Goal: Information Seeking & Learning: Learn about a topic

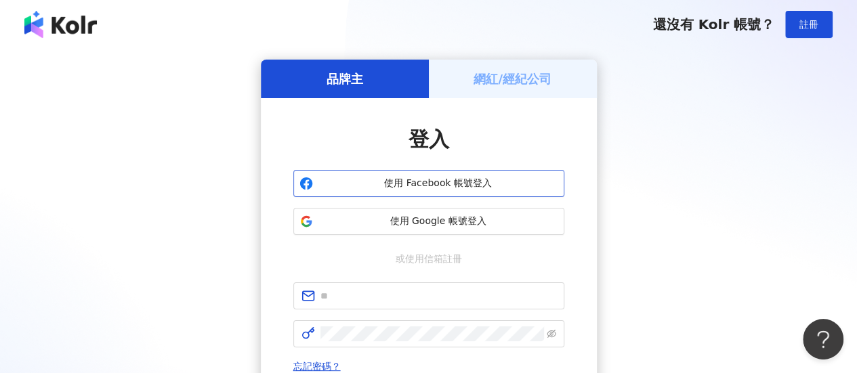
click at [424, 182] on span "使用 Facebook 帳號登入" at bounding box center [438, 184] width 240 height 14
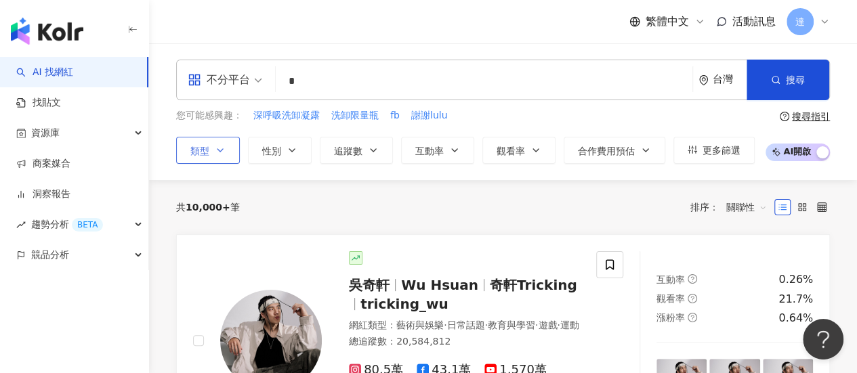
type input "*"
click at [215, 150] on icon "button" at bounding box center [220, 150] width 11 height 11
click at [189, 167] on div "不分平台 * 台灣 搜尋 6031fef8-9e96-42dc-8492-fa6e13ddf44e 蔡永欣 732 追蹤者 -ˏ‵eliseˎʹ- 21,64…" at bounding box center [503, 111] width 708 height 137
click at [284, 151] on button "性別" at bounding box center [280, 150] width 64 height 27
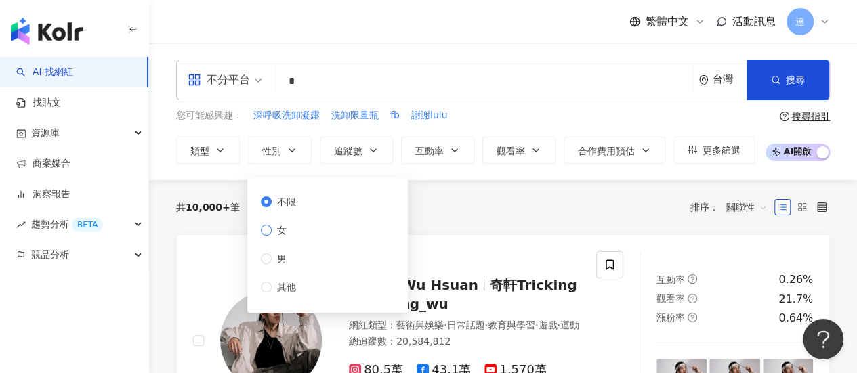
click at [284, 231] on span "女" at bounding box center [282, 230] width 20 height 15
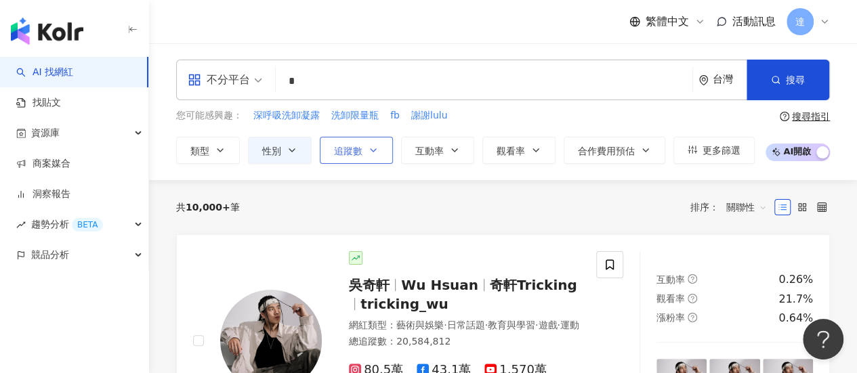
click at [358, 148] on span "追蹤數" at bounding box center [348, 151] width 28 height 11
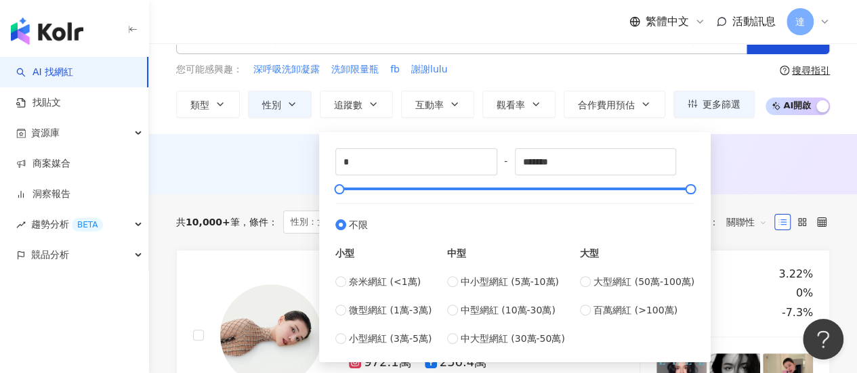
scroll to position [68, 0]
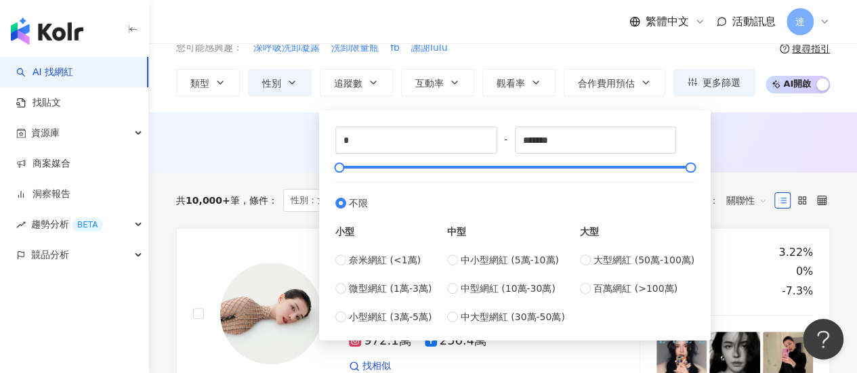
type input "*****"
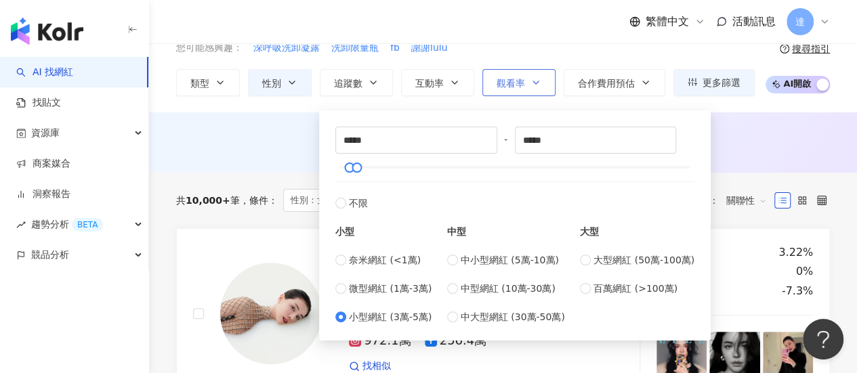
click at [534, 82] on icon "button" at bounding box center [535, 82] width 11 height 11
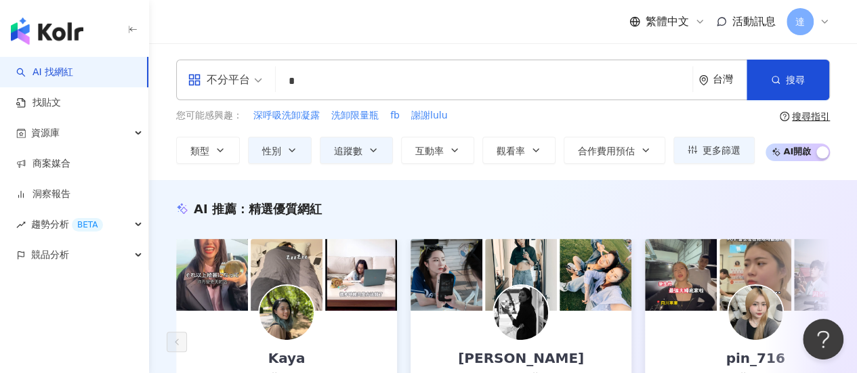
click at [451, 174] on div "不分平台 * 台灣 搜尋 6031fef8-9e96-42dc-8492-fa6e13ddf44e 蔡永欣 732 追蹤者 -ˏ‵eliseˎʹ- 21,64…" at bounding box center [503, 111] width 708 height 137
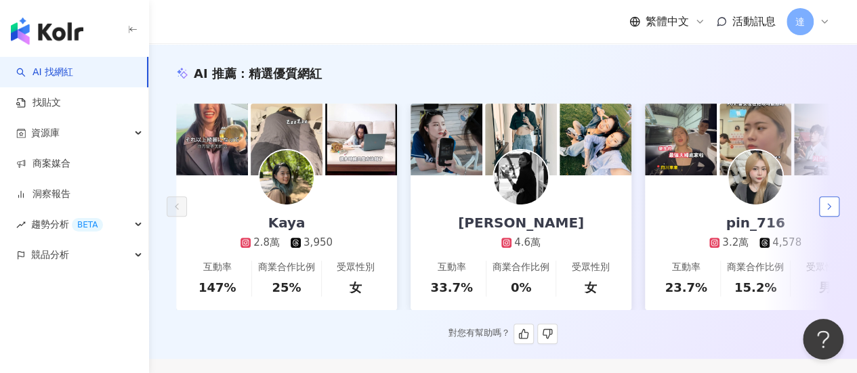
click at [836, 211] on button "button" at bounding box center [829, 206] width 20 height 20
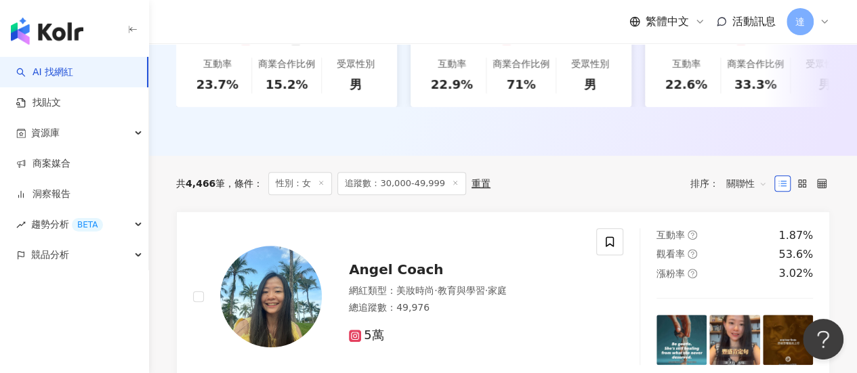
scroll to position [474, 0]
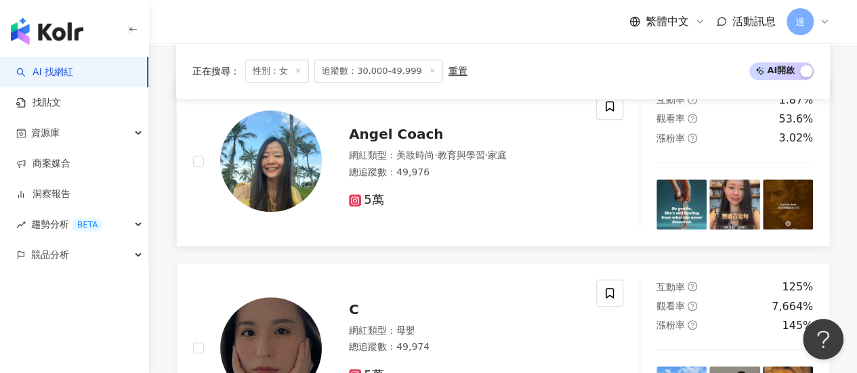
click at [377, 142] on span "Angel Coach" at bounding box center [396, 134] width 94 height 16
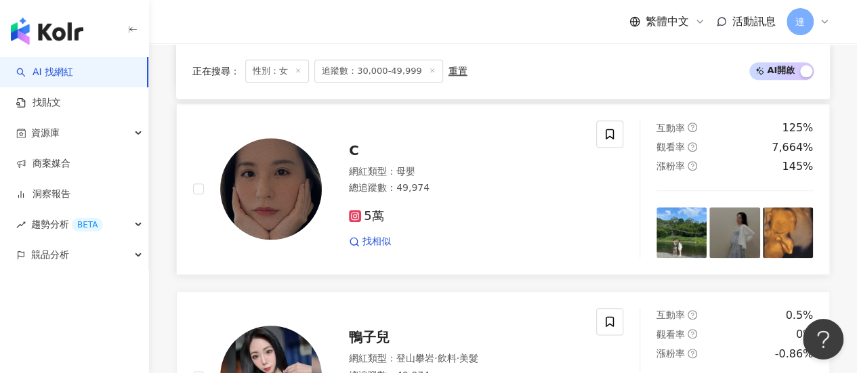
scroll to position [677, 0]
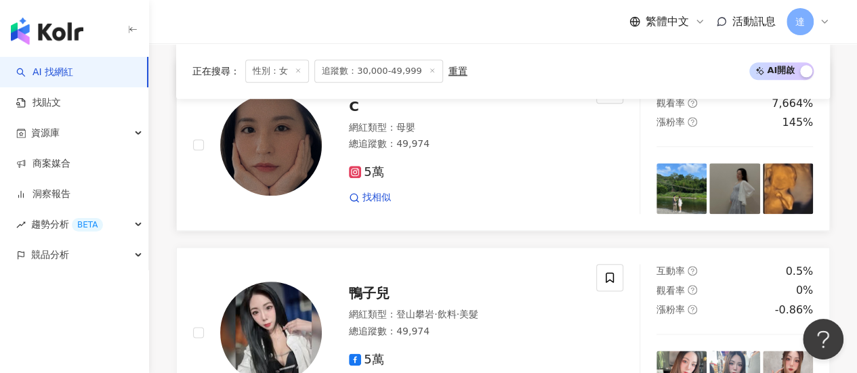
click at [263, 156] on img at bounding box center [271, 145] width 102 height 102
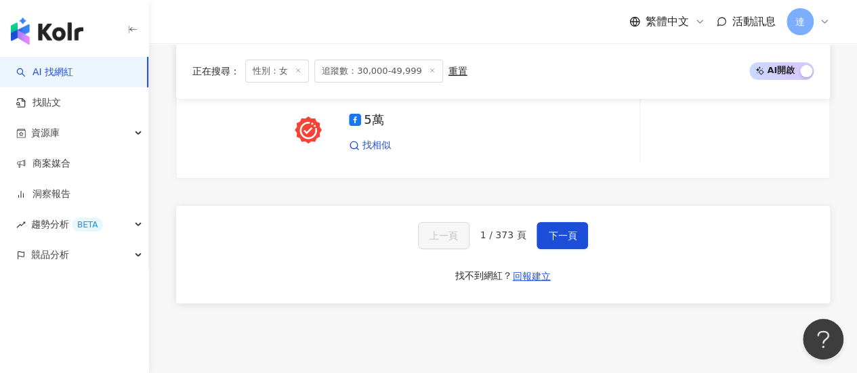
scroll to position [2709, 0]
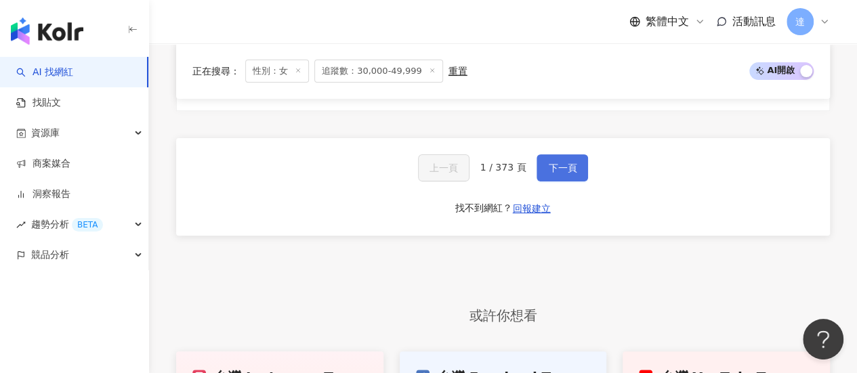
click at [565, 163] on span "下一頁" at bounding box center [562, 168] width 28 height 11
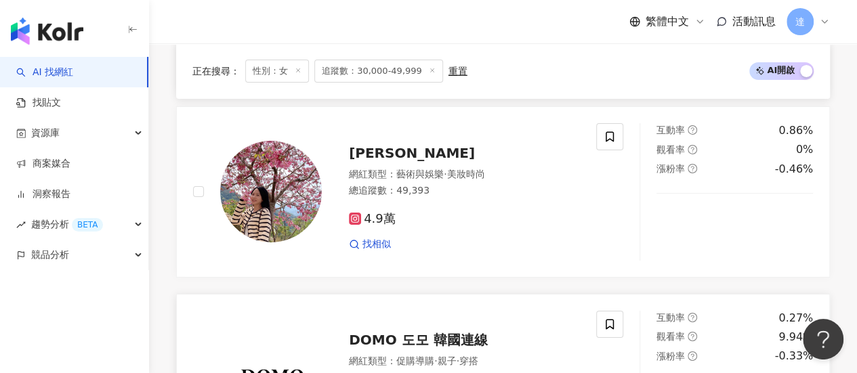
scroll to position [2408, 0]
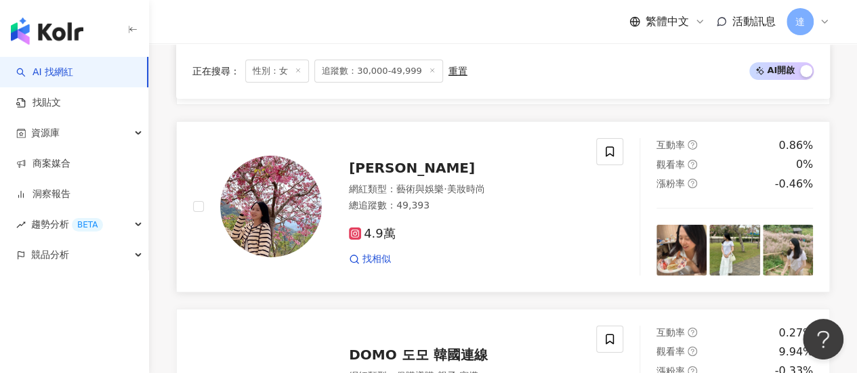
click at [368, 172] on span "Jessie" at bounding box center [412, 168] width 126 height 16
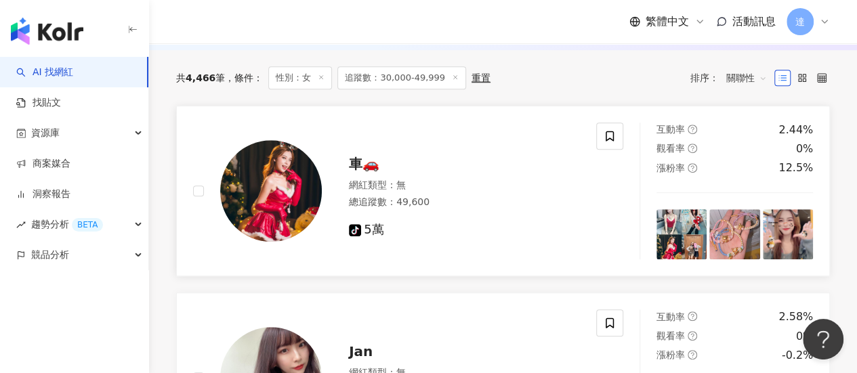
scroll to position [647, 0]
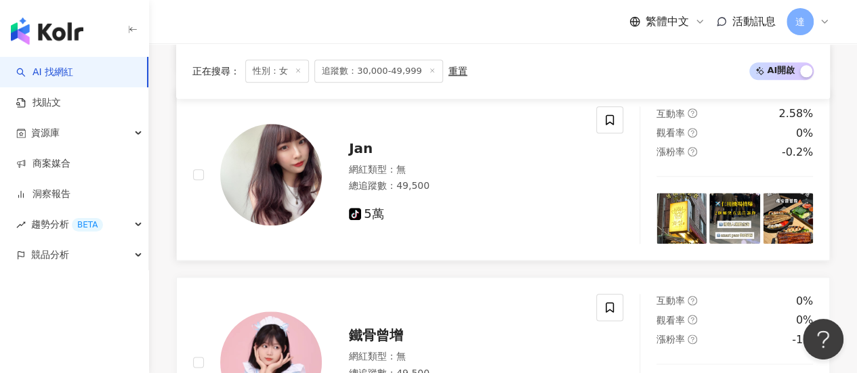
click at [364, 156] on span "Jan" at bounding box center [361, 148] width 24 height 16
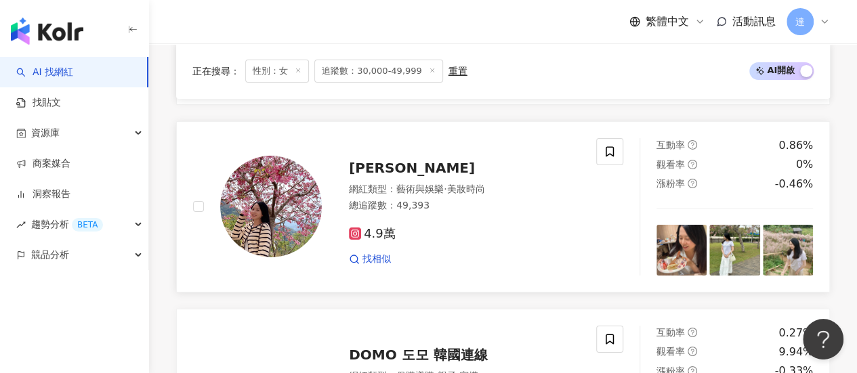
scroll to position [2679, 0]
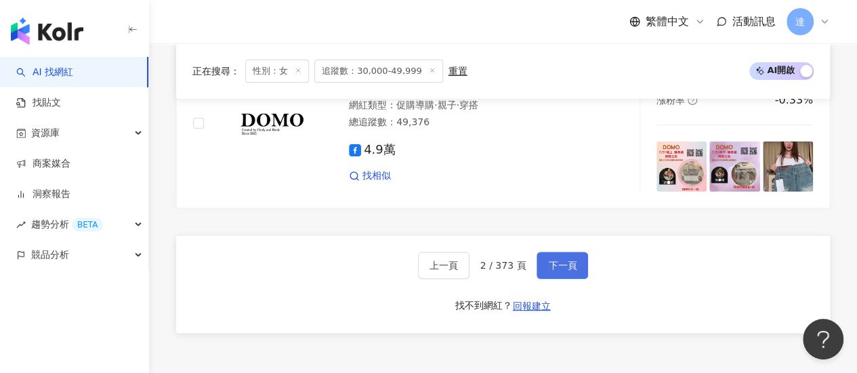
click at [564, 274] on button "下一頁" at bounding box center [561, 265] width 51 height 27
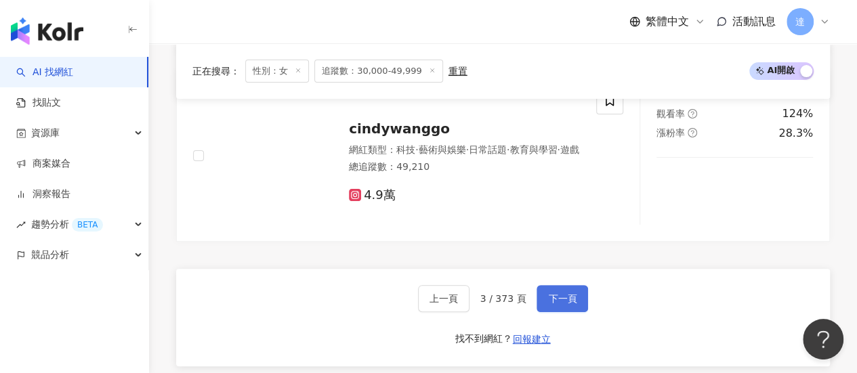
scroll to position [2544, 0]
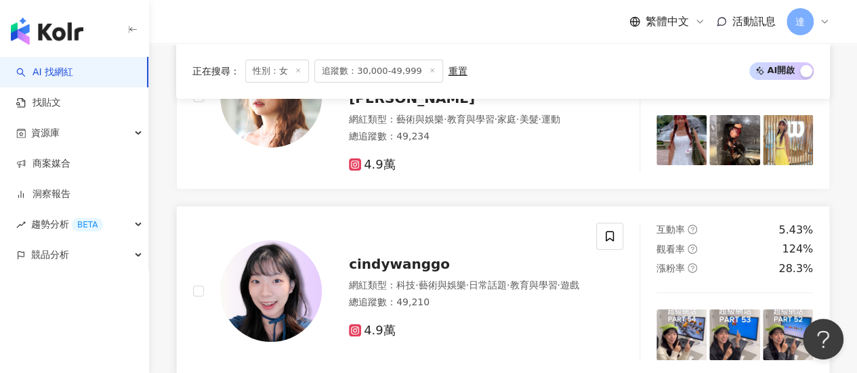
click at [391, 256] on span "cindywanggo" at bounding box center [399, 264] width 101 height 16
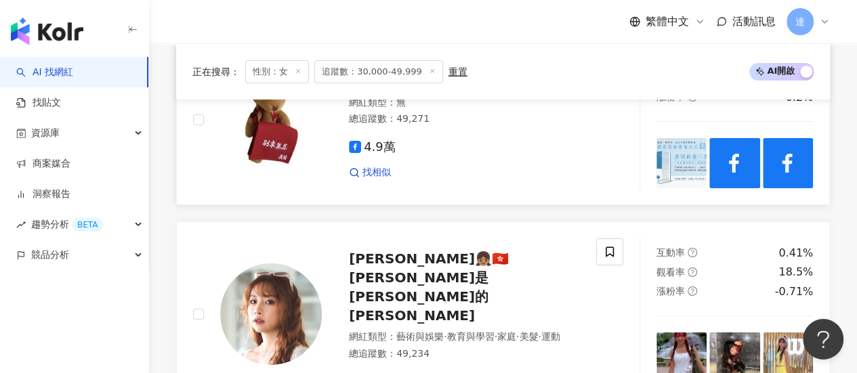
scroll to position [2408, 0]
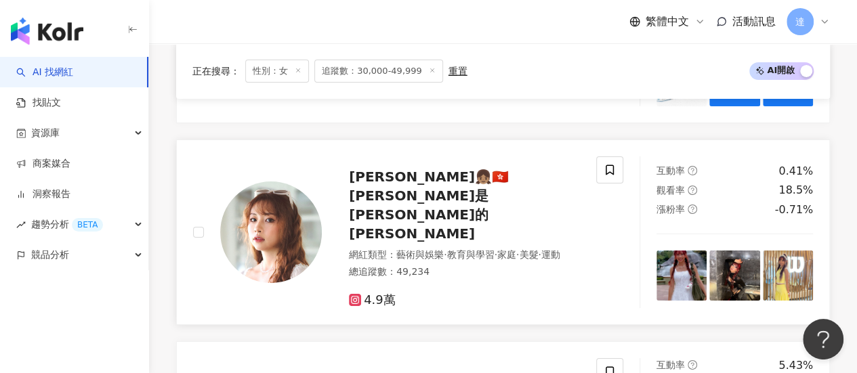
click at [458, 174] on span "Yu Cheng👧🏽🇭🇰Yu是鄭詠瑜的瑜" at bounding box center [429, 205] width 160 height 73
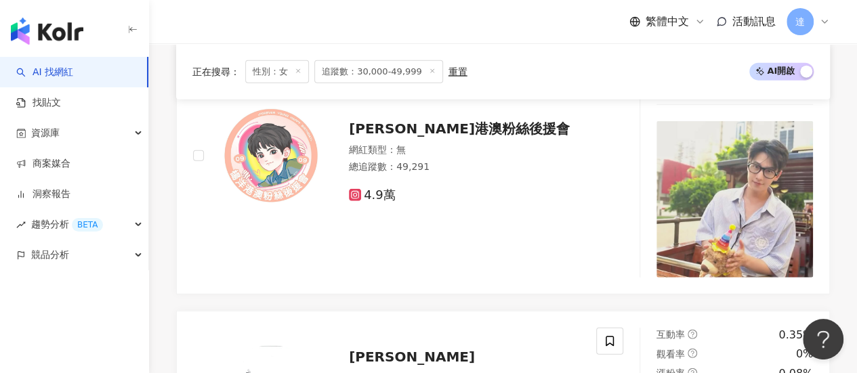
scroll to position [1460, 0]
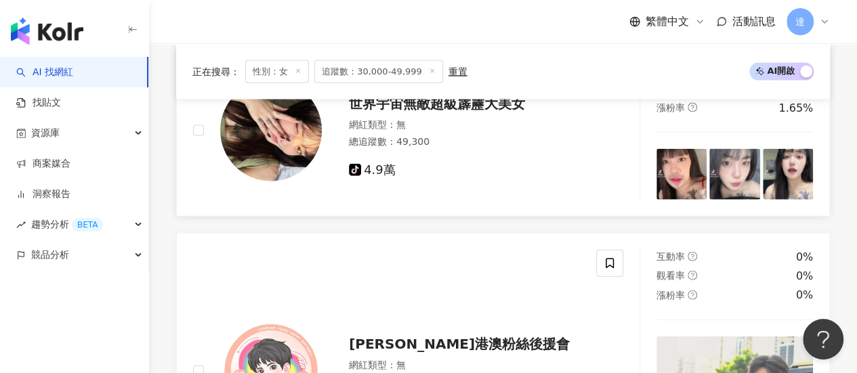
drag, startPoint x: 866, startPoint y: 94, endPoint x: 482, endPoint y: 186, distance: 394.9
click at [482, 186] on link "世界宇宙無敵超級霹靂大美女 網紅類型 ： 無 總追蹤數 ： 49,300 tiktok-icon 4.9萬 互動率 0.21% 觀看率 0% 漲粉率 1.65%" at bounding box center [503, 130] width 654 height 171
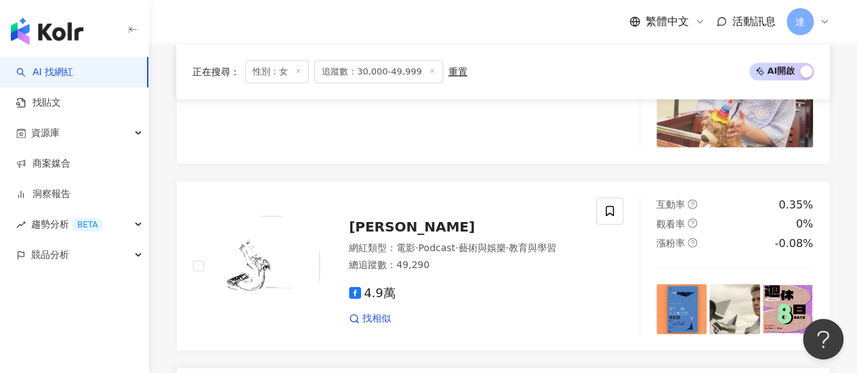
scroll to position [2002, 0]
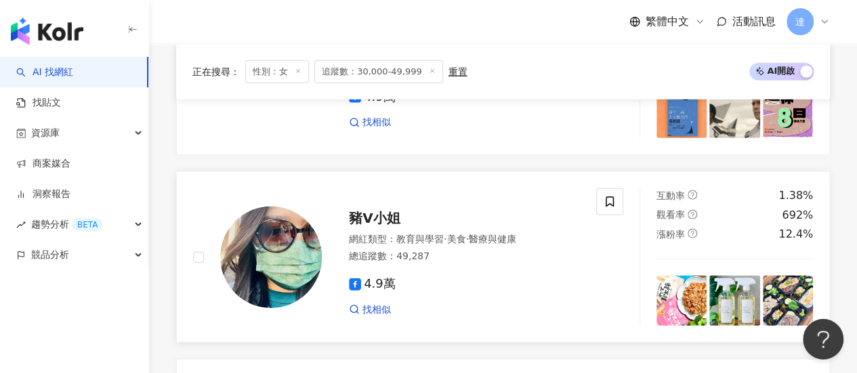
click at [380, 210] on span "豬V小姐" at bounding box center [374, 218] width 51 height 16
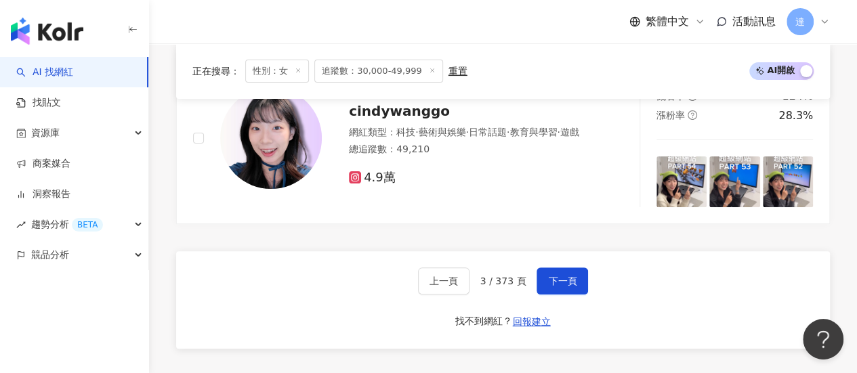
scroll to position [2747, 0]
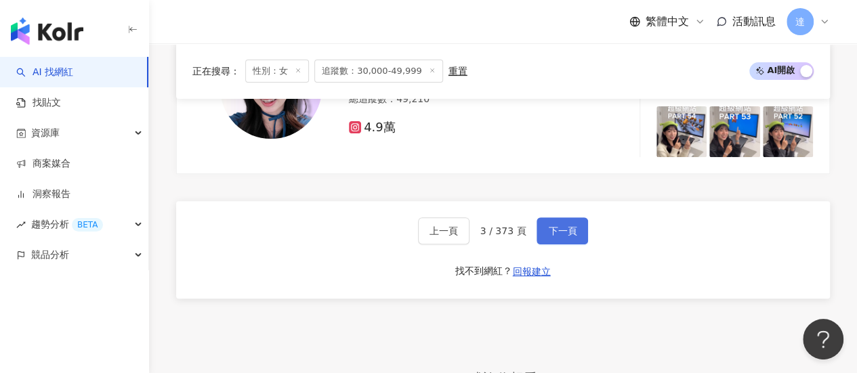
click at [555, 217] on button "下一頁" at bounding box center [561, 230] width 51 height 27
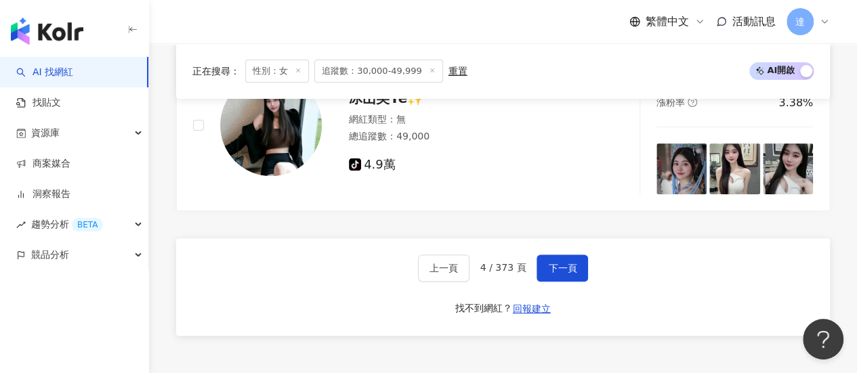
scroll to position [2611, 0]
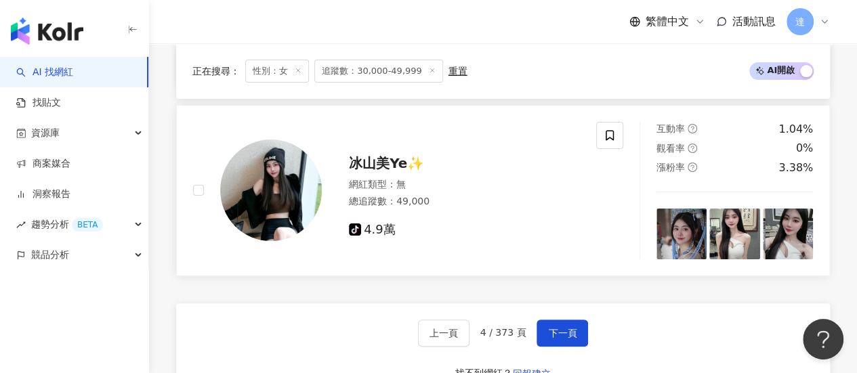
click at [371, 166] on span "冰山美Ye✨" at bounding box center [386, 163] width 75 height 16
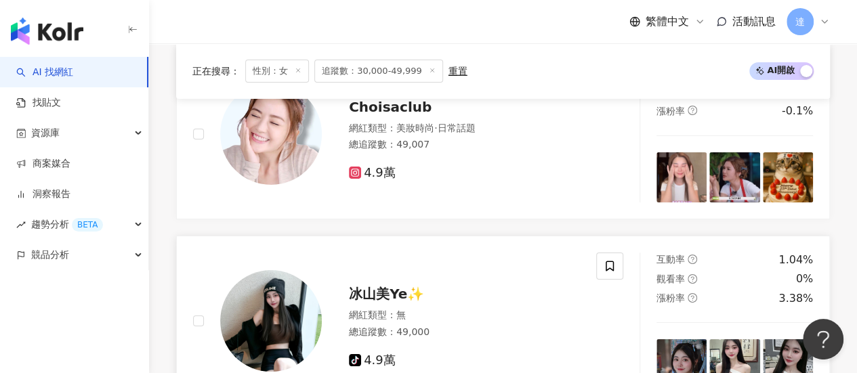
scroll to position [2476, 0]
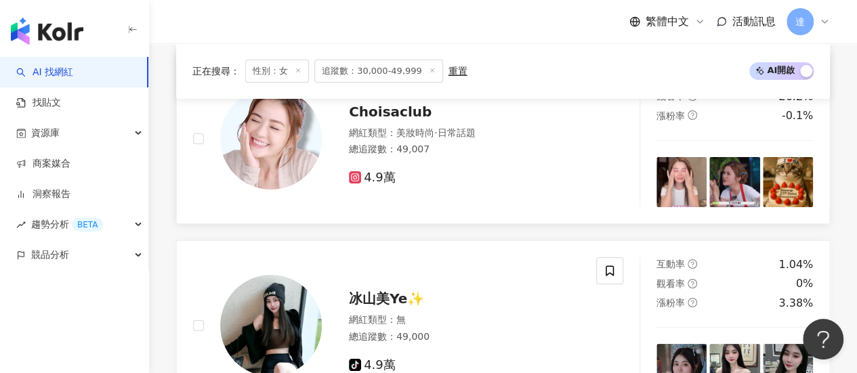
click at [382, 118] on span "Choisaclub" at bounding box center [390, 112] width 83 height 16
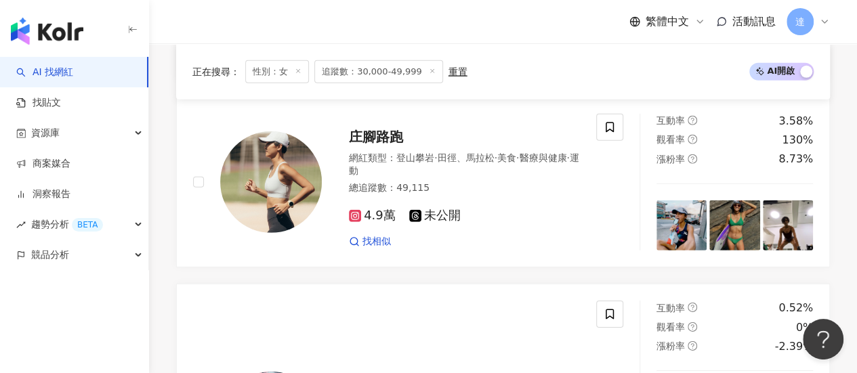
scroll to position [1934, 0]
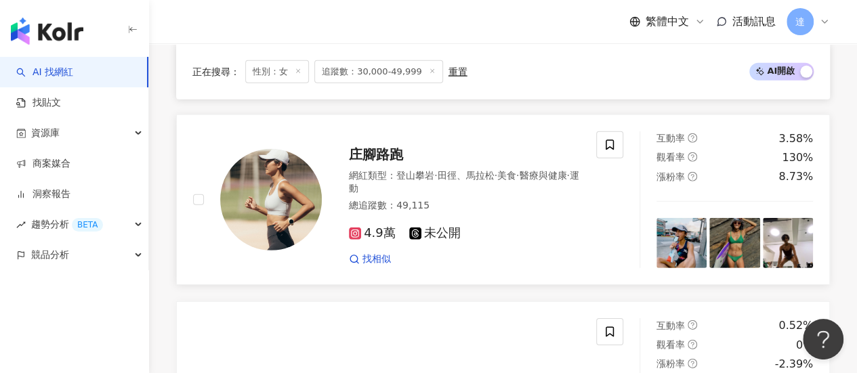
click at [376, 157] on span "庄腳路跑" at bounding box center [376, 154] width 54 height 16
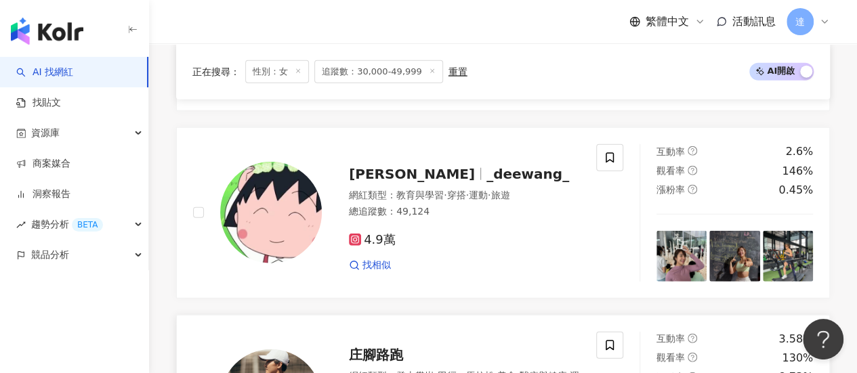
scroll to position [1731, 0]
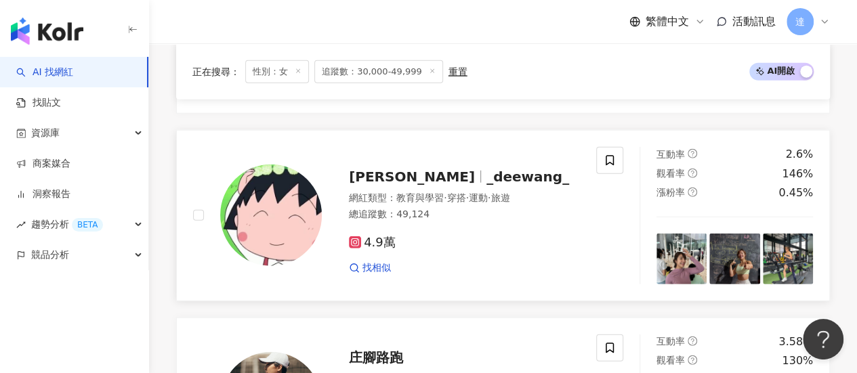
click at [486, 179] on span "_deewang_" at bounding box center [527, 177] width 83 height 16
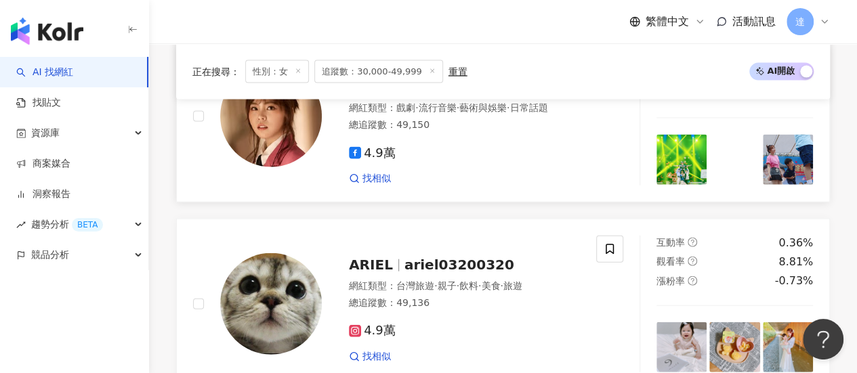
scroll to position [1392, 0]
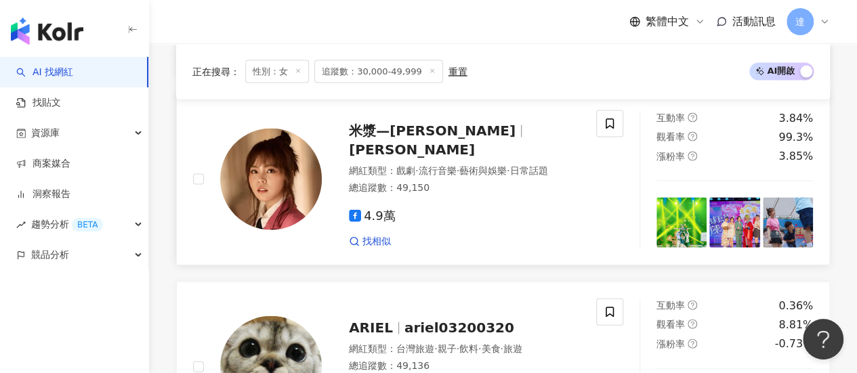
click at [397, 139] on span "米漿—吳美琳" at bounding box center [432, 131] width 167 height 16
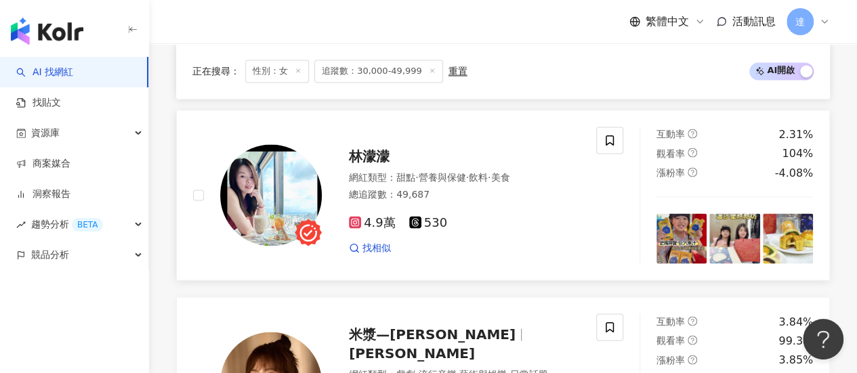
scroll to position [1189, 0]
click at [389, 182] on div "網紅類型 ： 甜點 · 營養與保健 · 飲料 · 美食" at bounding box center [464, 178] width 231 height 14
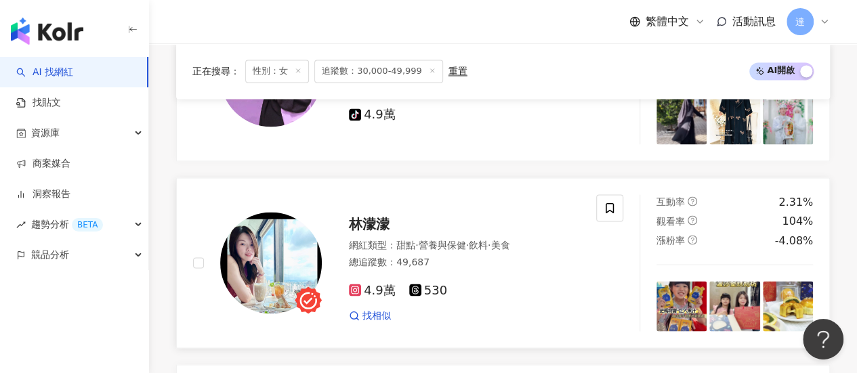
scroll to position [1121, 0]
click at [251, 284] on img at bounding box center [271, 263] width 102 height 102
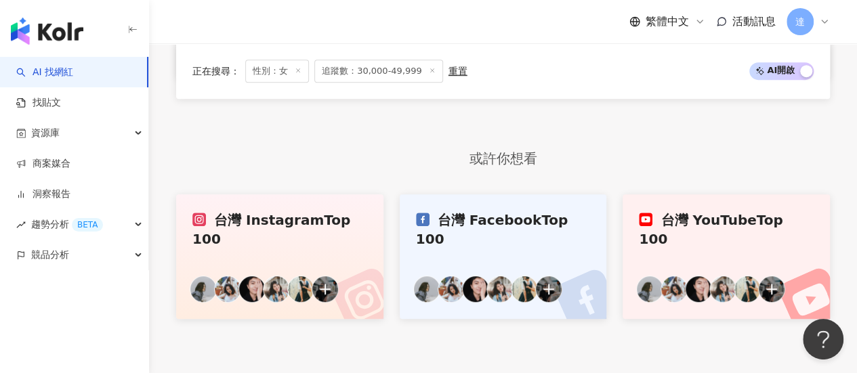
scroll to position [2809, 0]
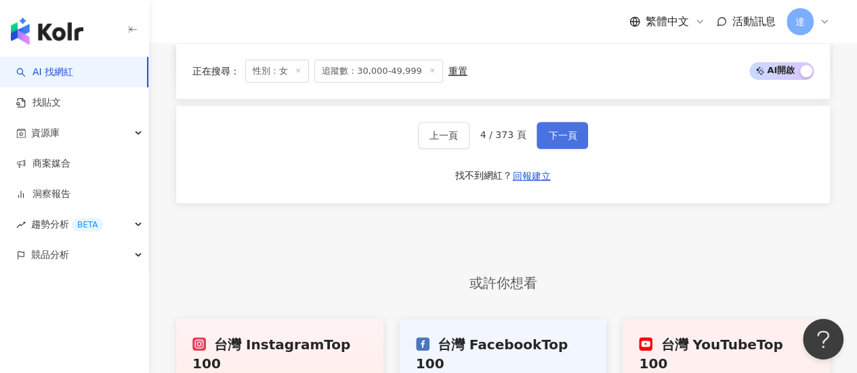
click at [561, 136] on span "下一頁" at bounding box center [562, 135] width 28 height 11
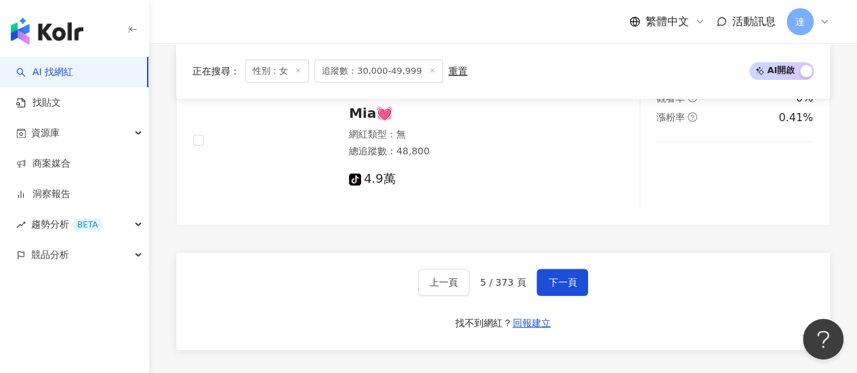
scroll to position [2609, 0]
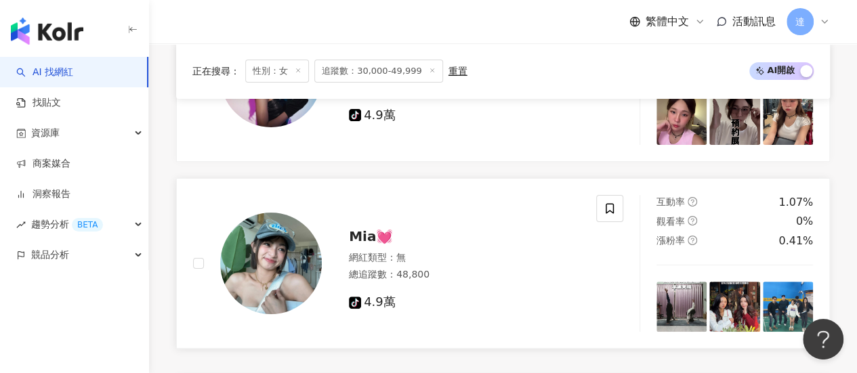
click at [361, 238] on span "Mia💓" at bounding box center [371, 236] width 44 height 16
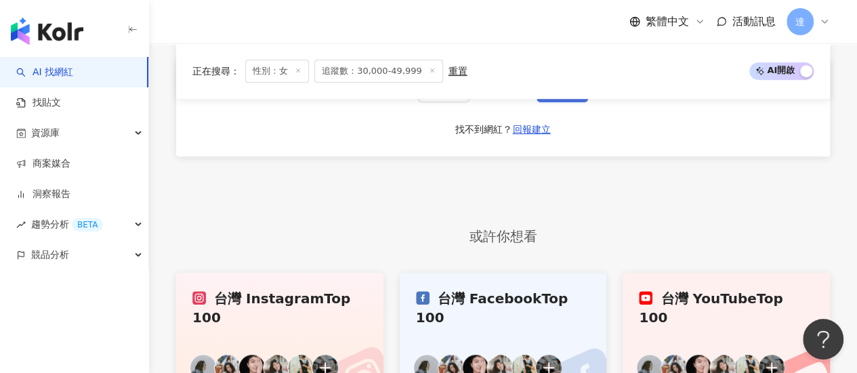
scroll to position [2812, 0]
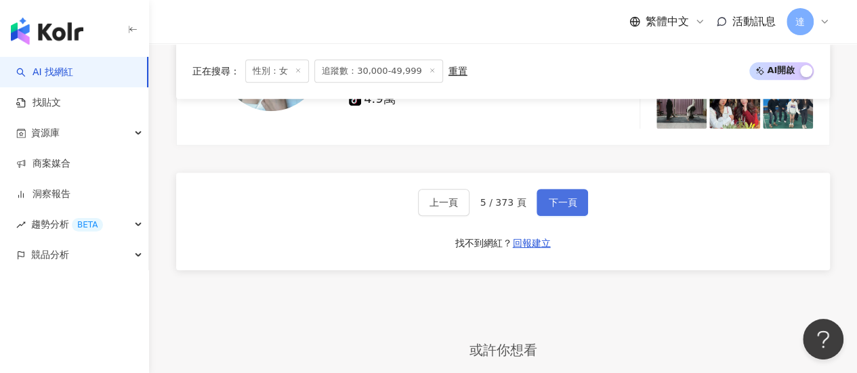
click at [572, 213] on button "下一頁" at bounding box center [561, 202] width 51 height 27
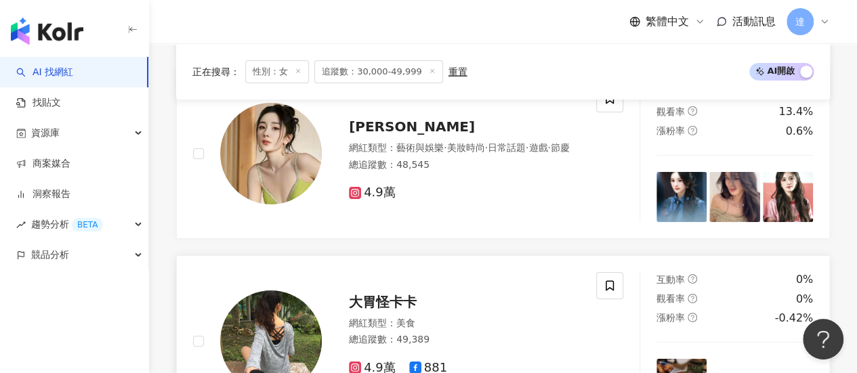
scroll to position [2255, 0]
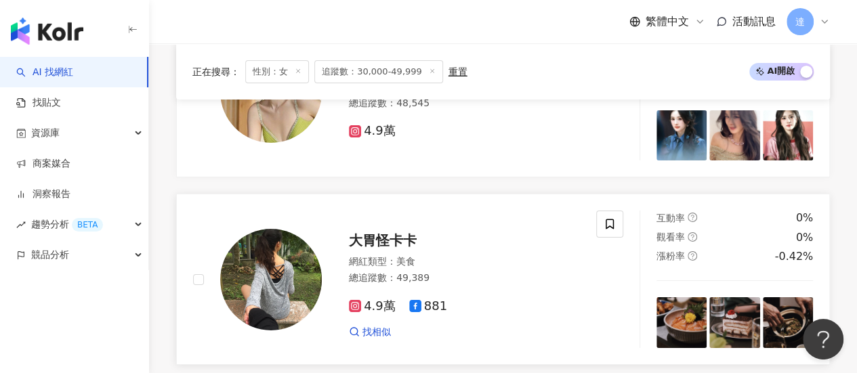
click at [367, 240] on span "大胃怪卡卡" at bounding box center [383, 240] width 68 height 16
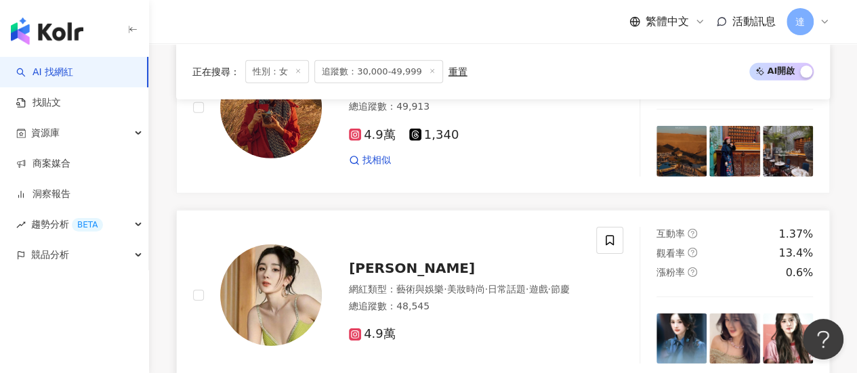
scroll to position [1984, 0]
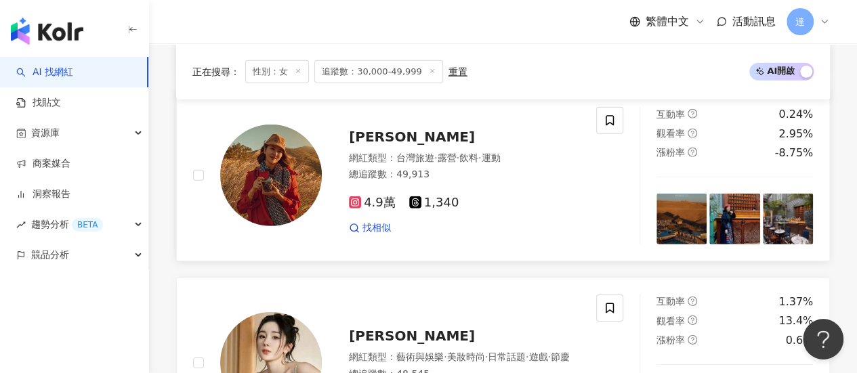
click at [392, 140] on span "唐宏安 Ane Tang" at bounding box center [412, 137] width 126 height 16
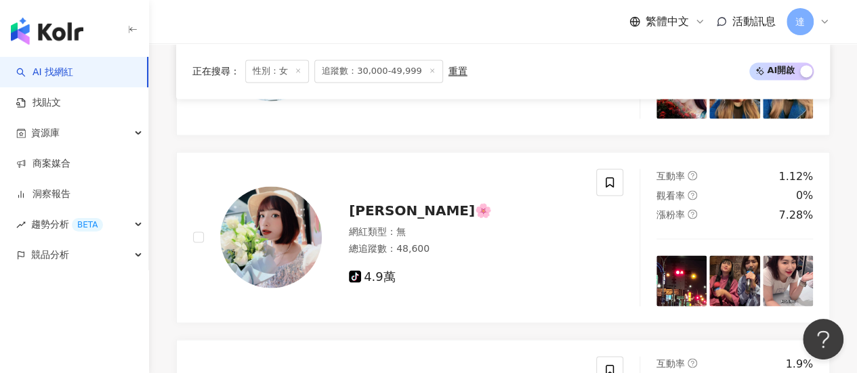
scroll to position [1172, 0]
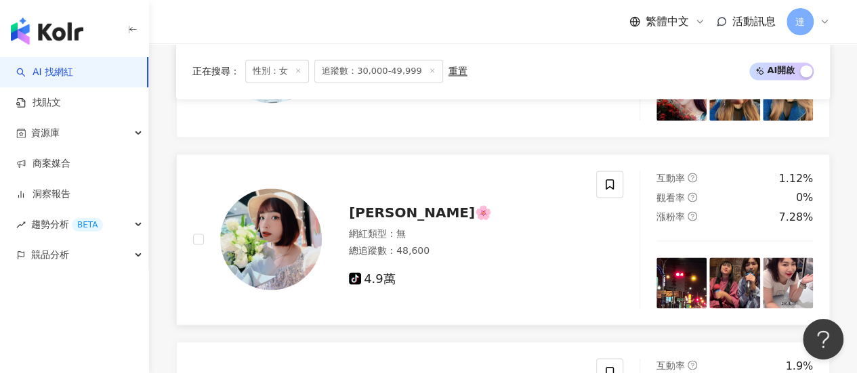
click at [364, 219] on span "葉婷🌸" at bounding box center [420, 212] width 143 height 16
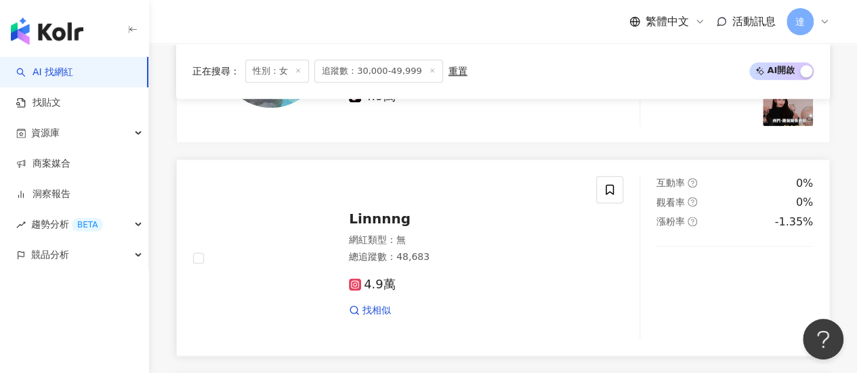
scroll to position [630, 0]
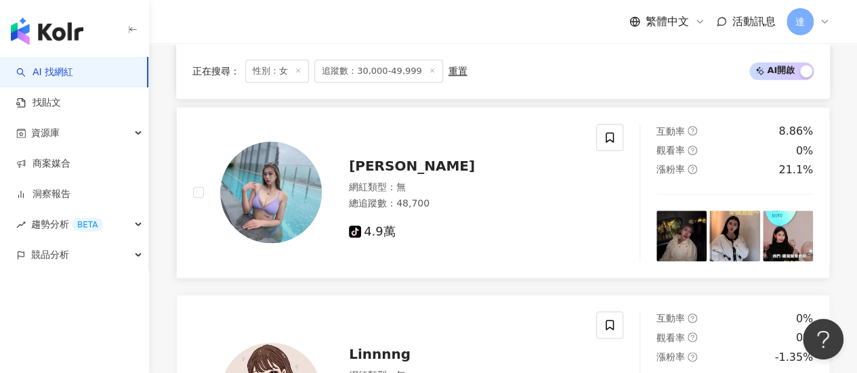
click at [354, 174] on span "木木" at bounding box center [412, 166] width 126 height 16
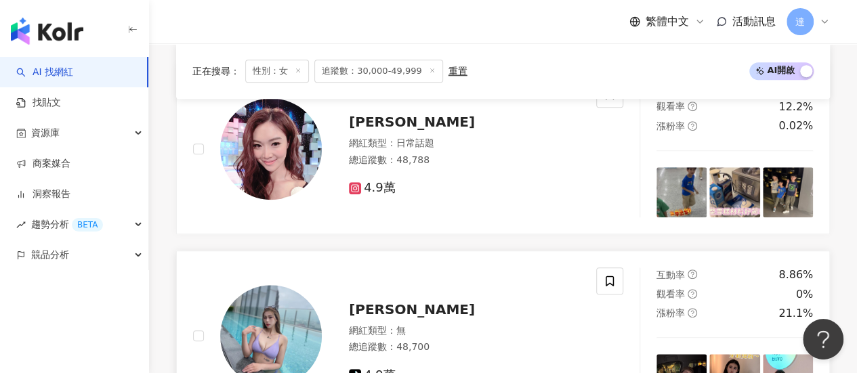
scroll to position [427, 0]
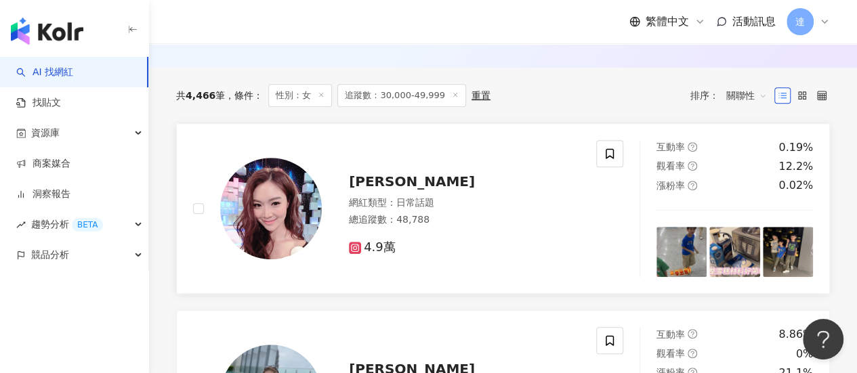
click at [373, 190] on span "葉翠翠" at bounding box center [412, 181] width 126 height 16
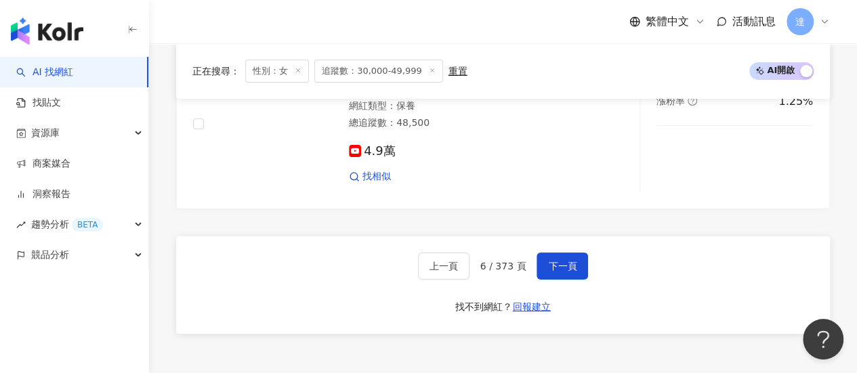
scroll to position [2594, 0]
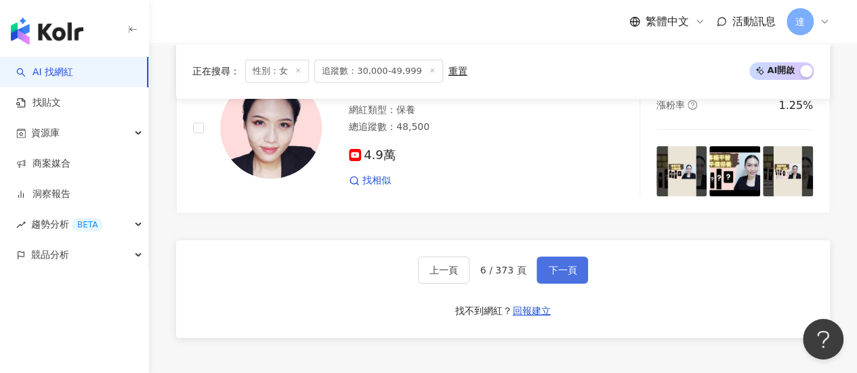
click at [555, 274] on span "下一頁" at bounding box center [562, 270] width 28 height 11
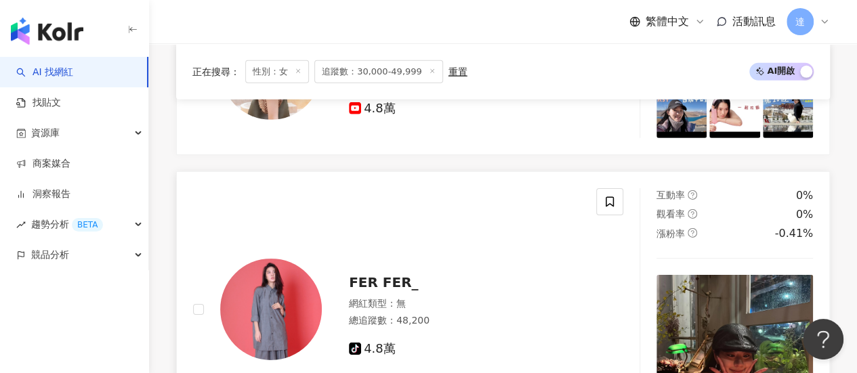
scroll to position [1996, 0]
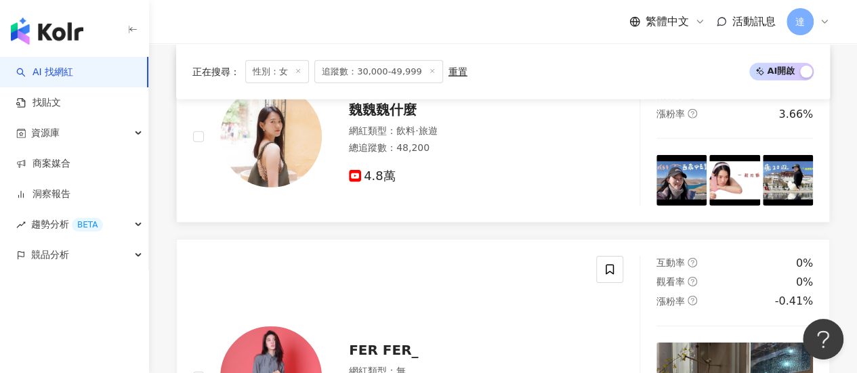
click at [382, 114] on span "魏魏魏什麼" at bounding box center [383, 110] width 68 height 16
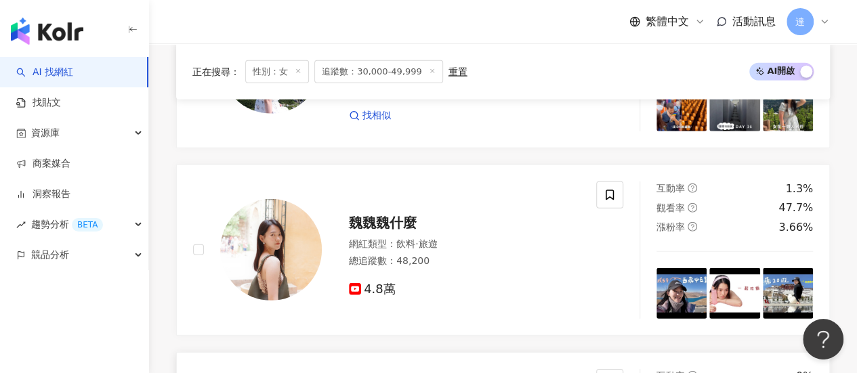
scroll to position [1793, 0]
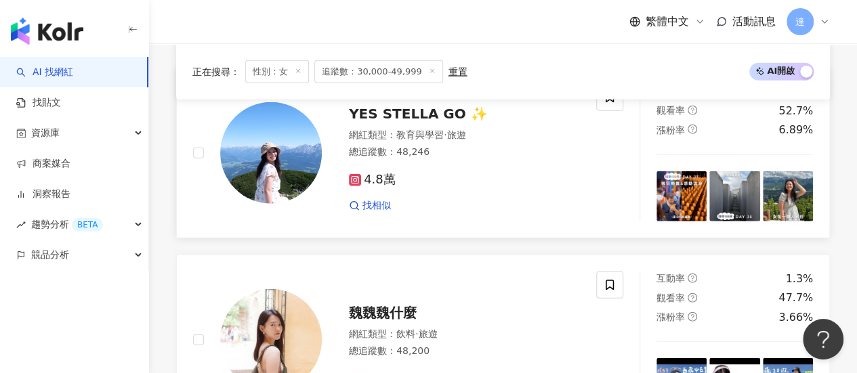
click at [416, 116] on span "YES STELLA GO ✨" at bounding box center [418, 114] width 139 height 16
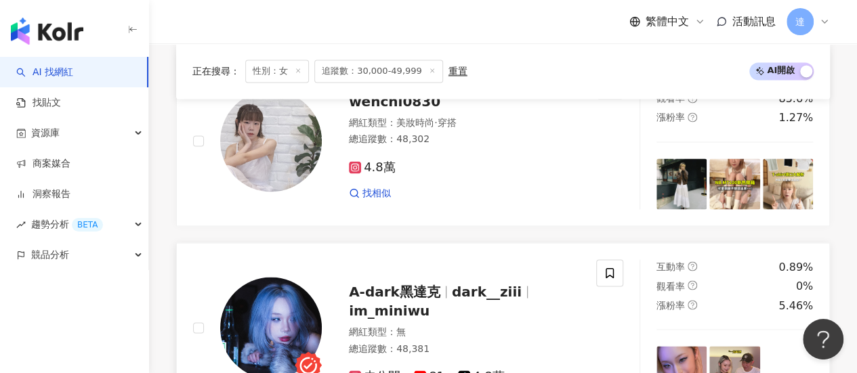
scroll to position [981, 0]
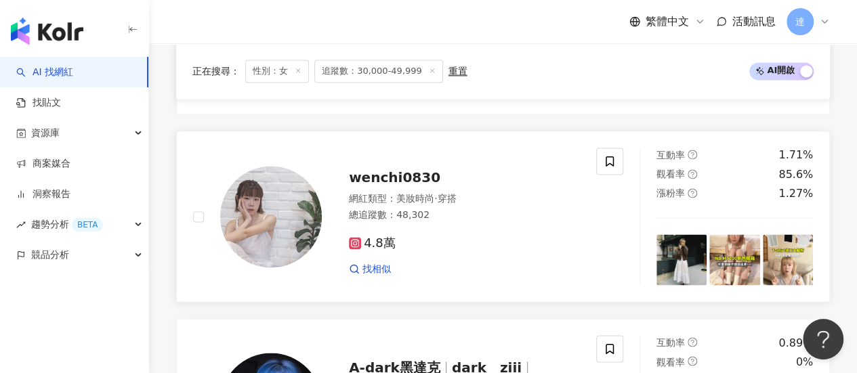
click at [397, 184] on span "wenchi0830" at bounding box center [394, 177] width 91 height 16
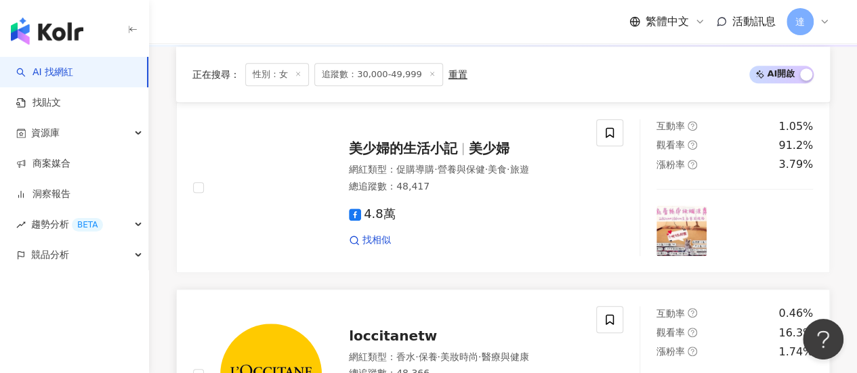
scroll to position [439, 0]
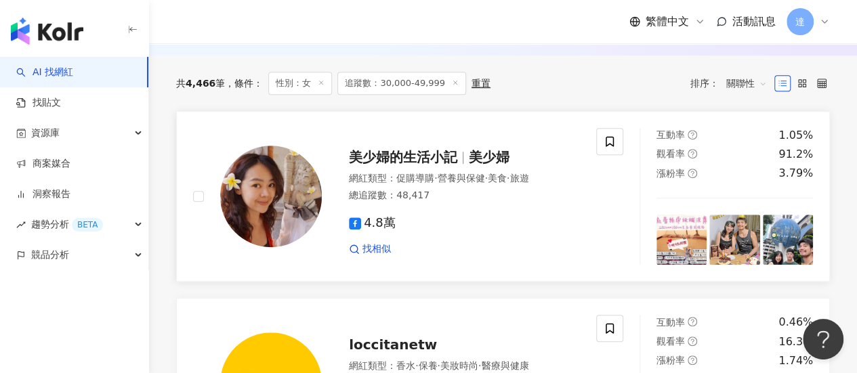
click at [406, 165] on span "美少婦的生活小記" at bounding box center [403, 157] width 108 height 16
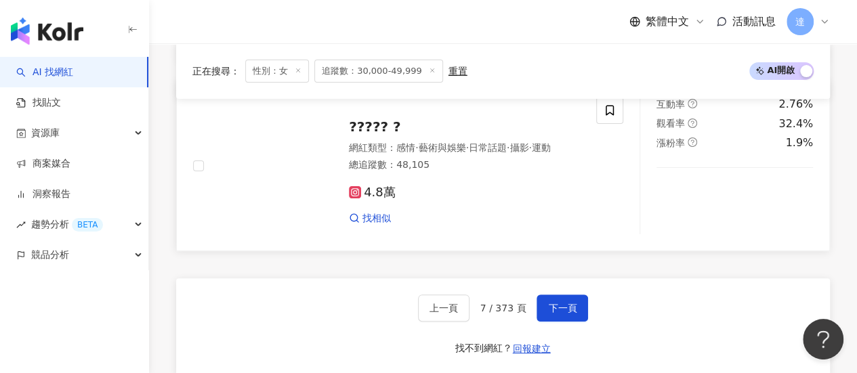
scroll to position [2741, 0]
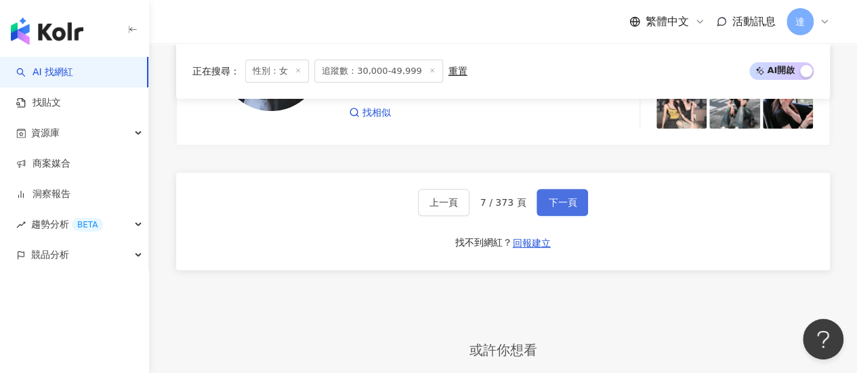
click at [561, 207] on span "下一頁" at bounding box center [562, 202] width 28 height 11
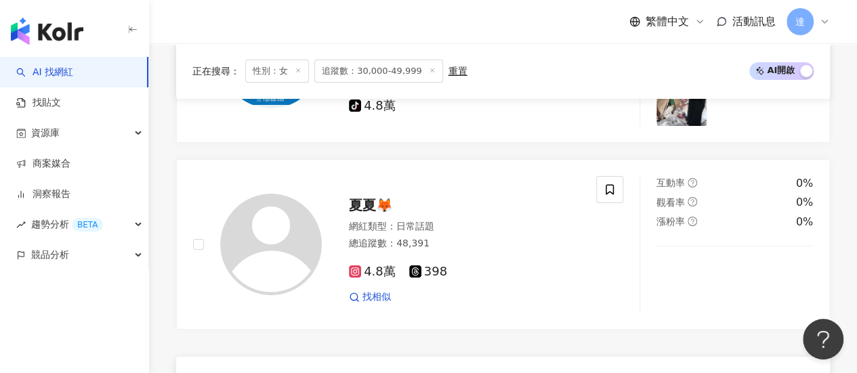
scroll to position [2458, 0]
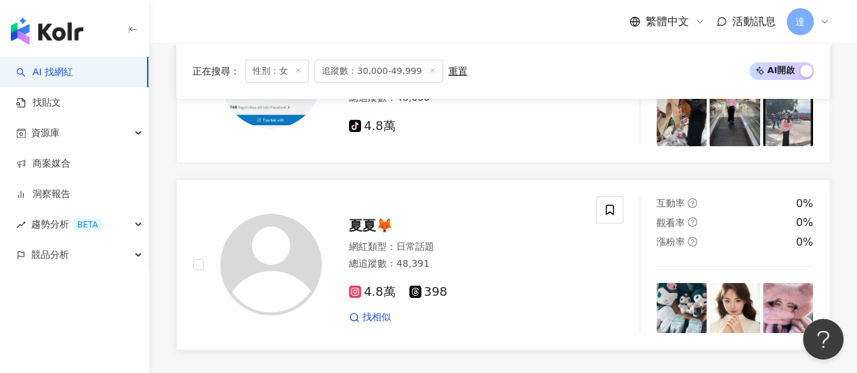
click at [363, 226] on span "夏夏🦊" at bounding box center [371, 225] width 44 height 16
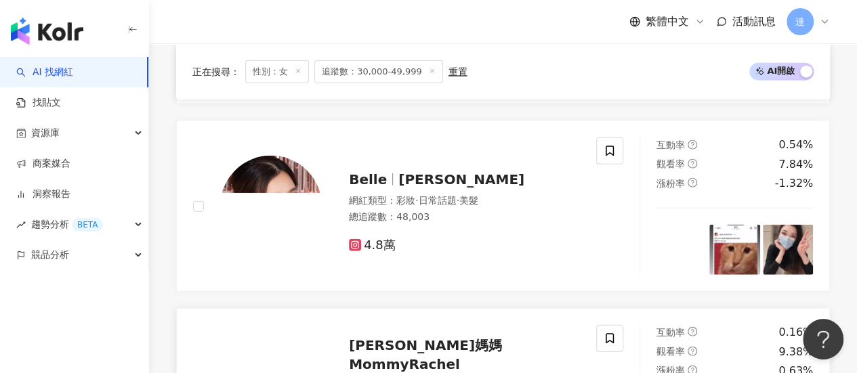
scroll to position [1578, 0]
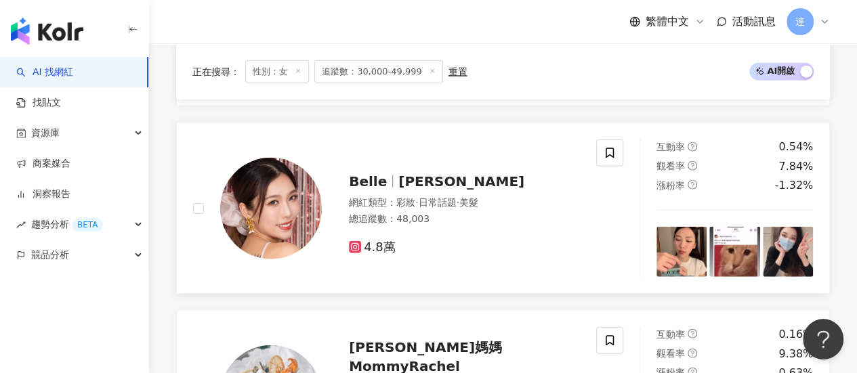
click at [405, 181] on span "凱莎" at bounding box center [461, 181] width 126 height 16
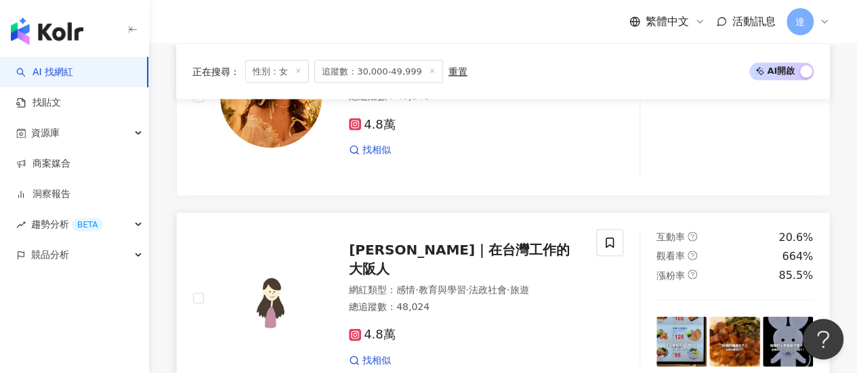
scroll to position [1375, 0]
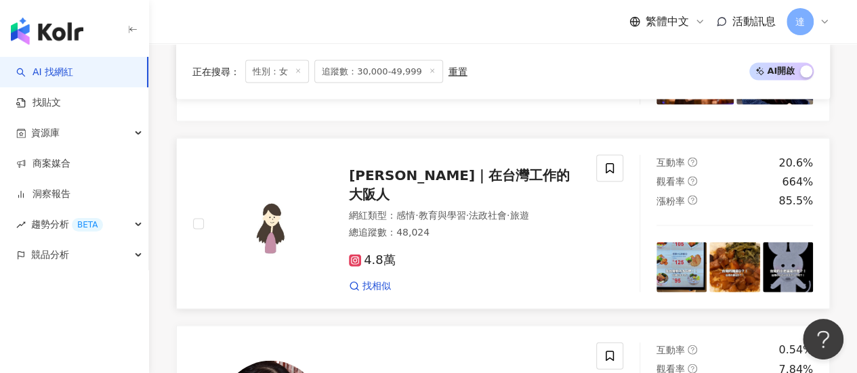
click at [494, 194] on span "Erica｜在台灣工作的大阪人" at bounding box center [459, 184] width 221 height 35
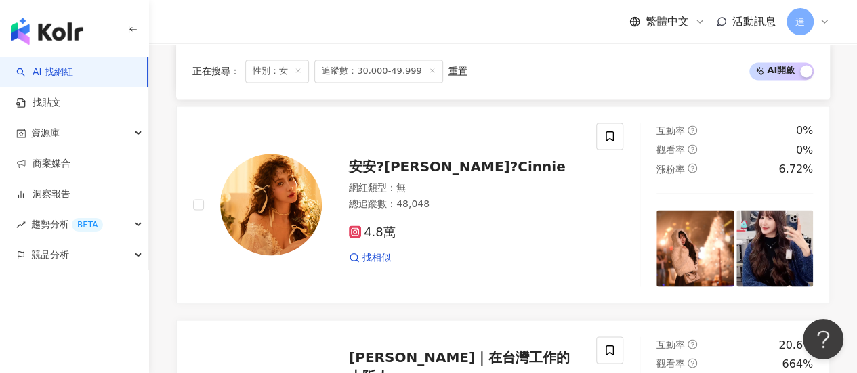
scroll to position [1172, 0]
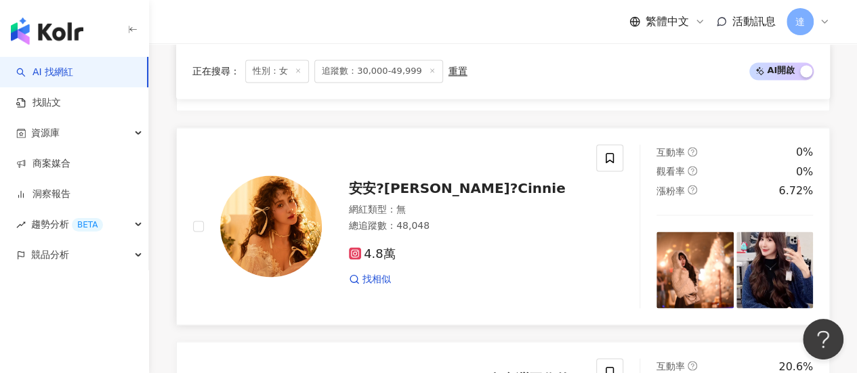
click at [383, 190] on span "安安?C妮?Cinnie" at bounding box center [457, 187] width 217 height 16
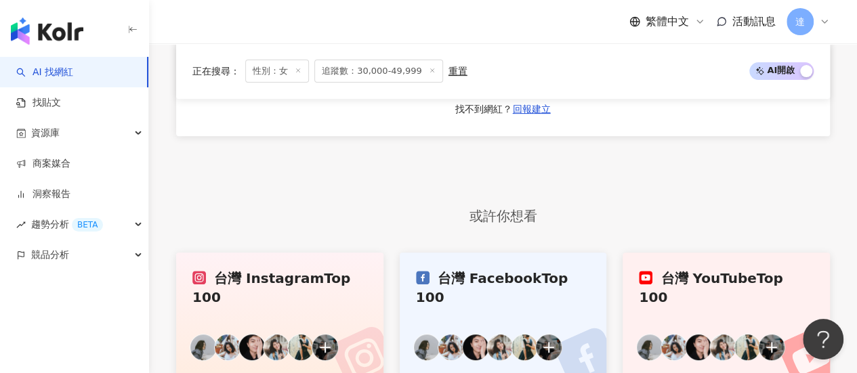
scroll to position [2594, 0]
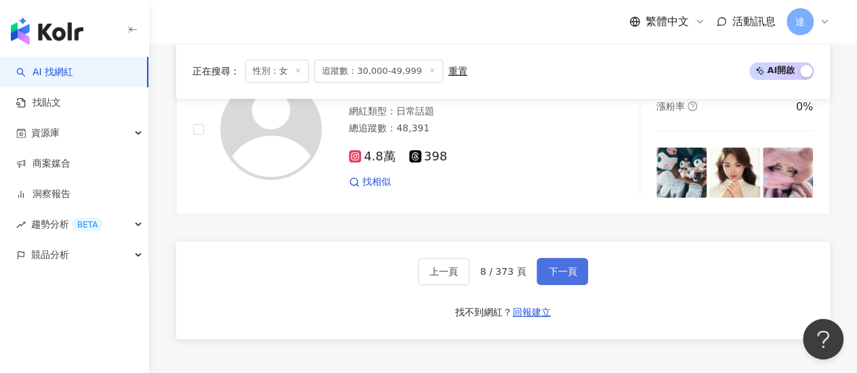
click at [569, 276] on span "下一頁" at bounding box center [562, 271] width 28 height 11
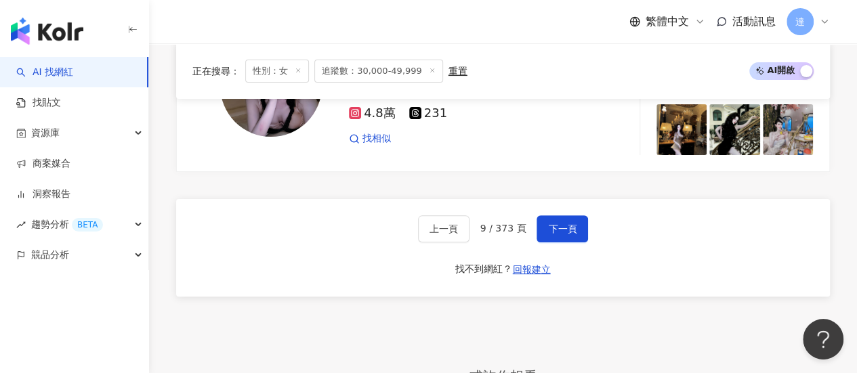
scroll to position [2550, 0]
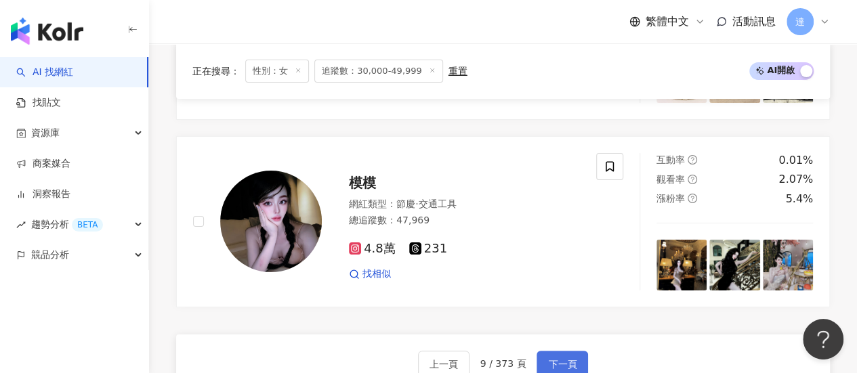
click at [557, 359] on span "下一頁" at bounding box center [562, 364] width 28 height 11
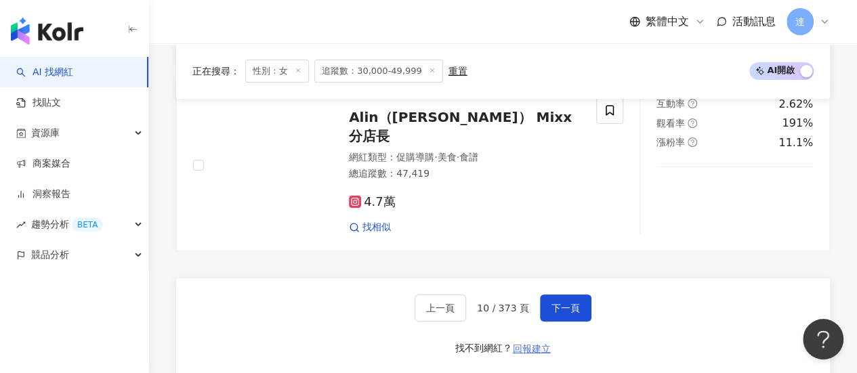
scroll to position [2638, 0]
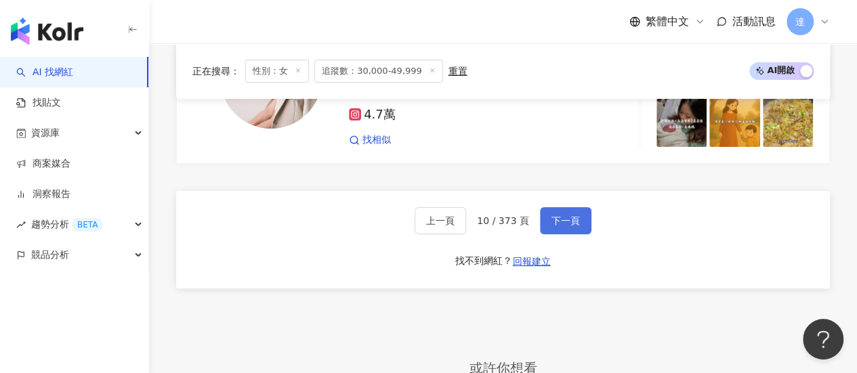
click at [563, 209] on button "下一頁" at bounding box center [565, 220] width 51 height 27
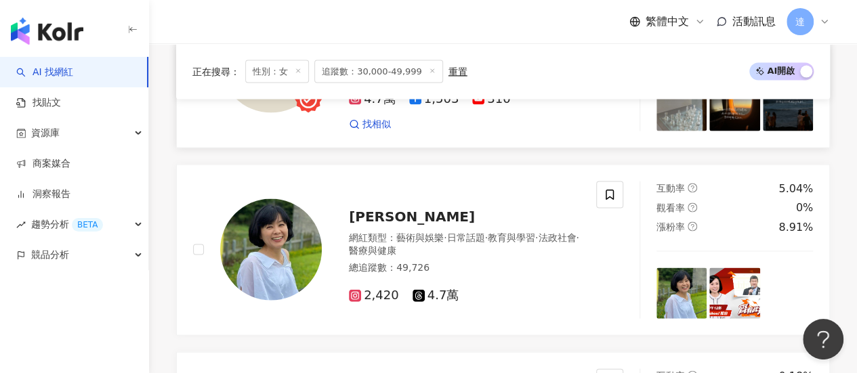
scroll to position [1186, 0]
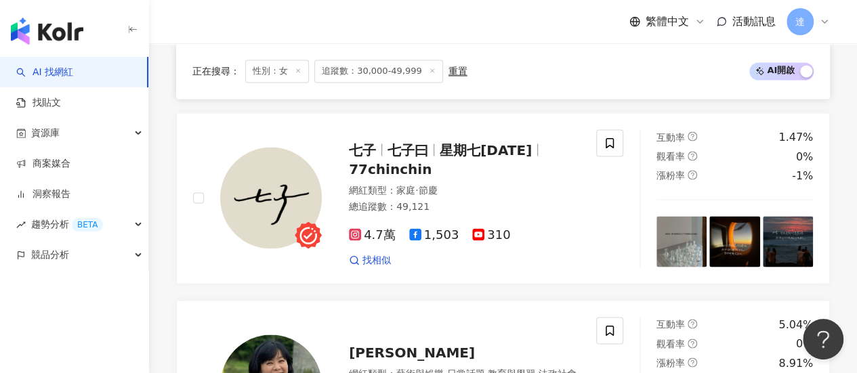
click at [448, 72] on div "重置" at bounding box center [457, 71] width 19 height 11
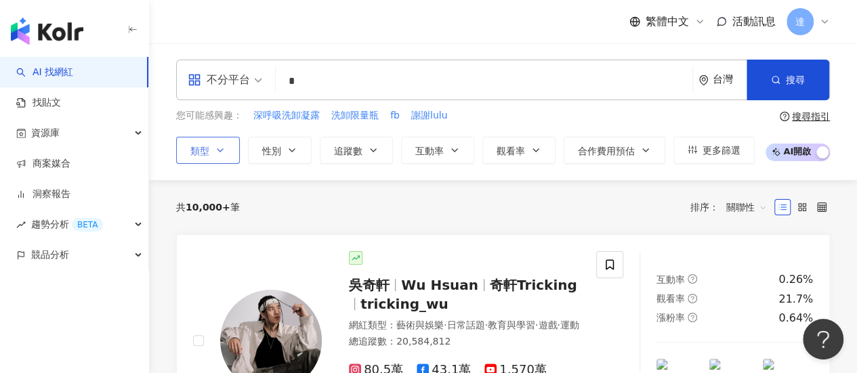
click at [219, 150] on icon "button" at bounding box center [219, 150] width 5 height 3
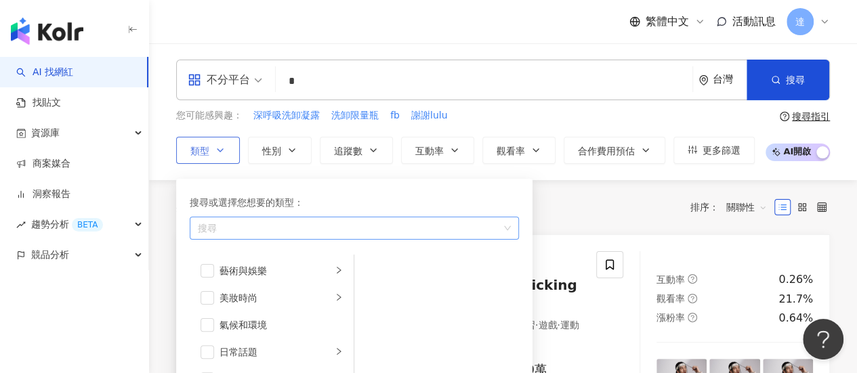
click at [226, 228] on div "button" at bounding box center [346, 228] width 309 height 10
type input "**"
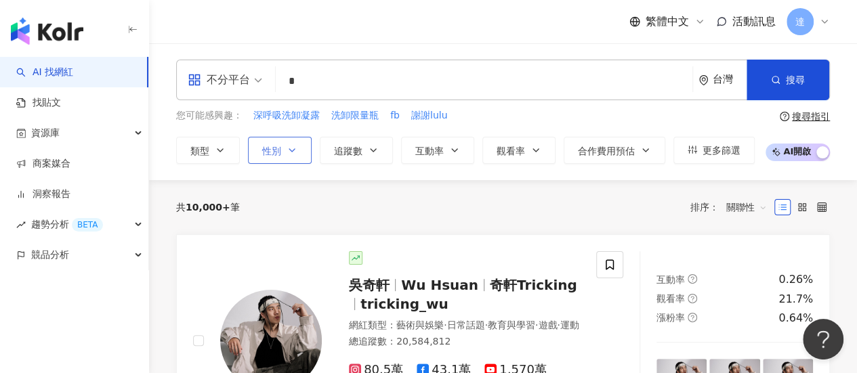
click at [284, 150] on button "性別" at bounding box center [280, 150] width 64 height 27
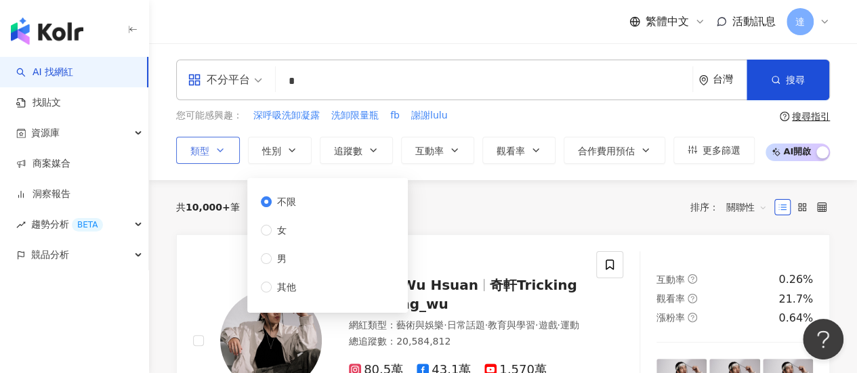
click at [196, 152] on span "類型" at bounding box center [199, 151] width 19 height 11
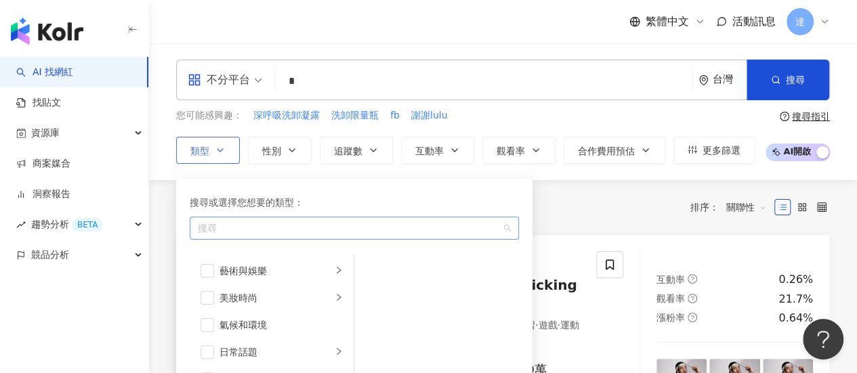
click at [225, 226] on div "button" at bounding box center [346, 228] width 309 height 10
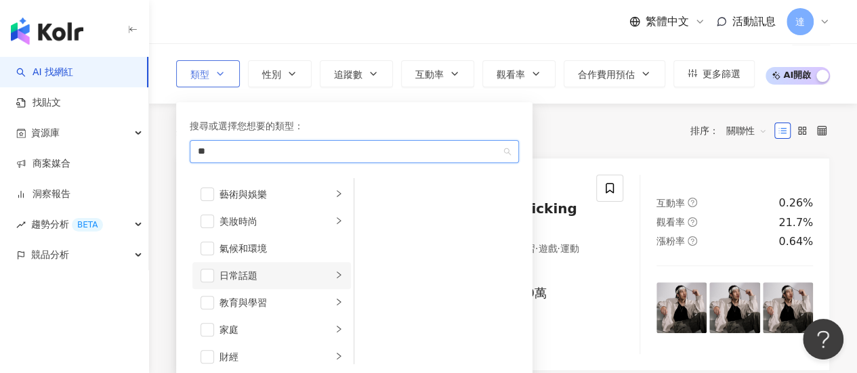
scroll to position [135, 0]
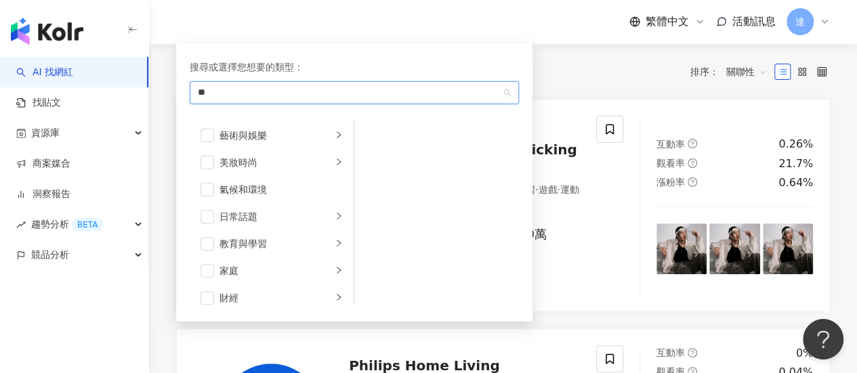
type input "**"
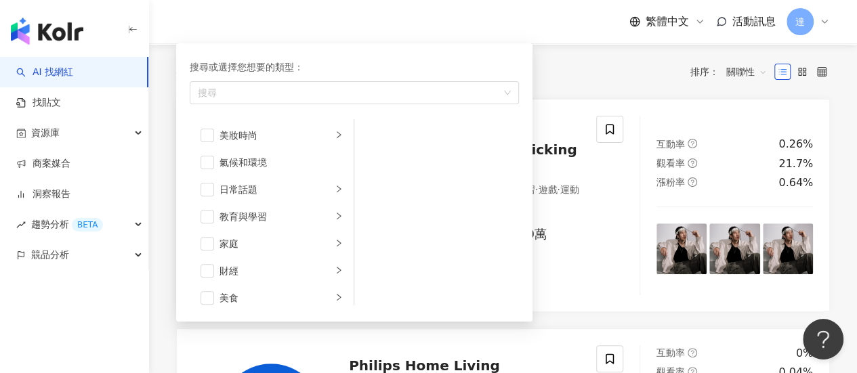
scroll to position [0, 0]
click at [238, 165] on div "美妝時尚" at bounding box center [275, 162] width 112 height 15
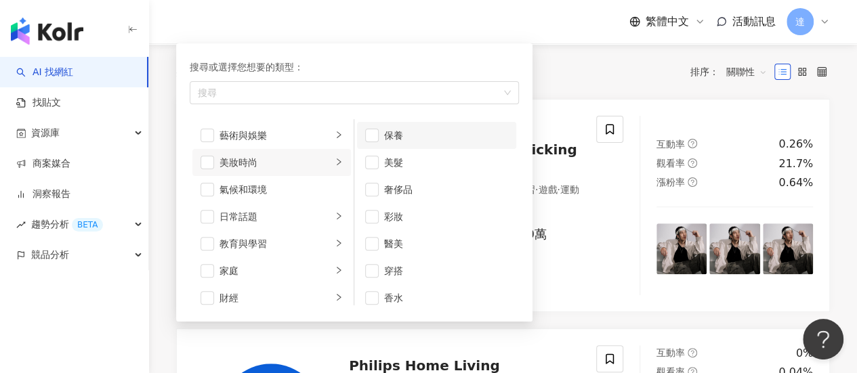
click at [362, 134] on li "保養" at bounding box center [436, 135] width 159 height 27
click at [372, 167] on li "美髮" at bounding box center [436, 162] width 159 height 27
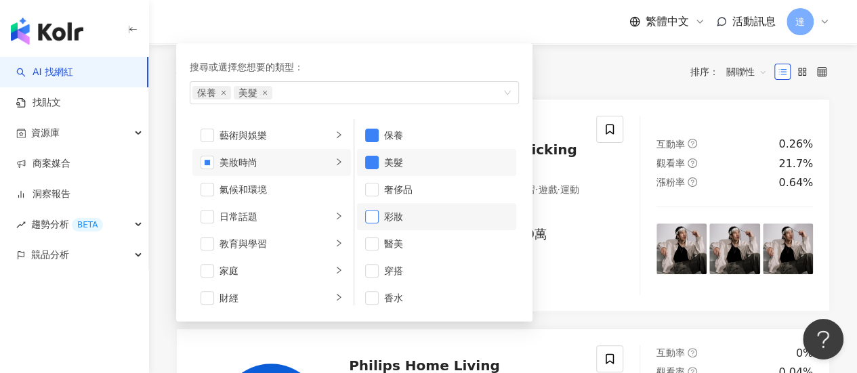
click at [376, 215] on span "button" at bounding box center [372, 217] width 14 height 14
click at [367, 270] on span "button" at bounding box center [372, 271] width 14 height 14
click at [568, 72] on div "共 10,000+ 筆 排序： 關聯性" at bounding box center [503, 72] width 654 height 22
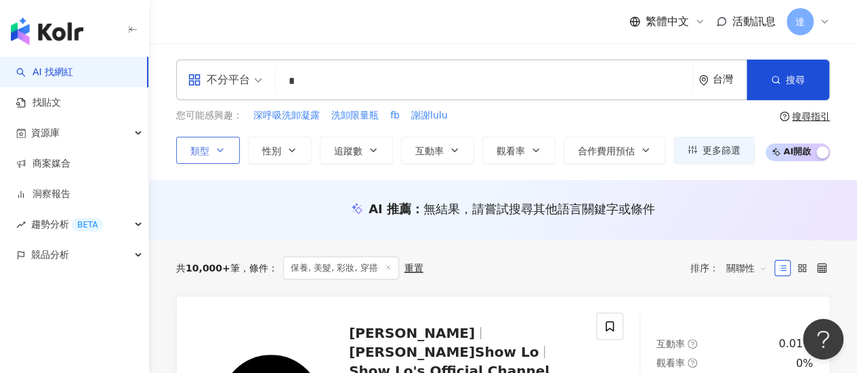
click at [226, 147] on button "類型" at bounding box center [208, 150] width 64 height 27
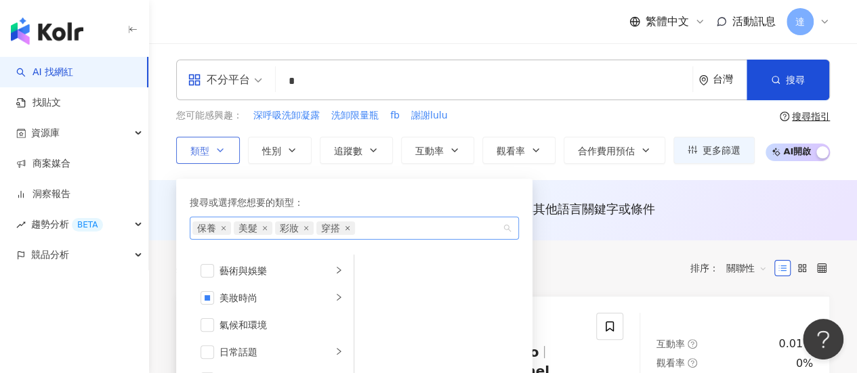
click at [345, 226] on icon "close" at bounding box center [347, 228] width 5 height 5
click at [304, 227] on icon "close" at bounding box center [305, 228] width 5 height 5
click at [343, 173] on div "搜尋或選擇您想要的類型： 保養 美髮 藝術與娛樂 美妝時尚 氣候和環境 日常話題 教育與學習 家庭 財經 美食 命理占卜 遊戲 法政社會 生活風格 影視娛樂 …" at bounding box center [348, 314] width 345 height 285
click at [277, 168] on div "不分平台 * 台灣 搜尋 6031fef8-9e96-42dc-8492-fa6e13ddf44e 蔡永欣 732 追蹤者 -ˏ‵eliseˎʹ- 21,64…" at bounding box center [503, 111] width 708 height 137
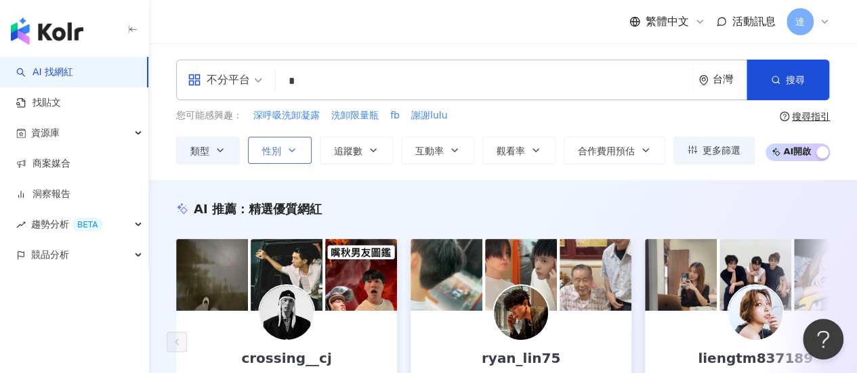
click at [278, 146] on span "性別" at bounding box center [271, 151] width 19 height 11
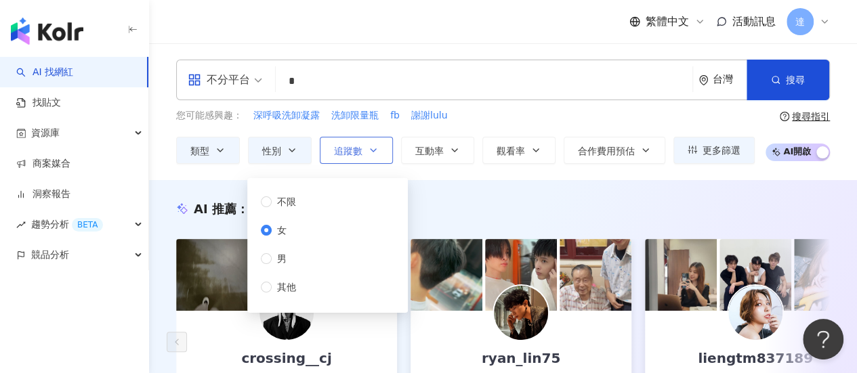
click at [352, 146] on span "追蹤數" at bounding box center [348, 151] width 28 height 11
type input "*"
type input "*******"
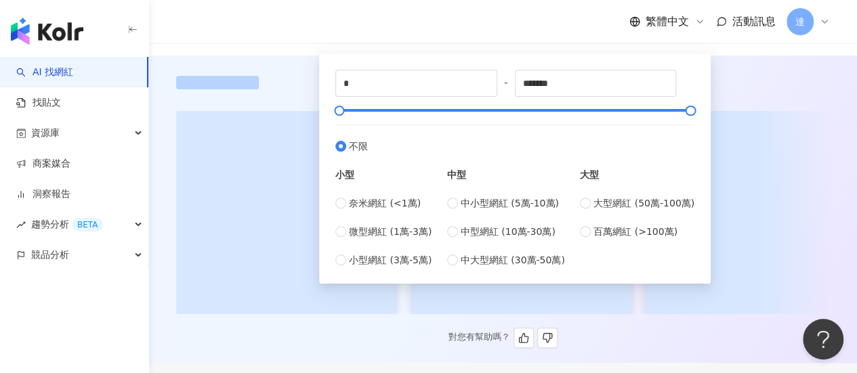
scroll to position [135, 0]
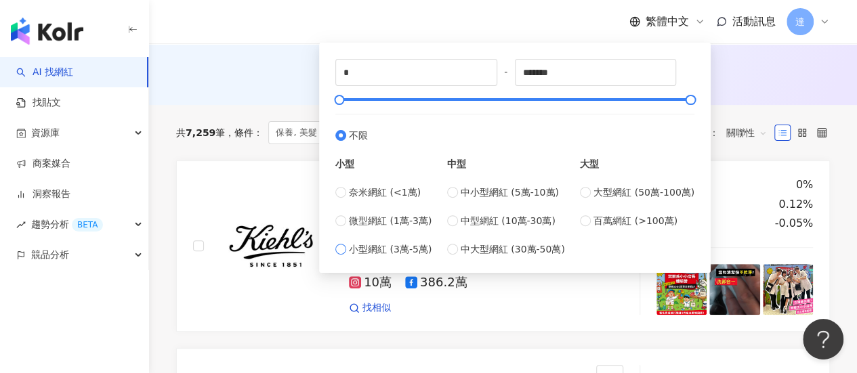
click at [404, 249] on span "小型網紅 (3萬-5萬)" at bounding box center [390, 249] width 83 height 15
type input "*****"
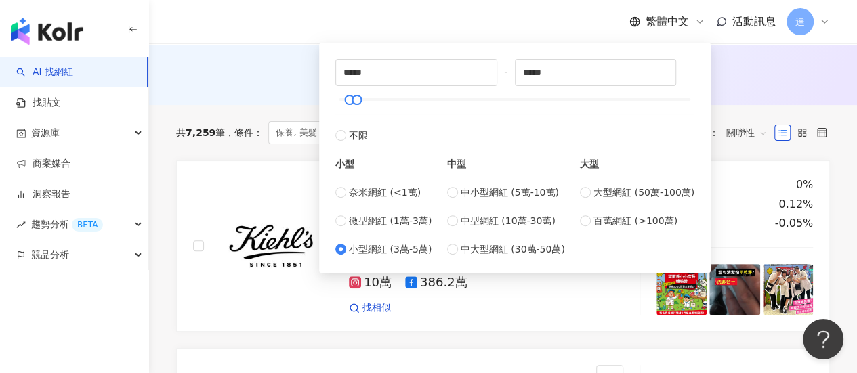
click at [786, 70] on div "AI 推薦 ： 無結果，請嘗試搜尋其他語言關鍵字或條件" at bounding box center [503, 73] width 654 height 17
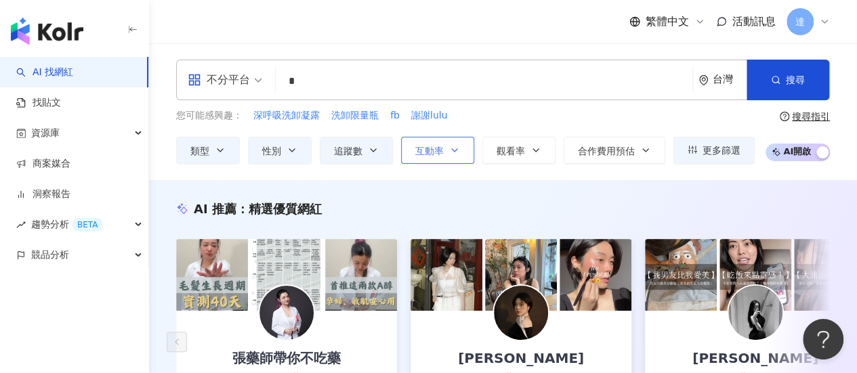
click at [435, 153] on span "互動率" at bounding box center [429, 151] width 28 height 11
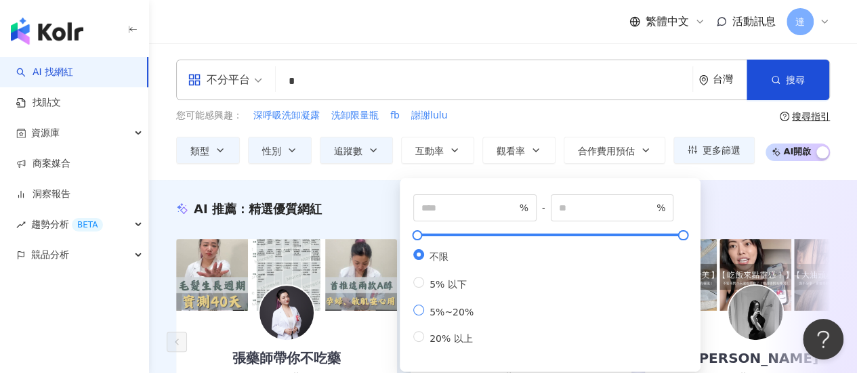
click at [454, 314] on span "5%~20%" at bounding box center [451, 312] width 55 height 11
type input "*"
type input "**"
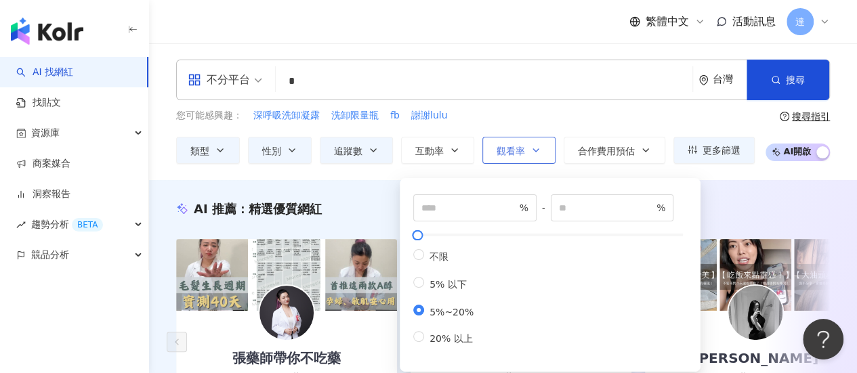
click at [530, 147] on icon "button" at bounding box center [535, 150] width 11 height 11
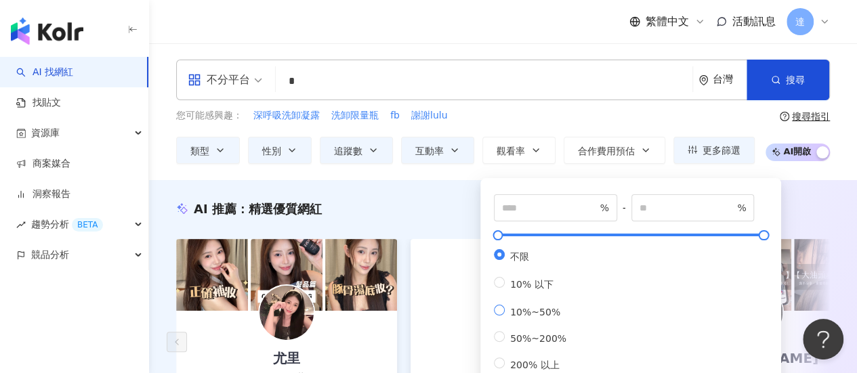
click at [528, 318] on span "10%~50%" at bounding box center [535, 312] width 61 height 11
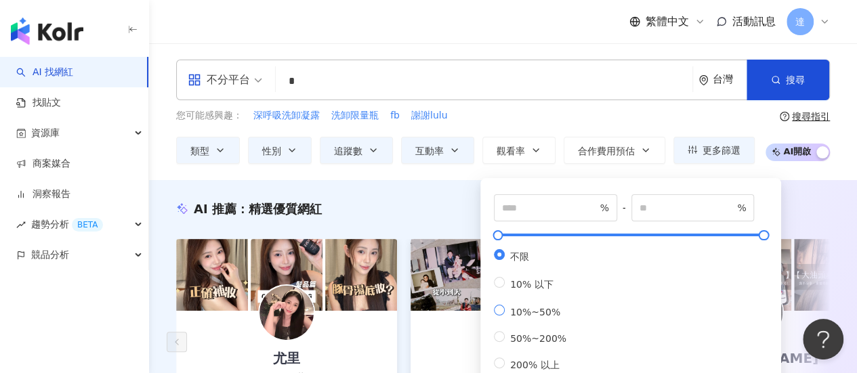
type input "**"
click at [561, 111] on div "您可能感興趣： 深呼吸洗卸凝露 洗卸限量瓶 fb 謝謝lulu" at bounding box center [465, 115] width 578 height 15
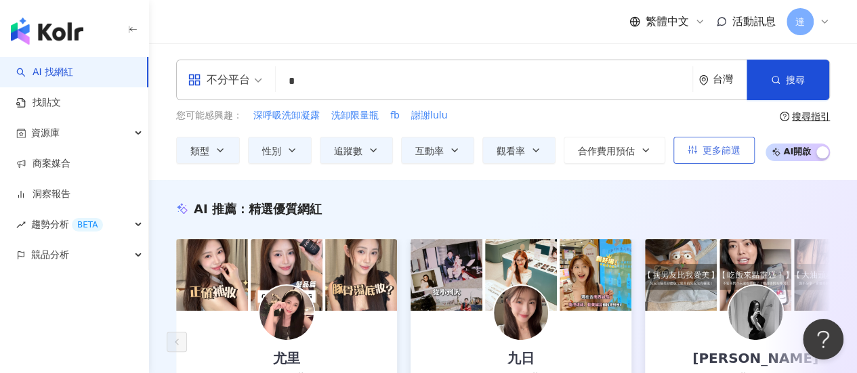
click at [717, 152] on span "更多篩選" at bounding box center [721, 150] width 38 height 11
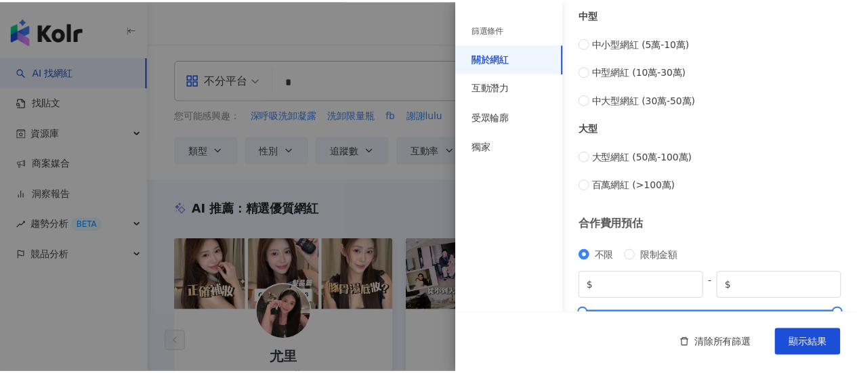
scroll to position [647, 0]
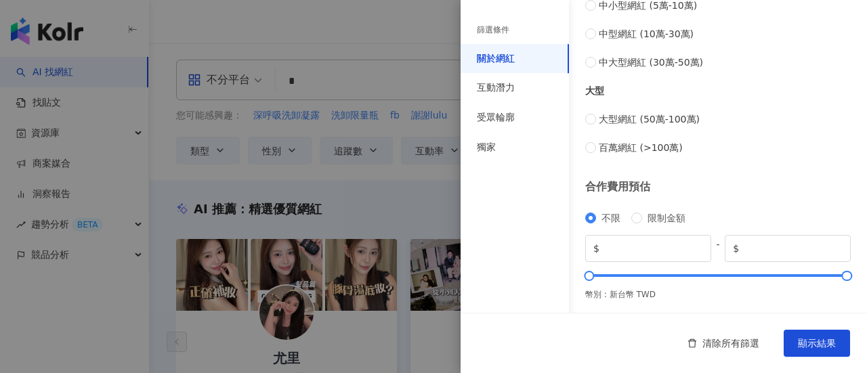
click at [343, 45] on div at bounding box center [433, 186] width 867 height 373
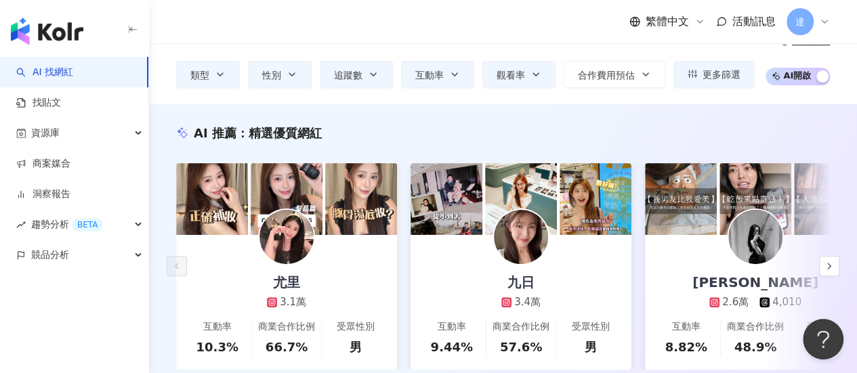
scroll to position [203, 0]
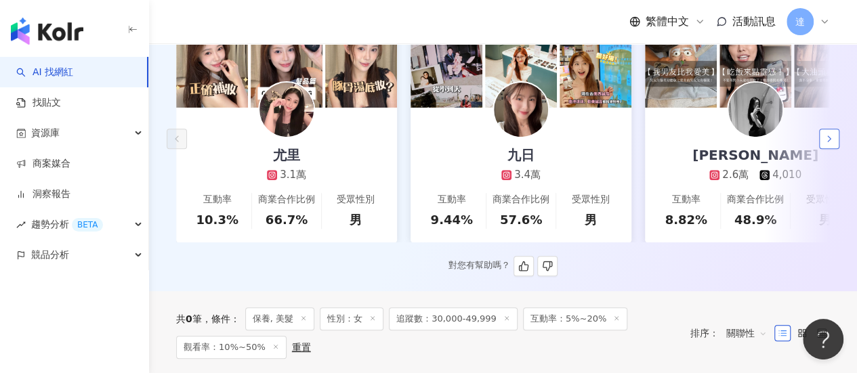
click at [824, 142] on icon "button" at bounding box center [829, 138] width 11 height 11
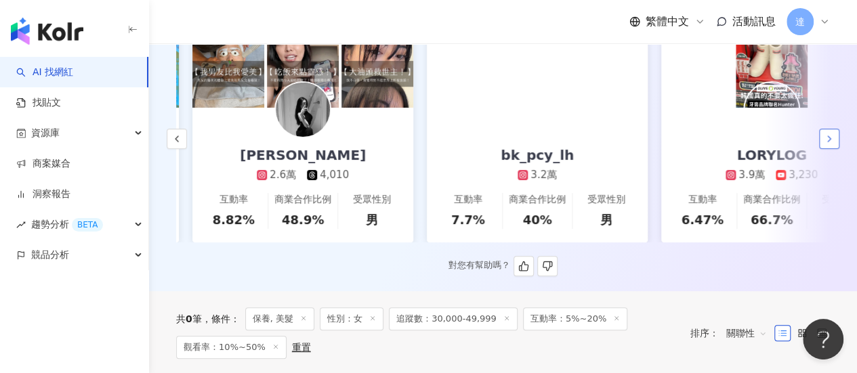
scroll to position [0, 469]
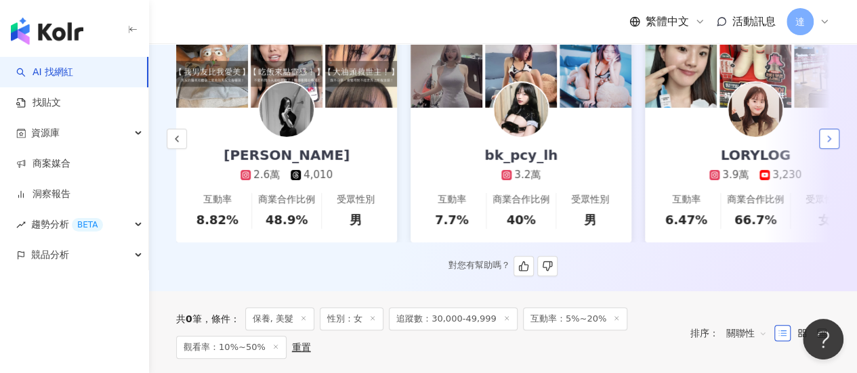
click at [824, 142] on icon "button" at bounding box center [829, 138] width 11 height 11
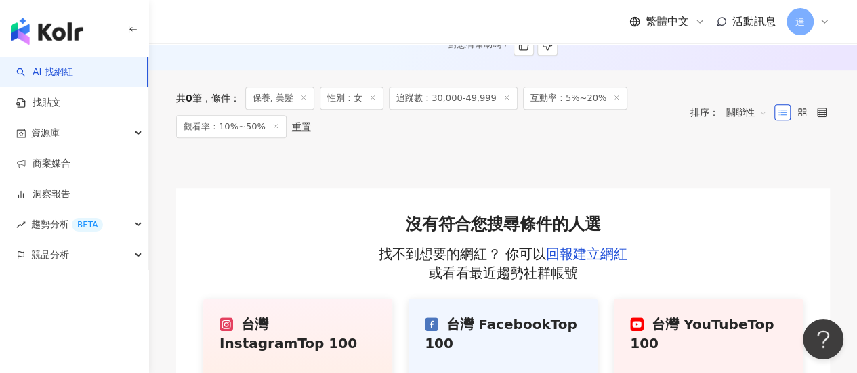
scroll to position [339, 0]
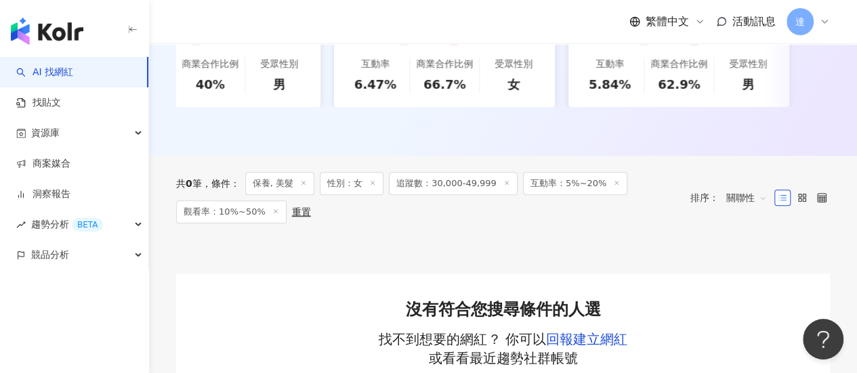
click at [307, 186] on icon at bounding box center [303, 182] width 7 height 7
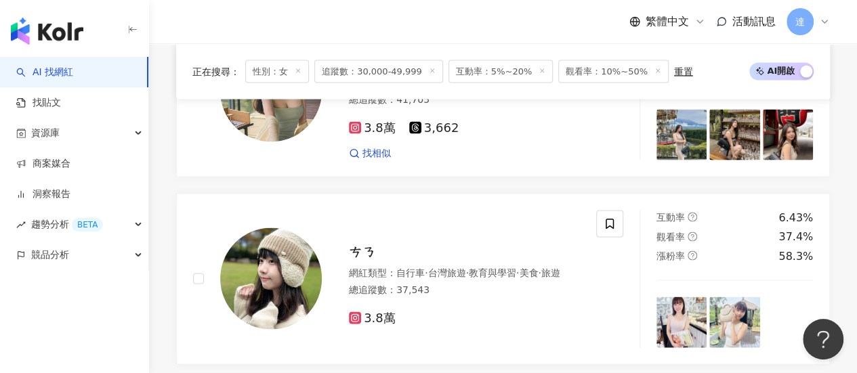
scroll to position [1219, 0]
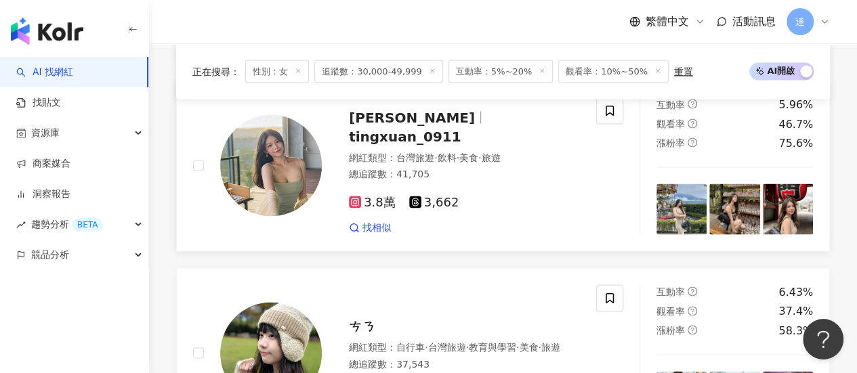
click at [414, 133] on span "tingxuan_0911" at bounding box center [405, 136] width 112 height 16
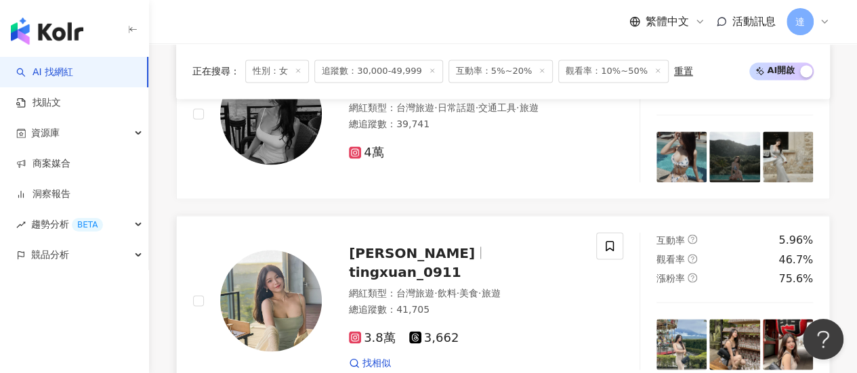
scroll to position [1016, 0]
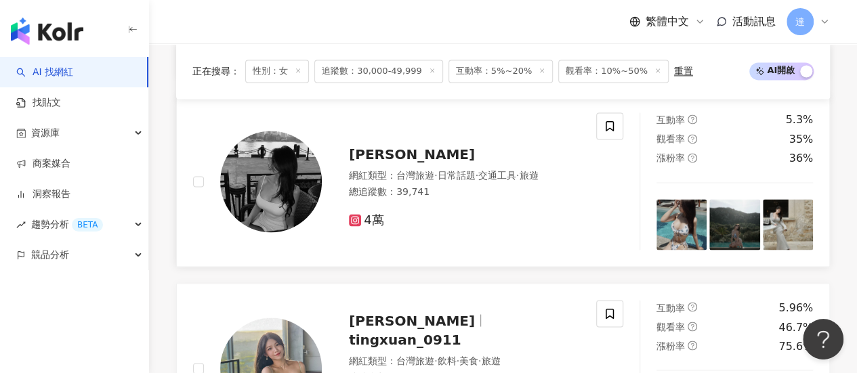
click at [358, 163] on span "Heidi" at bounding box center [412, 154] width 126 height 16
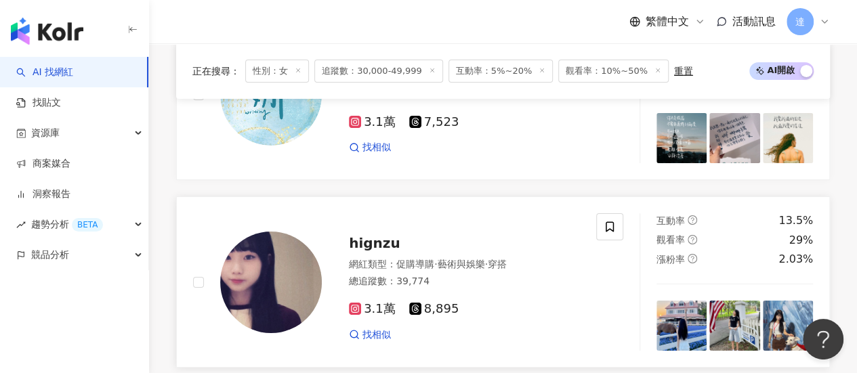
scroll to position [2641, 0]
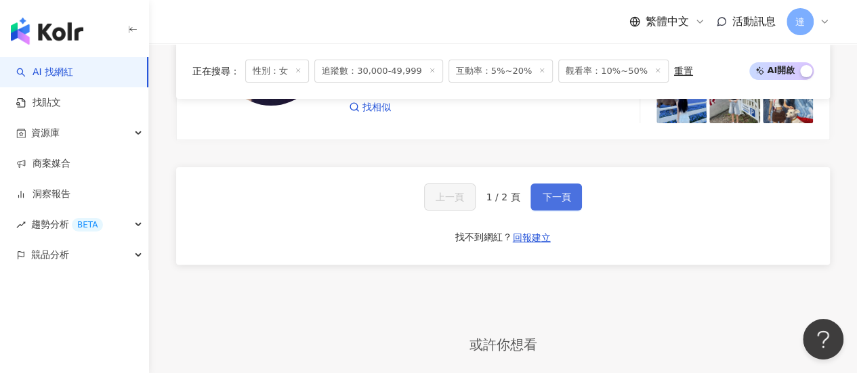
click at [546, 202] on span "下一頁" at bounding box center [556, 197] width 28 height 11
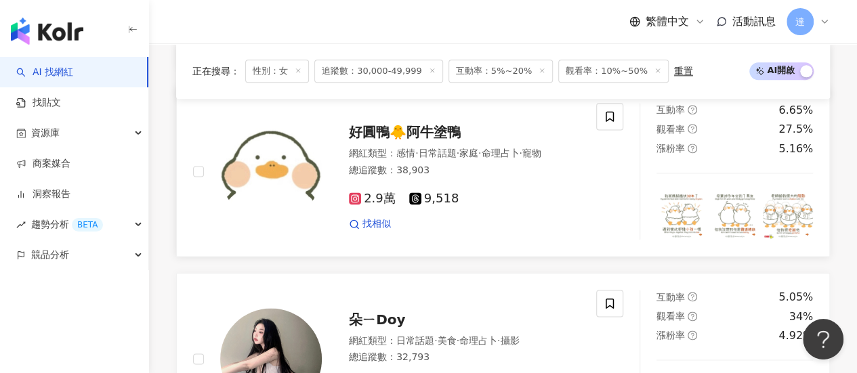
scroll to position [838, 0]
click at [674, 68] on div "重置" at bounding box center [683, 71] width 19 height 11
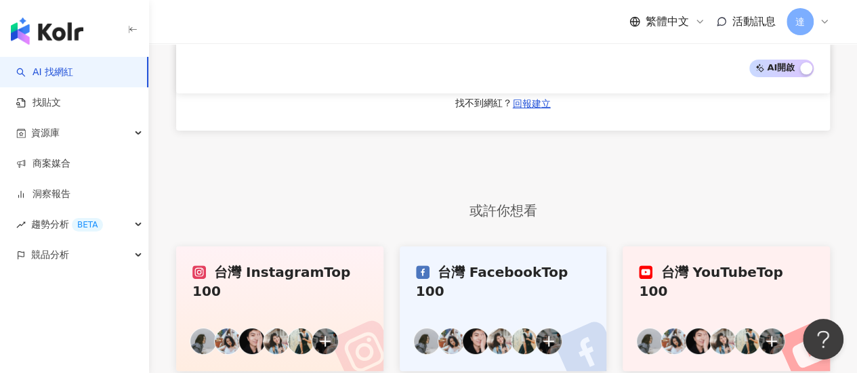
scroll to position [2434, 0]
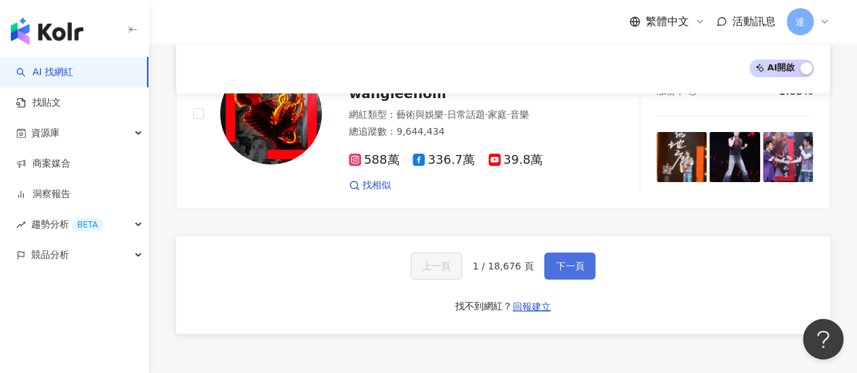
click at [557, 253] on button "下一頁" at bounding box center [569, 266] width 51 height 27
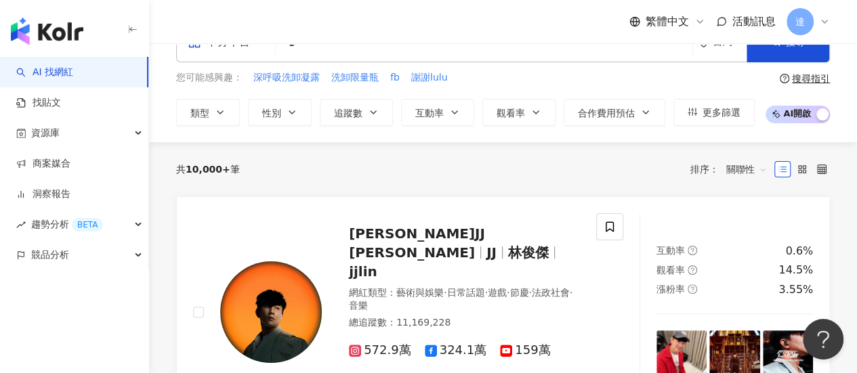
scroll to position [0, 0]
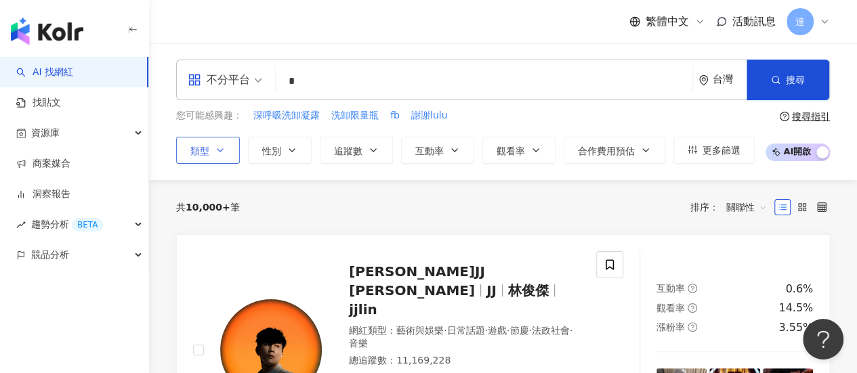
click at [218, 150] on icon "button" at bounding box center [219, 150] width 5 height 3
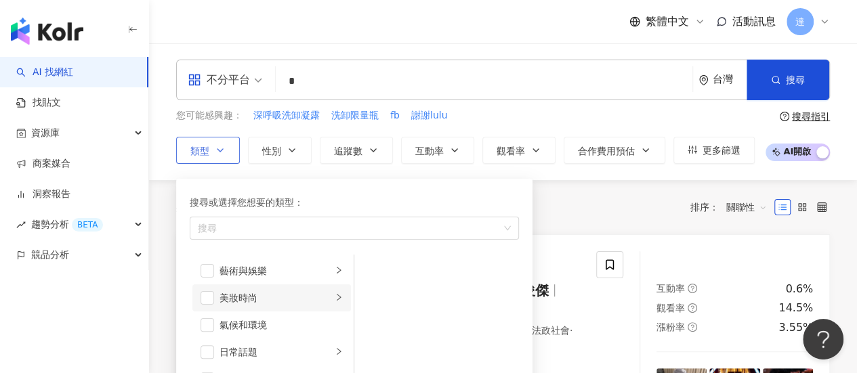
click at [247, 301] on div "美妝時尚" at bounding box center [275, 298] width 112 height 15
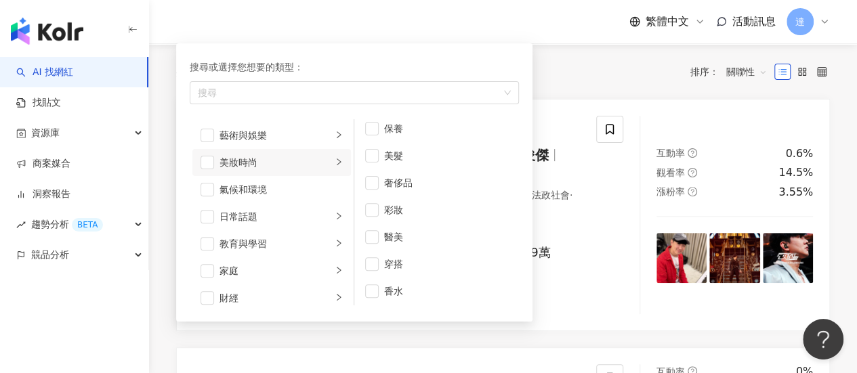
scroll to position [8, 0]
click at [370, 123] on span "button" at bounding box center [372, 128] width 14 height 14
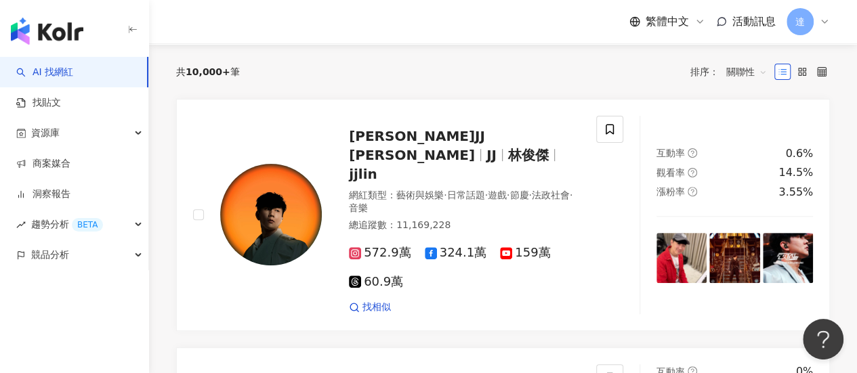
click at [475, 32] on div "繁體中文 活動訊息 達" at bounding box center [503, 21] width 654 height 43
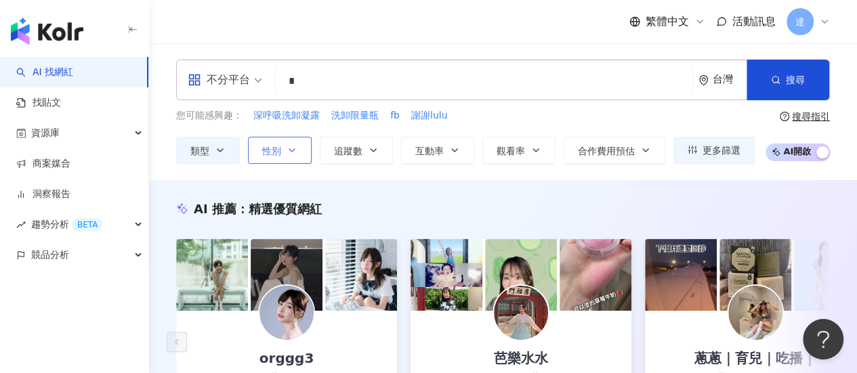
click at [292, 148] on icon "button" at bounding box center [291, 150] width 11 height 11
click at [352, 152] on span "追蹤數" at bounding box center [348, 151] width 28 height 11
type input "*"
type input "*******"
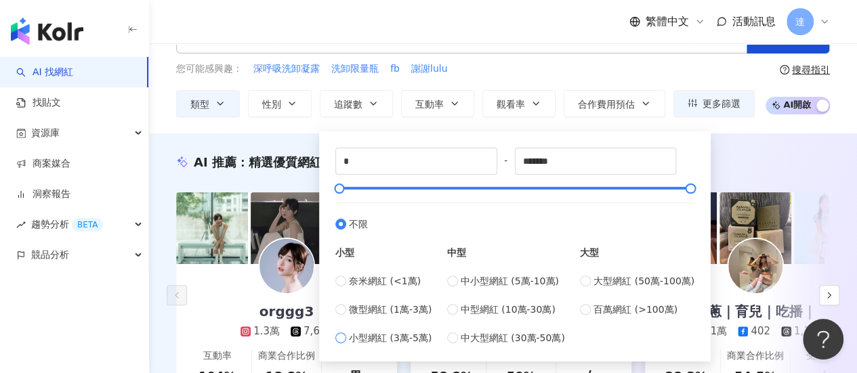
scroll to position [68, 0]
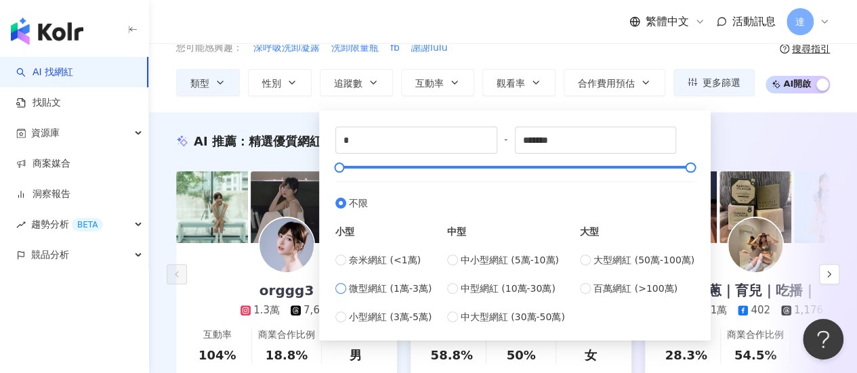
type input "*****"
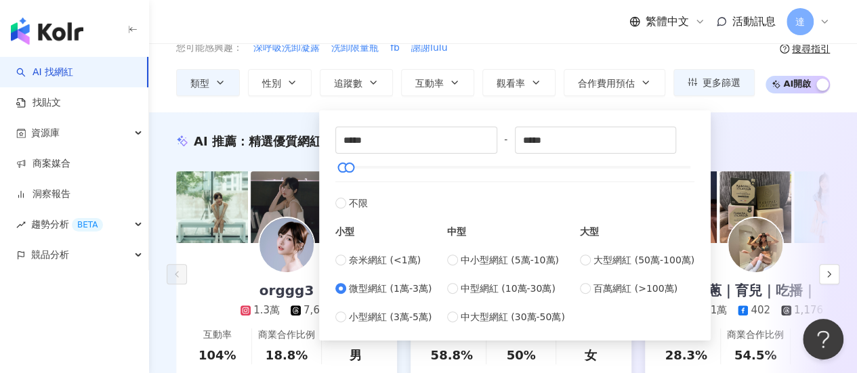
click at [756, 104] on div "不分平台 * 台灣 搜尋 6031fef8-9e96-42dc-8492-fa6e13ddf44e 蔡永欣 732 追蹤者 -ˏ‵eliseˎʹ- 21,64…" at bounding box center [503, 44] width 708 height 137
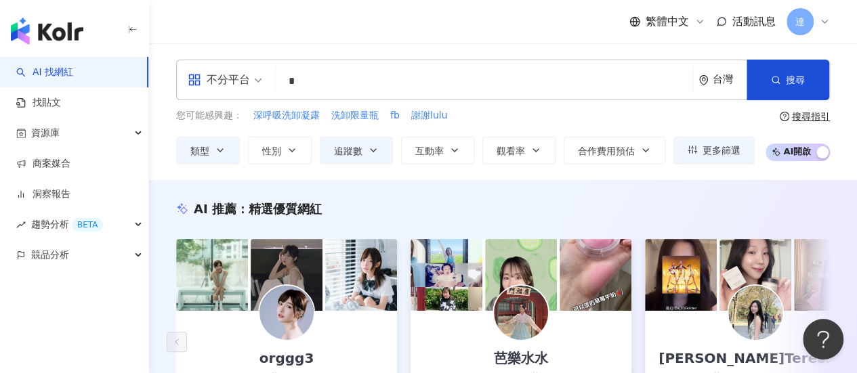
scroll to position [203, 0]
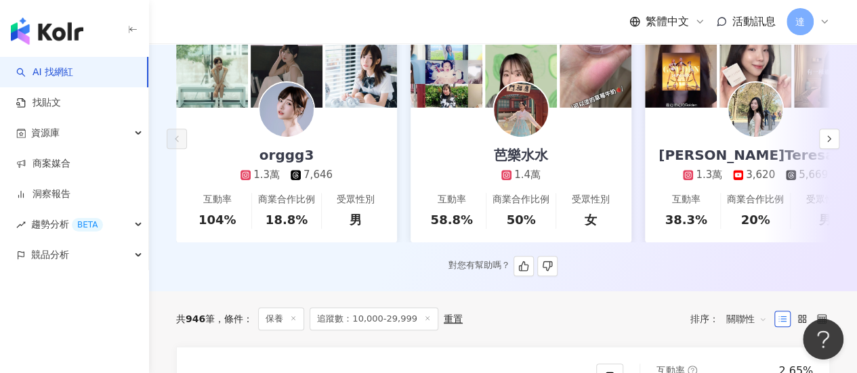
click at [536, 56] on img at bounding box center [521, 72] width 72 height 72
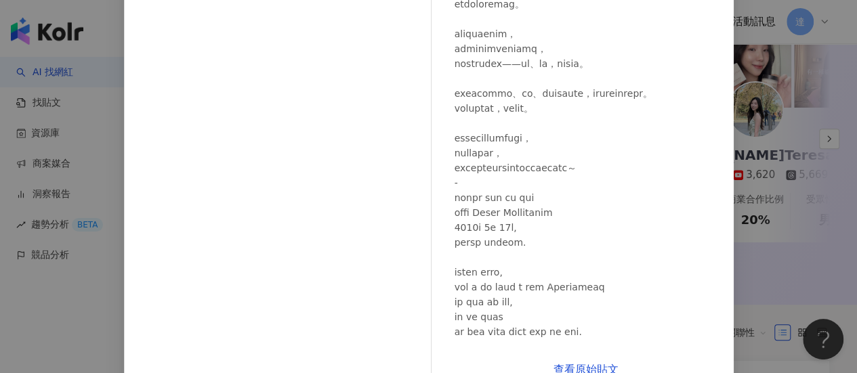
click at [763, 116] on div "芭樂水水 2025/5/24 1萬 22 查看原始貼文" at bounding box center [428, 186] width 857 height 373
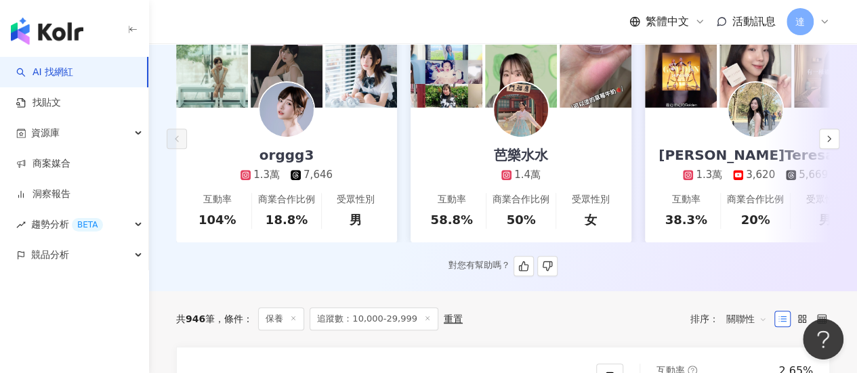
click at [749, 114] on img at bounding box center [755, 110] width 54 height 54
click at [824, 144] on icon "button" at bounding box center [829, 138] width 11 height 11
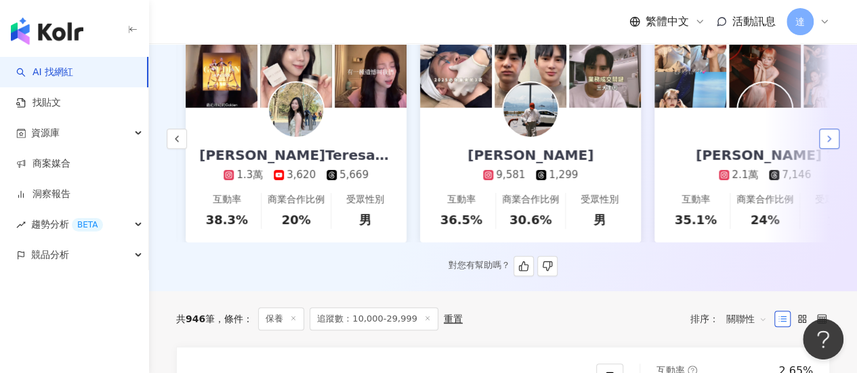
scroll to position [0, 469]
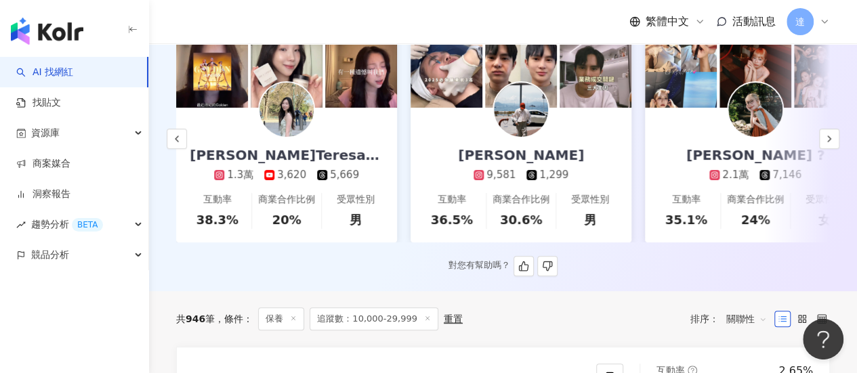
click at [761, 132] on img at bounding box center [755, 110] width 54 height 54
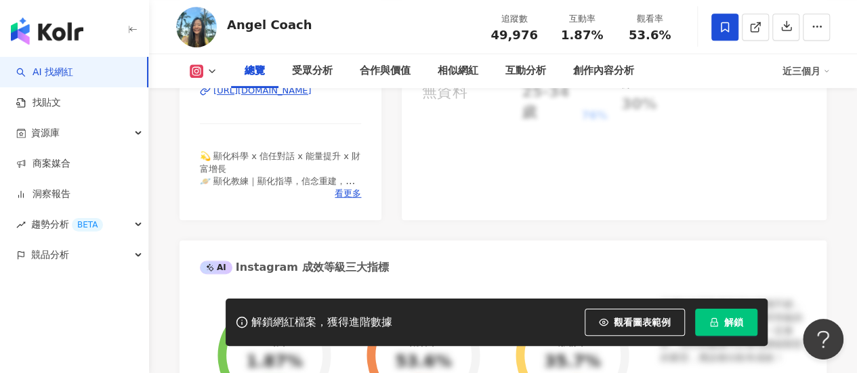
scroll to position [339, 0]
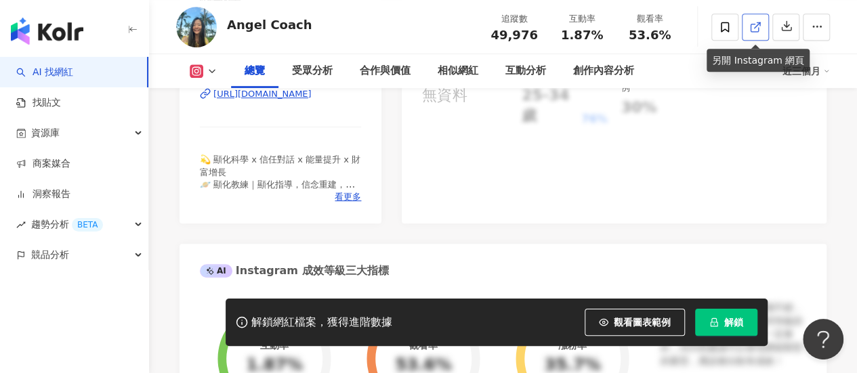
click at [754, 30] on icon at bounding box center [755, 27] width 12 height 12
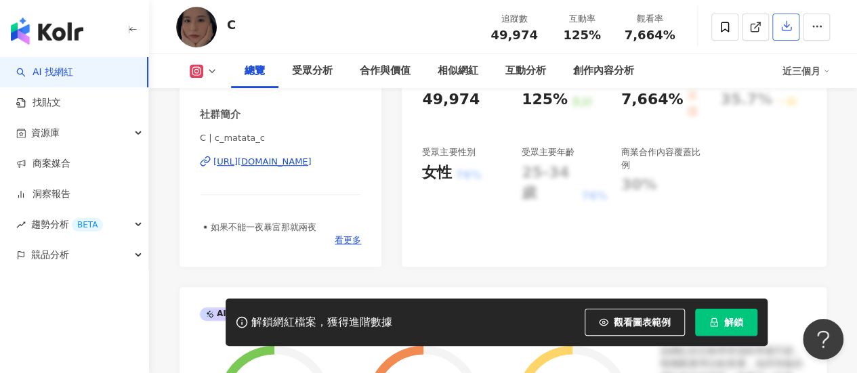
scroll to position [68, 0]
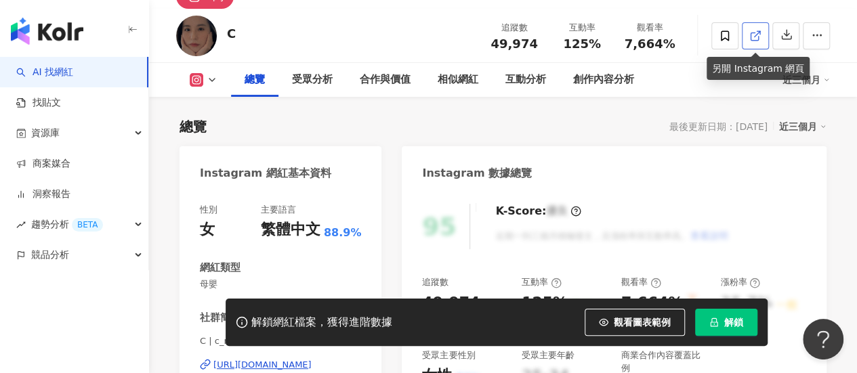
click at [751, 36] on icon at bounding box center [755, 36] width 12 height 12
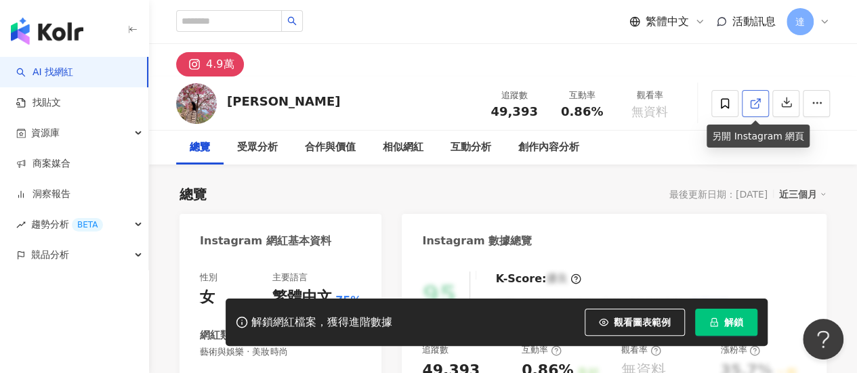
click at [749, 101] on icon at bounding box center [755, 104] width 12 height 12
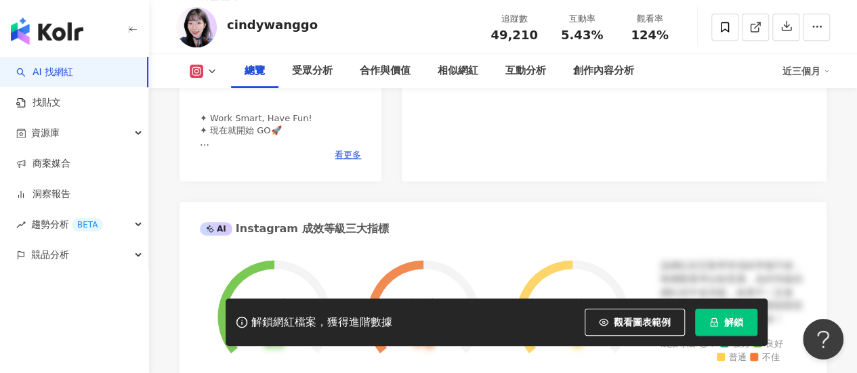
scroll to position [271, 0]
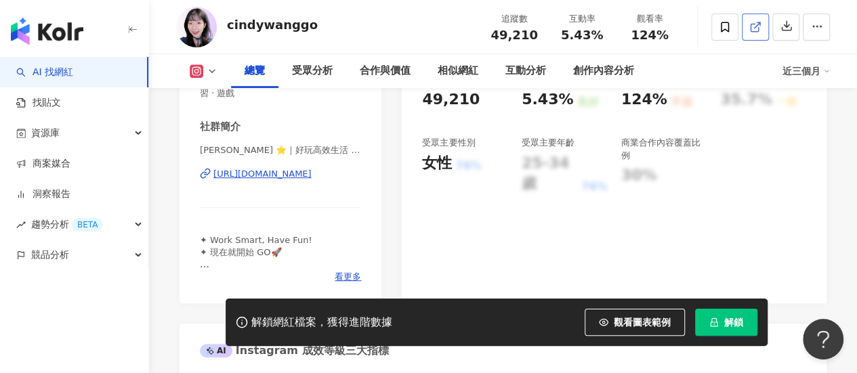
click at [758, 33] on icon at bounding box center [755, 27] width 12 height 12
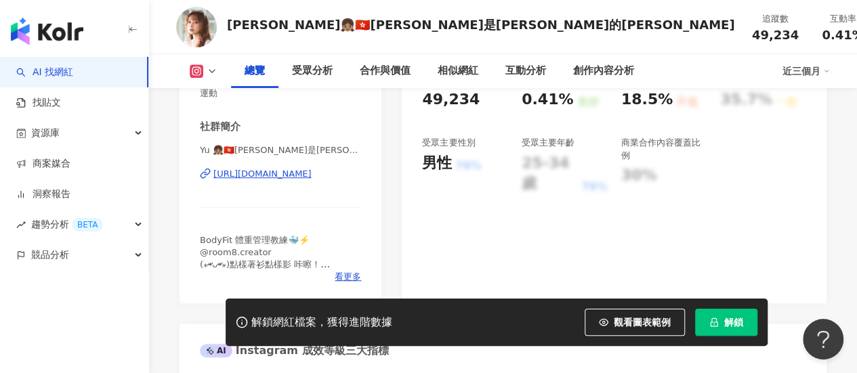
scroll to position [68, 0]
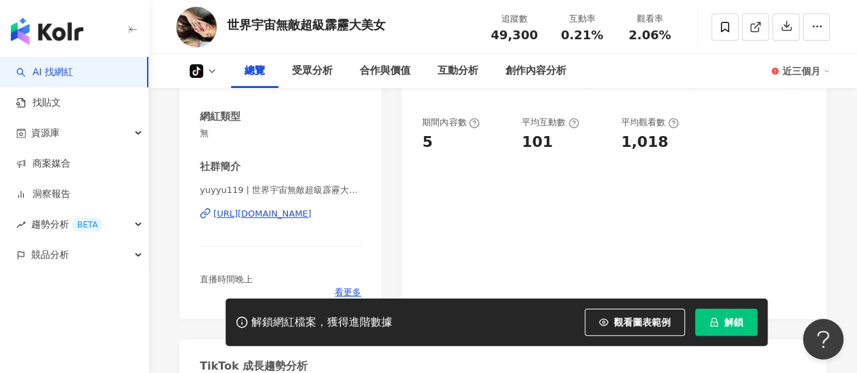
scroll to position [68, 0]
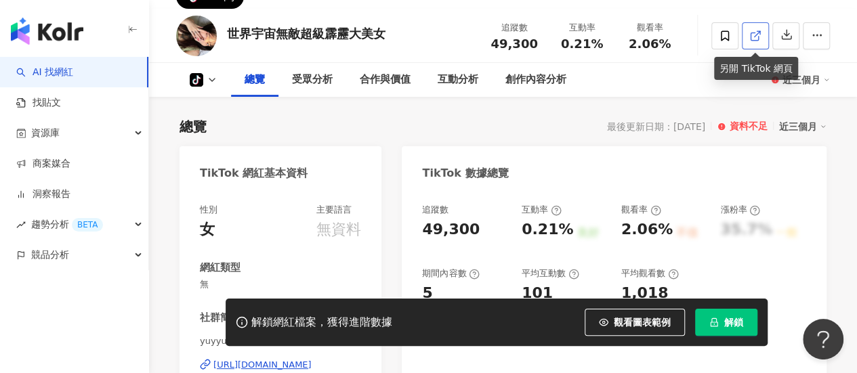
click at [753, 33] on icon at bounding box center [755, 36] width 12 height 12
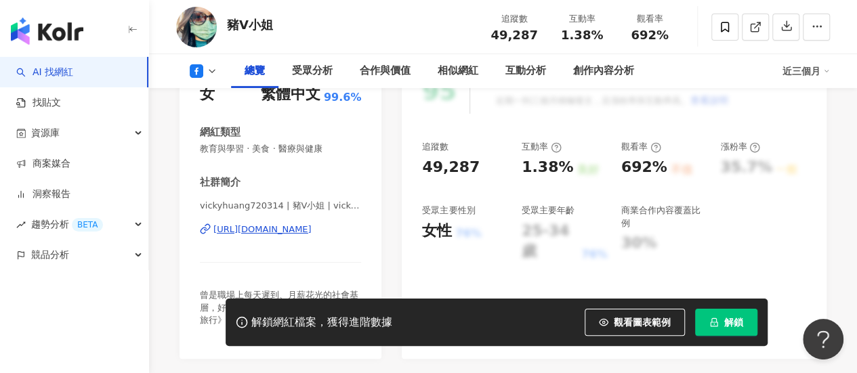
scroll to position [61, 0]
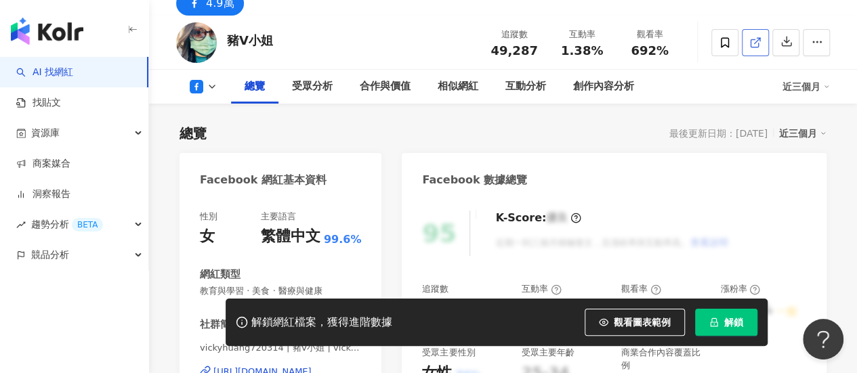
click at [754, 49] on icon at bounding box center [755, 43] width 12 height 12
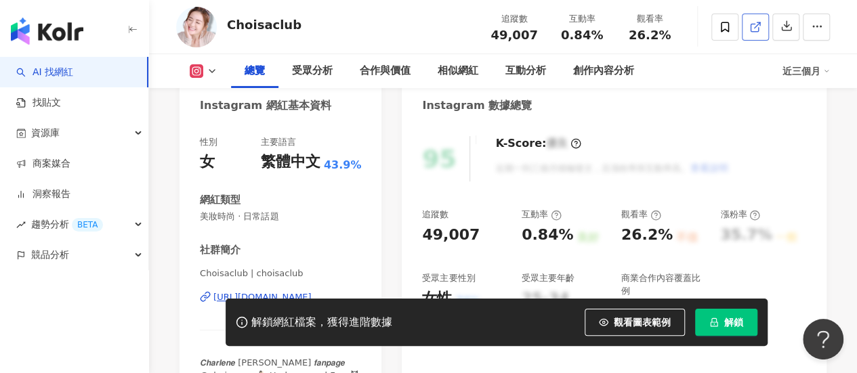
scroll to position [271, 0]
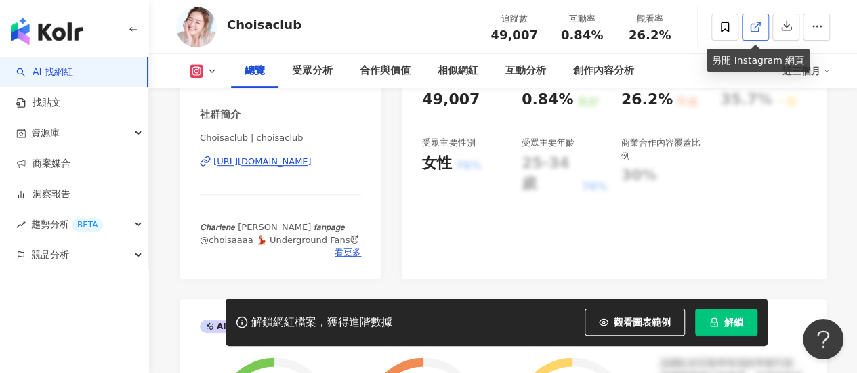
click at [758, 29] on icon at bounding box center [753, 27] width 7 height 7
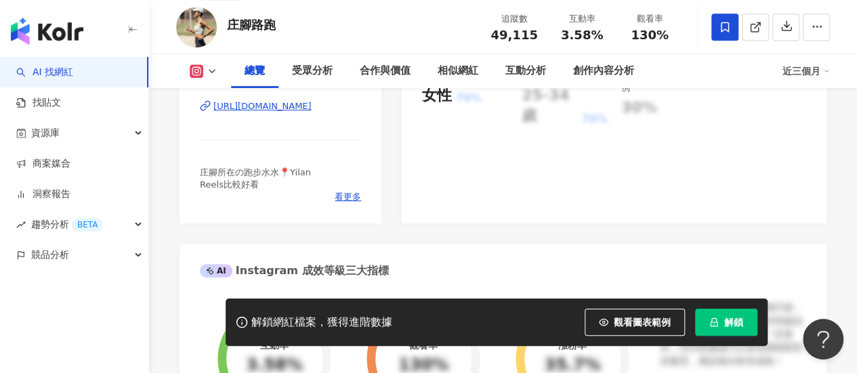
scroll to position [68, 0]
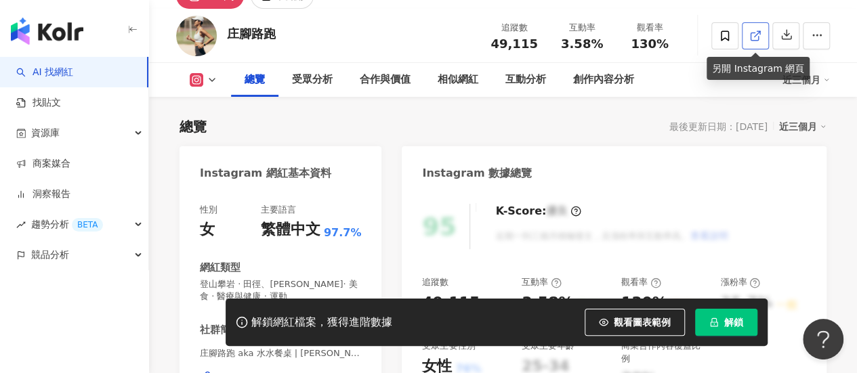
click at [753, 35] on icon at bounding box center [755, 36] width 12 height 12
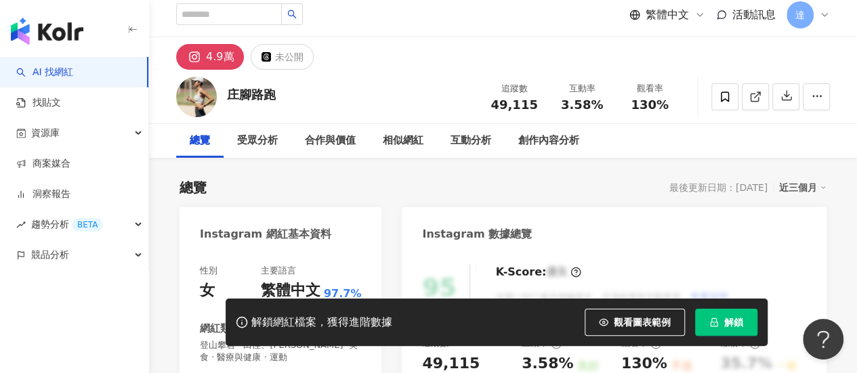
scroll to position [0, 0]
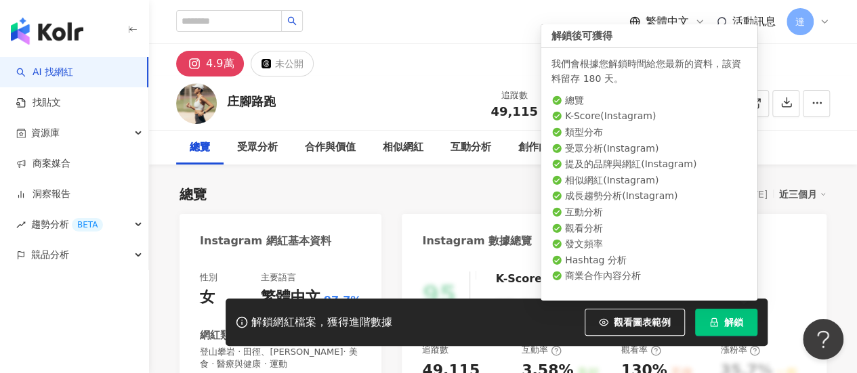
click at [742, 323] on span "解鎖" at bounding box center [733, 322] width 19 height 11
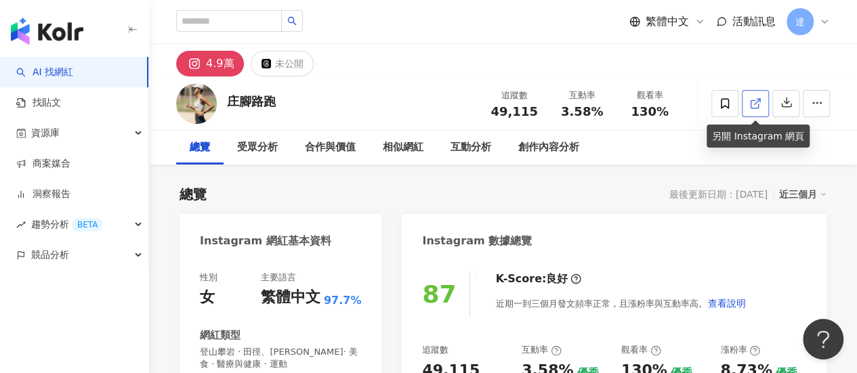
click at [754, 105] on icon at bounding box center [755, 104] width 12 height 12
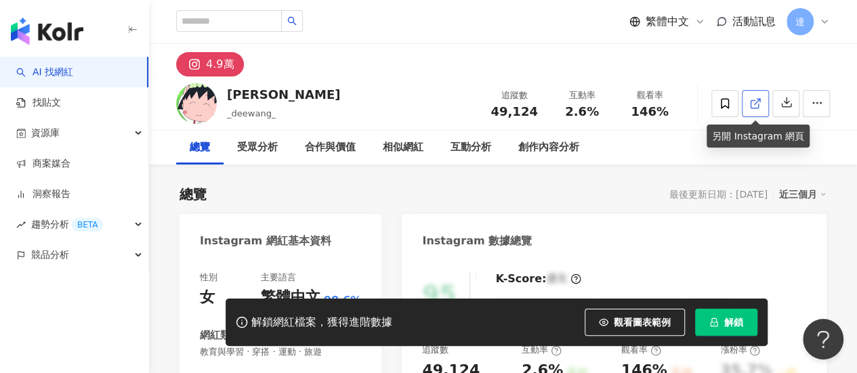
click at [753, 108] on icon at bounding box center [755, 104] width 12 height 12
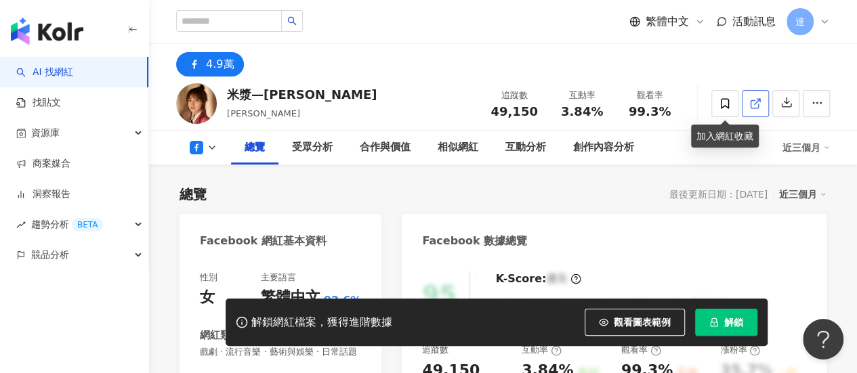
scroll to position [135, 0]
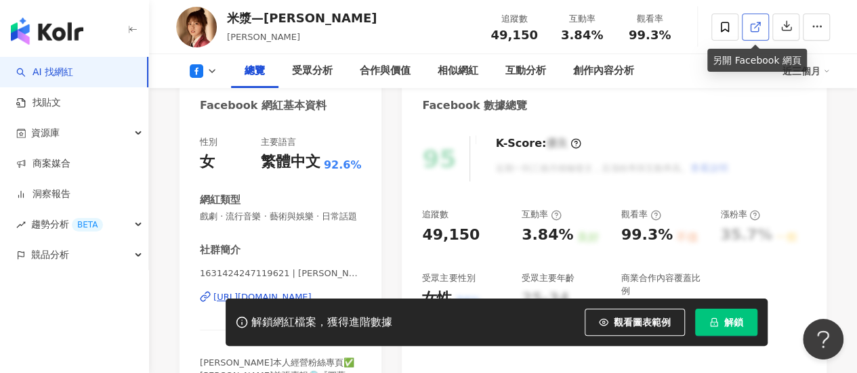
click at [756, 28] on icon at bounding box center [755, 27] width 12 height 12
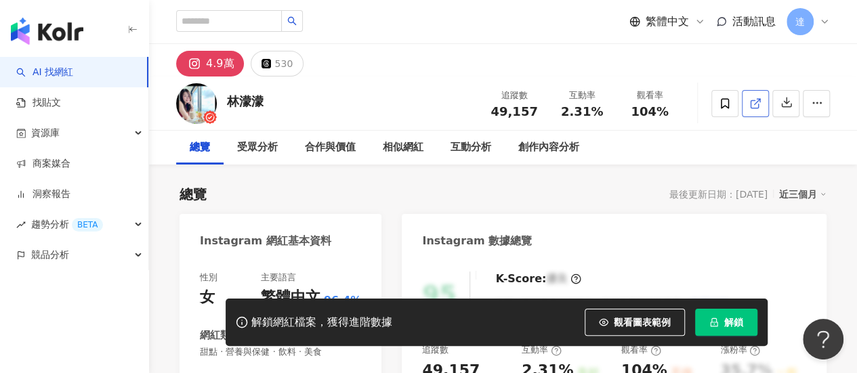
click at [757, 105] on icon at bounding box center [755, 104] width 12 height 12
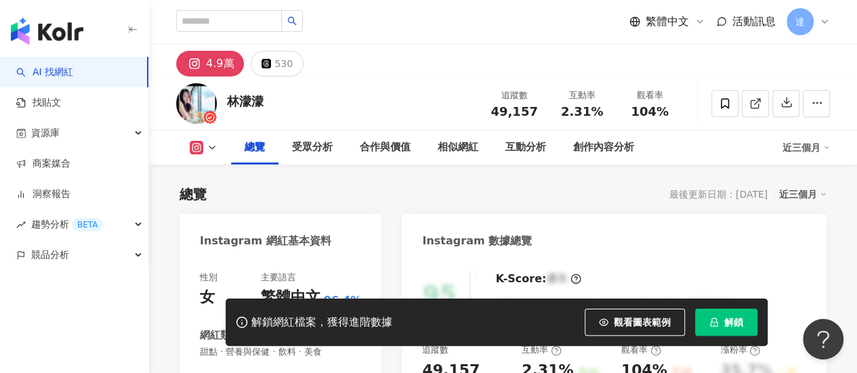
scroll to position [271, 0]
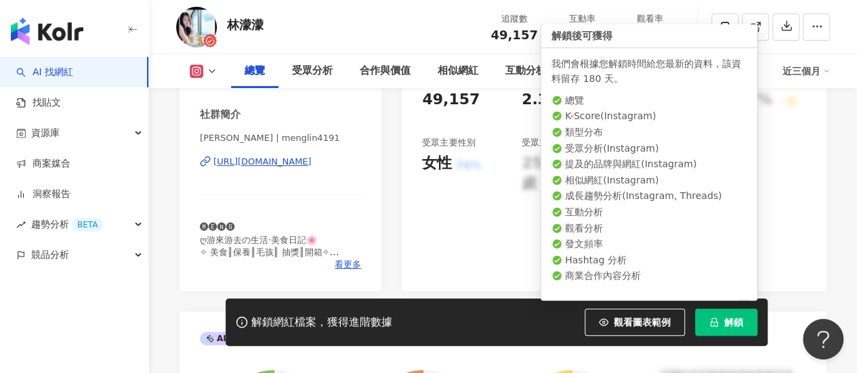
click at [725, 323] on span "解鎖" at bounding box center [733, 322] width 19 height 11
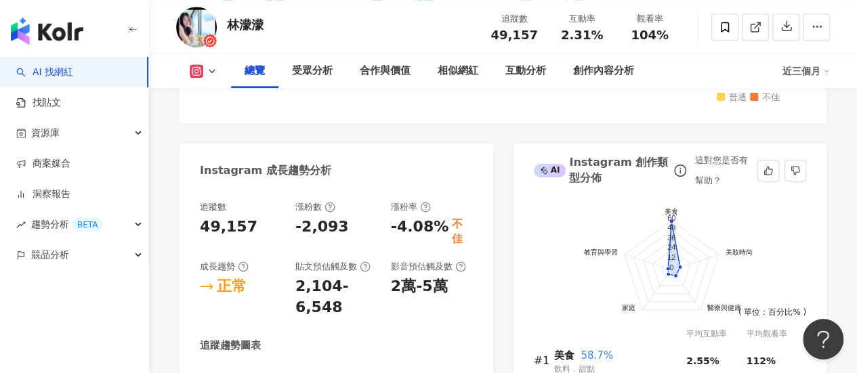
scroll to position [745, 0]
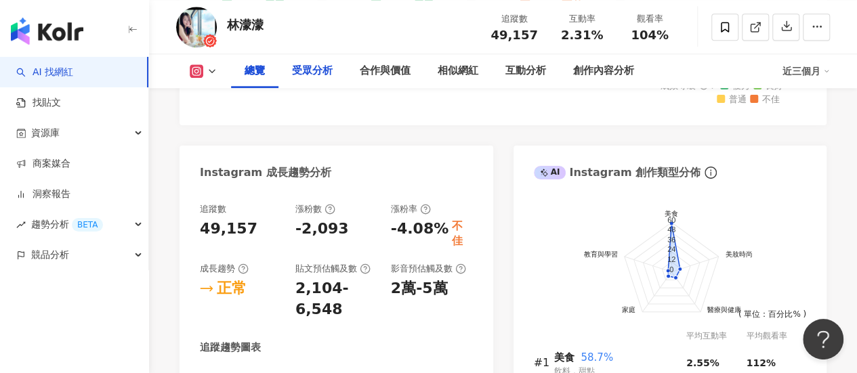
click at [316, 67] on div "受眾分析" at bounding box center [312, 71] width 41 height 16
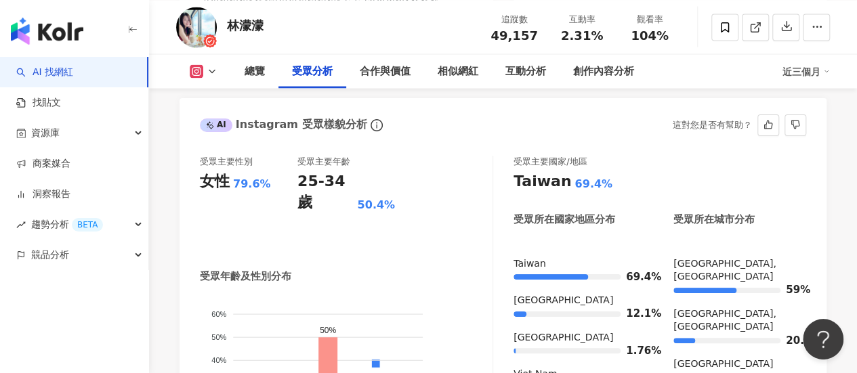
scroll to position [1270, 0]
click at [402, 68] on div "合作與價值" at bounding box center [385, 71] width 51 height 16
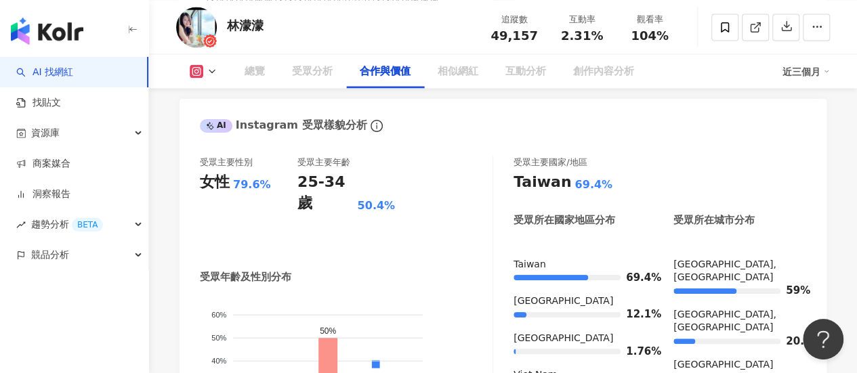
scroll to position [1845, 0]
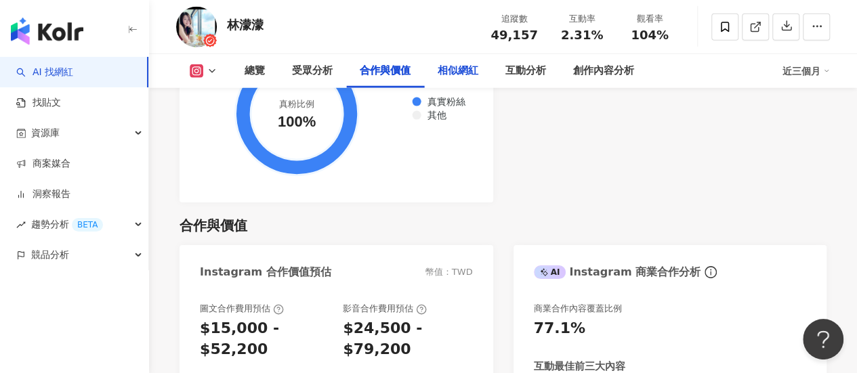
click at [452, 73] on div "相似網紅" at bounding box center [457, 71] width 41 height 16
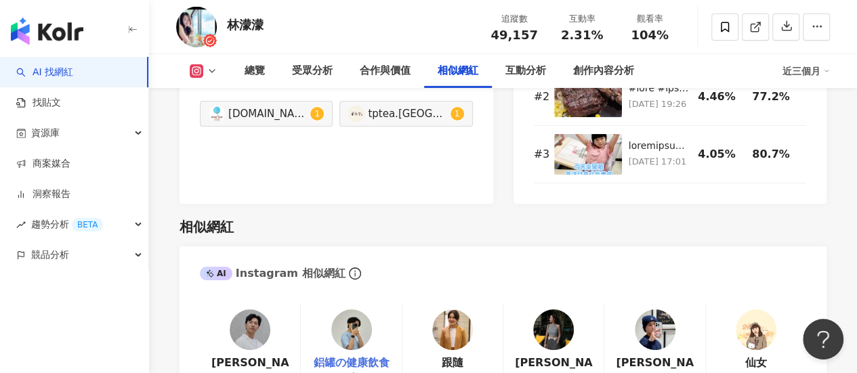
click at [370, 356] on link "鋁罐の健康飲食日記" at bounding box center [351, 371] width 79 height 30
click at [551, 309] on img at bounding box center [553, 329] width 41 height 41
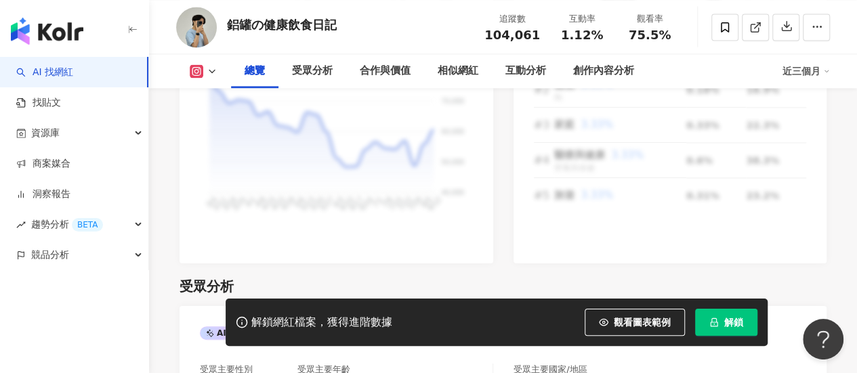
scroll to position [948, 0]
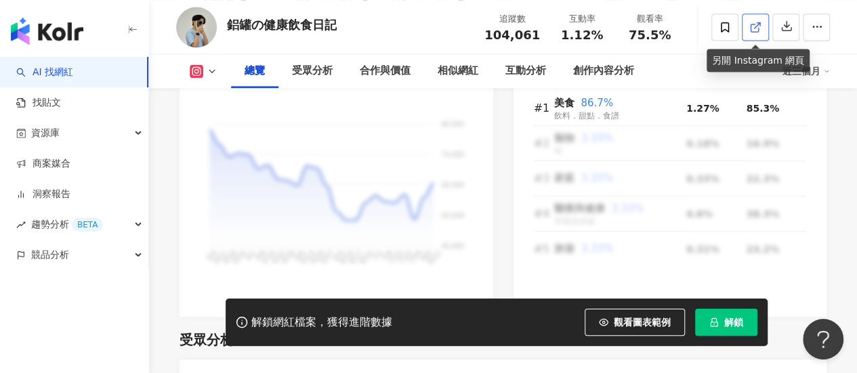
click at [758, 27] on icon at bounding box center [755, 27] width 12 height 12
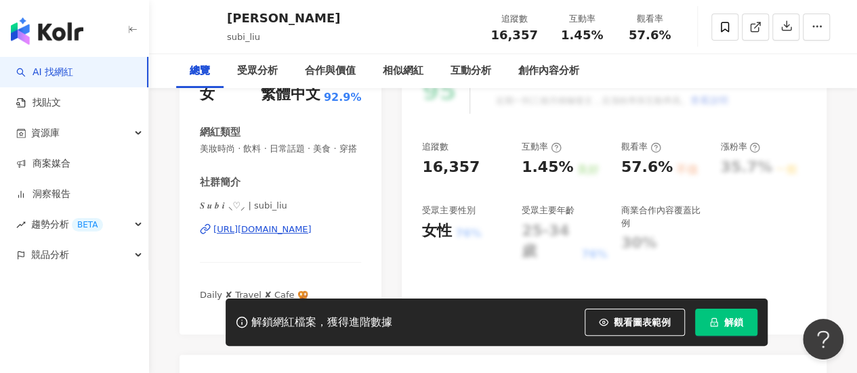
scroll to position [383, 0]
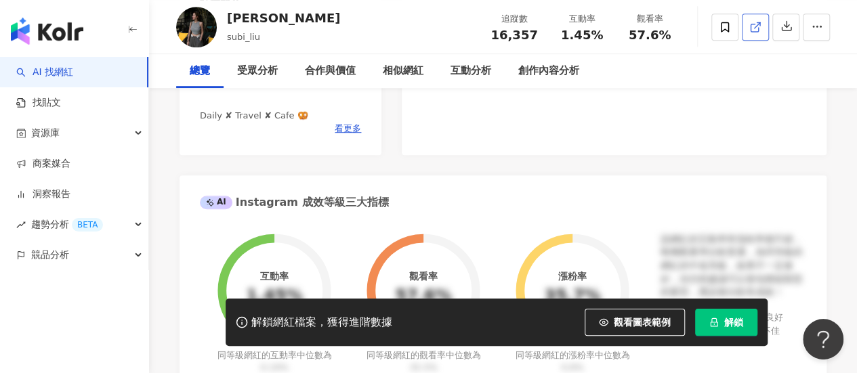
click at [753, 22] on icon at bounding box center [755, 27] width 12 height 12
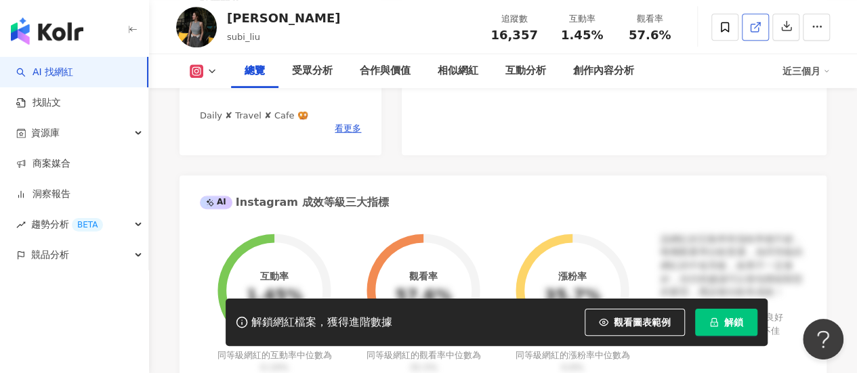
scroll to position [406, 0]
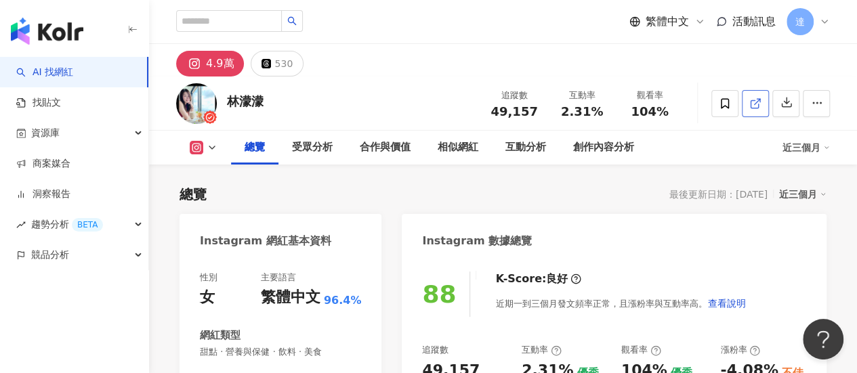
click at [752, 105] on icon at bounding box center [755, 104] width 12 height 12
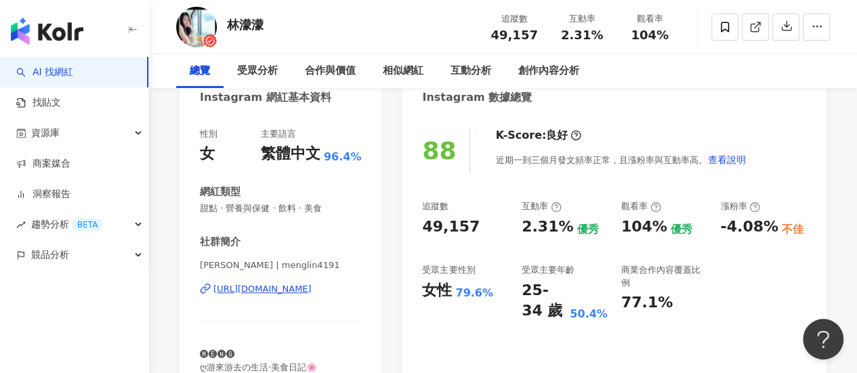
scroll to position [203, 0]
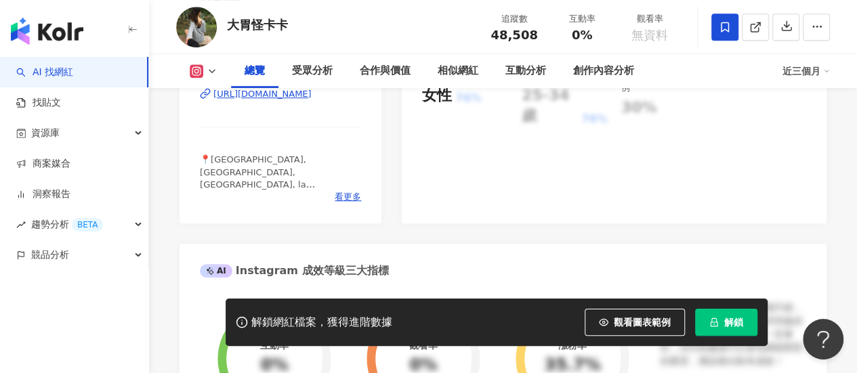
scroll to position [406, 0]
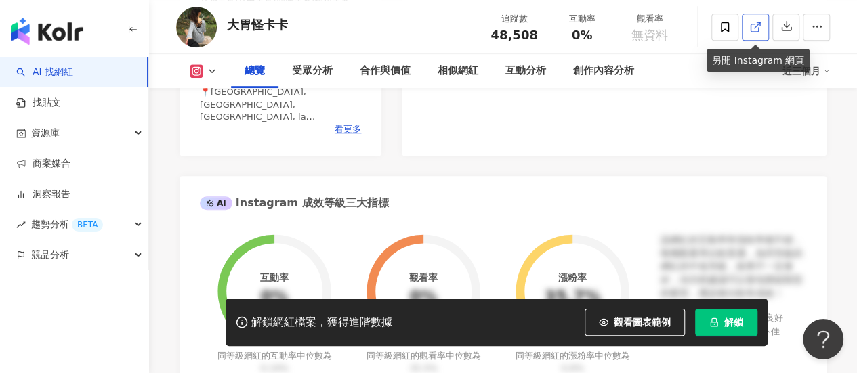
click at [750, 27] on icon at bounding box center [753, 27] width 7 height 7
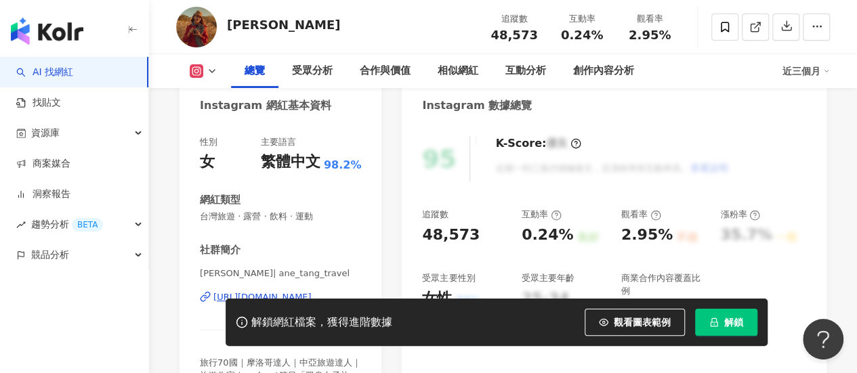
scroll to position [242, 0]
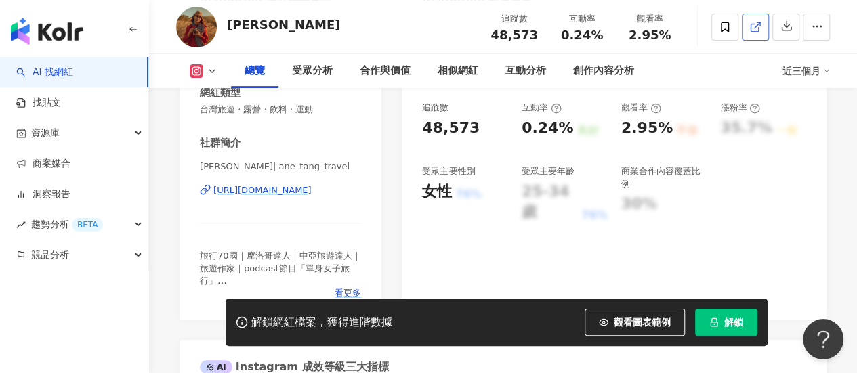
click at [758, 26] on icon at bounding box center [755, 27] width 12 height 12
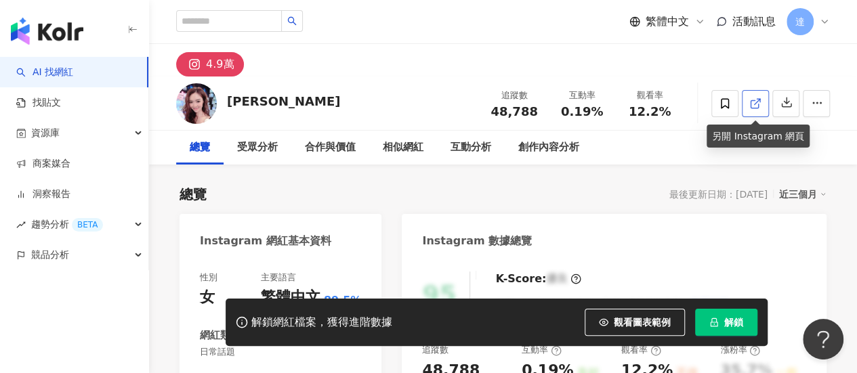
click at [751, 100] on icon at bounding box center [755, 104] width 12 height 12
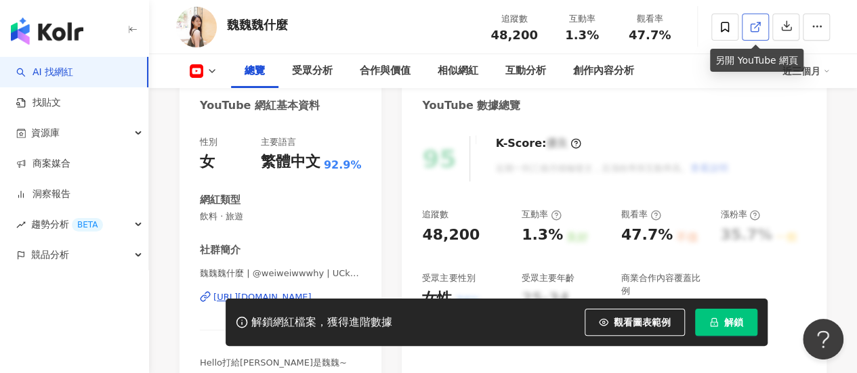
click at [756, 27] on icon at bounding box center [755, 27] width 12 height 12
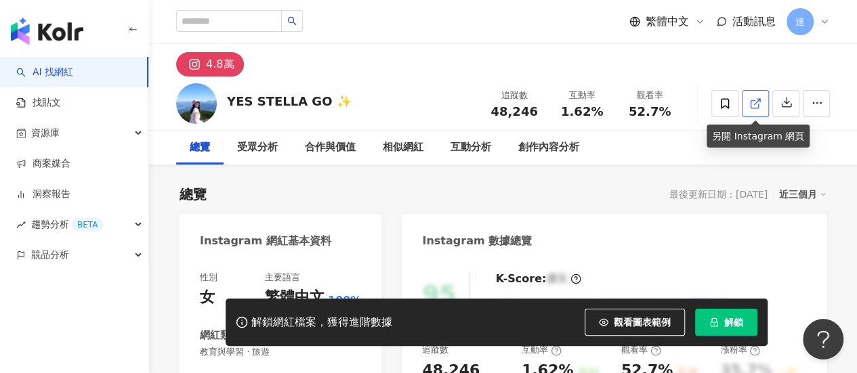
click at [756, 104] on icon at bounding box center [755, 104] width 12 height 12
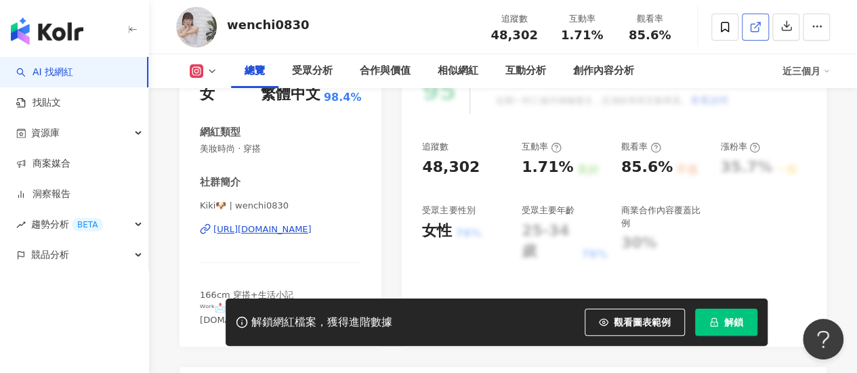
click at [755, 30] on icon at bounding box center [755, 27] width 12 height 12
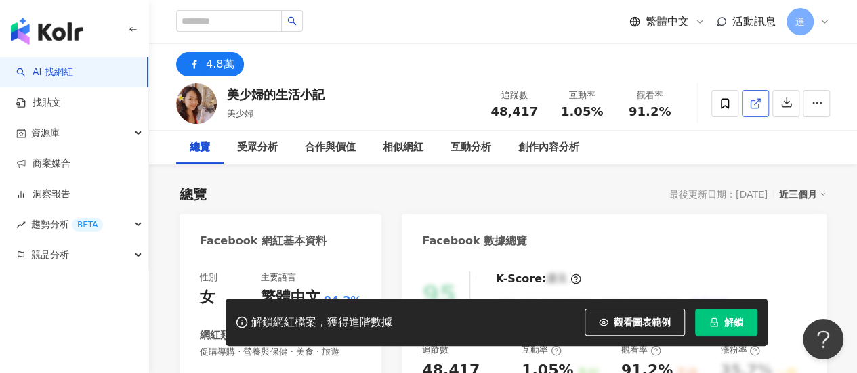
click at [754, 101] on icon at bounding box center [755, 104] width 12 height 12
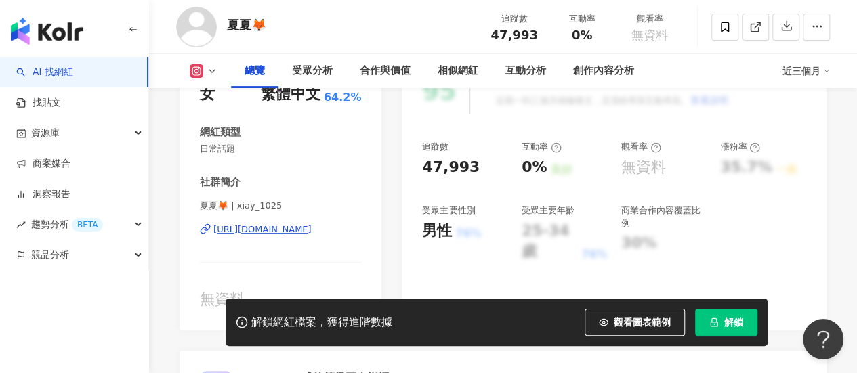
scroll to position [68, 0]
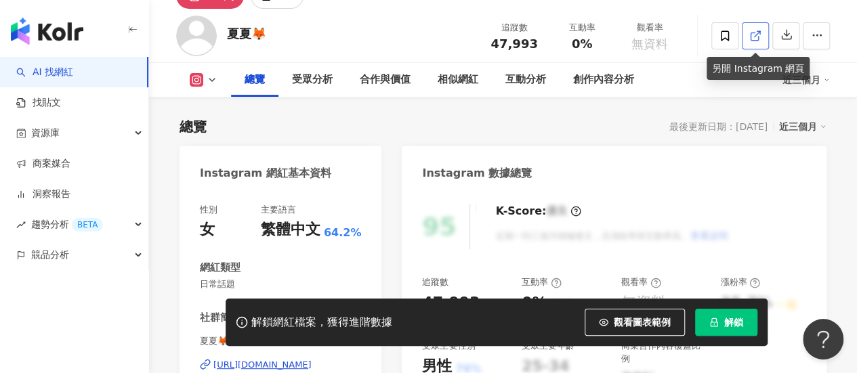
click at [750, 33] on icon at bounding box center [753, 36] width 7 height 7
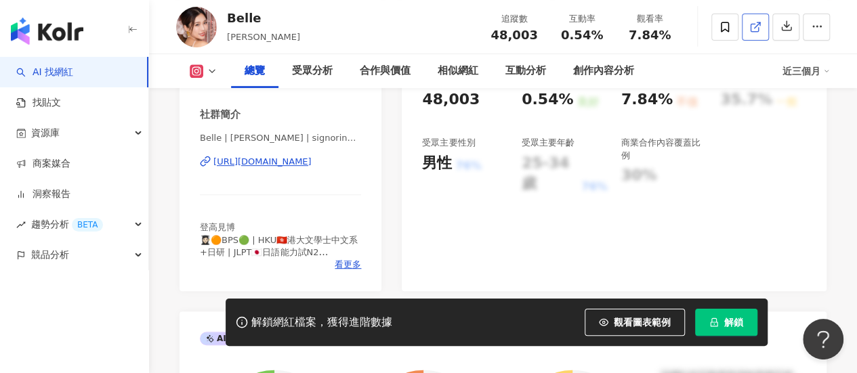
scroll to position [68, 0]
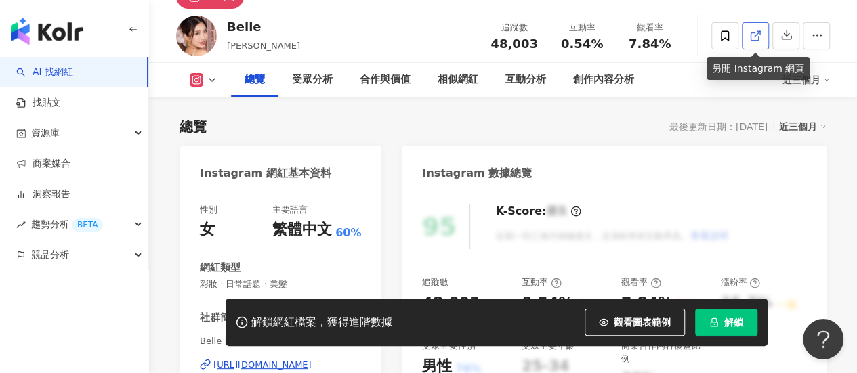
click at [753, 34] on icon at bounding box center [755, 36] width 12 height 12
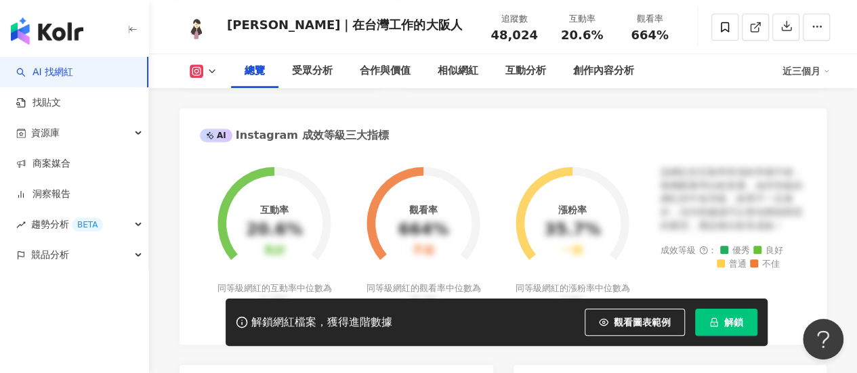
scroll to position [271, 0]
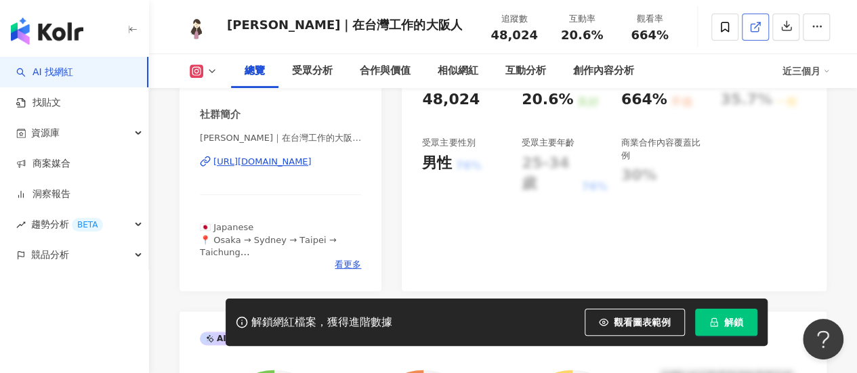
click at [751, 26] on icon at bounding box center [755, 27] width 12 height 12
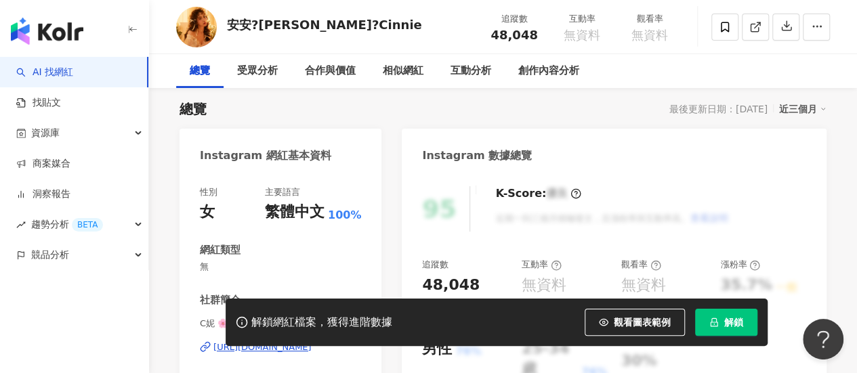
scroll to position [203, 0]
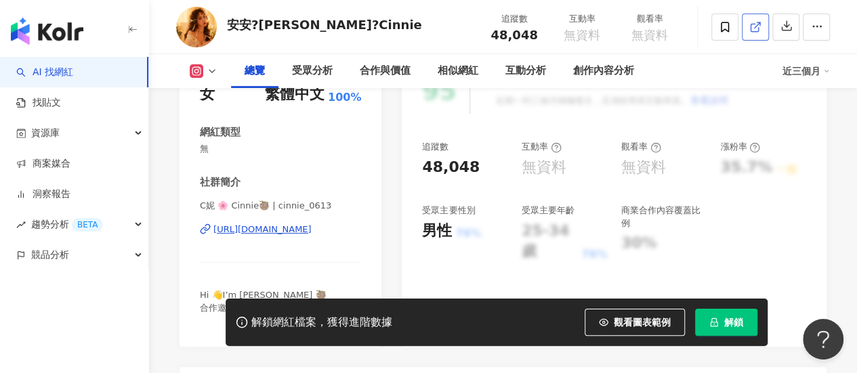
click at [756, 28] on icon at bounding box center [755, 27] width 12 height 12
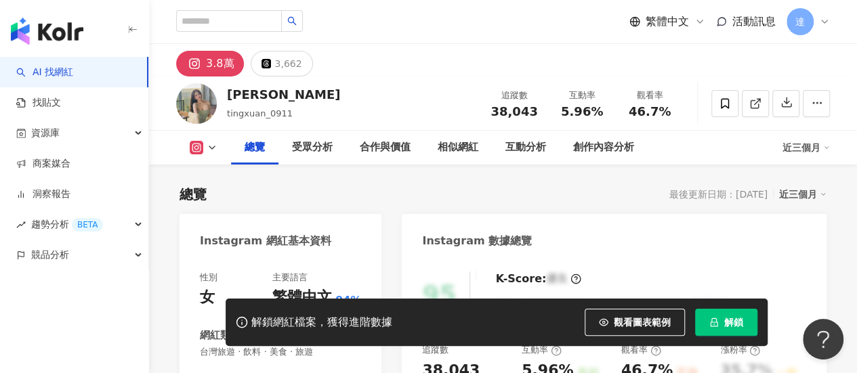
scroll to position [406, 0]
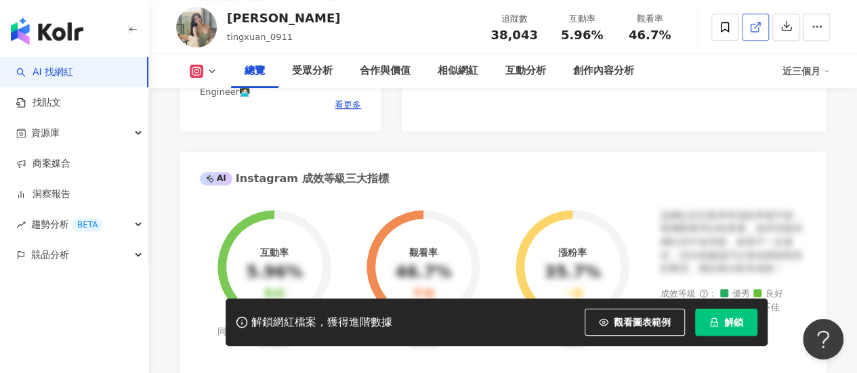
click at [752, 24] on icon at bounding box center [753, 27] width 7 height 7
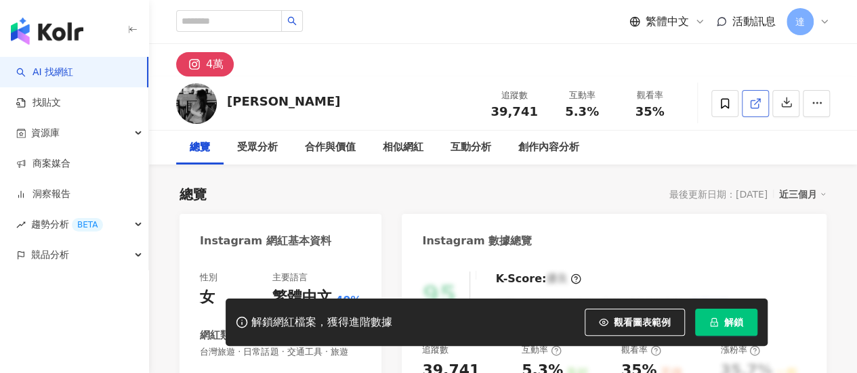
drag, startPoint x: 529, startPoint y: 165, endPoint x: 754, endPoint y: 101, distance: 234.3
click at [754, 101] on icon at bounding box center [755, 104] width 12 height 12
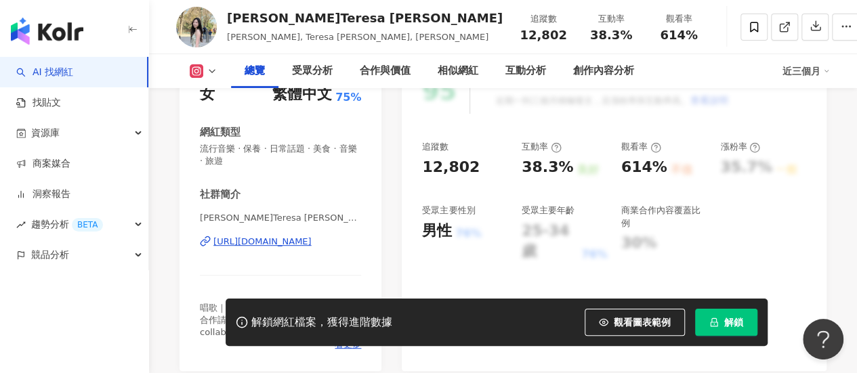
scroll to position [135, 0]
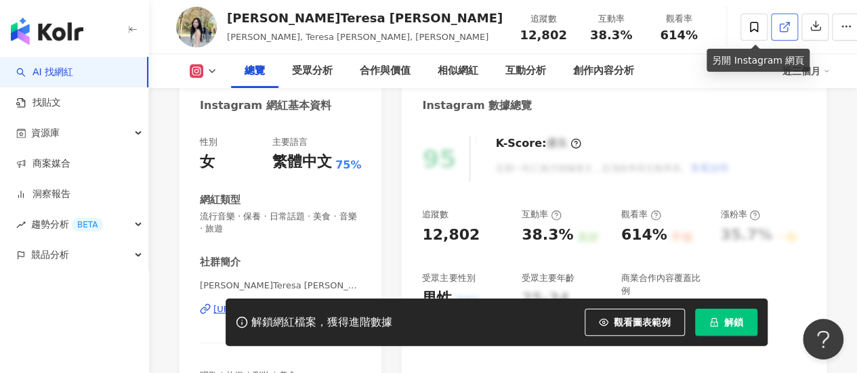
click at [778, 22] on icon at bounding box center [784, 27] width 12 height 12
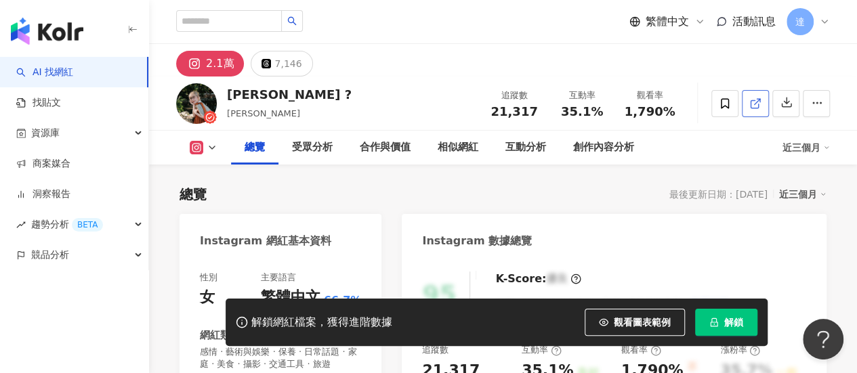
click at [757, 99] on polyline at bounding box center [757, 100] width 3 height 3
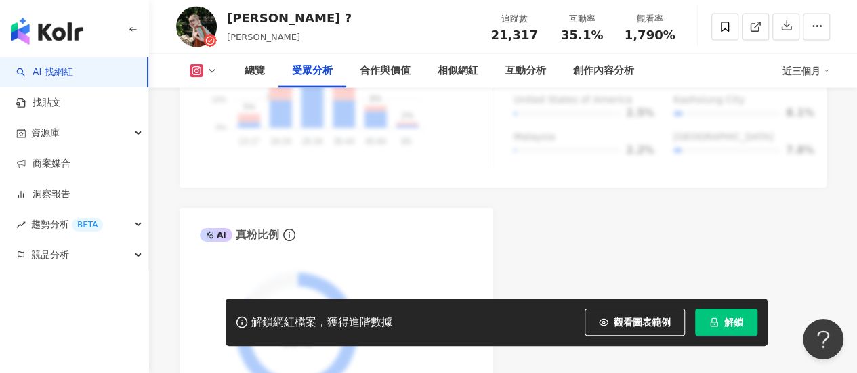
scroll to position [1625, 0]
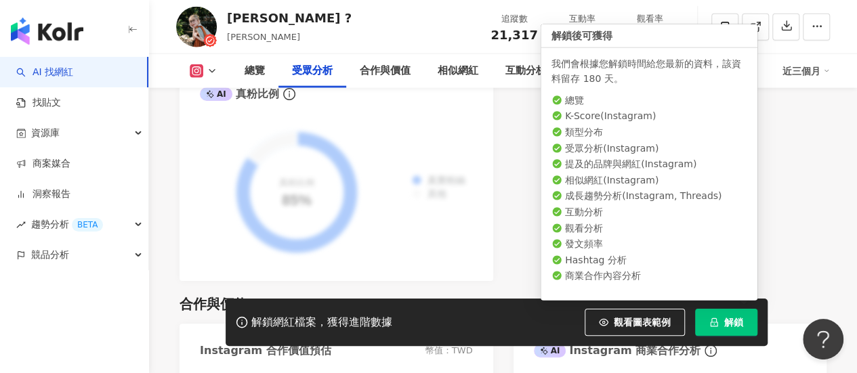
click at [724, 328] on span "解鎖" at bounding box center [733, 322] width 19 height 11
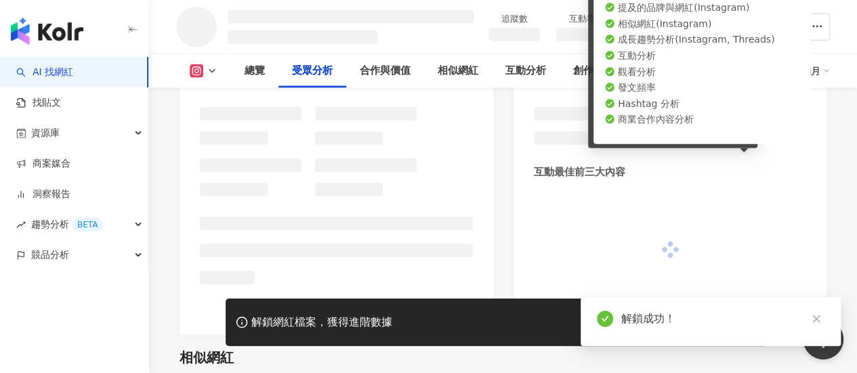
scroll to position [1457, 0]
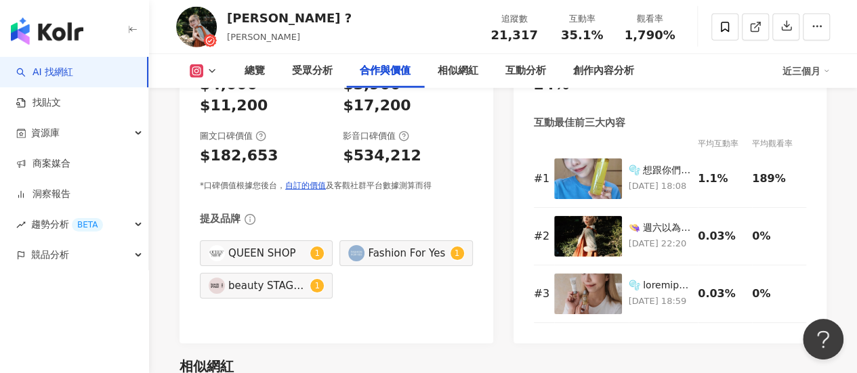
scroll to position [1964, 0]
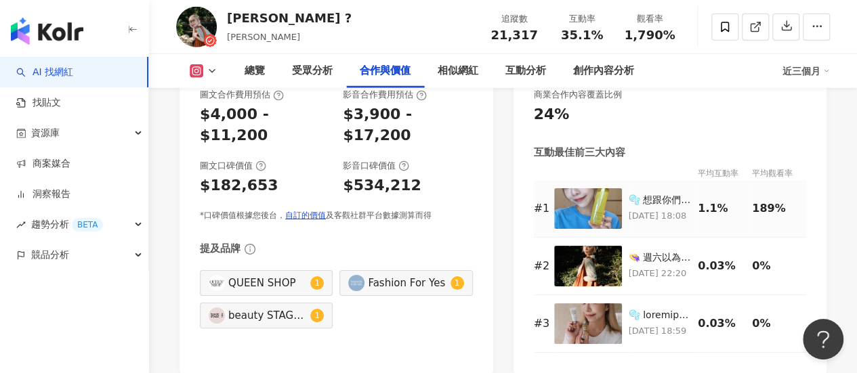
click at [611, 200] on img at bounding box center [588, 208] width 68 height 41
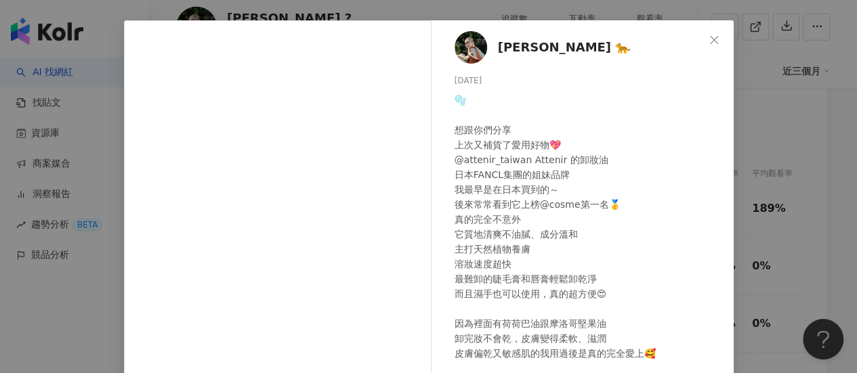
scroll to position [0, 0]
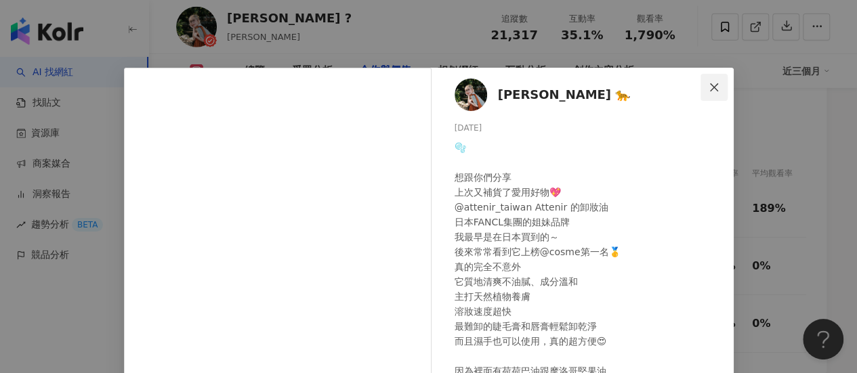
click at [710, 89] on icon "close" at bounding box center [714, 87] width 8 height 8
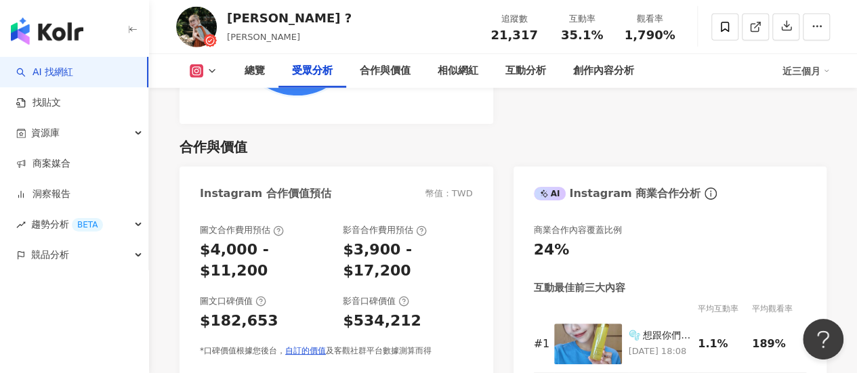
scroll to position [1693, 0]
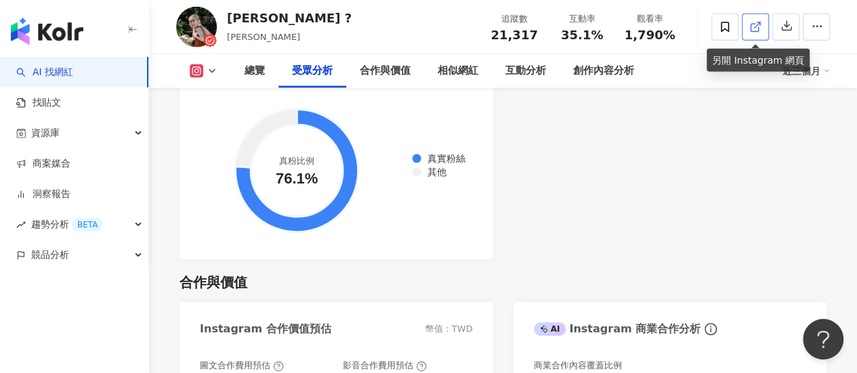
click at [759, 26] on icon at bounding box center [755, 27] width 12 height 12
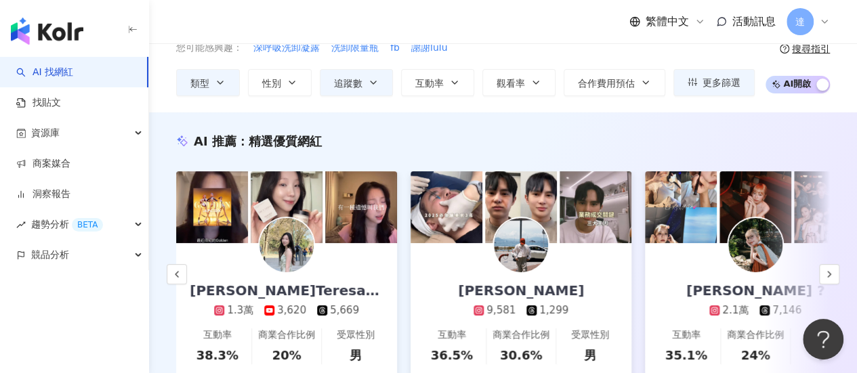
scroll to position [135, 0]
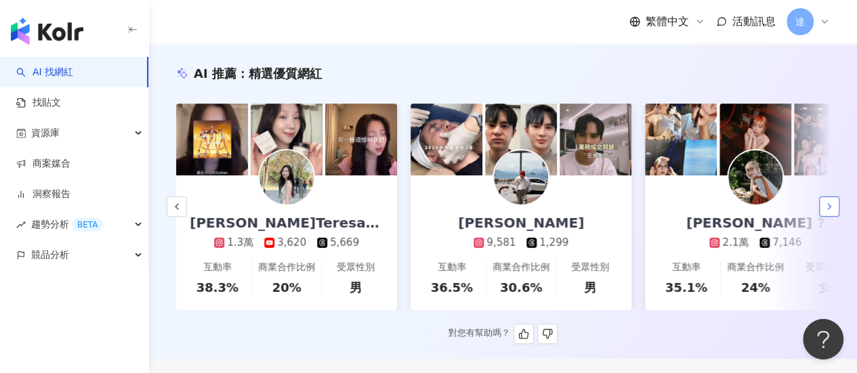
click at [826, 212] on icon "button" at bounding box center [829, 206] width 11 height 11
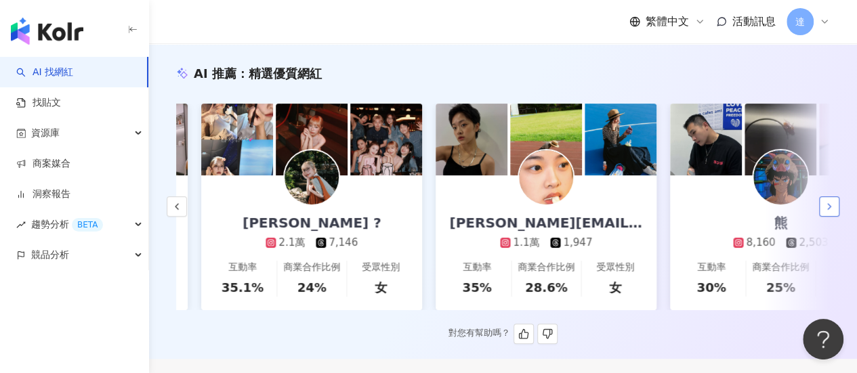
scroll to position [0, 937]
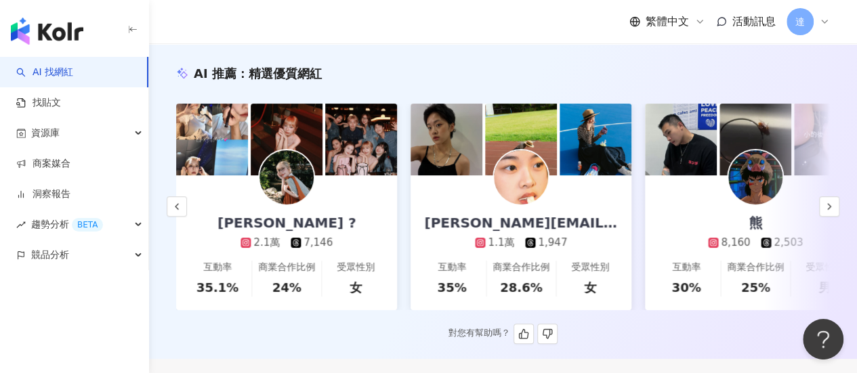
click at [531, 182] on img at bounding box center [521, 177] width 54 height 54
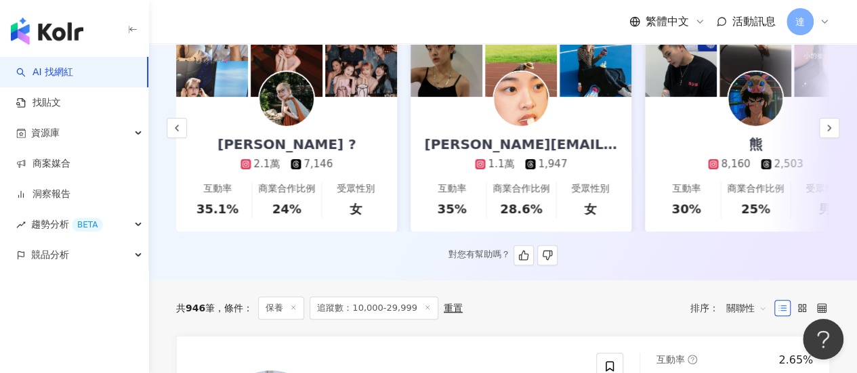
scroll to position [203, 0]
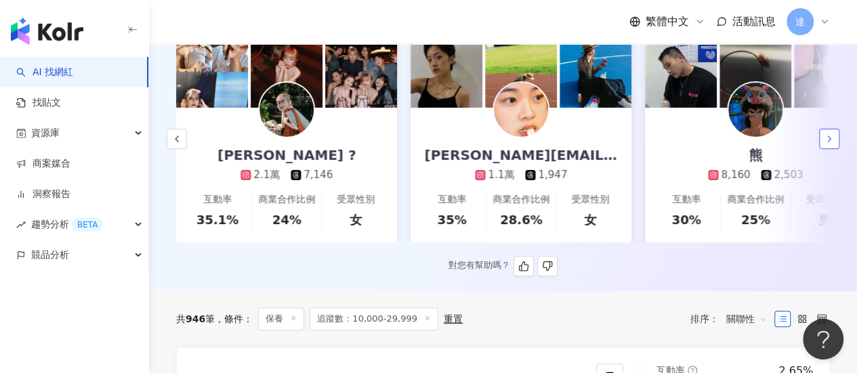
click at [830, 144] on icon "button" at bounding box center [829, 138] width 11 height 11
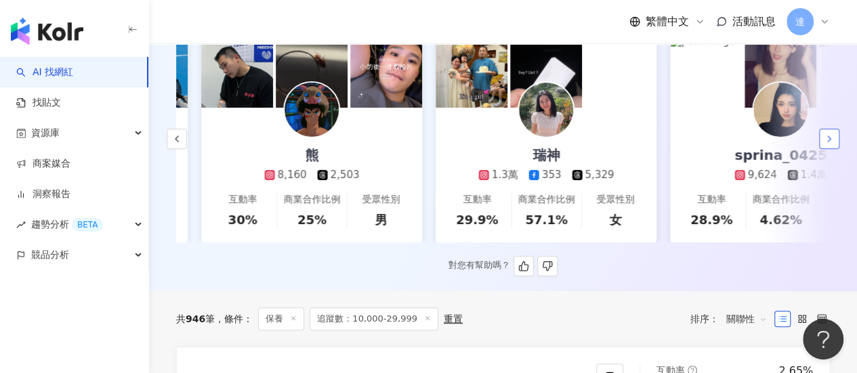
scroll to position [0, 1406]
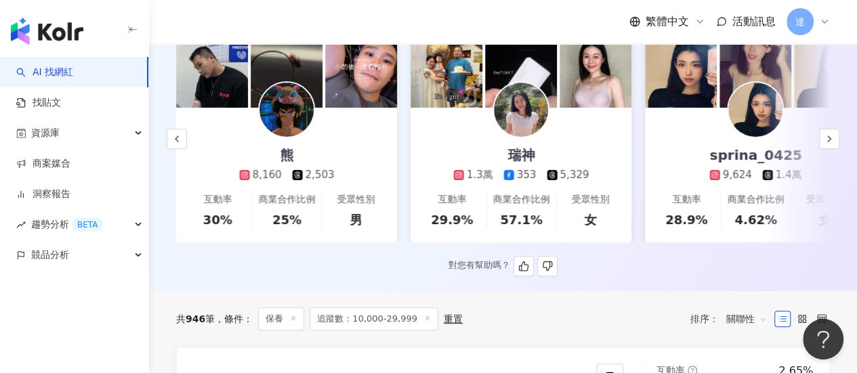
click at [508, 83] on img at bounding box center [521, 72] width 72 height 72
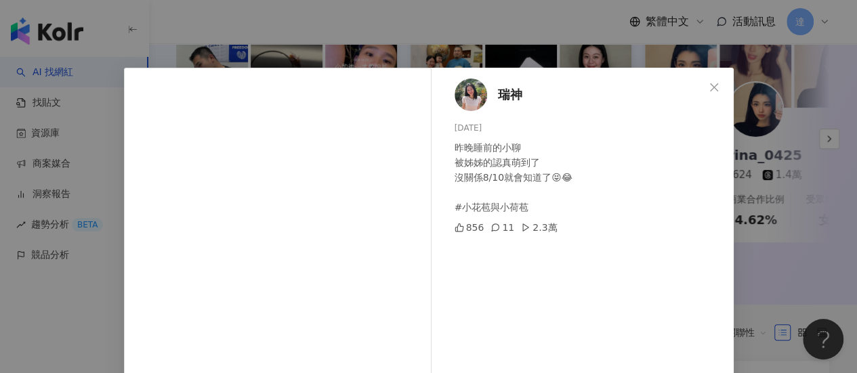
click at [727, 208] on div "瑞神 2025/7/23 昨晚睡前的小聊 被姊姊的認真萌到了 沒關係8/10就會知道了😝😂 #小花苞與小荷苞 856 11 2.3萬" at bounding box center [585, 311] width 295 height 486
click at [708, 89] on icon "close" at bounding box center [713, 87] width 11 height 11
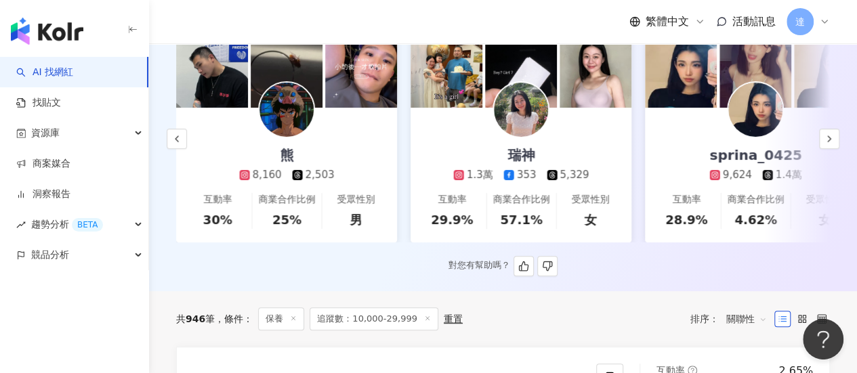
click at [522, 118] on img at bounding box center [521, 110] width 54 height 54
click at [763, 156] on div "sprina_0425" at bounding box center [755, 155] width 119 height 19
click at [824, 144] on icon "button" at bounding box center [829, 138] width 11 height 11
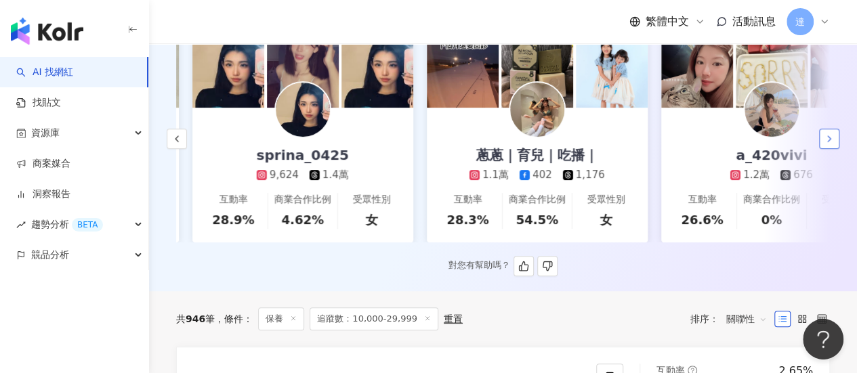
scroll to position [0, 1875]
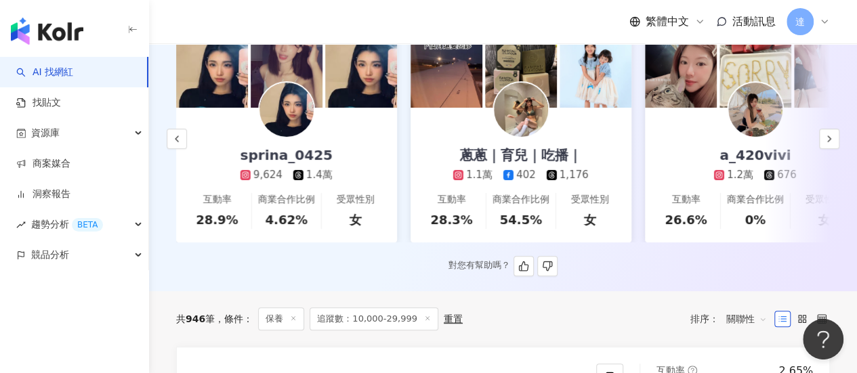
click at [516, 112] on img at bounding box center [521, 110] width 54 height 54
click at [761, 124] on img at bounding box center [755, 110] width 54 height 54
click at [835, 144] on button "button" at bounding box center [829, 139] width 20 height 20
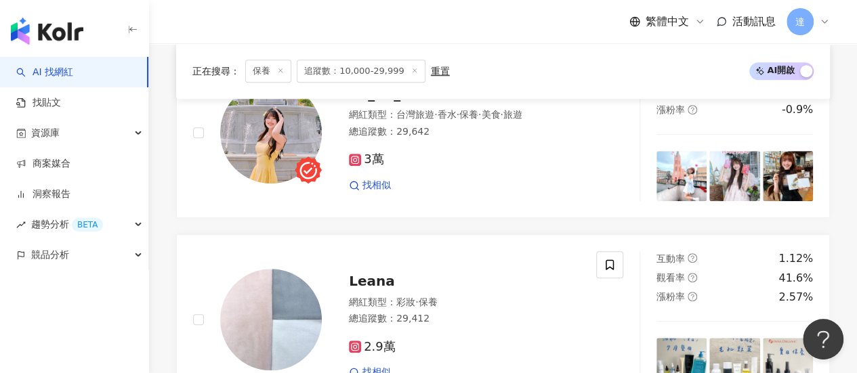
scroll to position [474, 0]
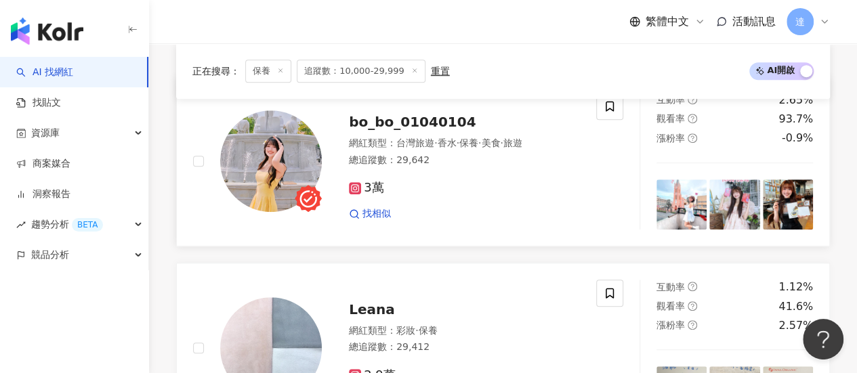
click at [442, 130] on span "bo_bo_01040104" at bounding box center [412, 122] width 127 height 16
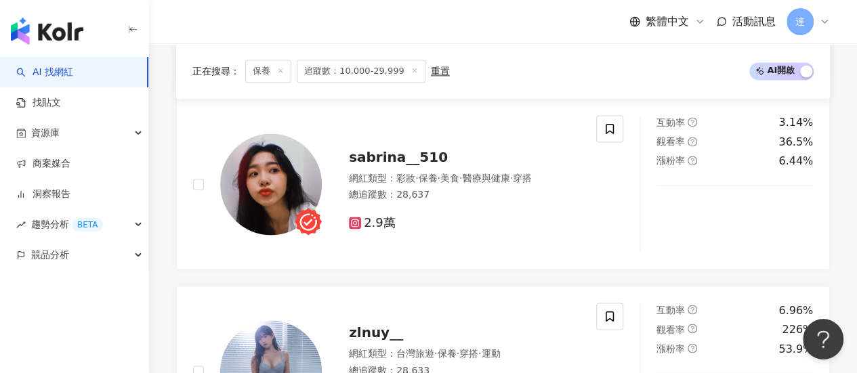
scroll to position [948, 0]
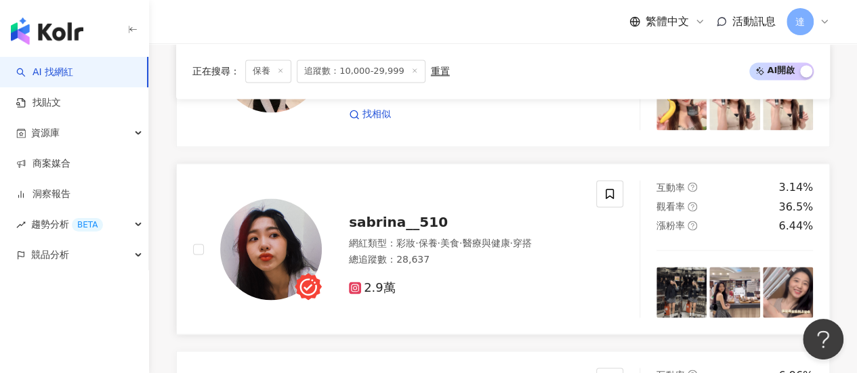
click at [394, 230] on span "sabrina__510" at bounding box center [398, 222] width 99 height 16
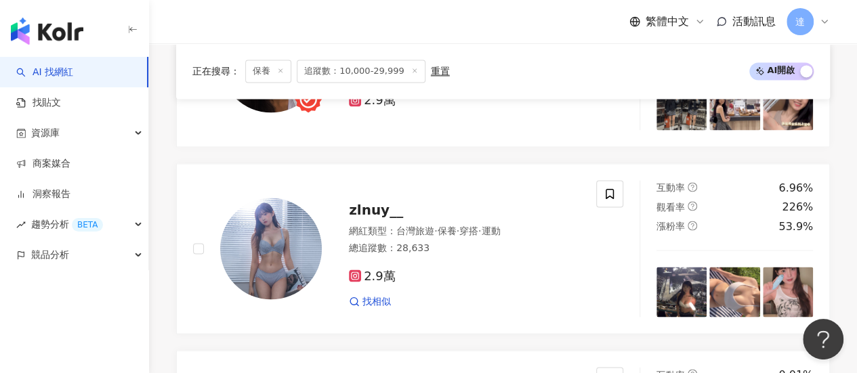
scroll to position [1219, 0]
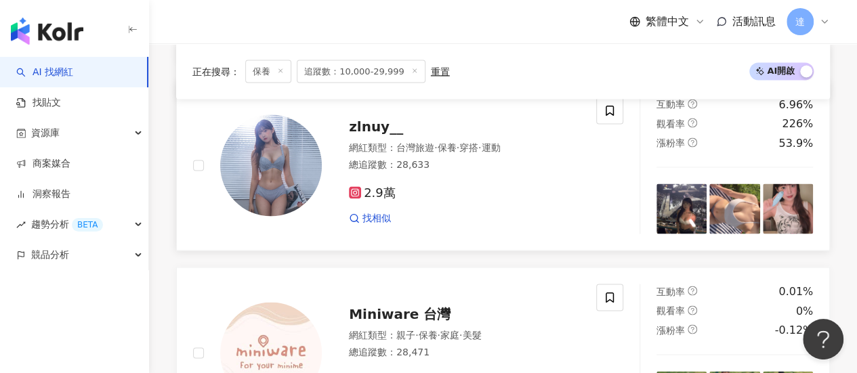
click at [361, 133] on span "zlnuy__" at bounding box center [376, 126] width 54 height 16
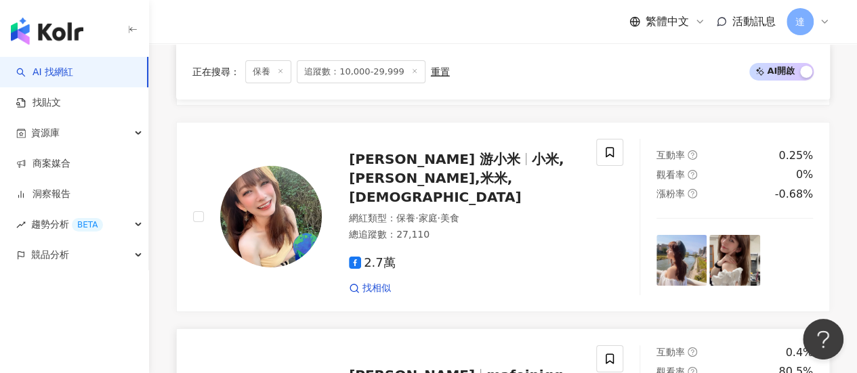
scroll to position [2303, 0]
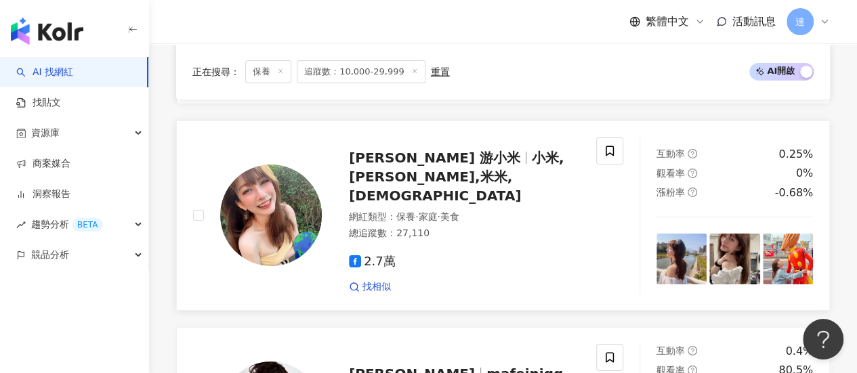
click at [466, 159] on span "小米,Mimi,米米,小米教主" at bounding box center [456, 177] width 215 height 54
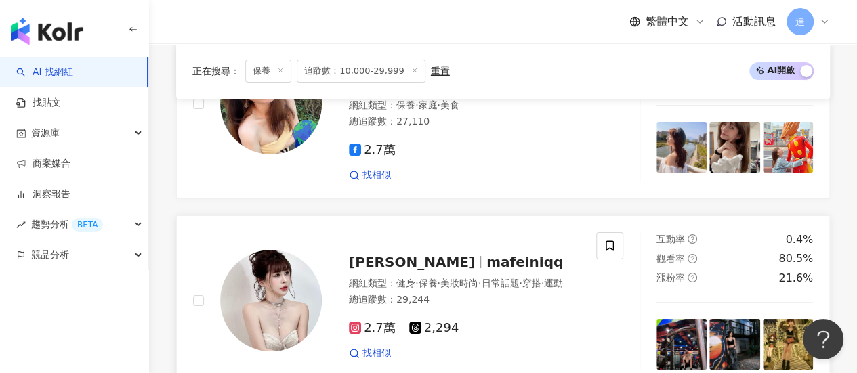
scroll to position [2506, 0]
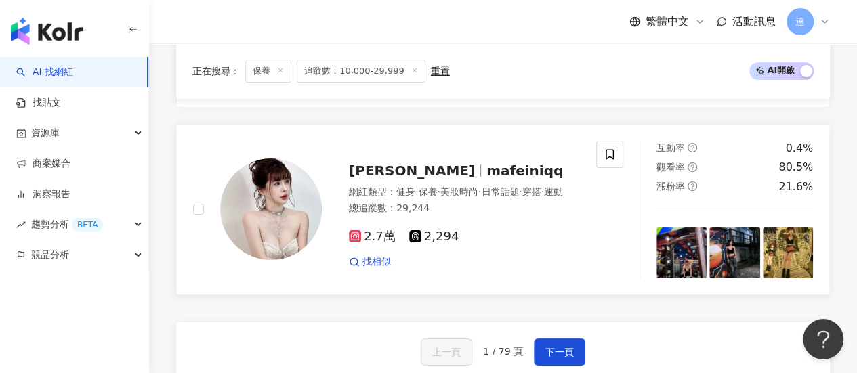
click at [486, 163] on span "mafeiniqq" at bounding box center [524, 171] width 77 height 16
click at [575, 339] on button "下一頁" at bounding box center [559, 352] width 51 height 27
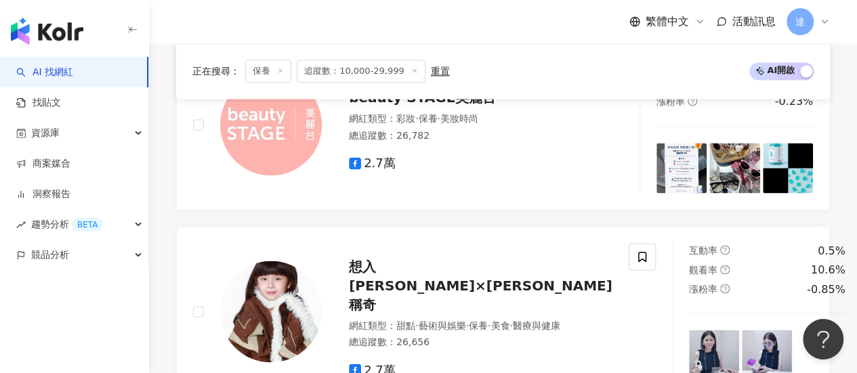
scroll to position [2534, 0]
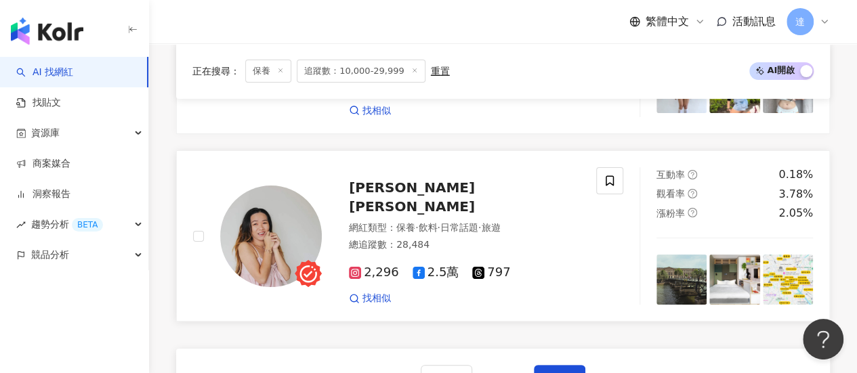
click at [389, 179] on span "安妮Annie" at bounding box center [412, 196] width 126 height 35
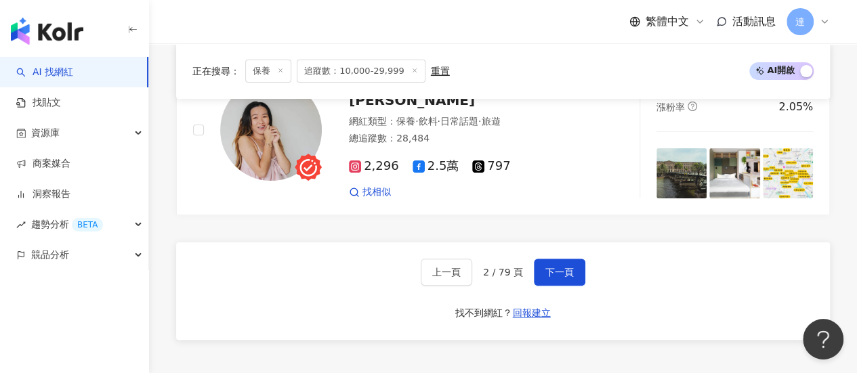
scroll to position [2737, 0]
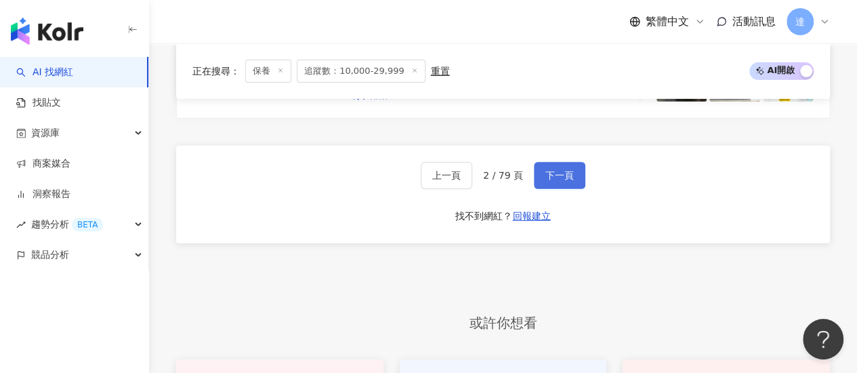
click at [554, 170] on span "下一頁" at bounding box center [559, 175] width 28 height 11
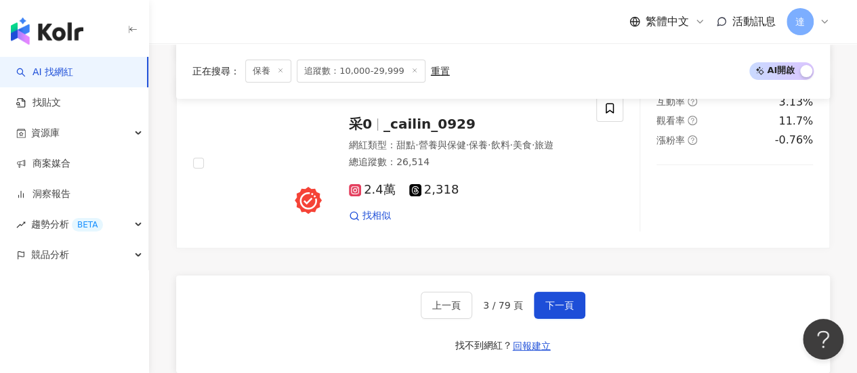
scroll to position [2445, 0]
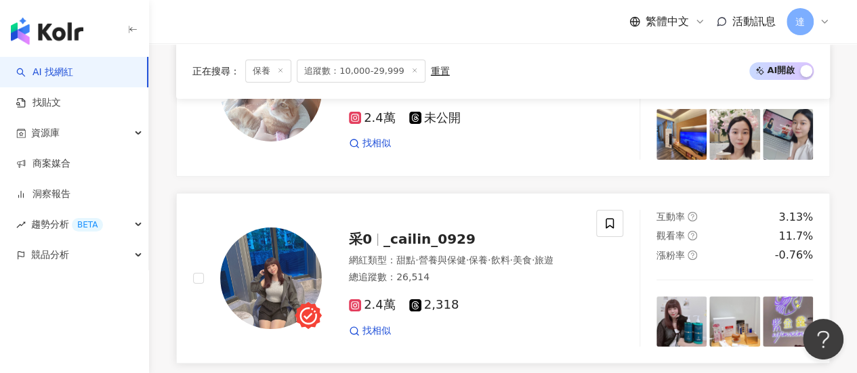
click at [402, 231] on span "_cailin_0929" at bounding box center [429, 239] width 92 height 16
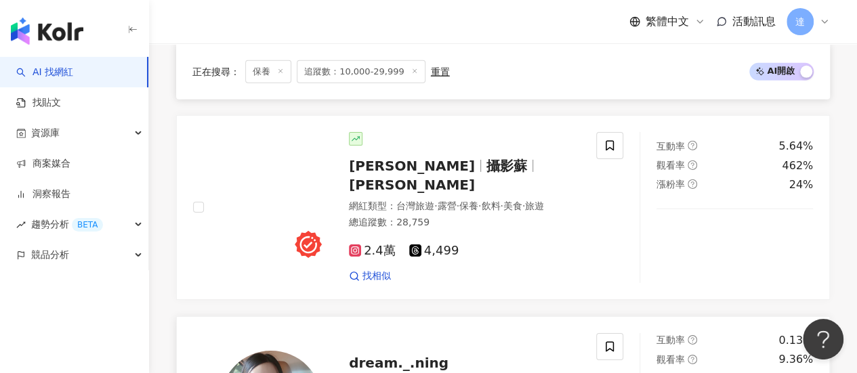
scroll to position [2107, 0]
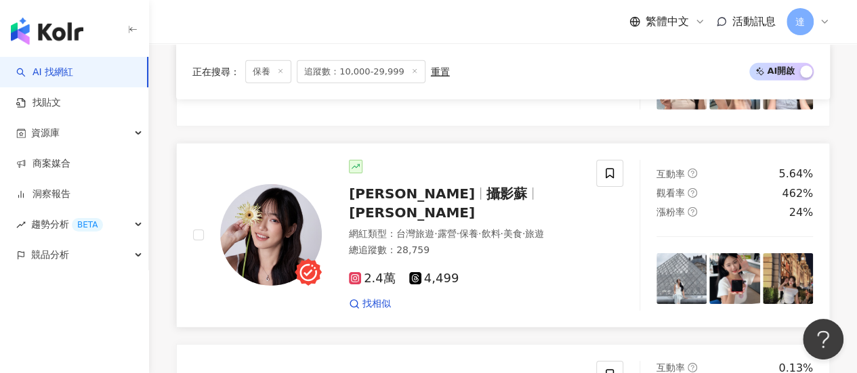
click at [486, 186] on span "攝影蘇" at bounding box center [506, 194] width 41 height 16
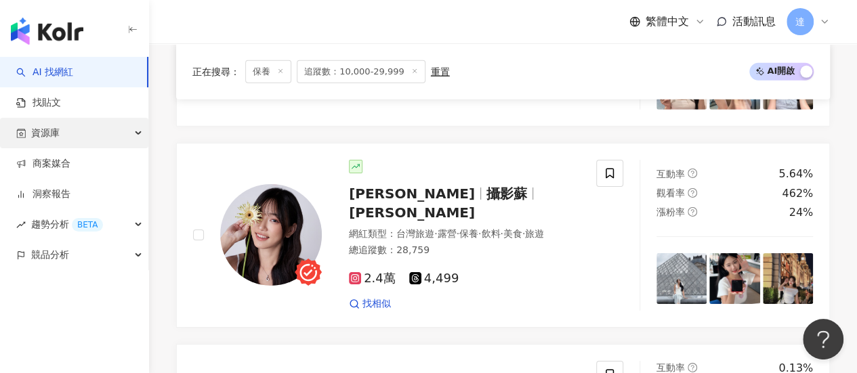
click at [43, 131] on span "資源庫" at bounding box center [45, 133] width 28 height 30
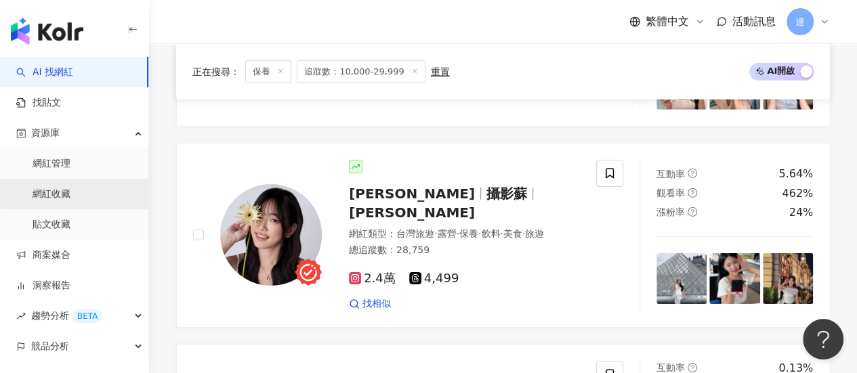
click at [51, 193] on link "網紅收藏" at bounding box center [52, 195] width 38 height 14
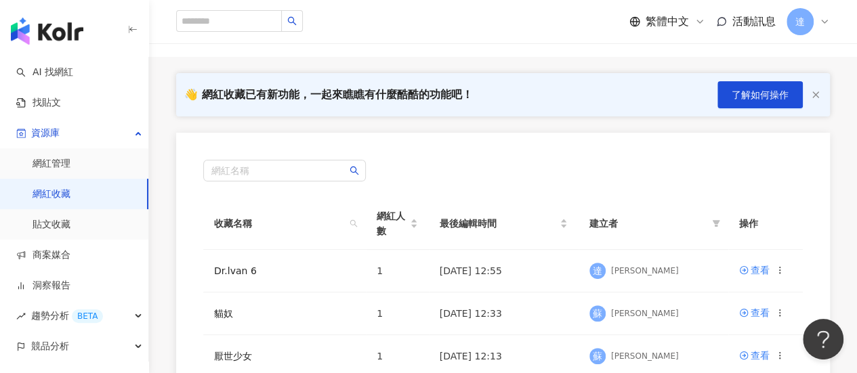
scroll to position [135, 0]
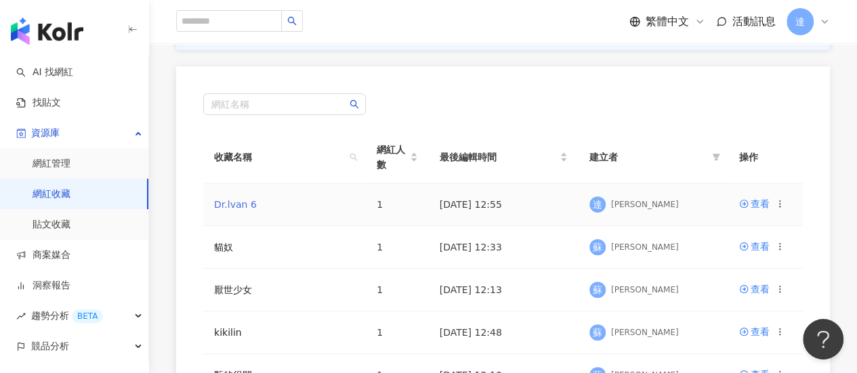
click at [226, 206] on link "Dr.lvan 6" at bounding box center [235, 204] width 43 height 11
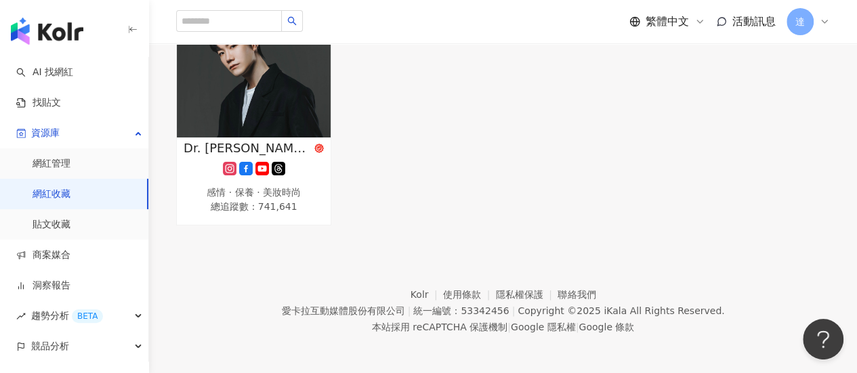
scroll to position [22, 0]
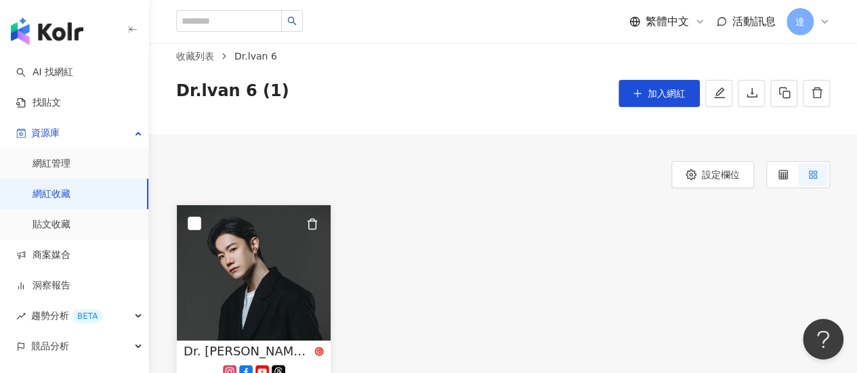
click at [291, 266] on img at bounding box center [254, 272] width 154 height 135
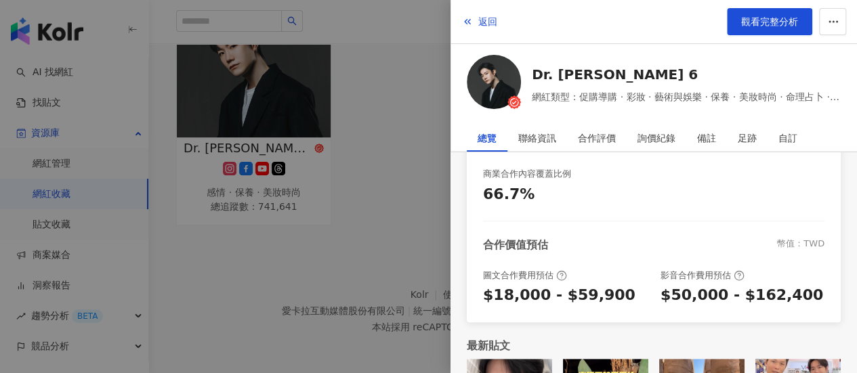
scroll to position [404, 0]
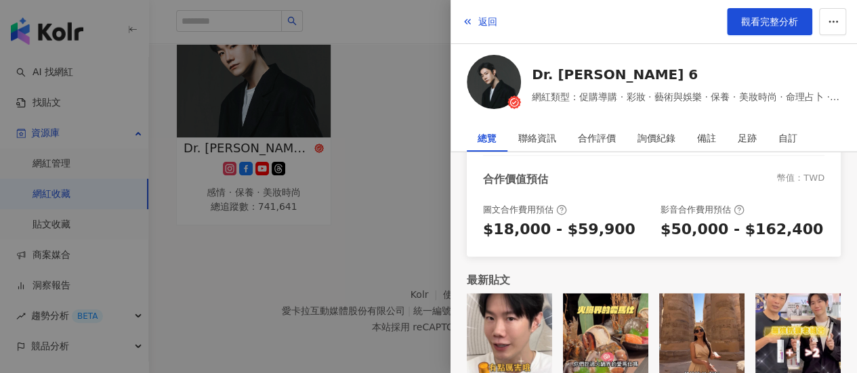
click at [802, 326] on img at bounding box center [797, 335] width 85 height 85
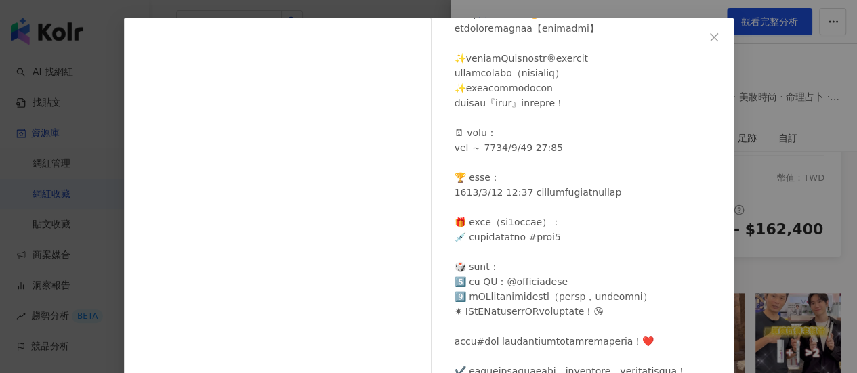
scroll to position [31, 0]
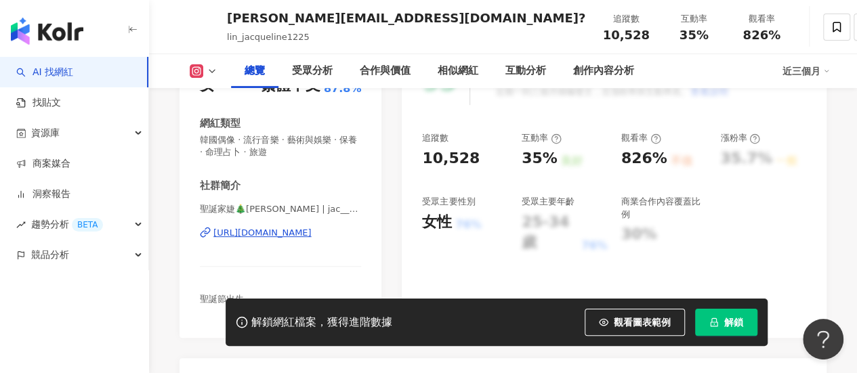
scroll to position [610, 0]
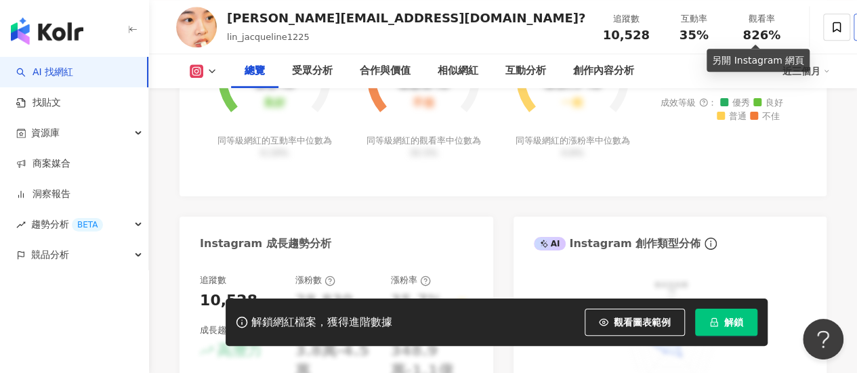
click at [856, 24] on polyline at bounding box center [869, 23] width 3 height 3
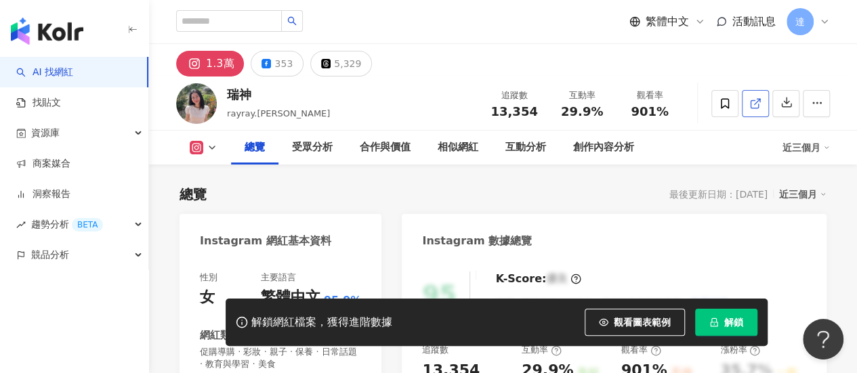
scroll to position [203, 0]
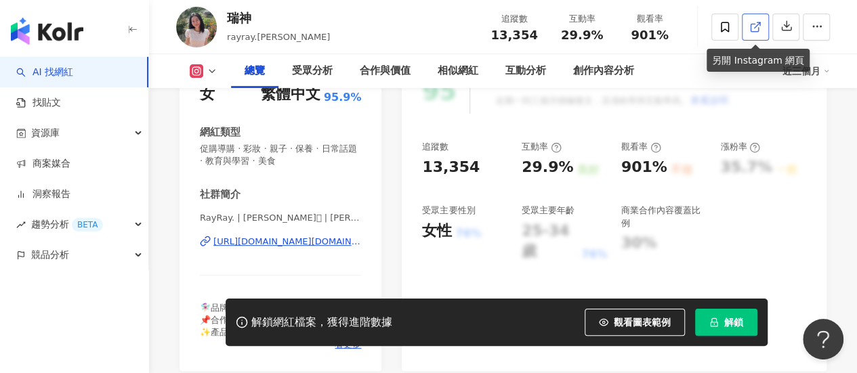
click at [753, 26] on icon at bounding box center [755, 27] width 12 height 12
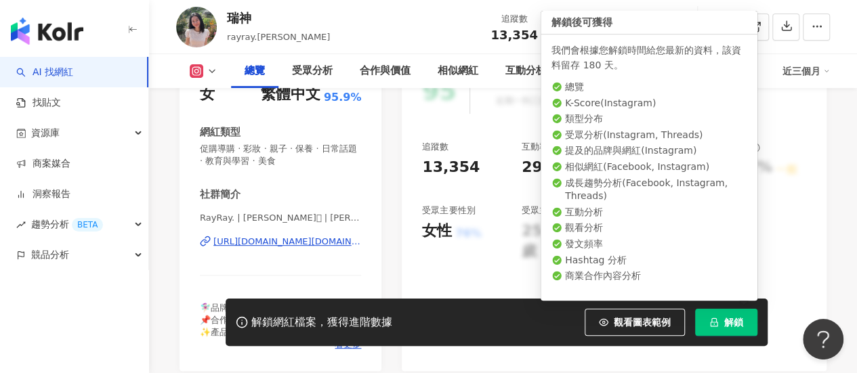
click at [737, 330] on button "解鎖" at bounding box center [726, 322] width 62 height 27
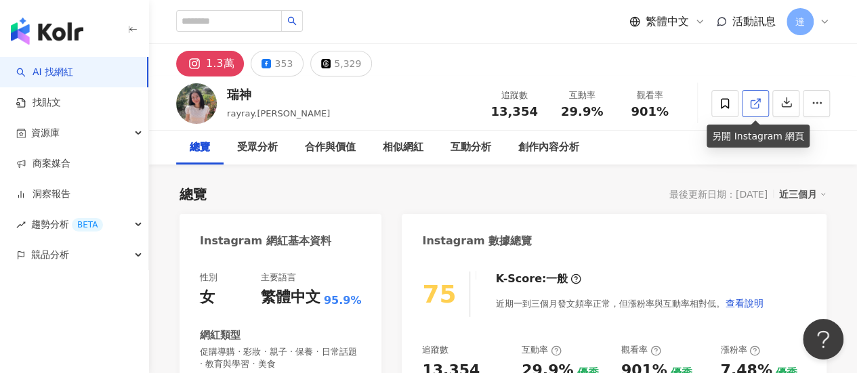
click at [759, 101] on polyline at bounding box center [757, 100] width 3 height 3
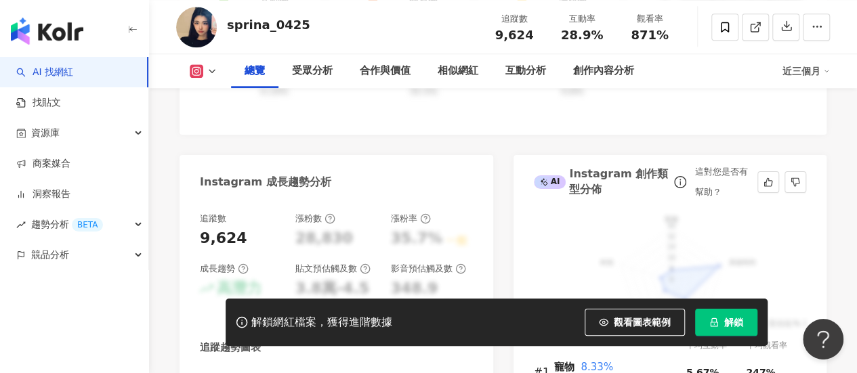
scroll to position [677, 0]
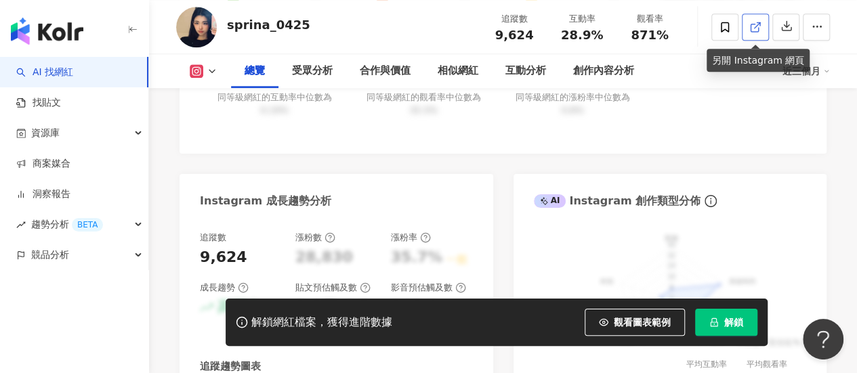
click at [753, 26] on icon at bounding box center [755, 27] width 12 height 12
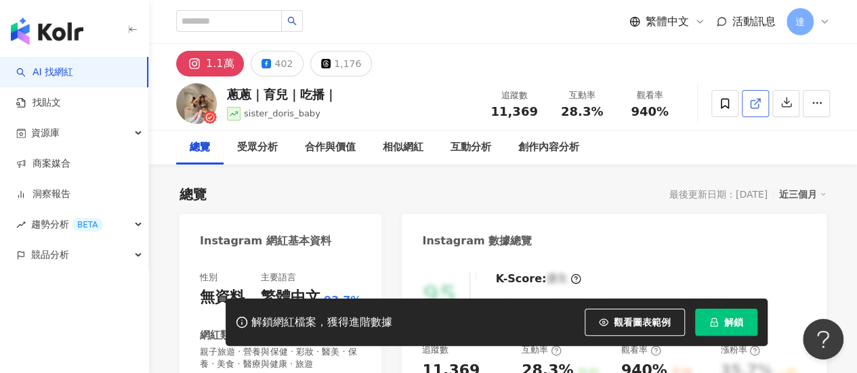
click at [753, 100] on icon at bounding box center [753, 103] width 7 height 7
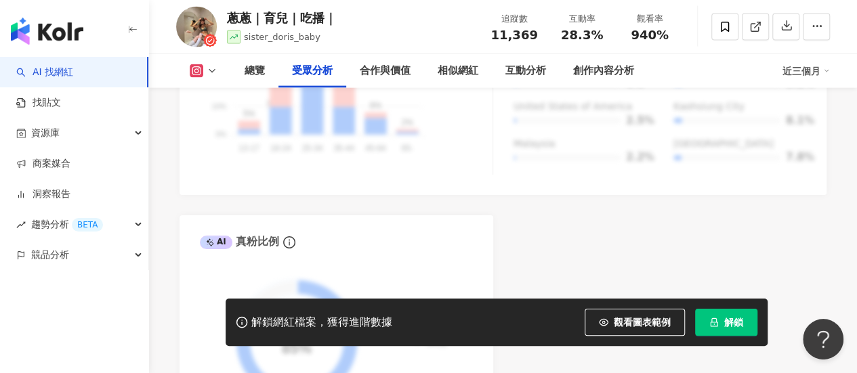
scroll to position [1422, 0]
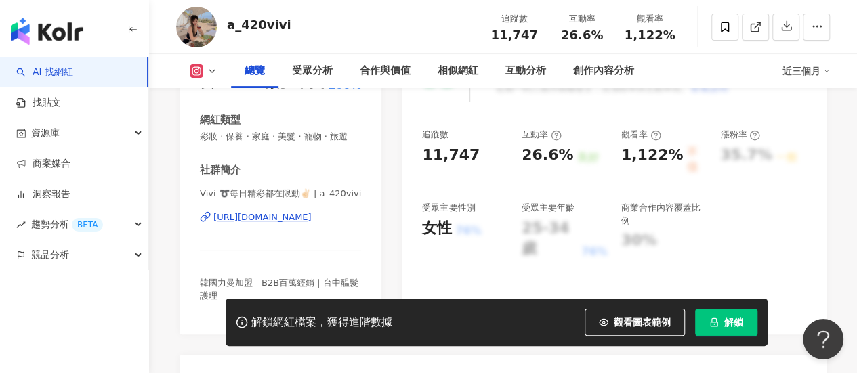
scroll to position [203, 0]
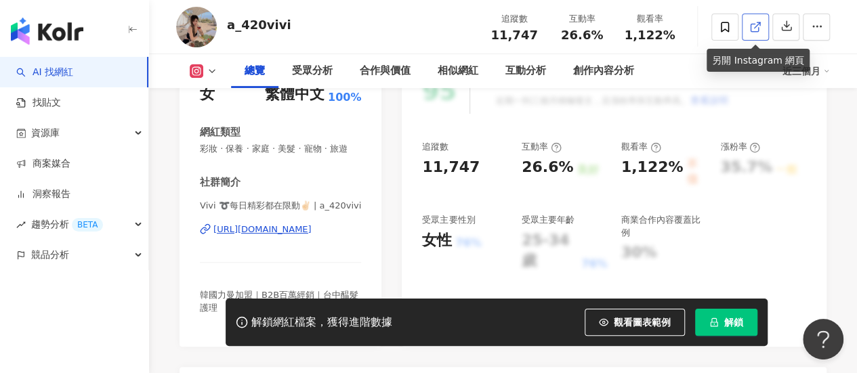
click at [760, 27] on icon at bounding box center [755, 27] width 12 height 12
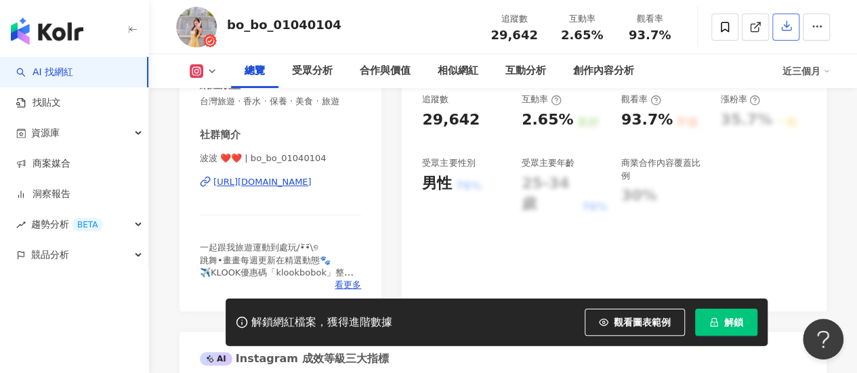
scroll to position [339, 0]
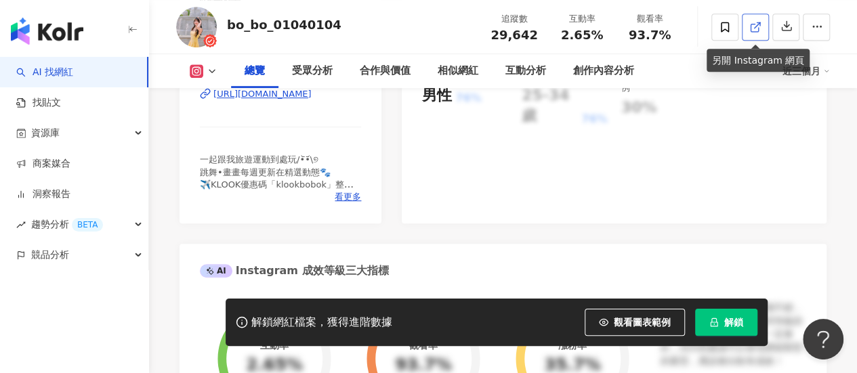
click at [755, 29] on icon at bounding box center [755, 27] width 12 height 12
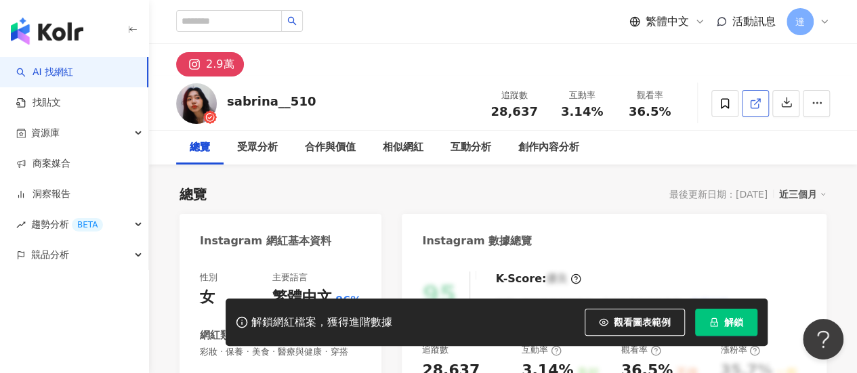
click at [759, 100] on polyline at bounding box center [757, 100] width 3 height 3
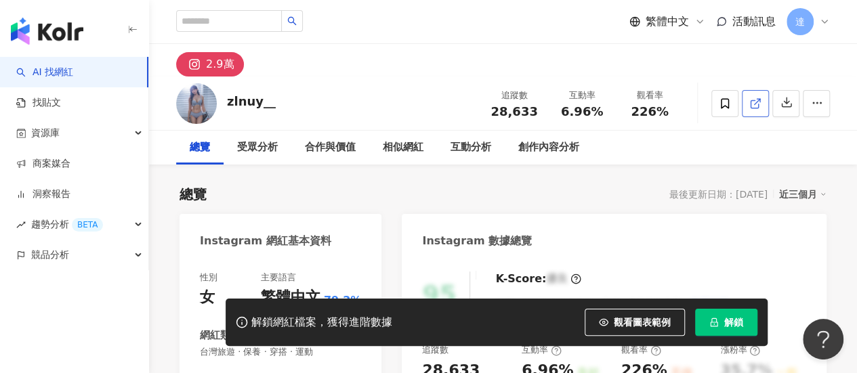
click at [756, 100] on icon at bounding box center [755, 104] width 12 height 12
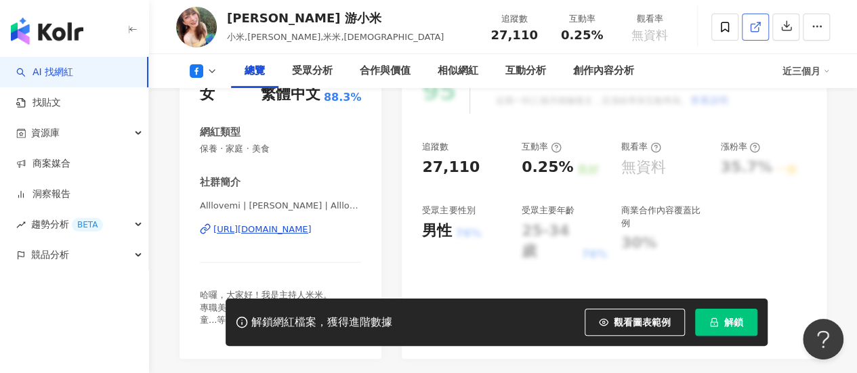
scroll to position [68, 0]
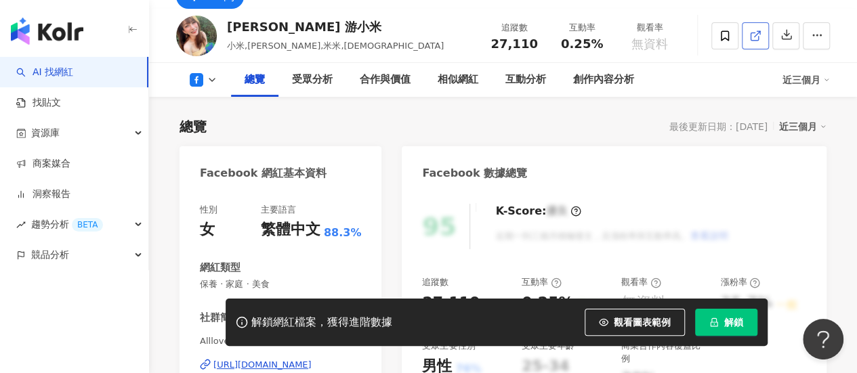
click at [756, 37] on icon at bounding box center [755, 36] width 12 height 12
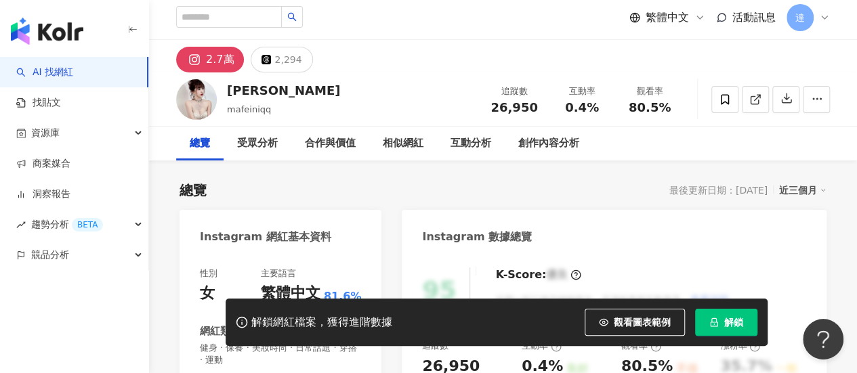
scroll to position [271, 0]
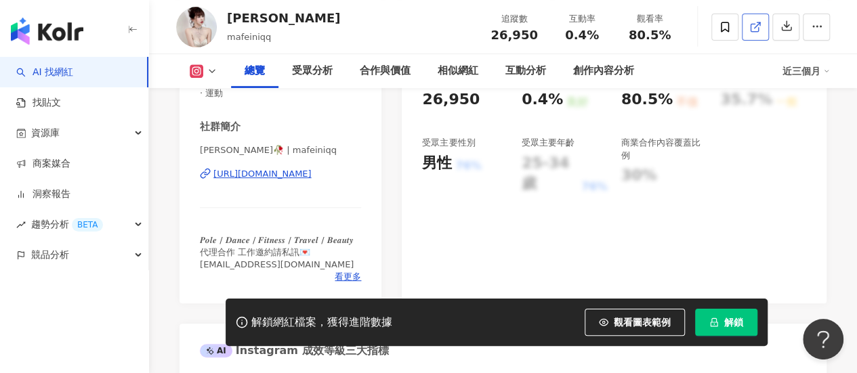
click at [758, 26] on icon at bounding box center [755, 27] width 12 height 12
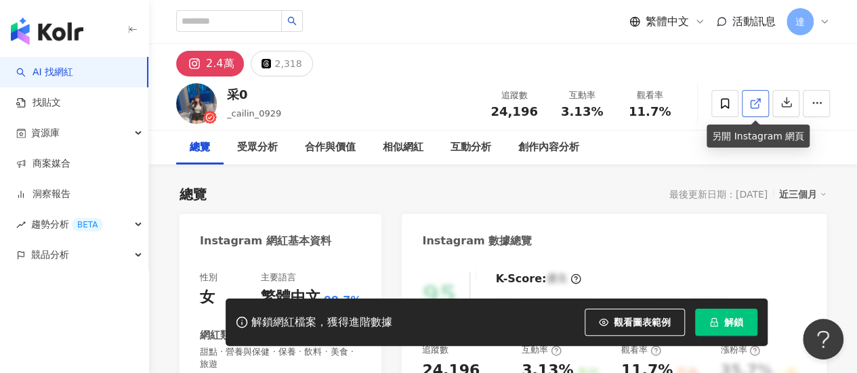
click at [757, 102] on icon at bounding box center [755, 104] width 12 height 12
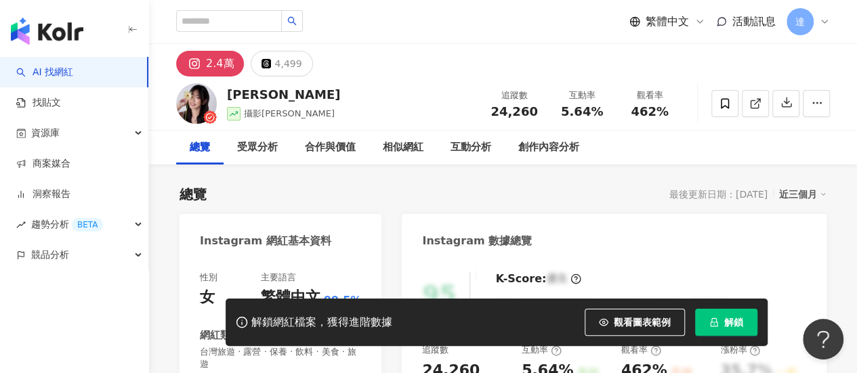
scroll to position [68, 0]
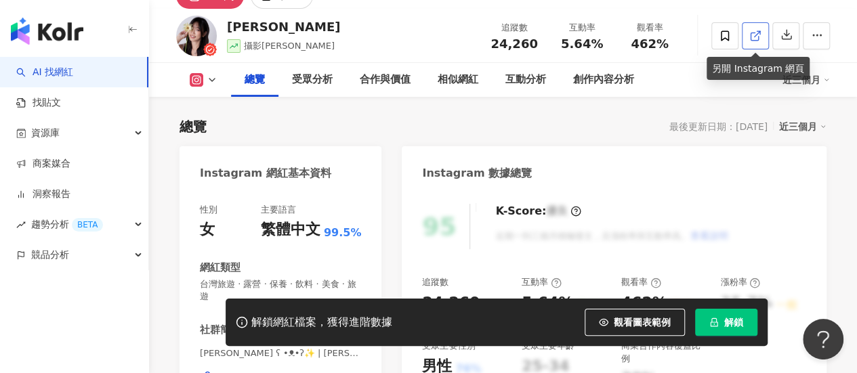
click at [750, 35] on icon at bounding box center [753, 36] width 7 height 7
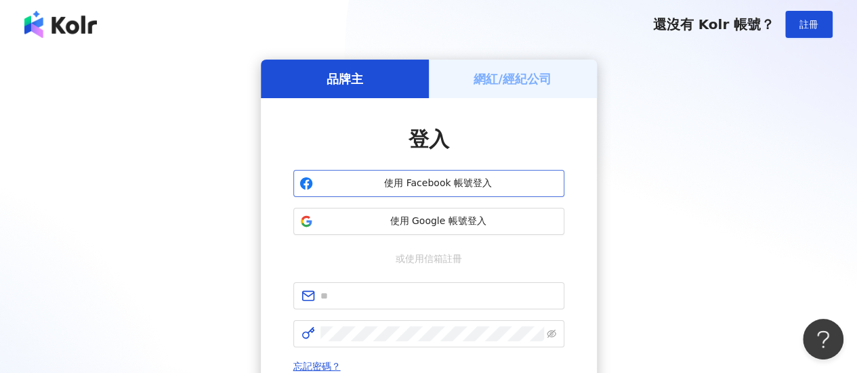
click at [411, 181] on span "使用 Facebook 帳號登入" at bounding box center [438, 184] width 240 height 14
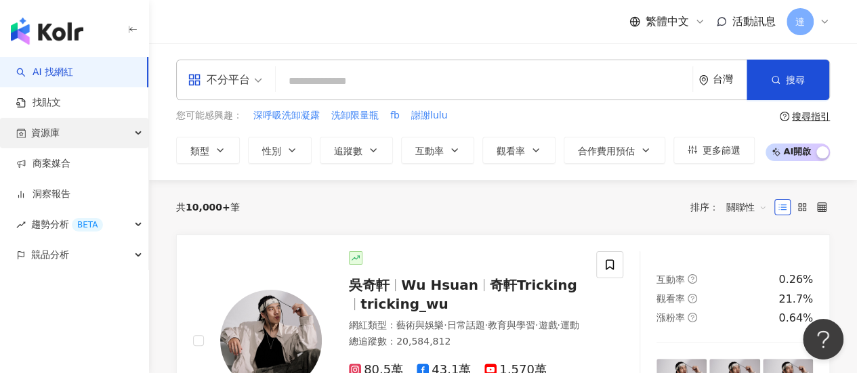
click at [55, 135] on span "資源庫" at bounding box center [45, 133] width 28 height 30
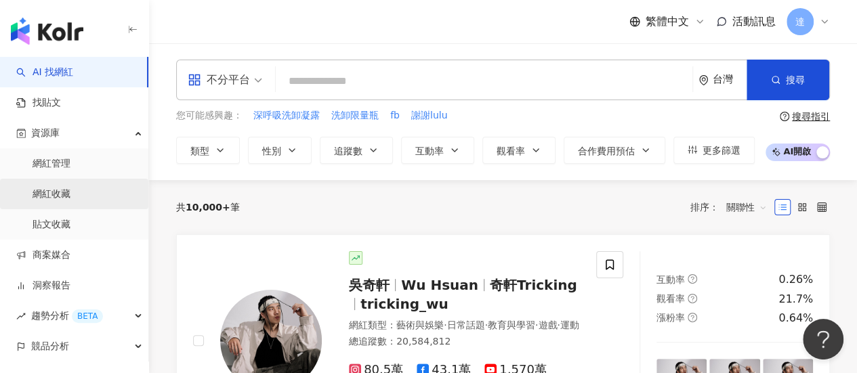
click at [58, 194] on link "網紅收藏" at bounding box center [52, 195] width 38 height 14
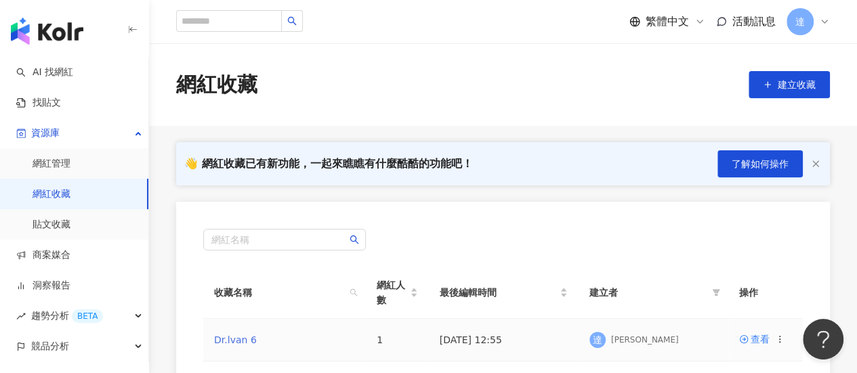
click at [230, 339] on link "Dr.lvan 6" at bounding box center [235, 340] width 43 height 11
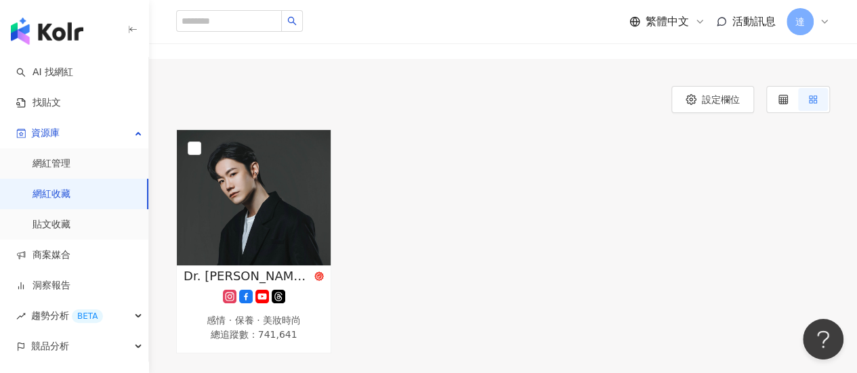
scroll to position [68, 0]
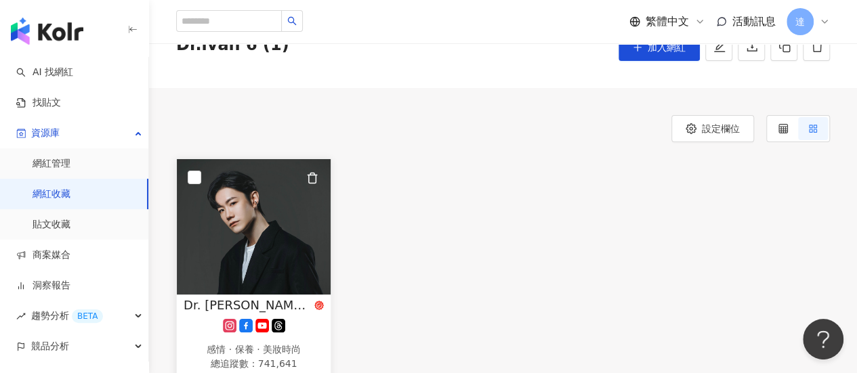
click at [233, 224] on img at bounding box center [254, 226] width 154 height 135
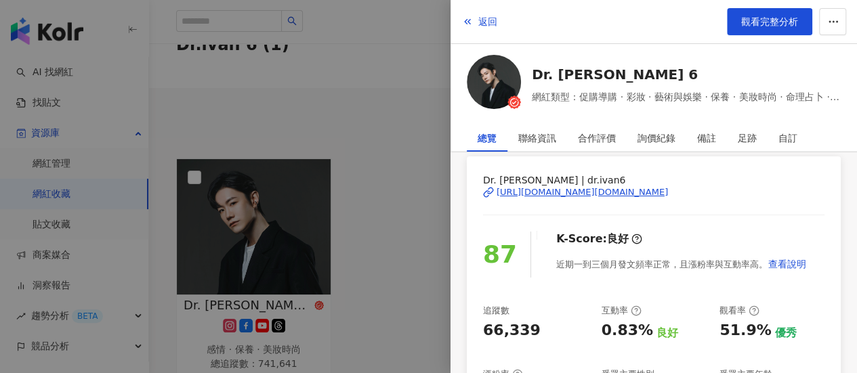
scroll to position [203, 0]
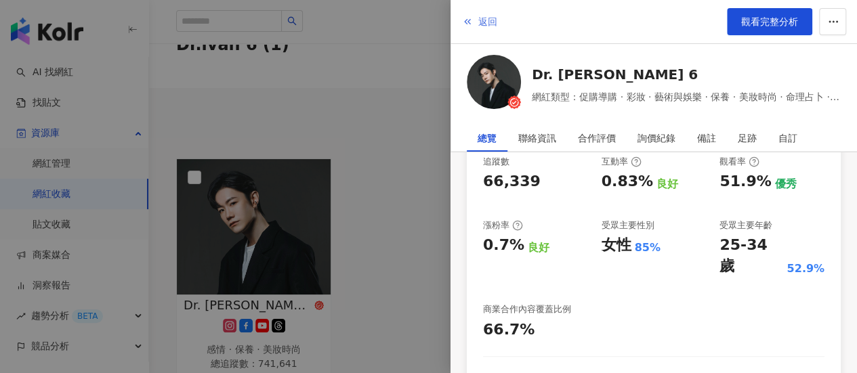
click at [476, 16] on button "返回" at bounding box center [479, 21] width 37 height 27
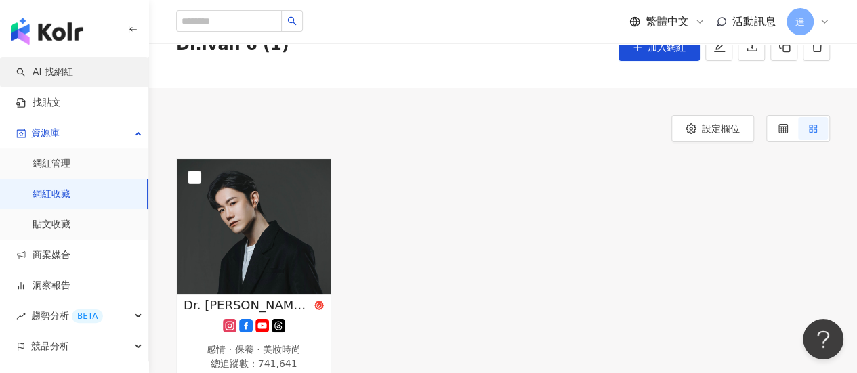
click at [73, 70] on link "AI 找網紅" at bounding box center [44, 73] width 57 height 14
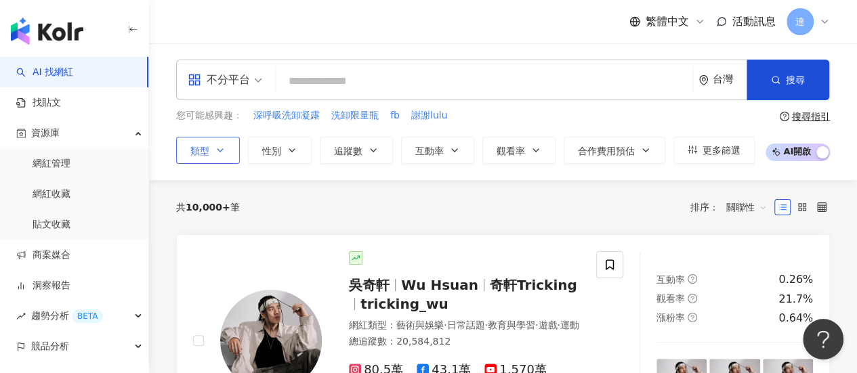
click at [209, 151] on button "類型" at bounding box center [208, 150] width 64 height 27
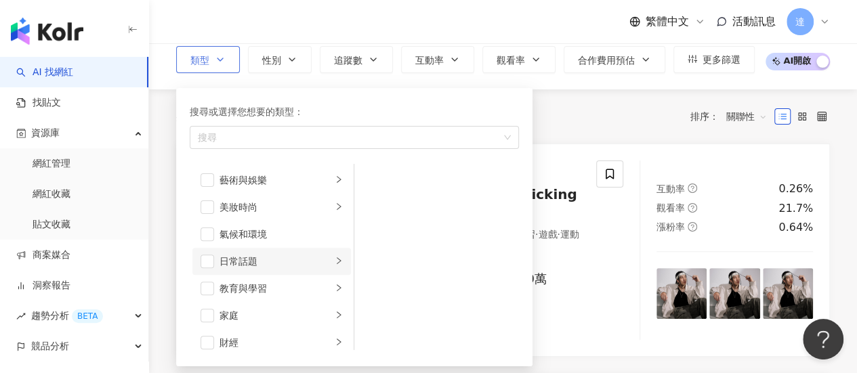
scroll to position [135, 0]
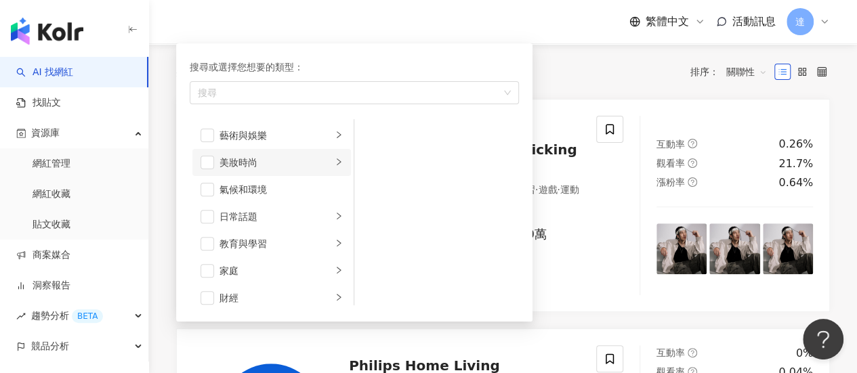
click at [241, 165] on div "美妝時尚" at bounding box center [275, 162] width 112 height 15
click at [386, 135] on div "保養" at bounding box center [446, 135] width 124 height 15
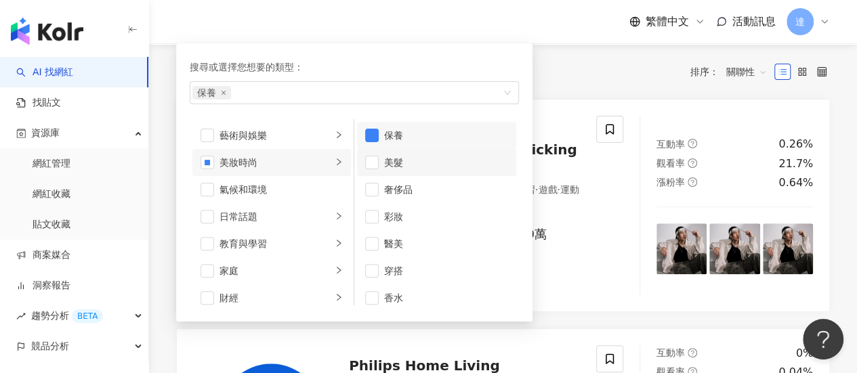
click at [389, 159] on div "美髮" at bounding box center [446, 162] width 124 height 15
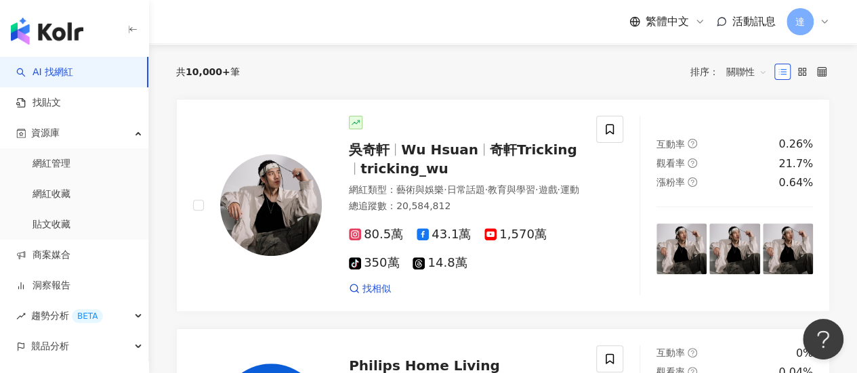
click at [486, 15] on div "繁體中文 活動訊息 達" at bounding box center [503, 21] width 654 height 43
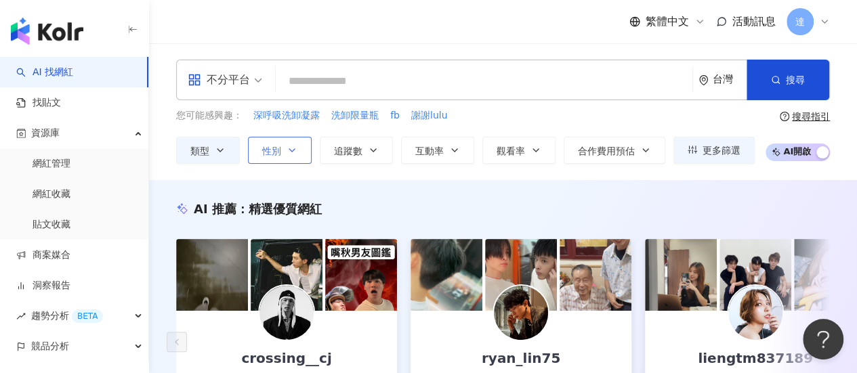
click at [274, 150] on span "性別" at bounding box center [271, 151] width 19 height 11
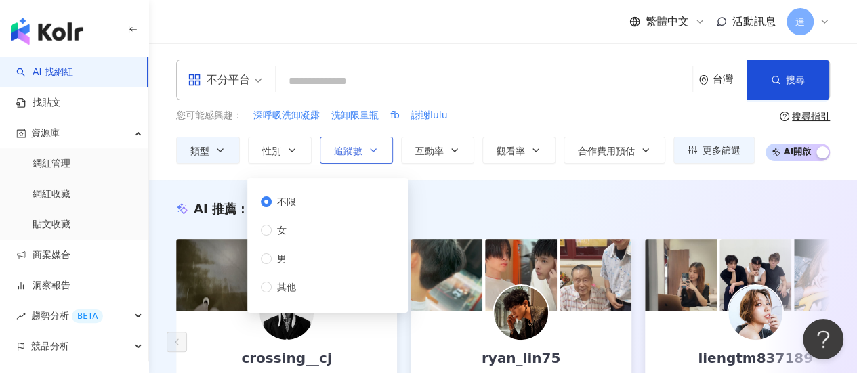
click at [368, 146] on icon "button" at bounding box center [373, 150] width 11 height 11
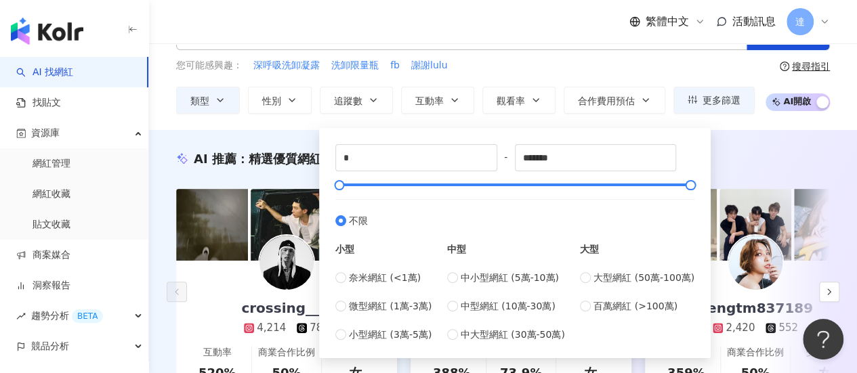
scroll to position [68, 0]
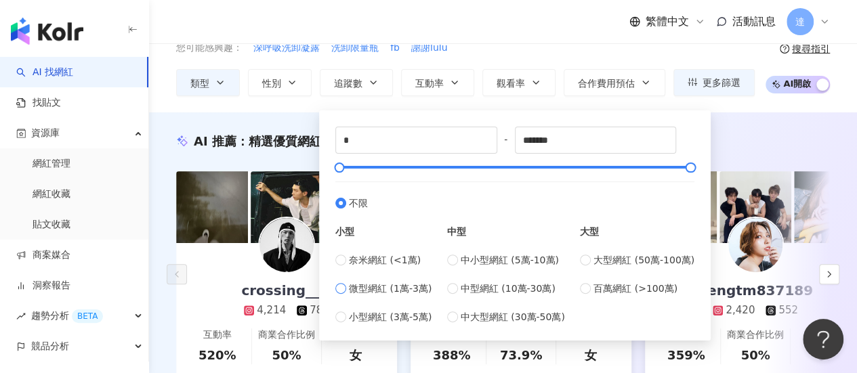
click at [414, 288] on span "微型網紅 (1萬-3萬)" at bounding box center [390, 288] width 83 height 15
type input "*****"
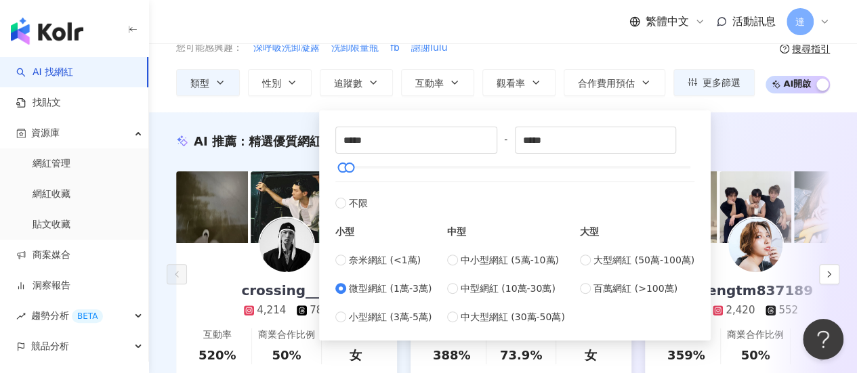
click at [657, 104] on div "***** - ***** 不限 小型 奈米網紅 (<1萬) 微型網紅 (1萬-3萬) 小型網紅 (3萬-5萬) 中型 中小型網紅 (5萬-10萬) 中型網紅…" at bounding box center [514, 222] width 391 height 237
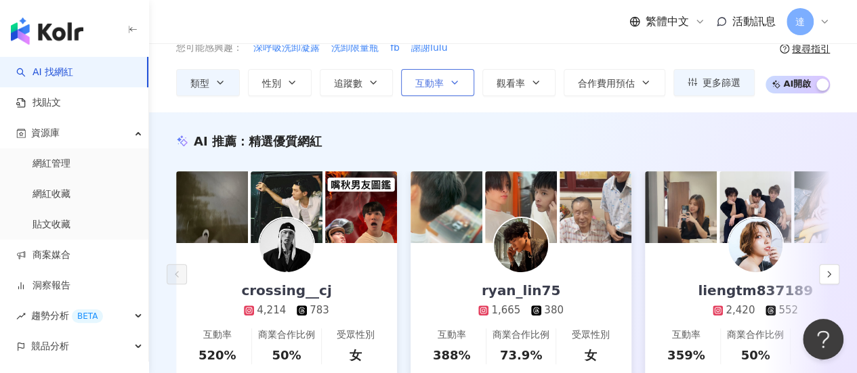
click at [444, 78] on button "互動率" at bounding box center [437, 82] width 73 height 27
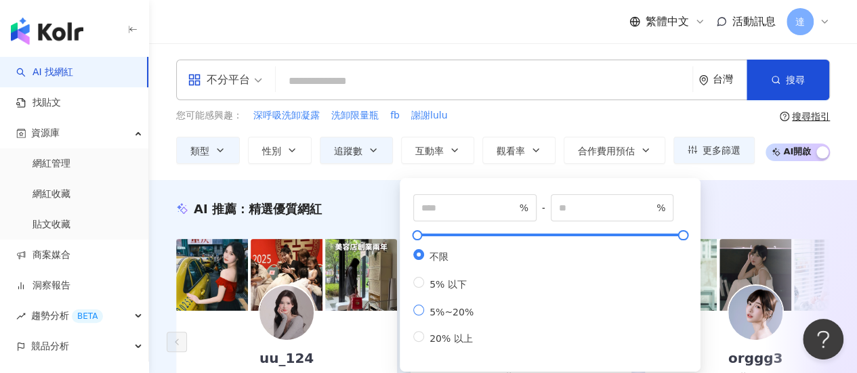
click at [447, 318] on span "5%~20%" at bounding box center [451, 312] width 55 height 11
type input "*"
type input "**"
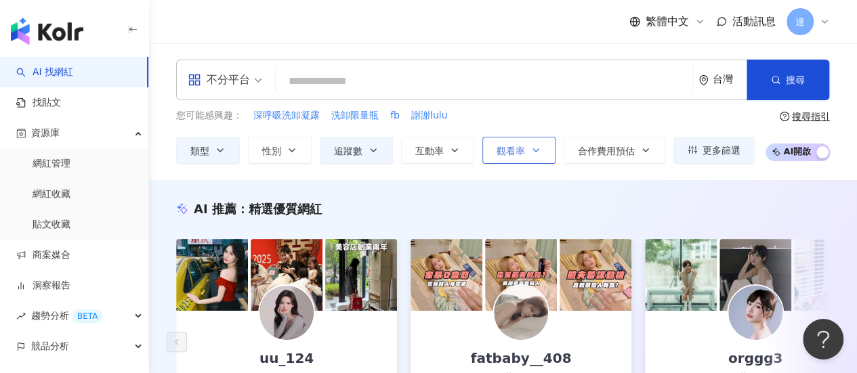
click at [520, 150] on span "觀看率" at bounding box center [510, 151] width 28 height 11
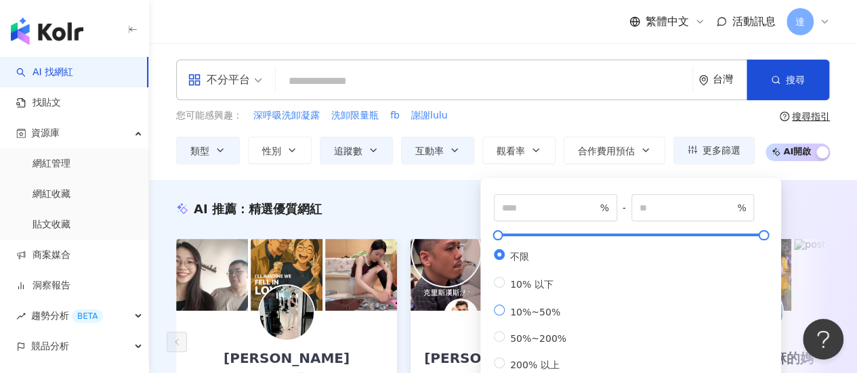
click at [528, 316] on span "10%~50%" at bounding box center [535, 312] width 61 height 11
type input "**"
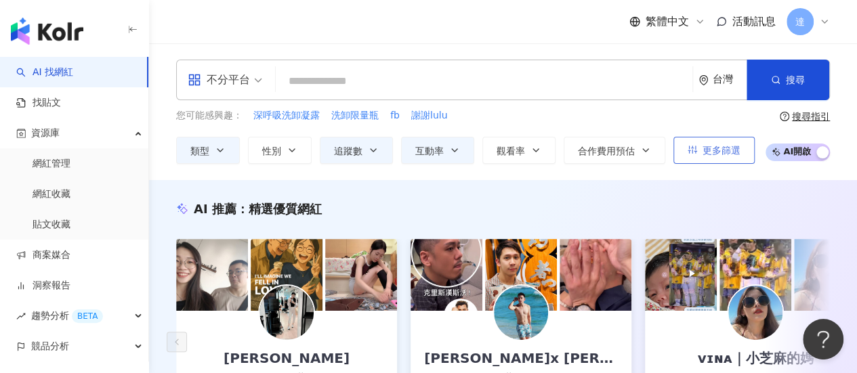
click at [704, 151] on span "更多篩選" at bounding box center [721, 150] width 38 height 11
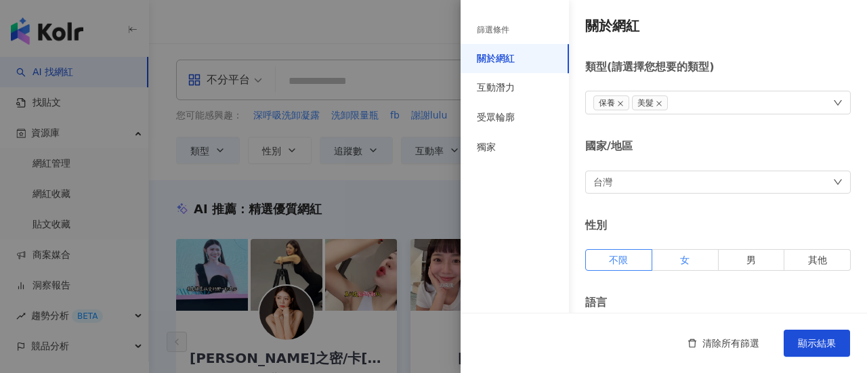
click at [685, 259] on label "女" at bounding box center [685, 260] width 66 height 22
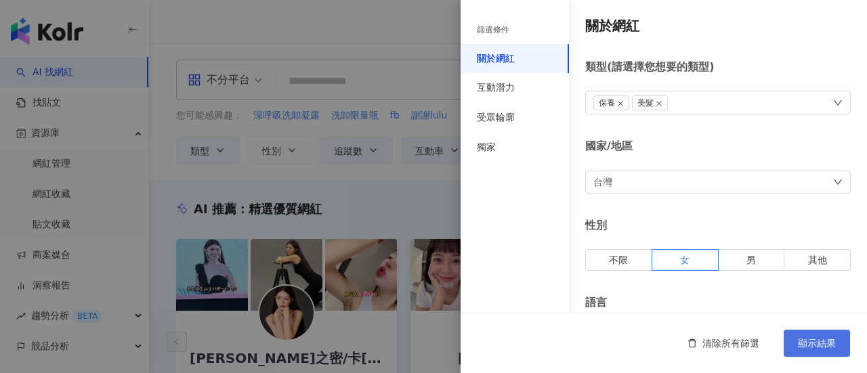
click at [829, 345] on span "顯示結果" at bounding box center [817, 343] width 38 height 11
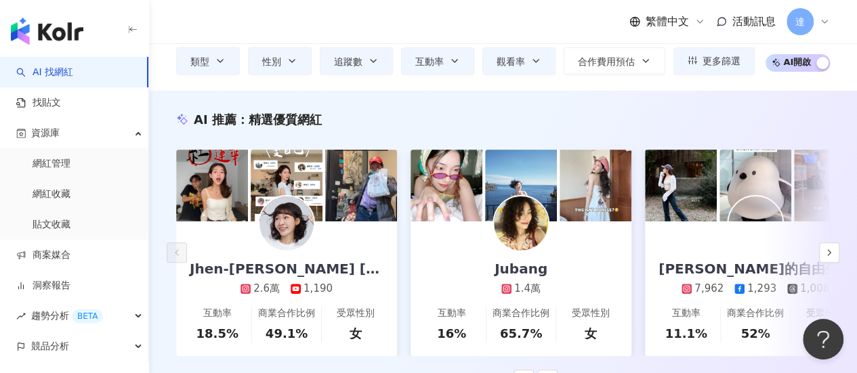
scroll to position [135, 0]
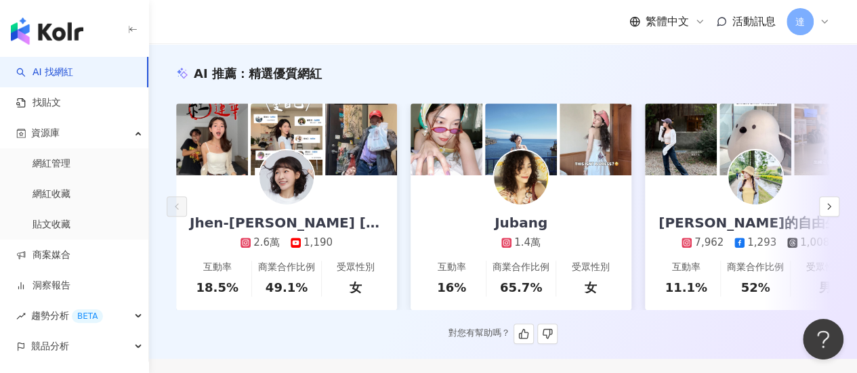
click at [288, 180] on img at bounding box center [286, 177] width 54 height 54
click at [517, 178] on img at bounding box center [521, 177] width 54 height 54
click at [754, 188] on img at bounding box center [755, 177] width 54 height 54
click at [828, 209] on polyline "button" at bounding box center [829, 206] width 3 height 5
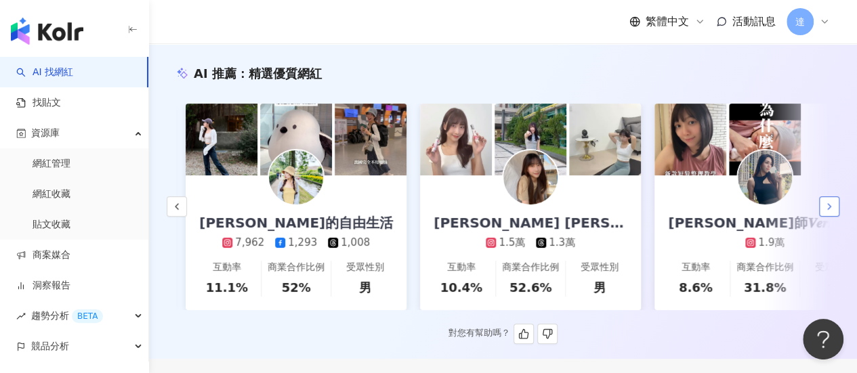
scroll to position [0, 469]
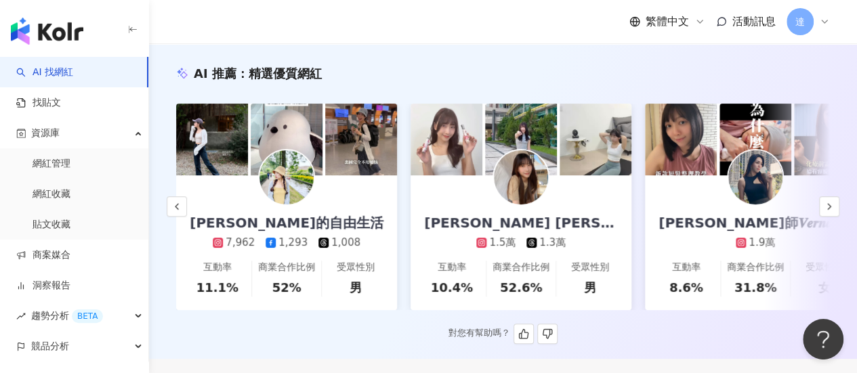
click at [745, 181] on img at bounding box center [755, 177] width 54 height 54
click at [831, 208] on icon "button" at bounding box center [829, 206] width 11 height 11
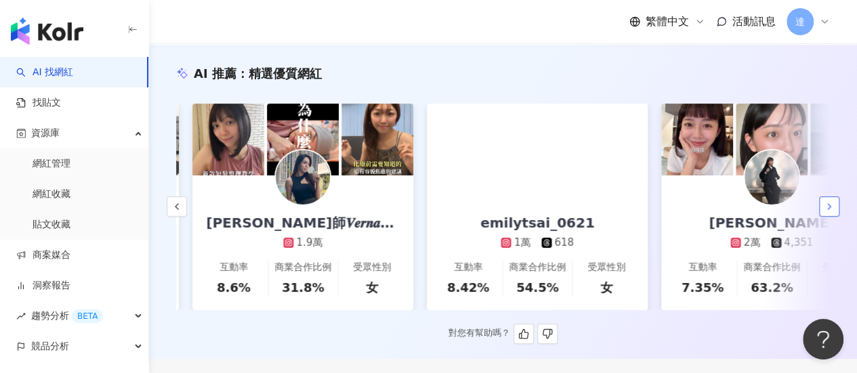
scroll to position [0, 937]
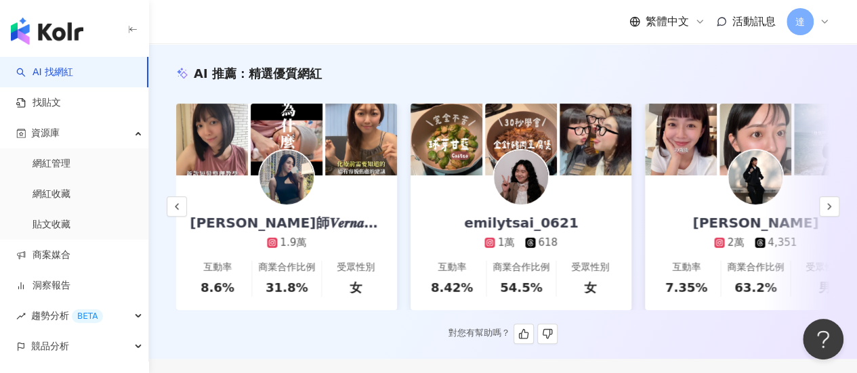
click at [753, 186] on img at bounding box center [755, 177] width 54 height 54
click at [830, 212] on icon "button" at bounding box center [829, 206] width 11 height 11
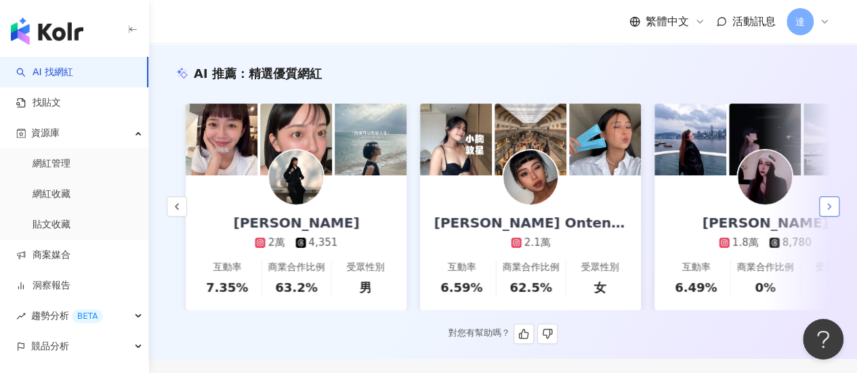
scroll to position [0, 1406]
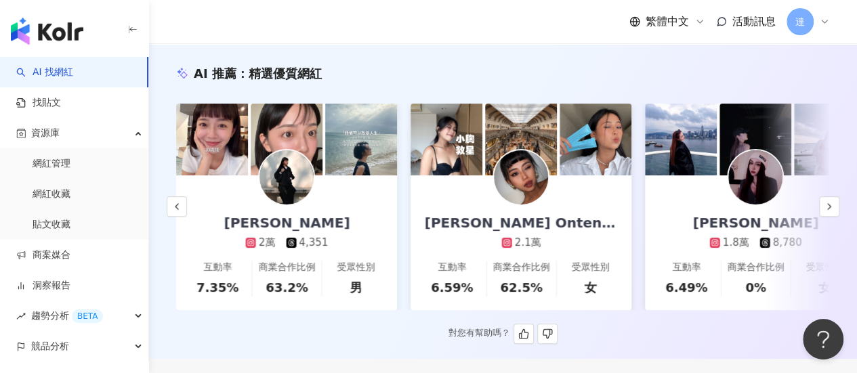
click at [534, 167] on img at bounding box center [521, 177] width 54 height 54
click at [832, 212] on icon "button" at bounding box center [829, 206] width 11 height 11
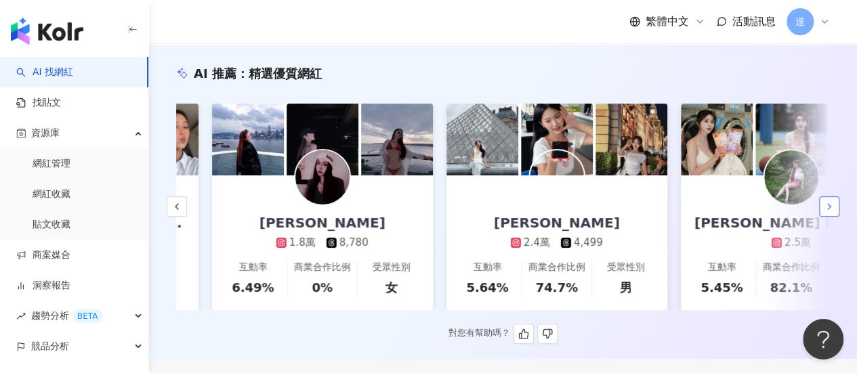
scroll to position [0, 1875]
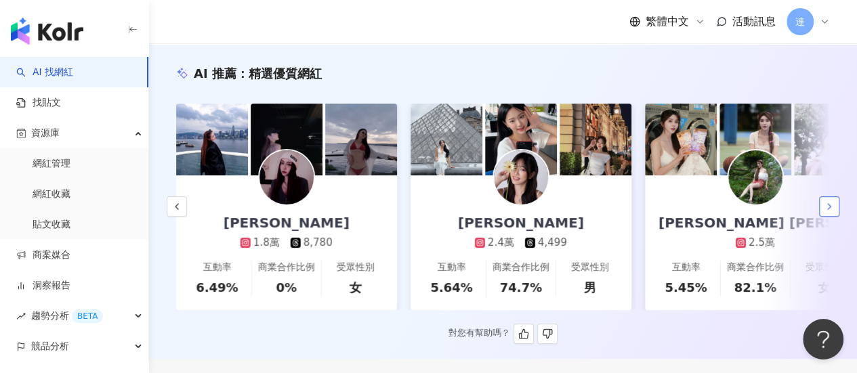
click at [832, 212] on icon "button" at bounding box center [829, 206] width 11 height 11
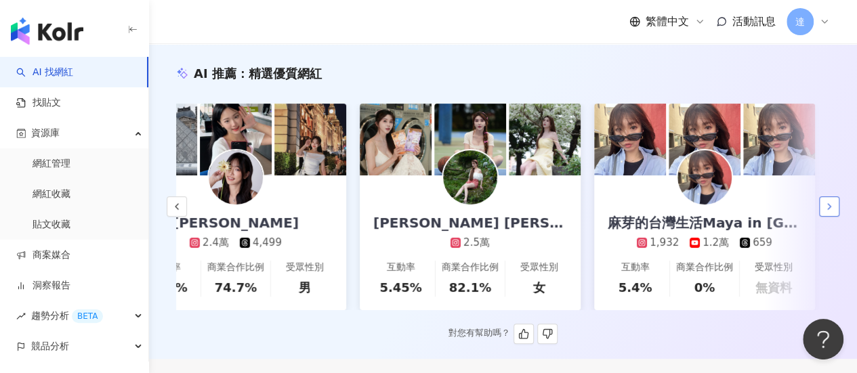
scroll to position [0, 2185]
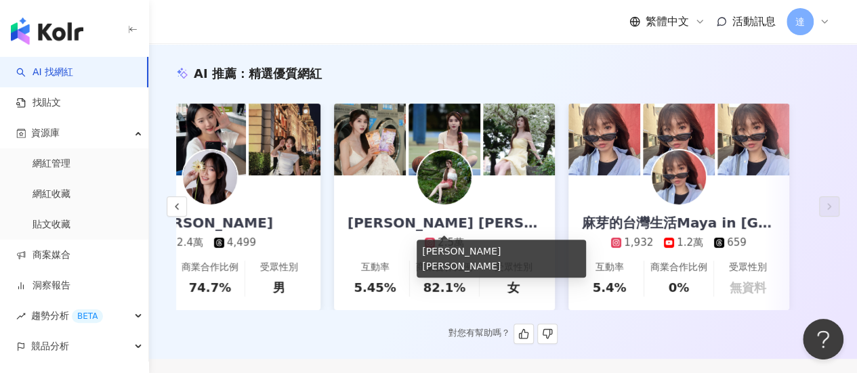
click at [440, 225] on div "Nancy Wu" at bounding box center [444, 222] width 221 height 19
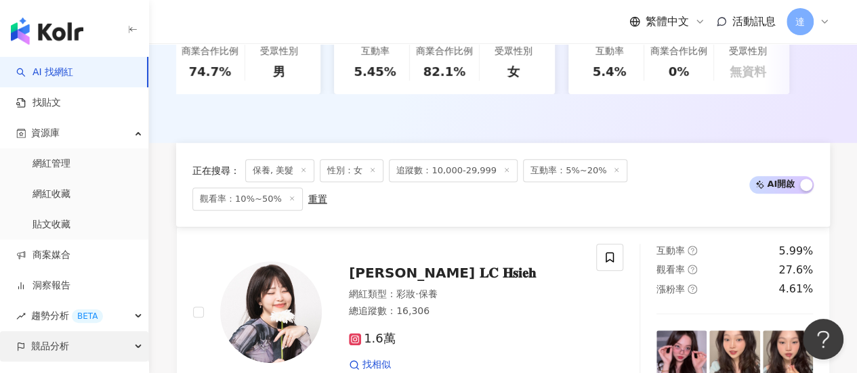
scroll to position [474, 0]
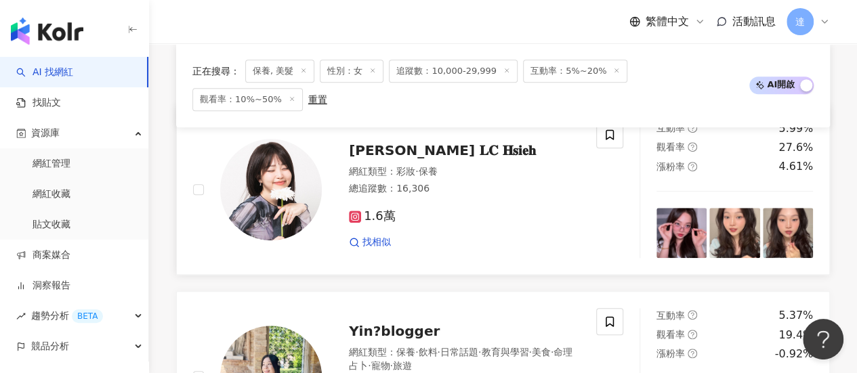
click at [257, 212] on img at bounding box center [271, 190] width 102 height 102
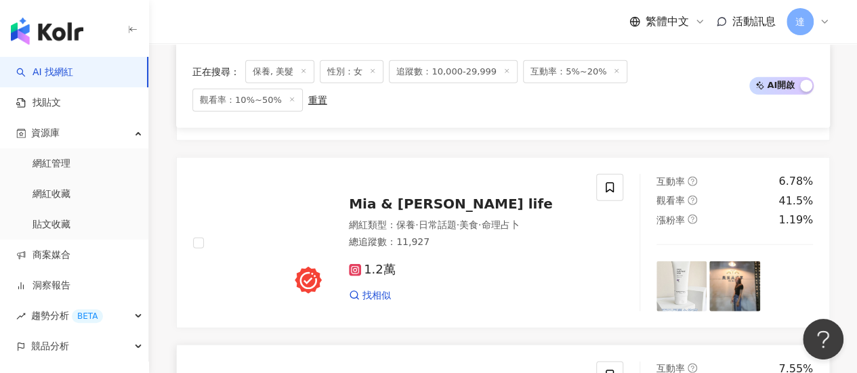
scroll to position [1761, 0]
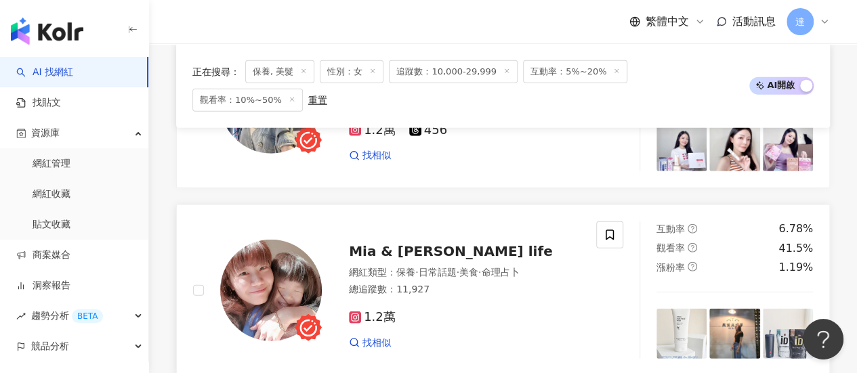
click at [385, 243] on span "Mia & Cherry's life" at bounding box center [451, 251] width 204 height 16
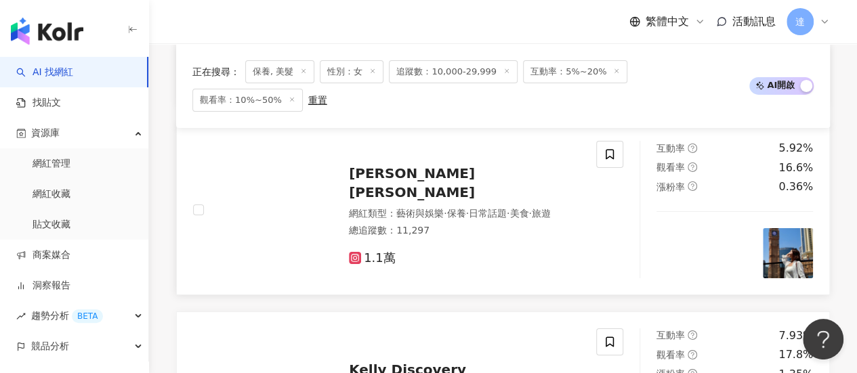
scroll to position [2167, 0]
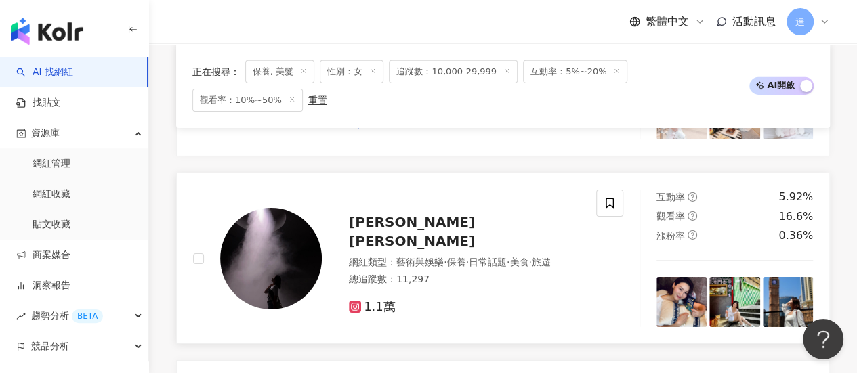
click at [393, 214] on span "Annie 安妮" at bounding box center [412, 231] width 126 height 35
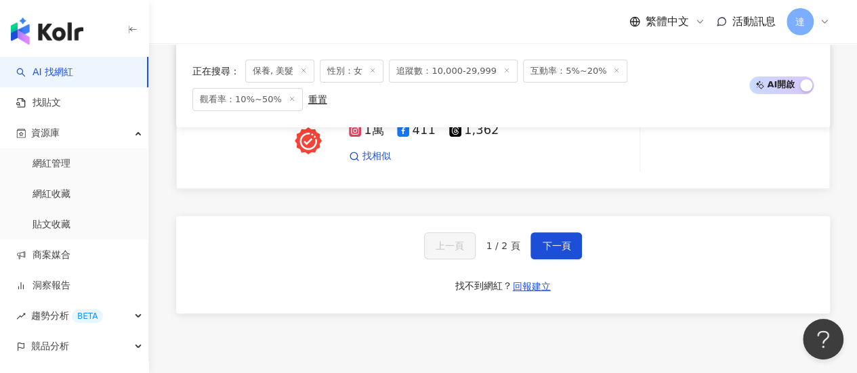
scroll to position [2709, 0]
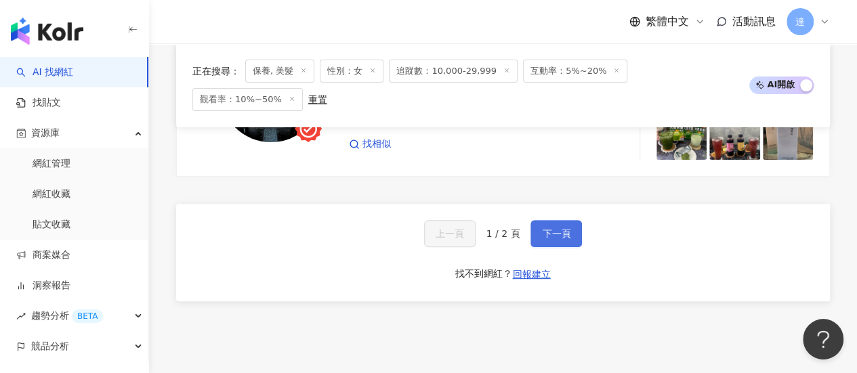
click at [577, 220] on button "下一頁" at bounding box center [555, 233] width 51 height 27
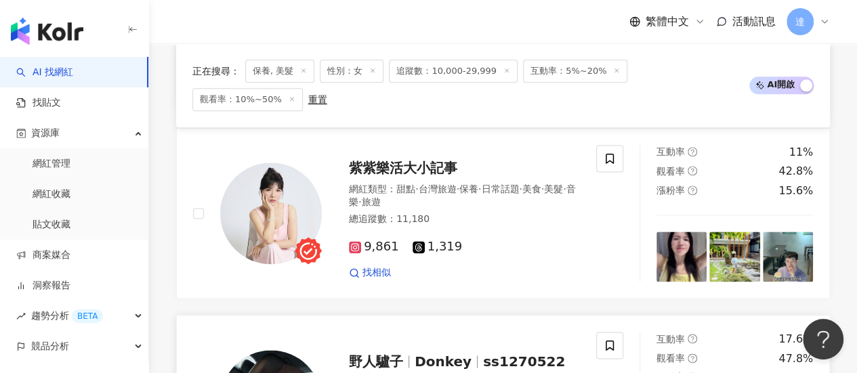
scroll to position [752, 0]
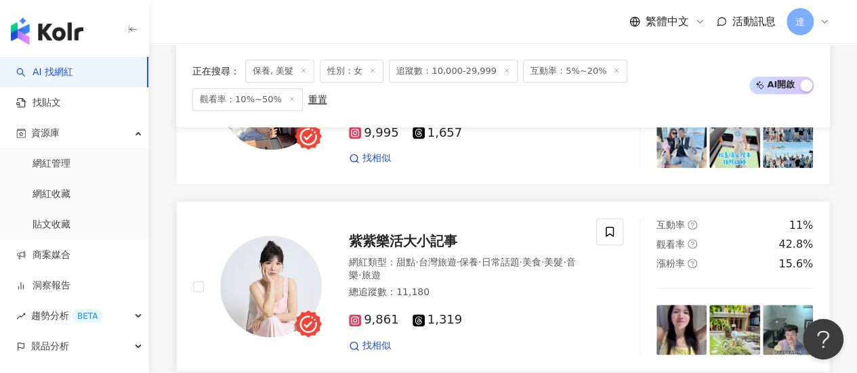
click at [409, 239] on span "紫紫樂活大小記事" at bounding box center [403, 241] width 108 height 16
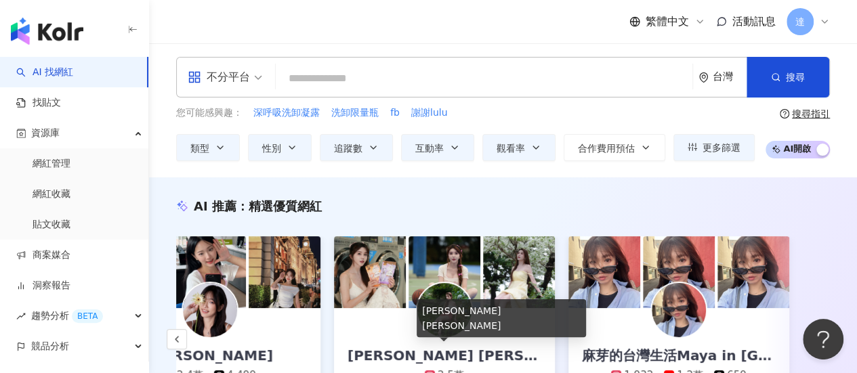
scroll to position [0, 0]
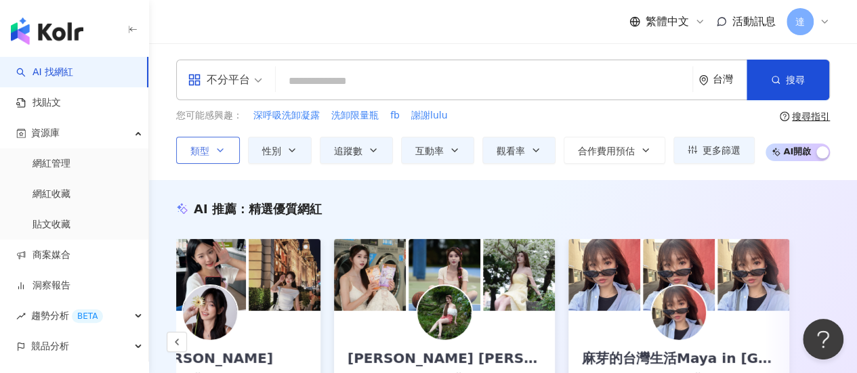
click at [221, 150] on icon "button" at bounding box center [219, 150] width 5 height 3
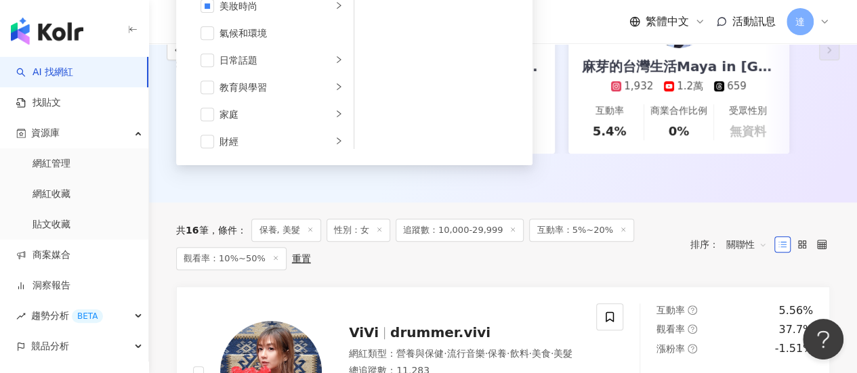
scroll to position [271, 0]
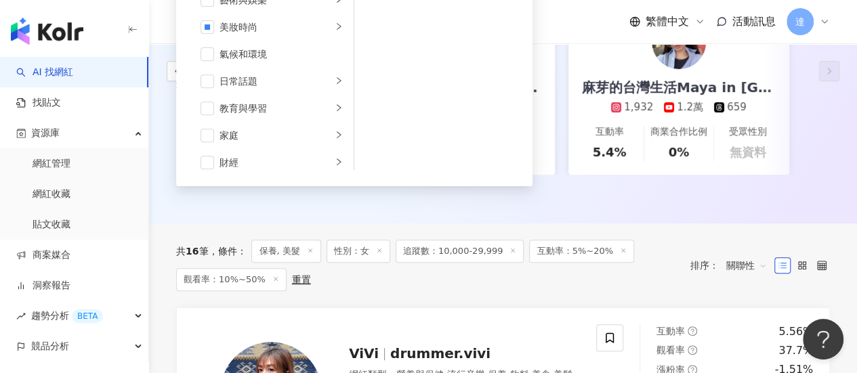
click at [292, 285] on div "重置" at bounding box center [301, 279] width 19 height 11
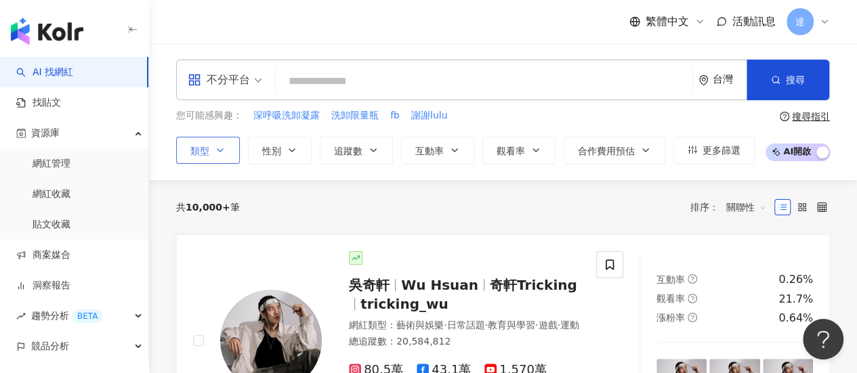
click at [223, 148] on icon "button" at bounding box center [220, 150] width 11 height 11
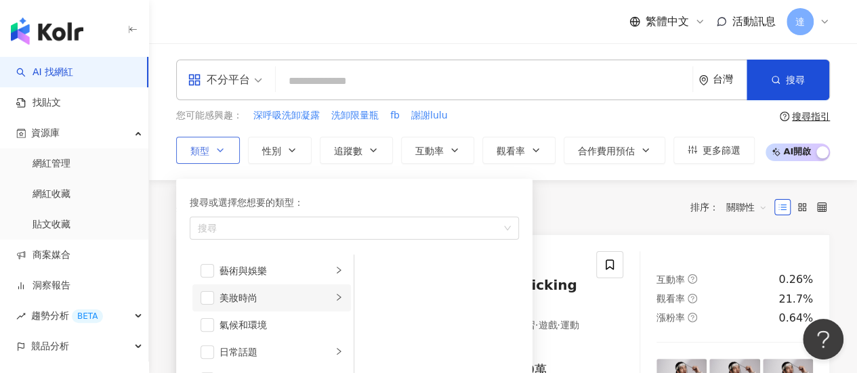
click at [231, 296] on div "美妝時尚" at bounding box center [275, 298] width 112 height 15
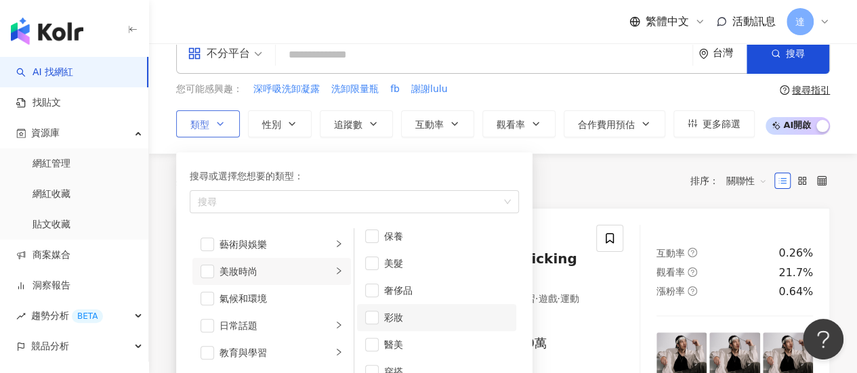
scroll to position [68, 0]
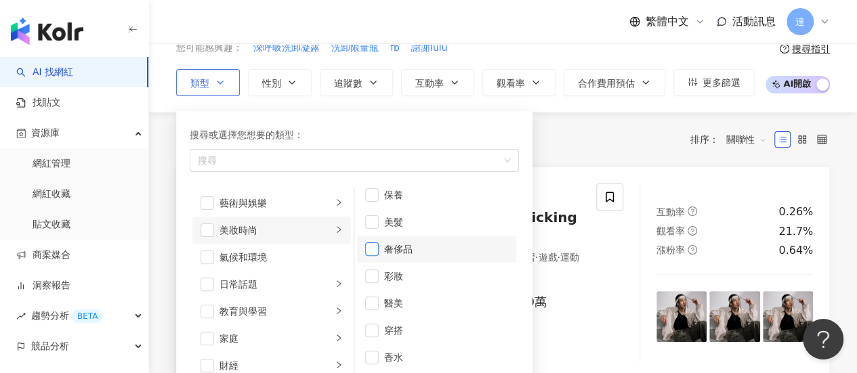
click at [369, 247] on span "button" at bounding box center [372, 249] width 14 height 14
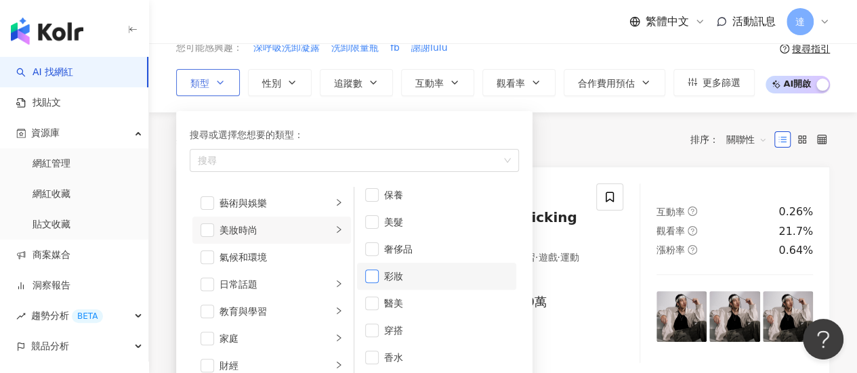
click at [370, 272] on span "button" at bounding box center [372, 277] width 14 height 14
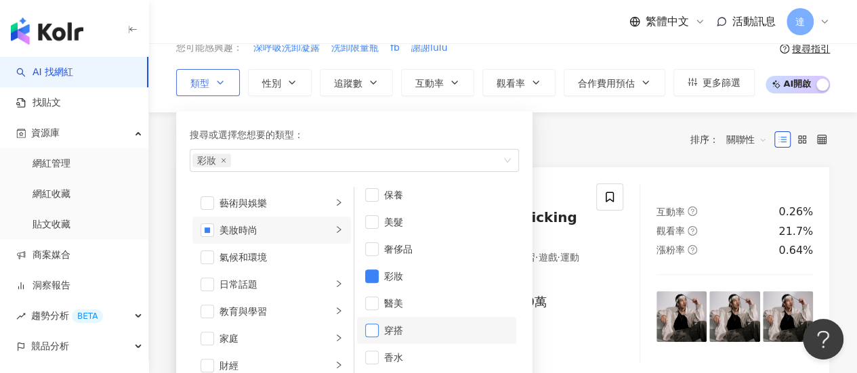
click at [378, 331] on span "button" at bounding box center [372, 331] width 14 height 14
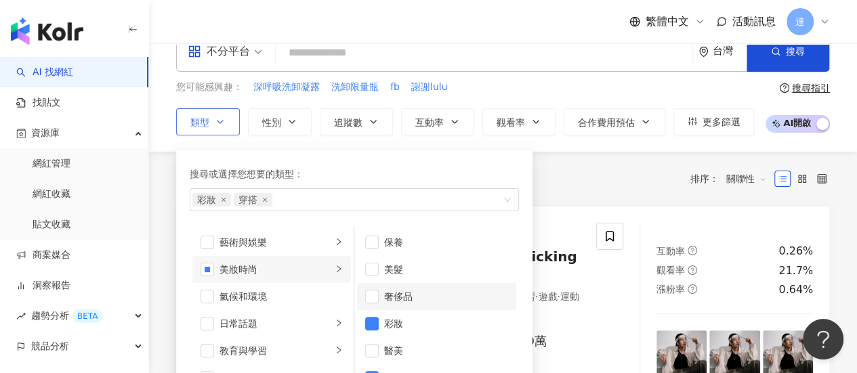
scroll to position [0, 0]
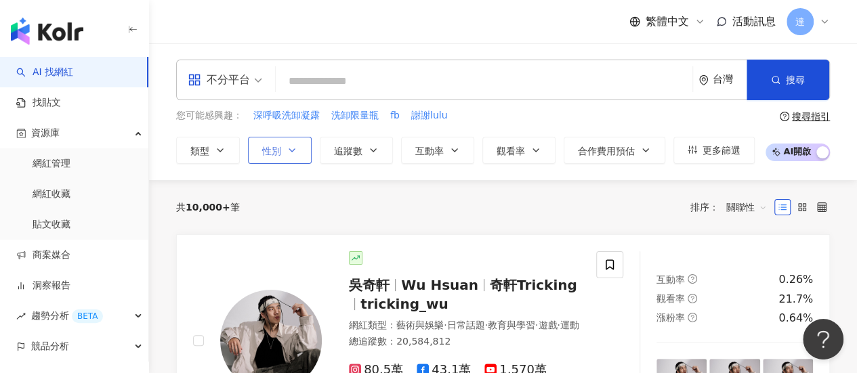
click at [286, 146] on icon "button" at bounding box center [291, 150] width 11 height 11
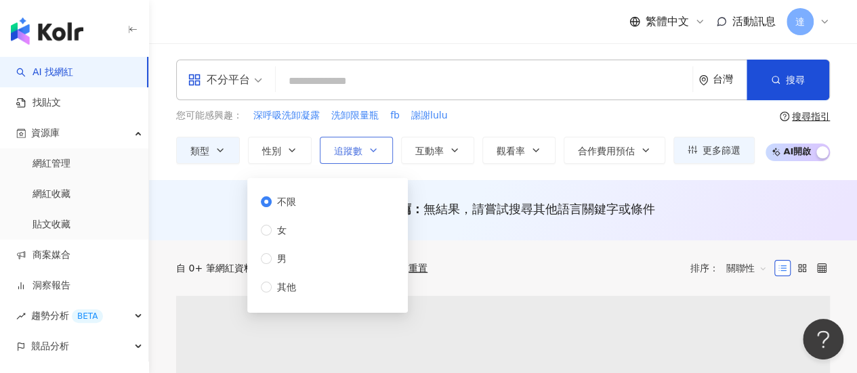
click at [356, 148] on span "追蹤數" at bounding box center [348, 151] width 28 height 11
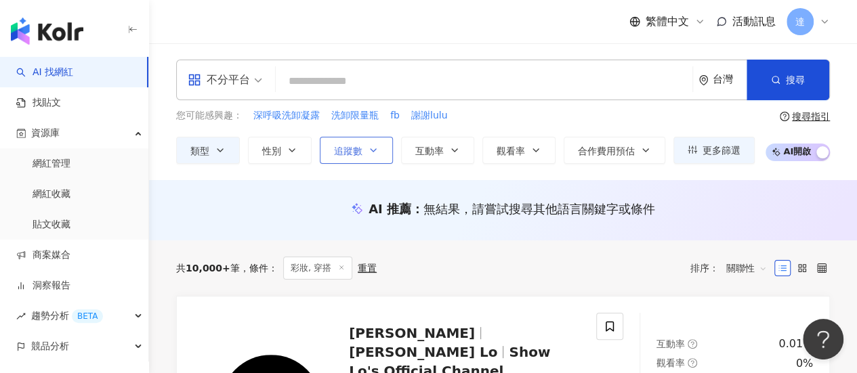
type input "*"
type input "*******"
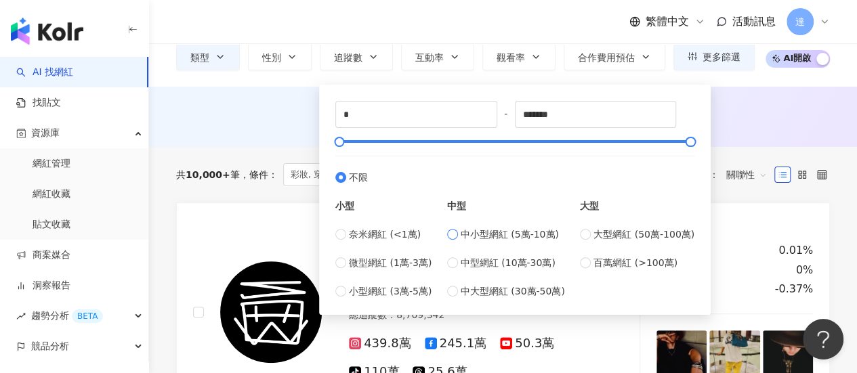
scroll to position [135, 0]
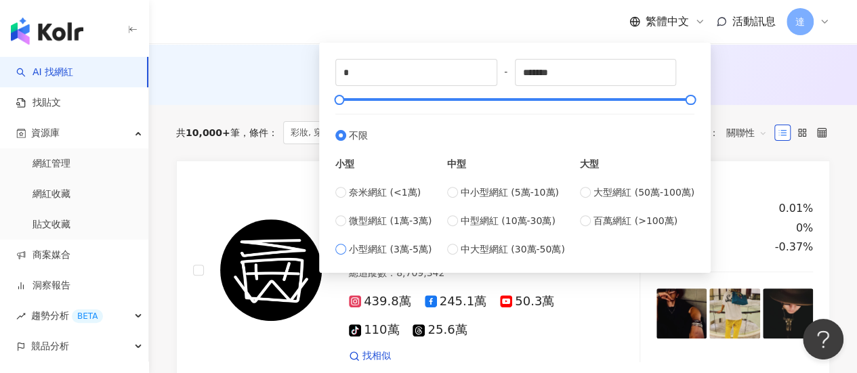
type input "*****"
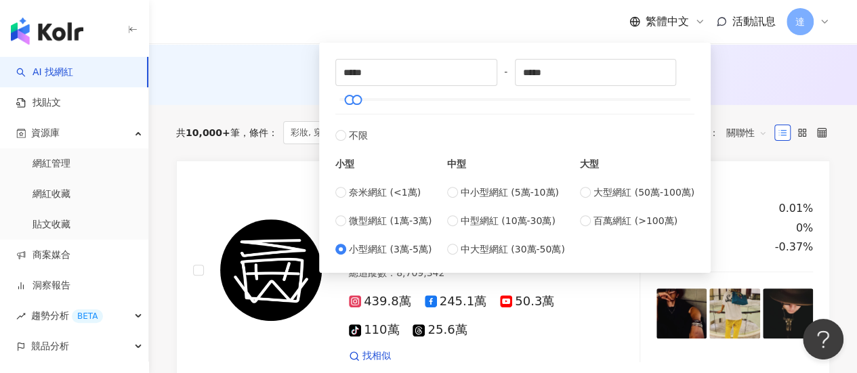
type input "*****"
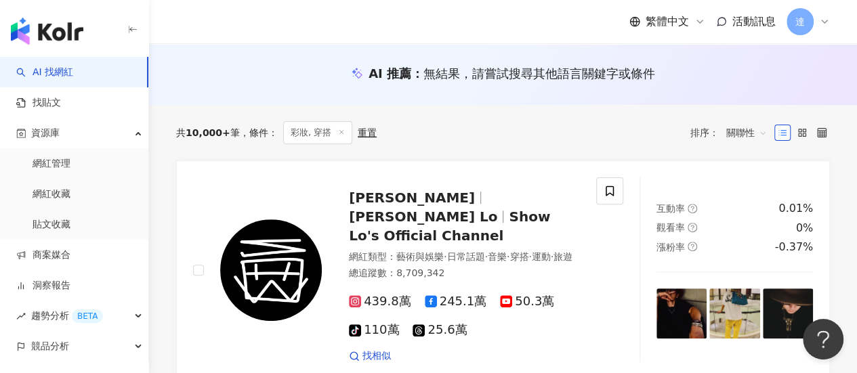
click at [773, 68] on div "AI 推薦 ： 無結果，請嘗試搜尋其他語言關鍵字或條件" at bounding box center [503, 73] width 654 height 17
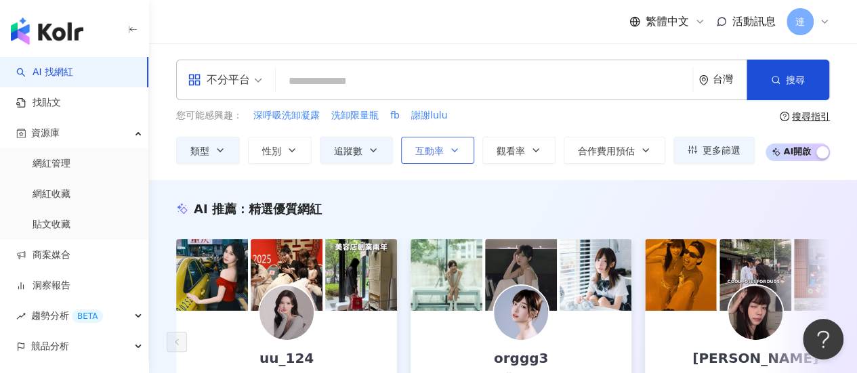
click at [440, 150] on span "互動率" at bounding box center [429, 151] width 28 height 11
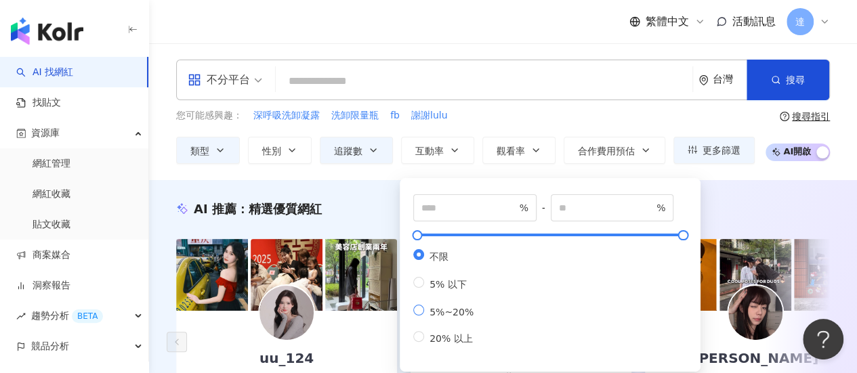
click at [437, 318] on span "5%~20%" at bounding box center [451, 312] width 55 height 11
type input "*"
type input "**"
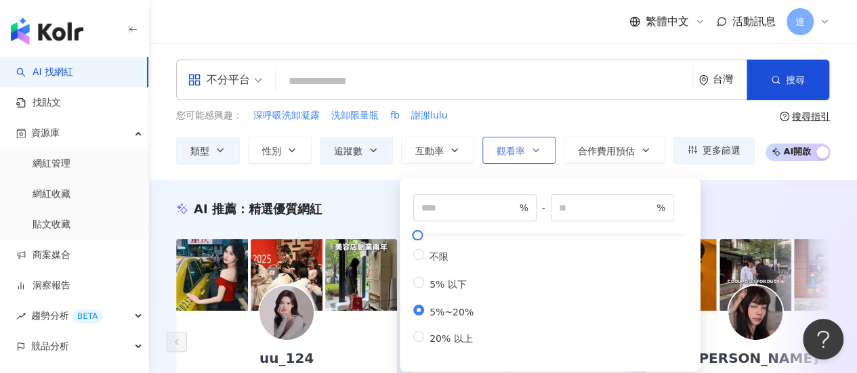
click at [511, 155] on span "觀看率" at bounding box center [510, 151] width 28 height 11
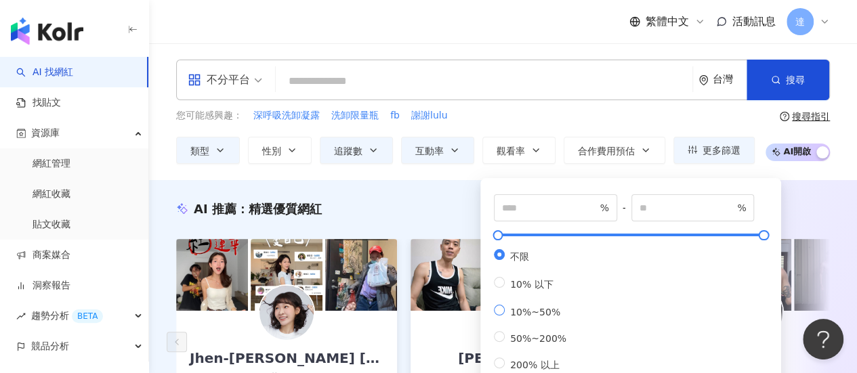
click at [521, 315] on span "10%~50%" at bounding box center [535, 312] width 61 height 11
type input "**"
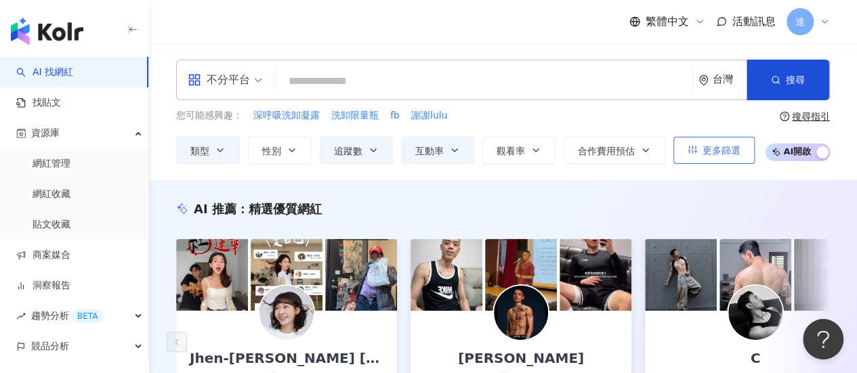
click at [712, 148] on span "更多篩選" at bounding box center [721, 150] width 38 height 11
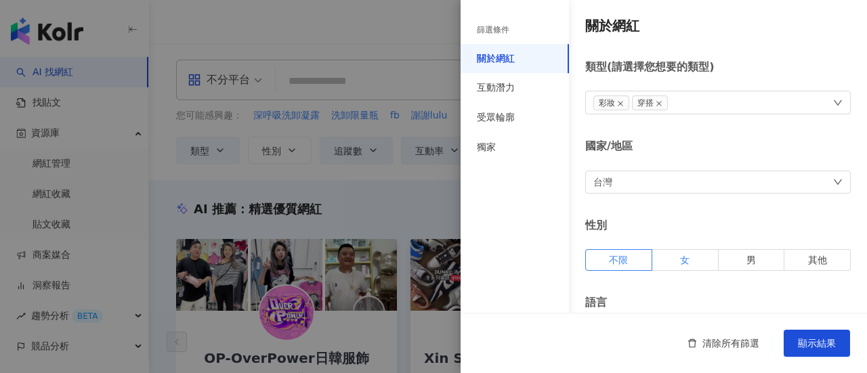
click at [680, 265] on span "女" at bounding box center [684, 260] width 9 height 11
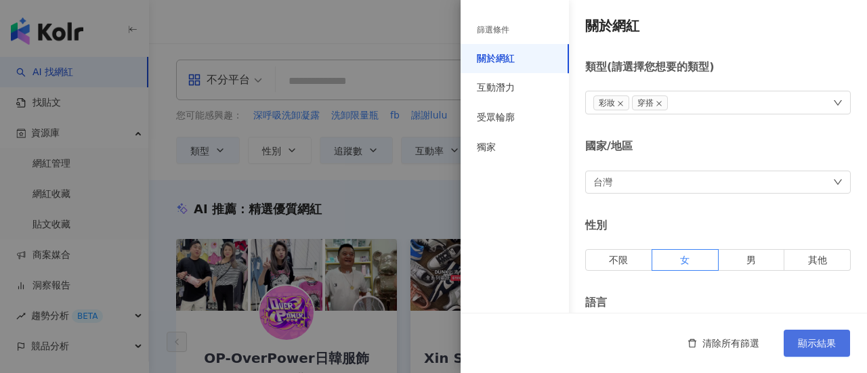
click at [814, 346] on span "顯示結果" at bounding box center [817, 343] width 38 height 11
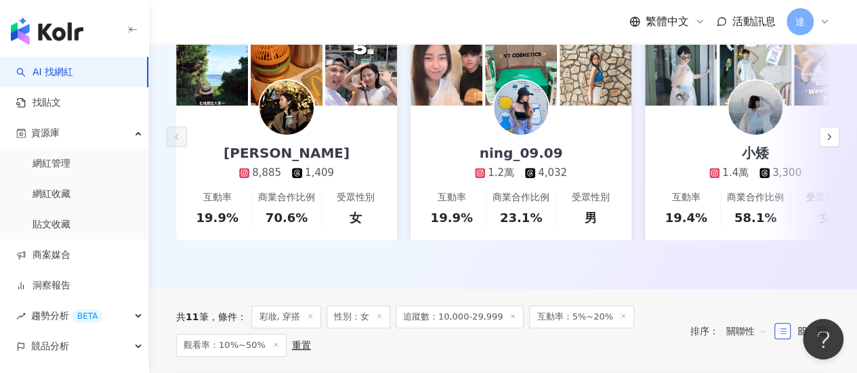
scroll to position [135, 0]
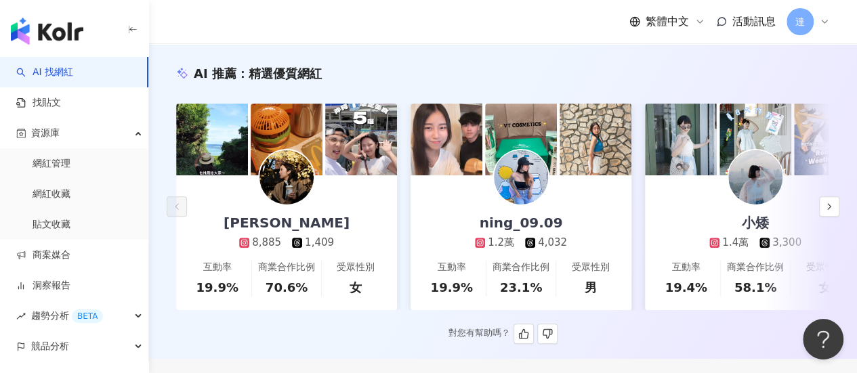
click at [291, 187] on img at bounding box center [286, 177] width 54 height 54
click at [834, 208] on icon "button" at bounding box center [829, 206] width 11 height 11
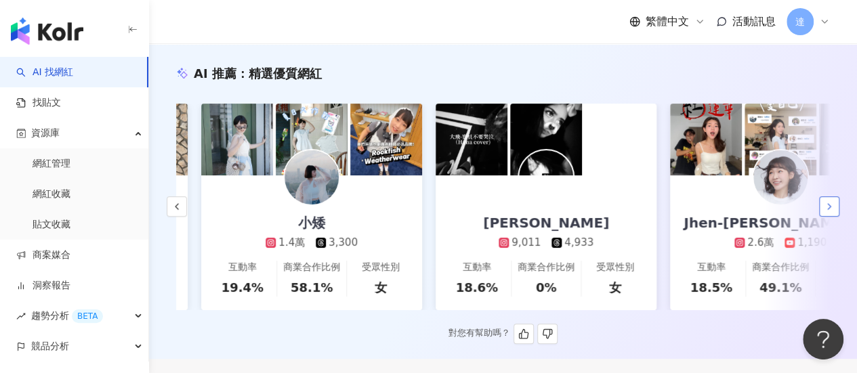
scroll to position [0, 469]
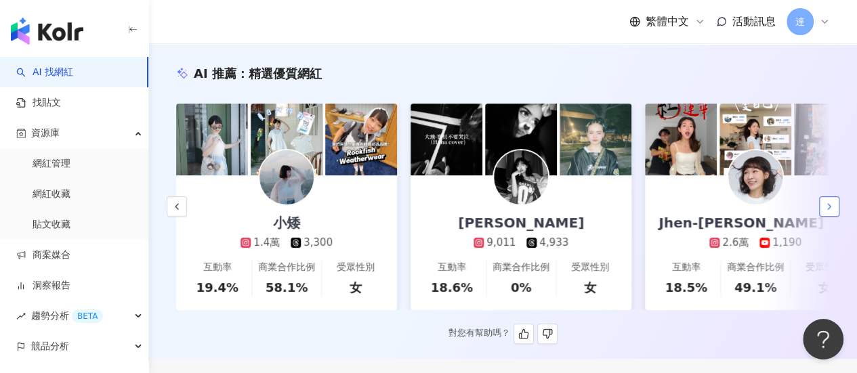
click at [834, 208] on icon "button" at bounding box center [829, 206] width 11 height 11
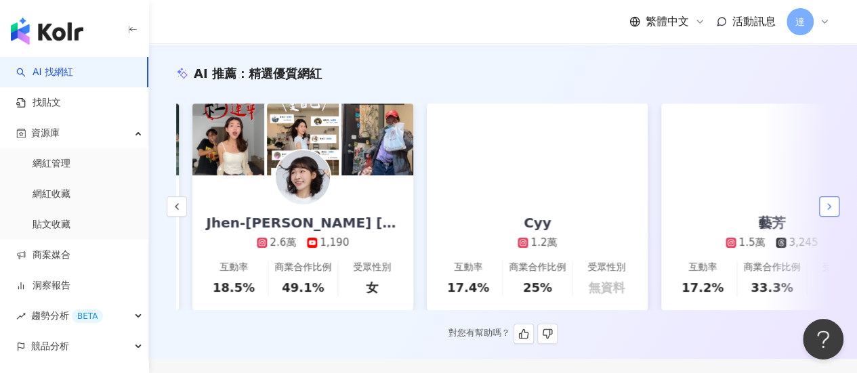
scroll to position [0, 937]
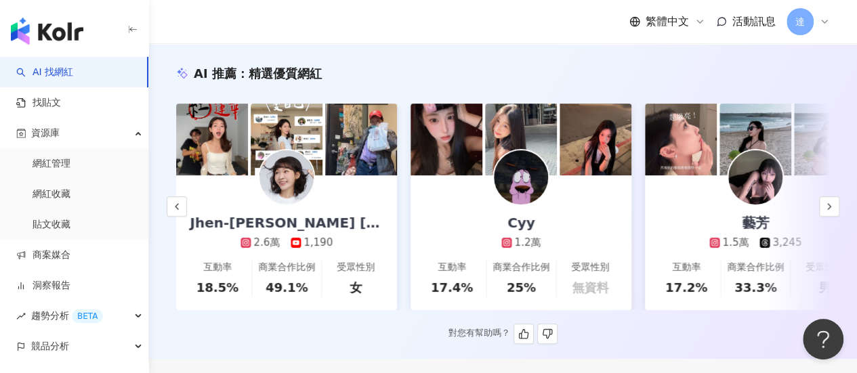
click at [763, 174] on img at bounding box center [755, 177] width 54 height 54
click at [824, 212] on icon "button" at bounding box center [829, 206] width 11 height 11
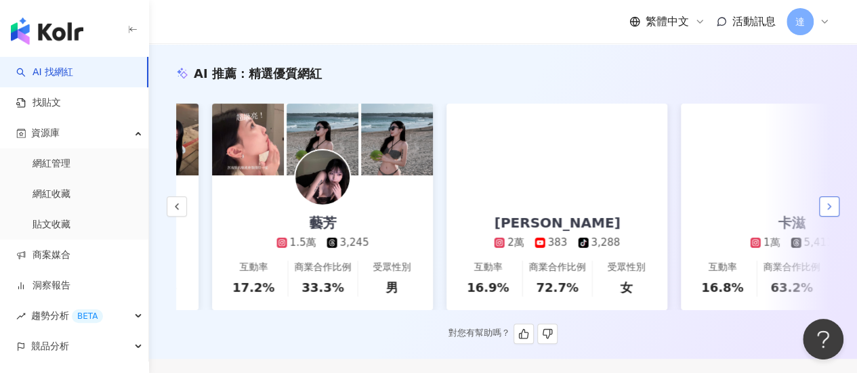
scroll to position [0, 1406]
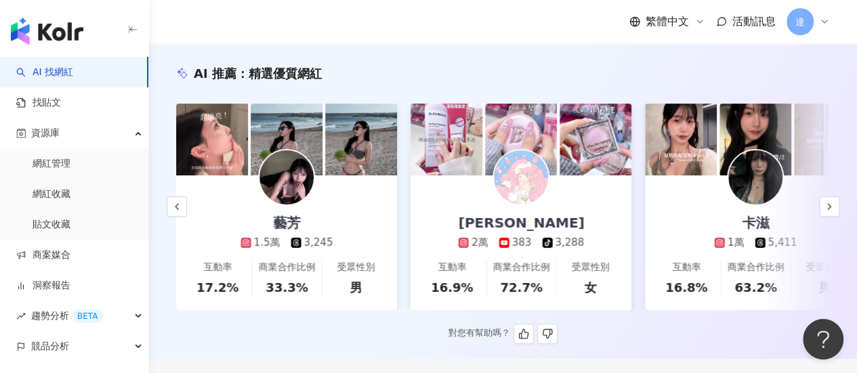
click at [520, 177] on img at bounding box center [521, 177] width 54 height 54
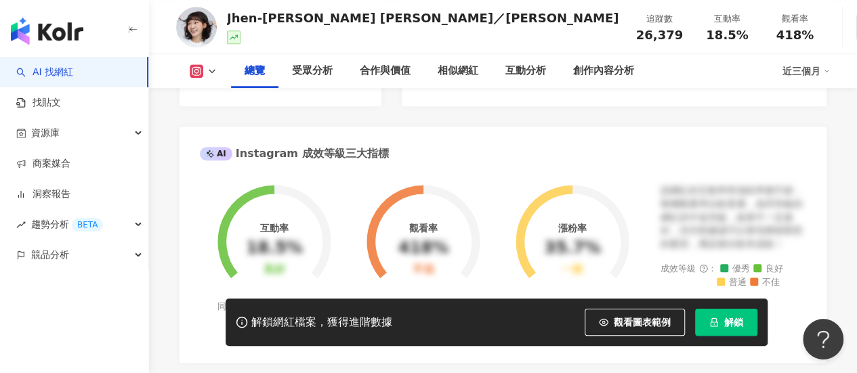
scroll to position [339, 0]
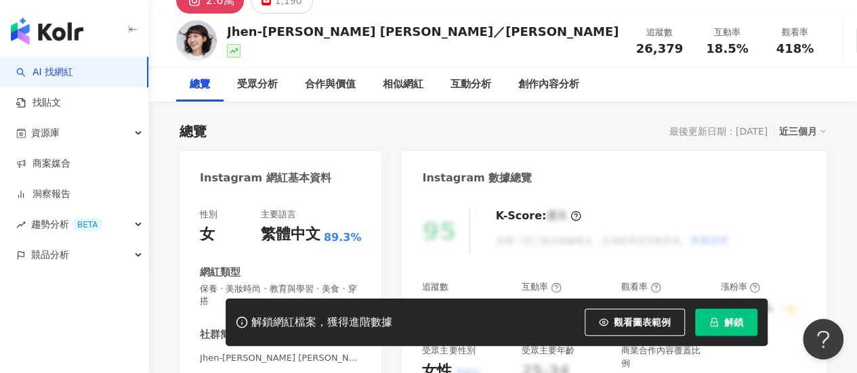
scroll to position [0, 0]
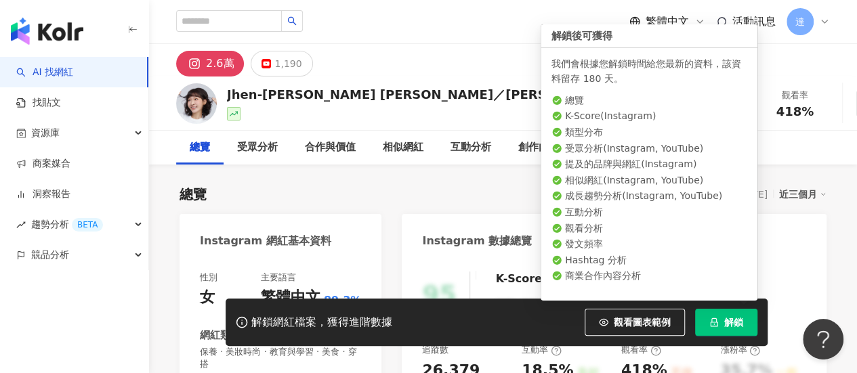
click at [734, 330] on button "解鎖" at bounding box center [726, 322] width 62 height 27
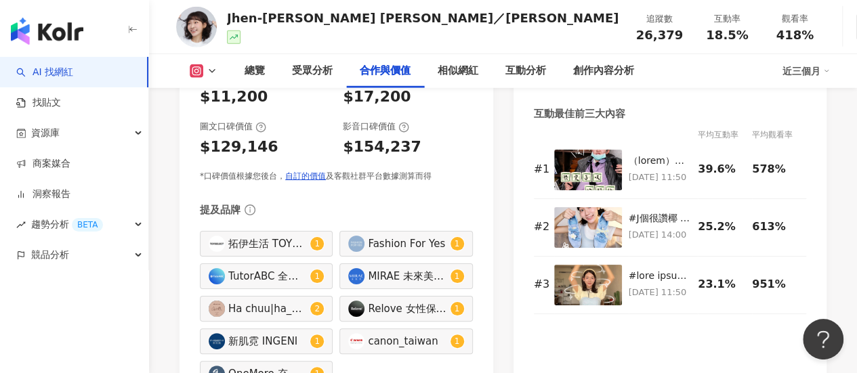
scroll to position [2099, 0]
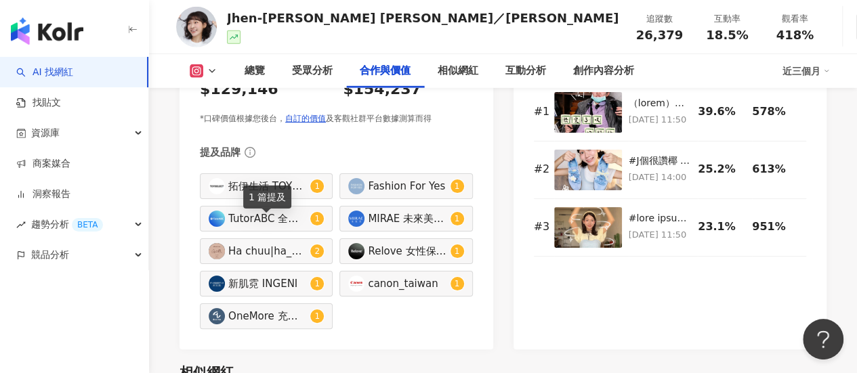
click at [269, 276] on div "新肌霓 INGENI" at bounding box center [267, 283] width 79 height 15
type input "*********"
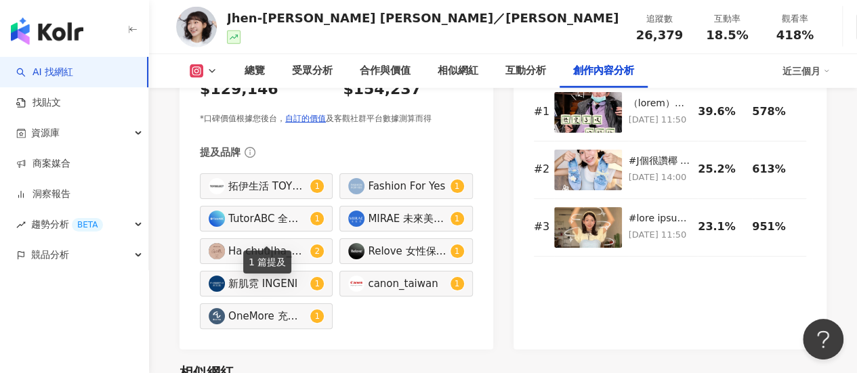
scroll to position [4280, 0]
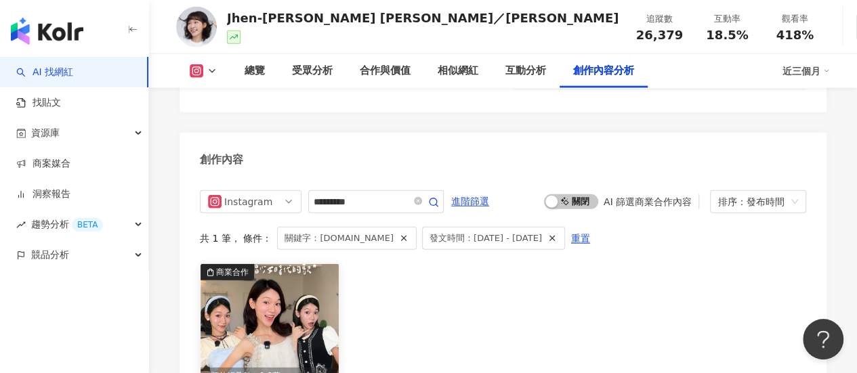
click at [271, 283] on img at bounding box center [269, 324] width 138 height 121
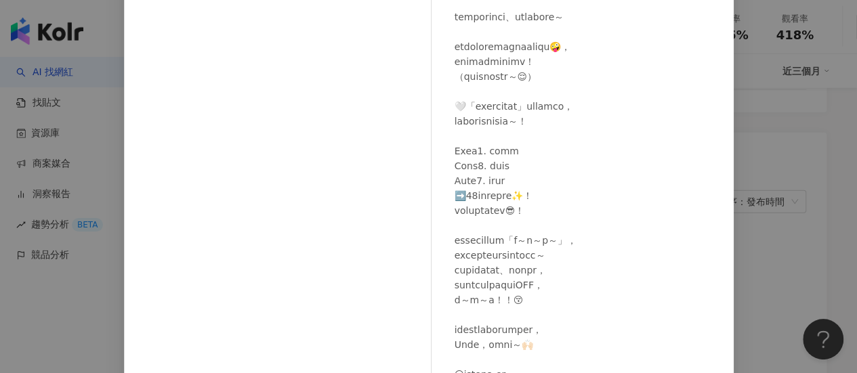
scroll to position [129, 0]
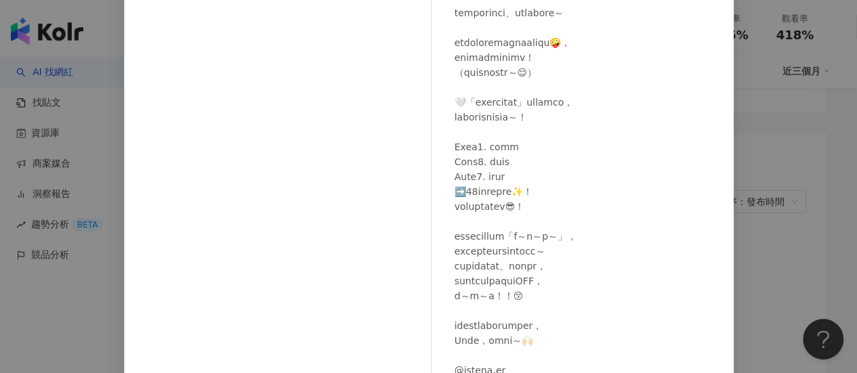
click at [572, 131] on div at bounding box center [588, 161] width 268 height 521
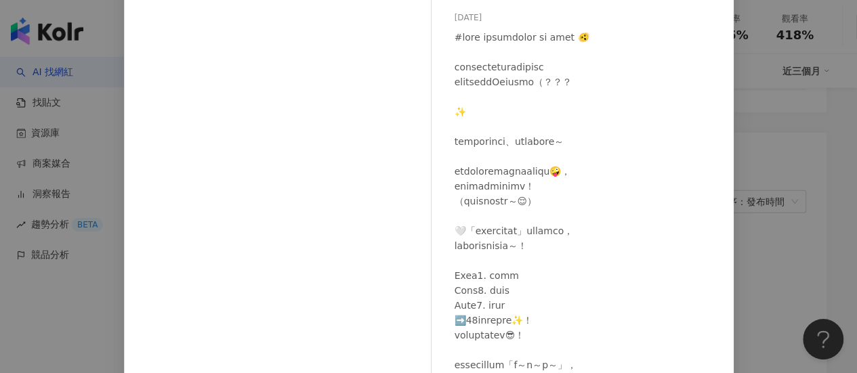
scroll to position [0, 0]
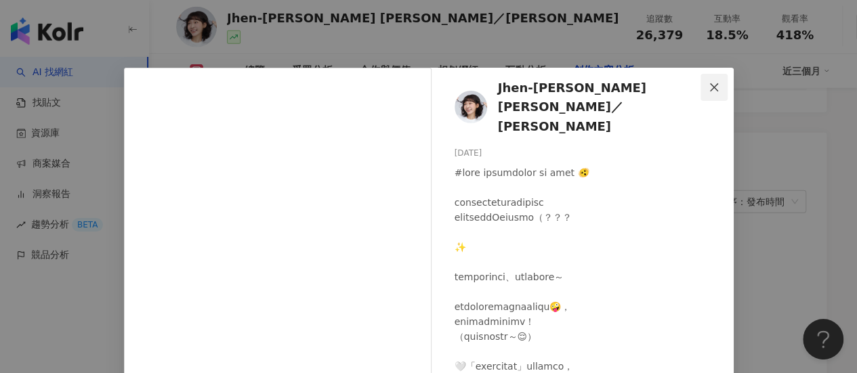
click at [708, 86] on icon "close" at bounding box center [713, 87] width 11 height 11
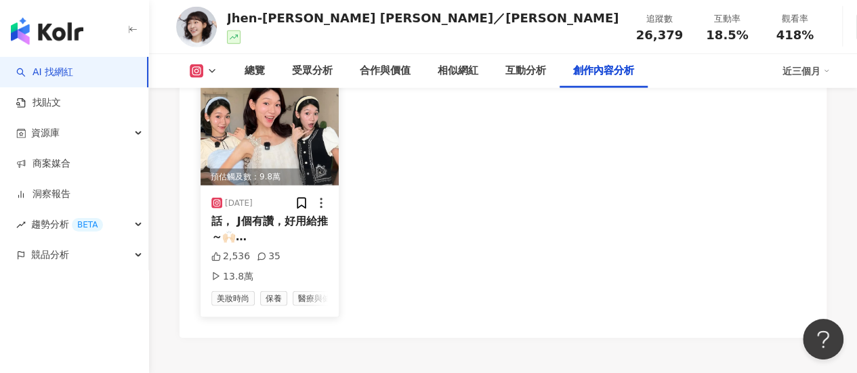
scroll to position [4280, 0]
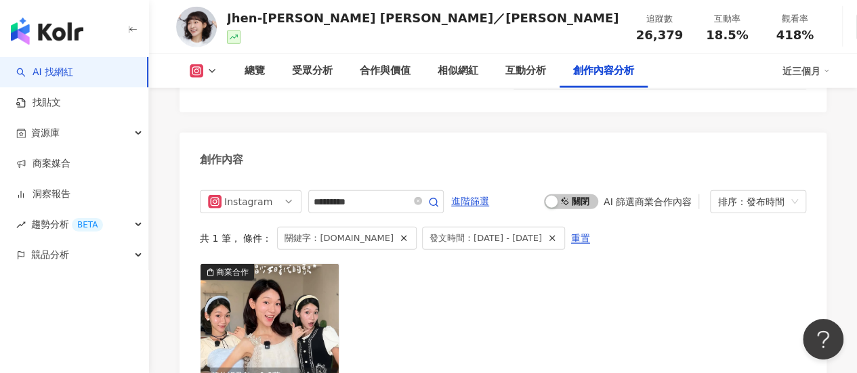
scroll to position [2099, 0]
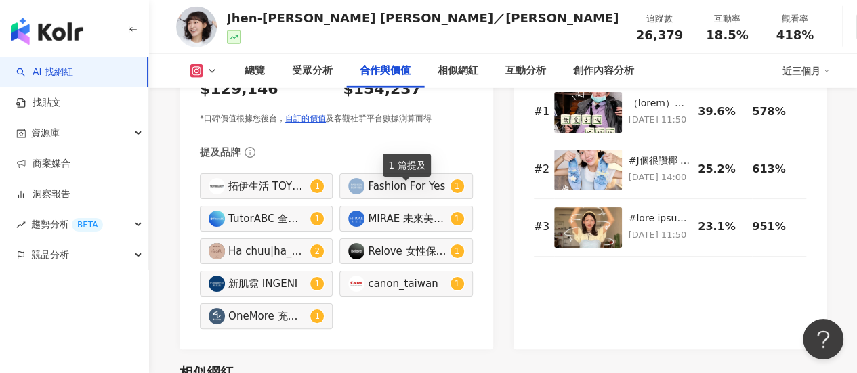
click at [372, 244] on div "Relove 女性保養精品|relove_care" at bounding box center [407, 251] width 79 height 15
type input "**********"
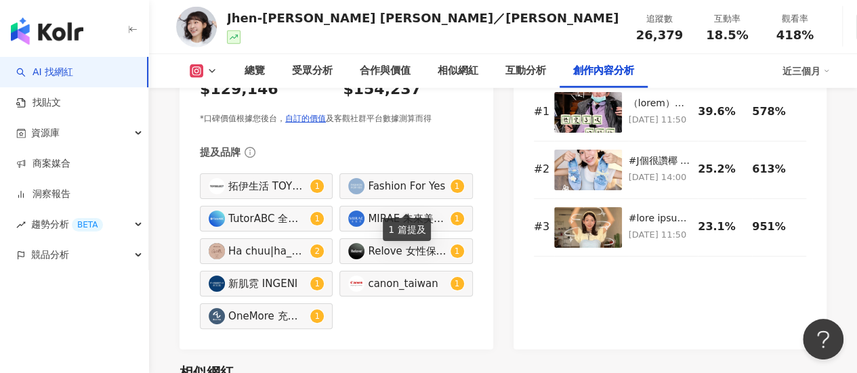
scroll to position [4280, 0]
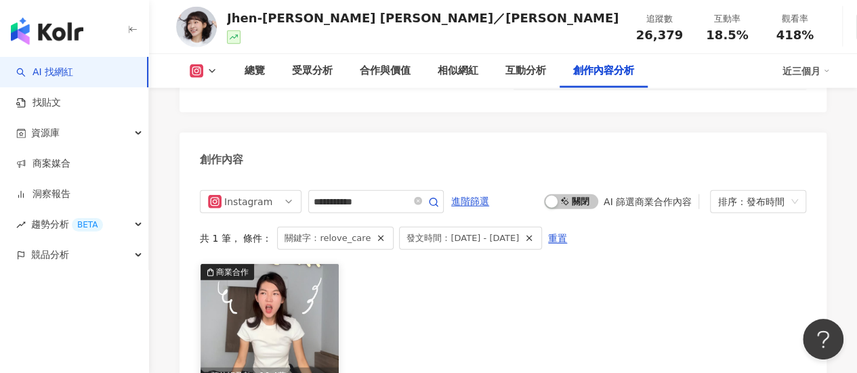
click at [274, 292] on img at bounding box center [269, 324] width 138 height 121
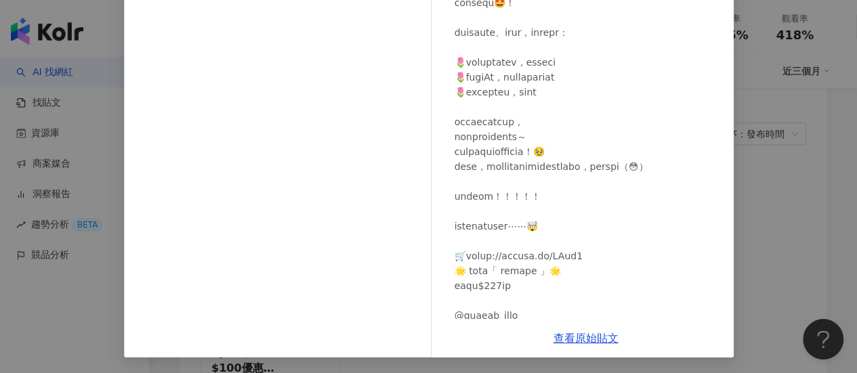
scroll to position [0, 0]
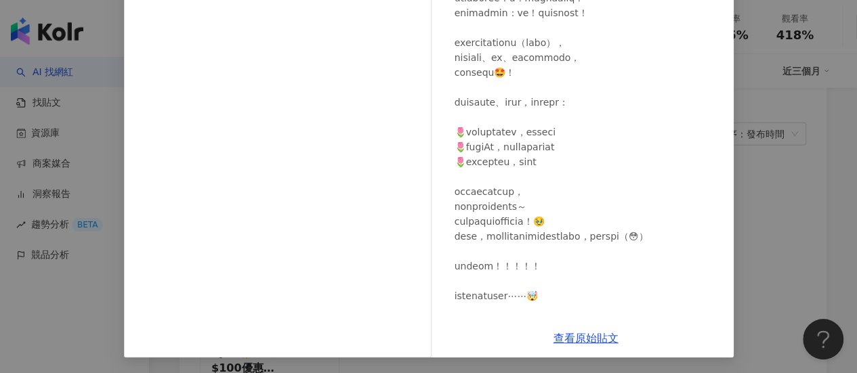
click at [806, 225] on div "Jhen-Yu Lin／小佛椰 2025/5/26 3,925 50 14.7萬 查看原始貼文" at bounding box center [428, 186] width 857 height 373
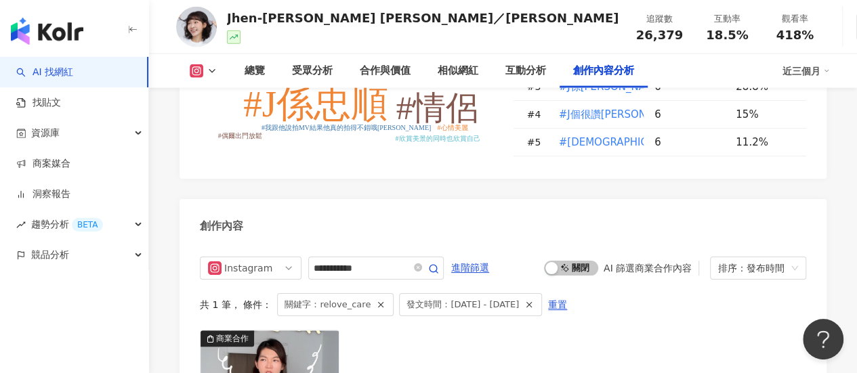
scroll to position [4212, 0]
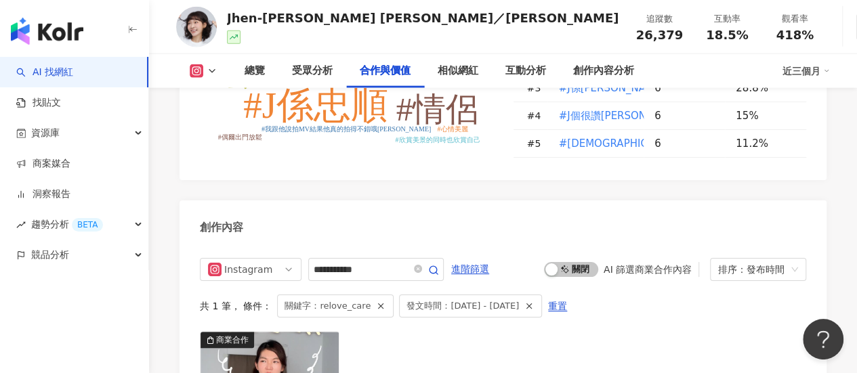
scroll to position [2099, 0]
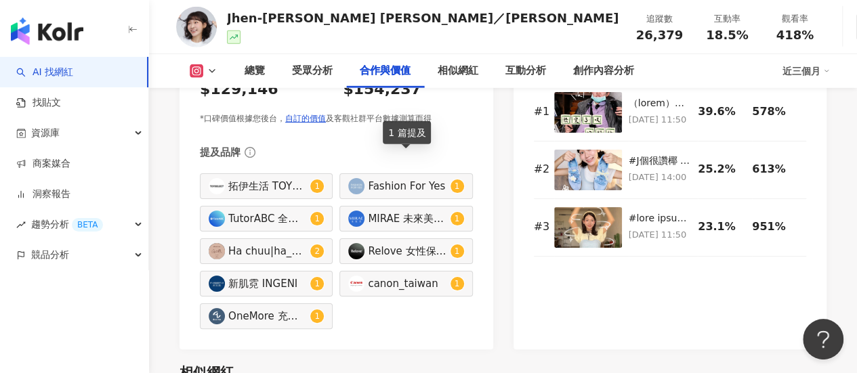
click at [351, 211] on img at bounding box center [356, 219] width 16 height 16
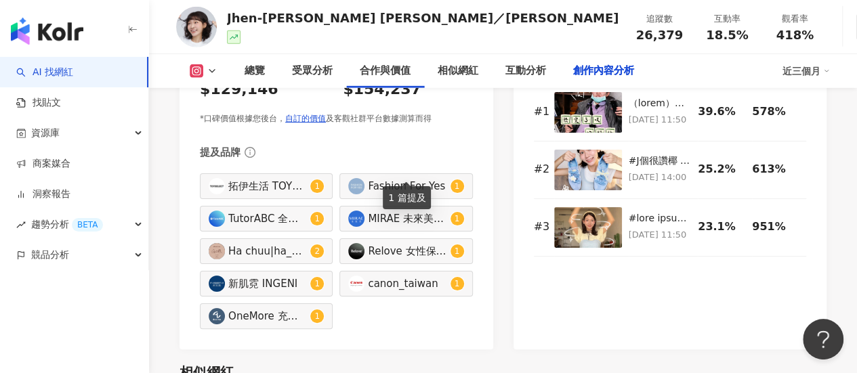
type input "**********"
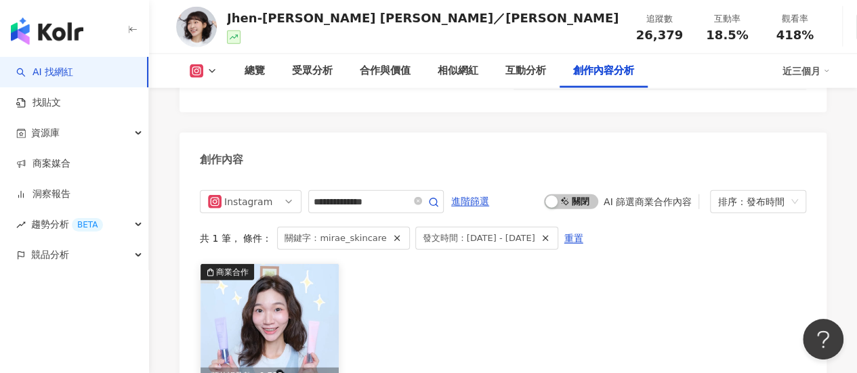
click at [272, 297] on img at bounding box center [269, 324] width 138 height 121
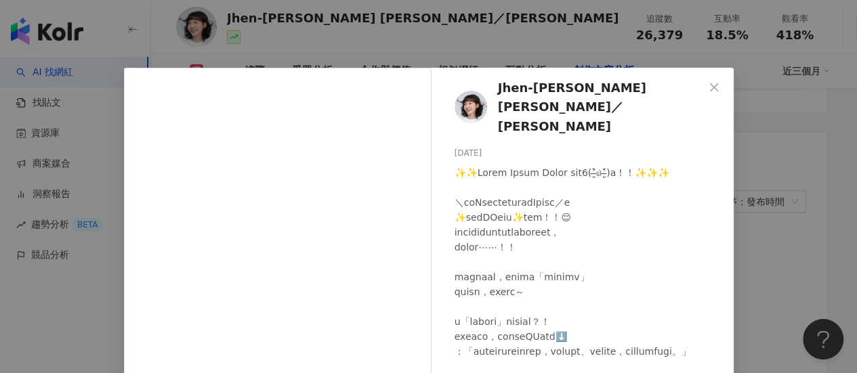
scroll to position [39, 0]
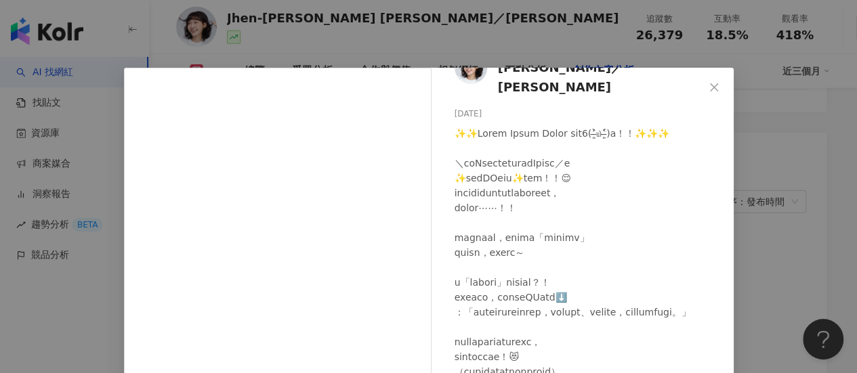
click at [813, 242] on div "Jhen-Yu Lin／小佛椰 2025/8/7 352 7 1.5萬 查看原始貼文" at bounding box center [428, 186] width 857 height 373
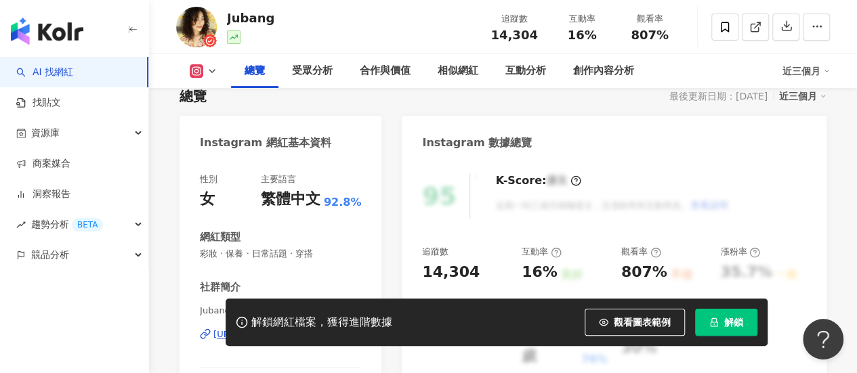
scroll to position [135, 0]
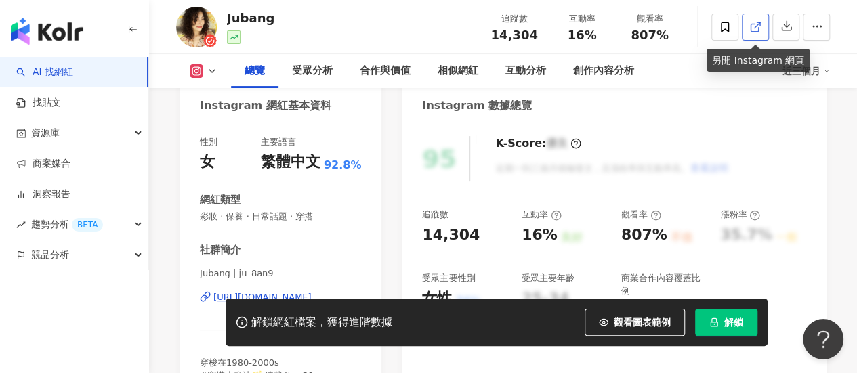
click at [752, 30] on icon at bounding box center [755, 27] width 12 height 12
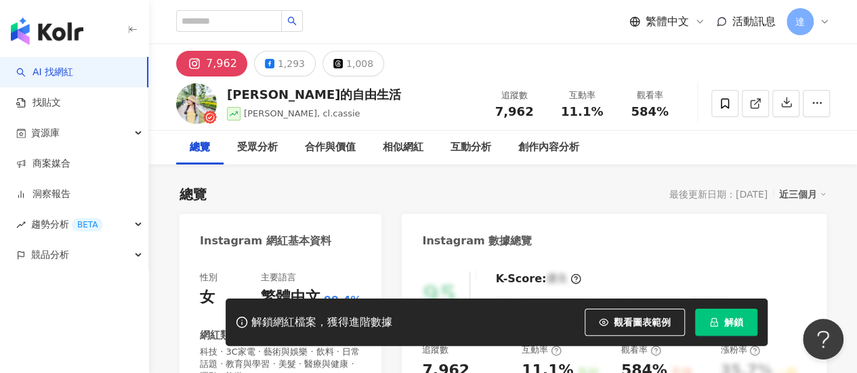
scroll to position [68, 0]
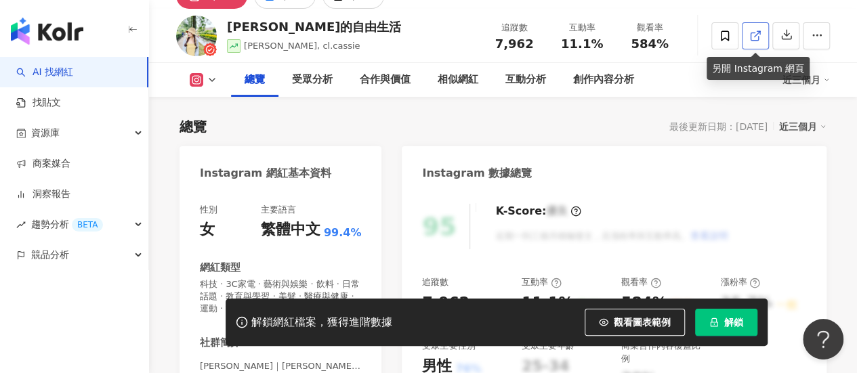
click at [757, 32] on icon at bounding box center [755, 36] width 12 height 12
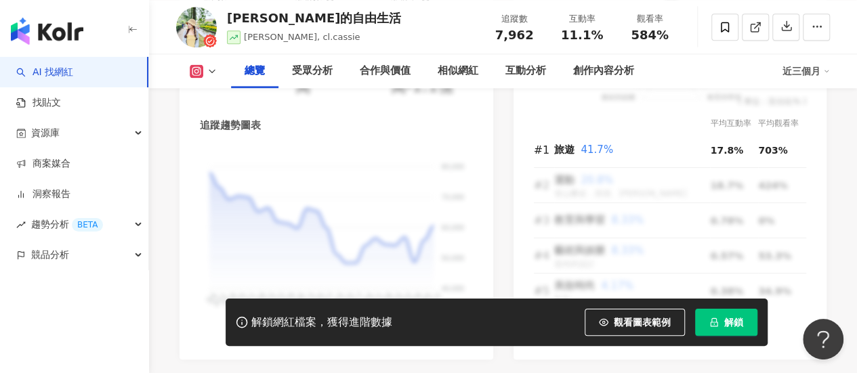
scroll to position [948, 0]
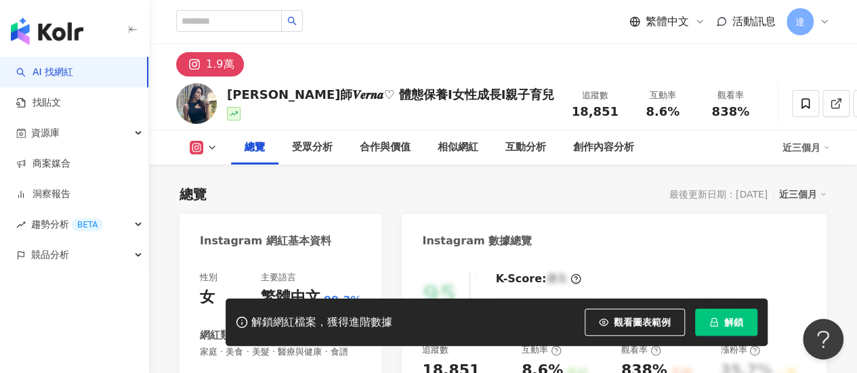
scroll to position [135, 0]
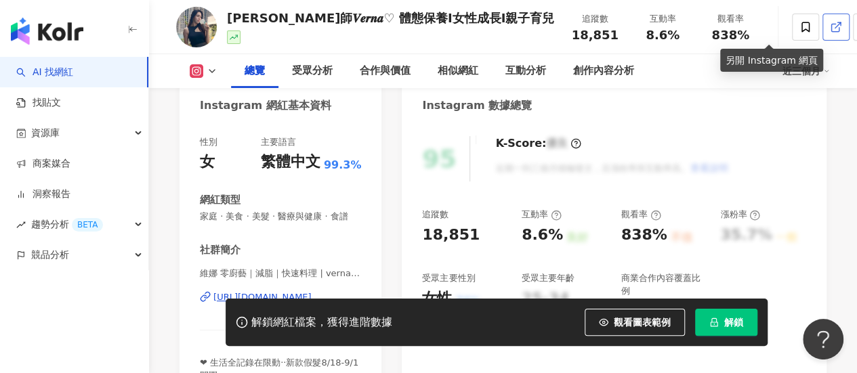
click at [831, 24] on icon at bounding box center [834, 27] width 7 height 7
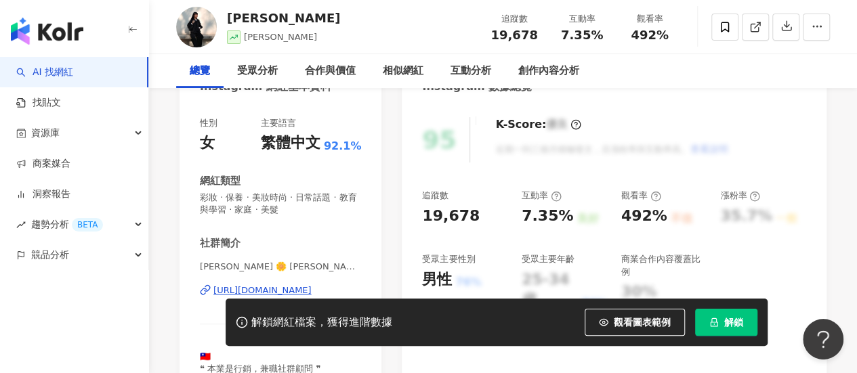
scroll to position [203, 0]
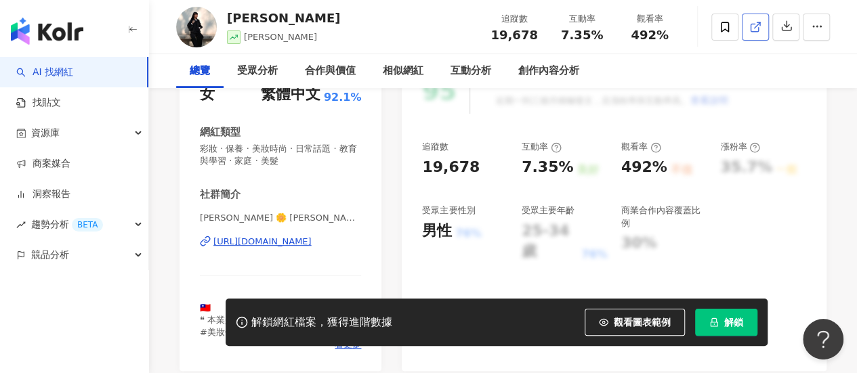
click at [760, 22] on icon at bounding box center [755, 27] width 12 height 12
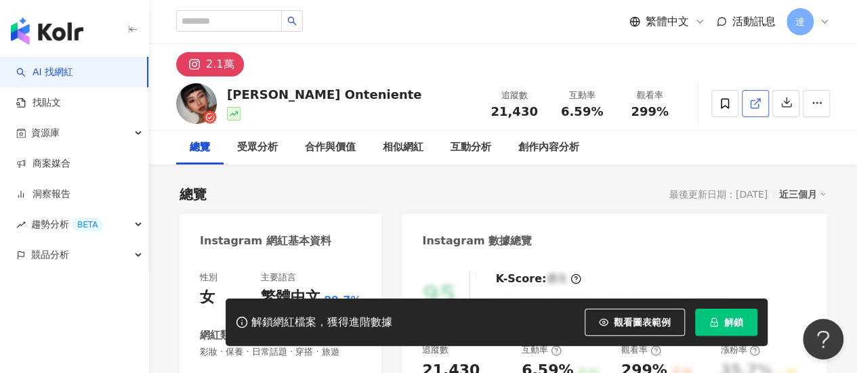
click at [748, 100] on link at bounding box center [755, 103] width 27 height 27
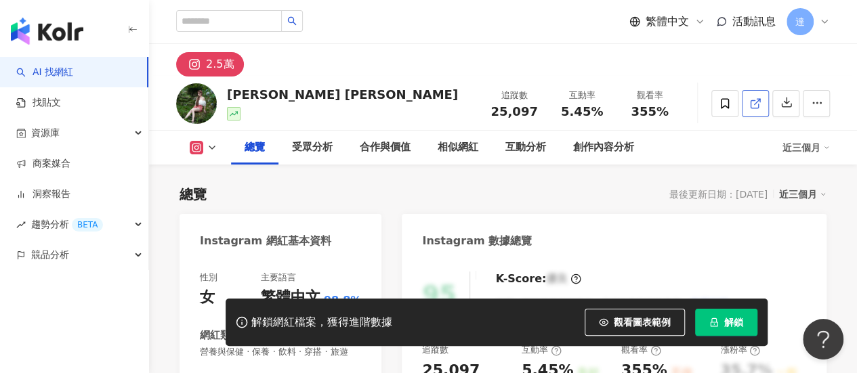
click at [758, 103] on icon at bounding box center [755, 104] width 12 height 12
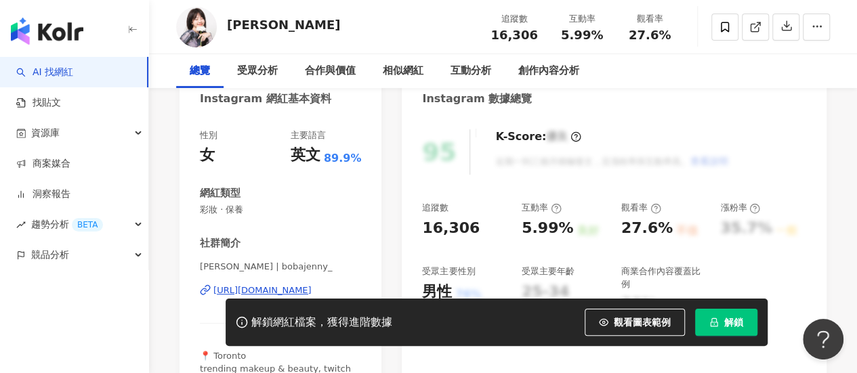
scroll to position [203, 0]
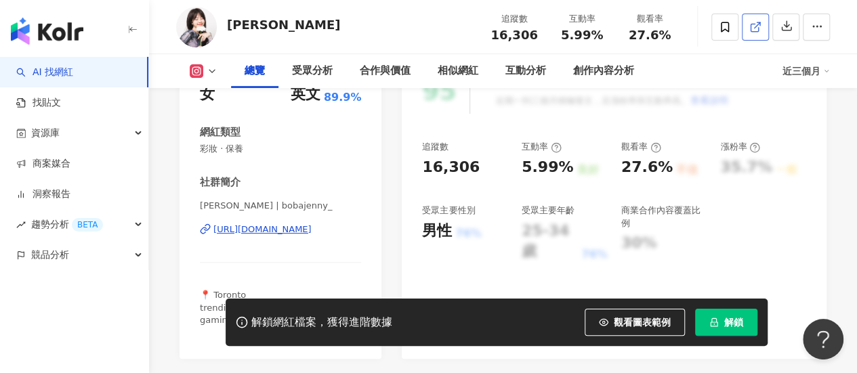
click at [757, 25] on icon at bounding box center [755, 27] width 12 height 12
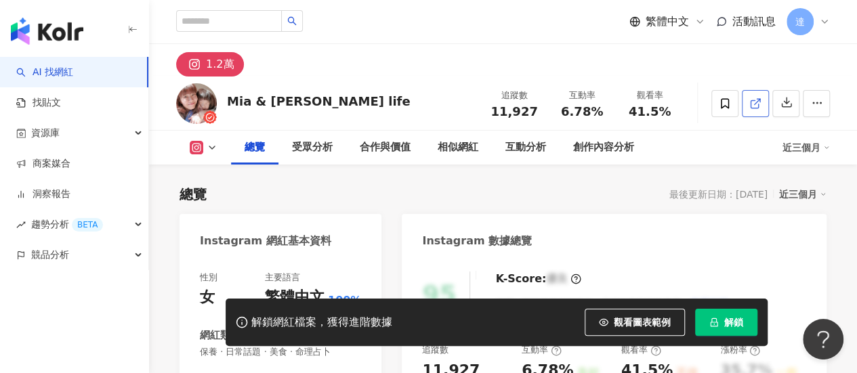
click at [750, 106] on icon at bounding box center [753, 103] width 7 height 7
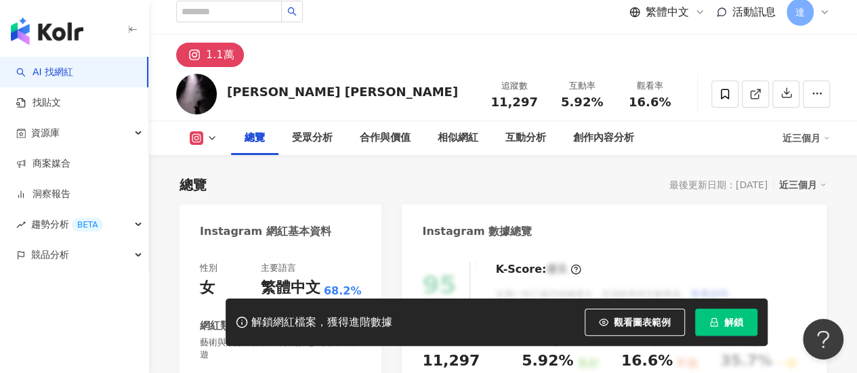
scroll to position [203, 0]
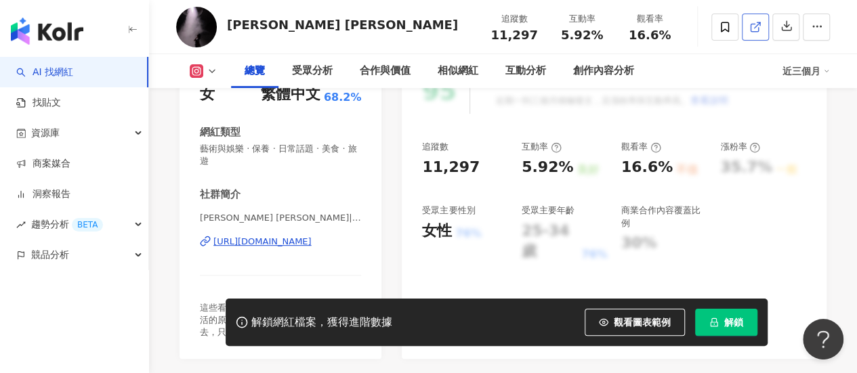
click at [754, 28] on line at bounding box center [756, 24] width 5 height 5
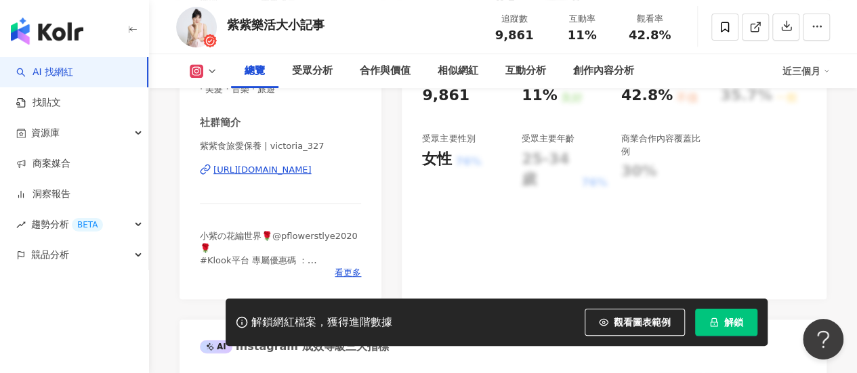
scroll to position [406, 0]
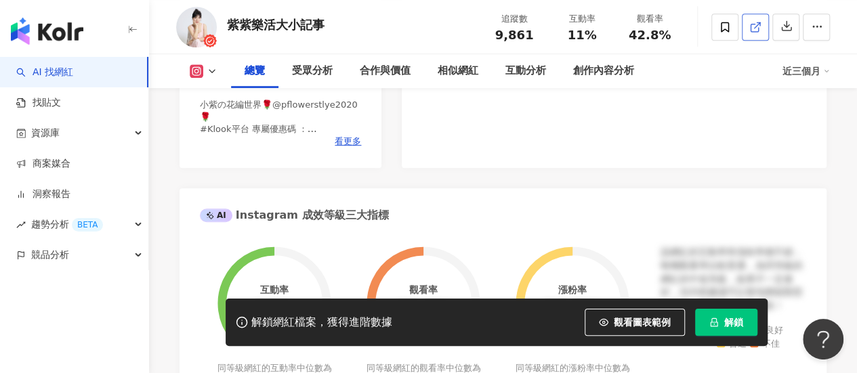
click at [754, 27] on line at bounding box center [756, 24] width 5 height 5
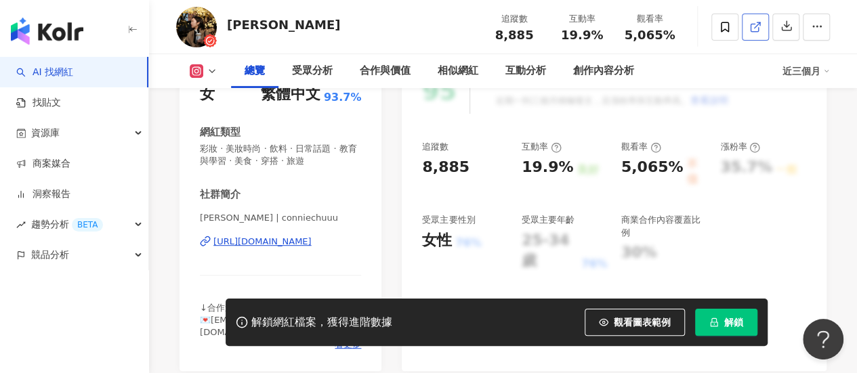
click at [752, 25] on icon at bounding box center [755, 27] width 12 height 12
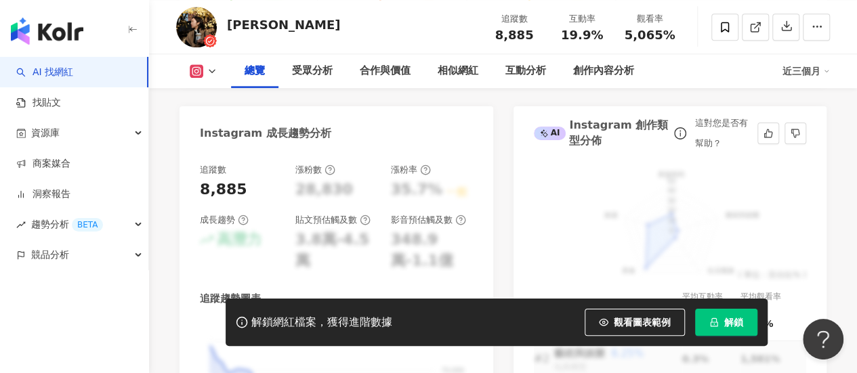
scroll to position [745, 0]
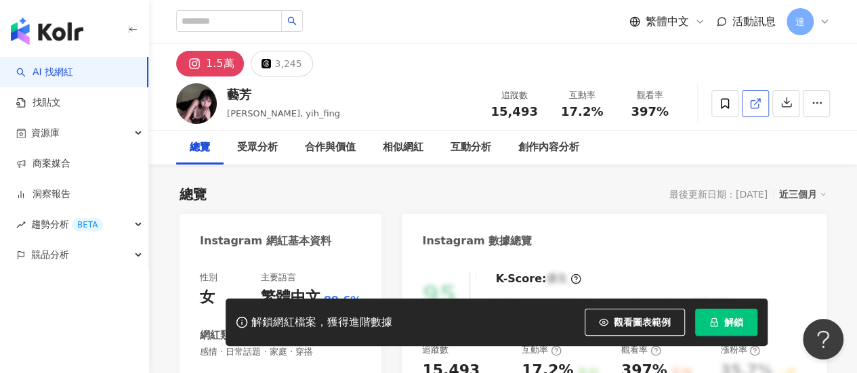
click at [756, 102] on line at bounding box center [756, 101] width 5 height 5
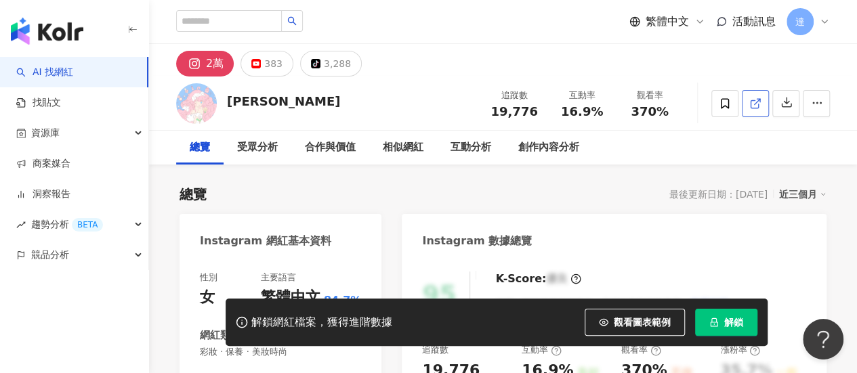
click at [757, 102] on icon at bounding box center [755, 104] width 12 height 12
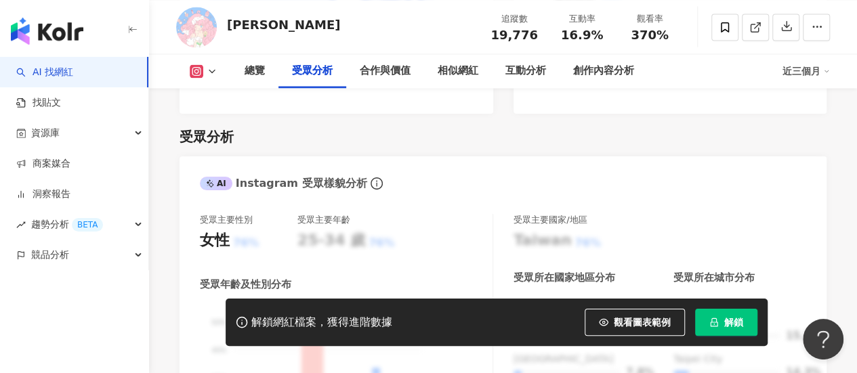
scroll to position [1219, 0]
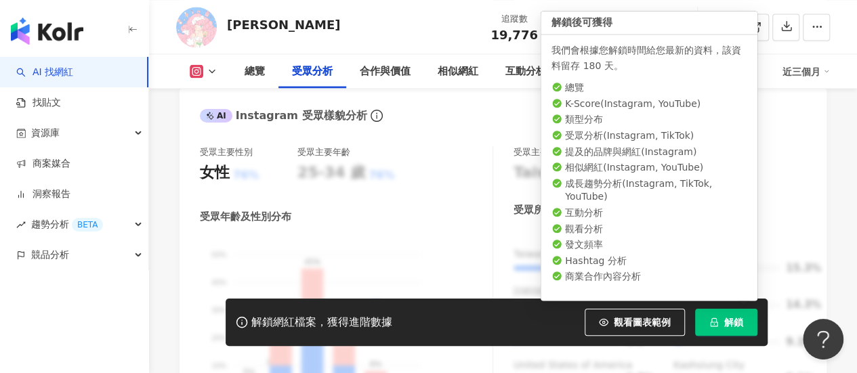
click at [734, 326] on span "解鎖" at bounding box center [733, 322] width 19 height 11
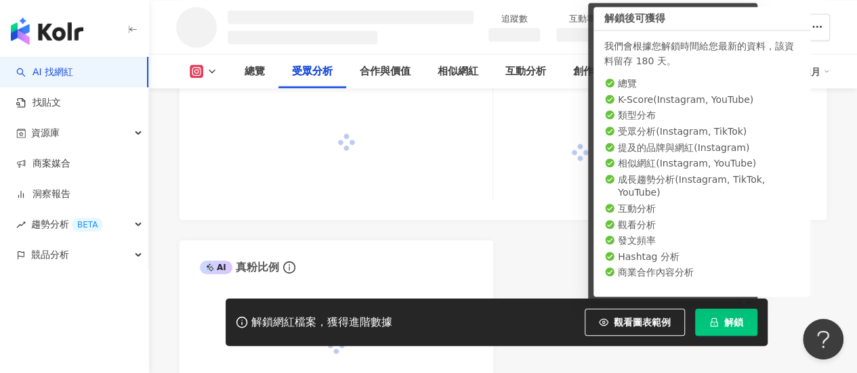
scroll to position [1157, 0]
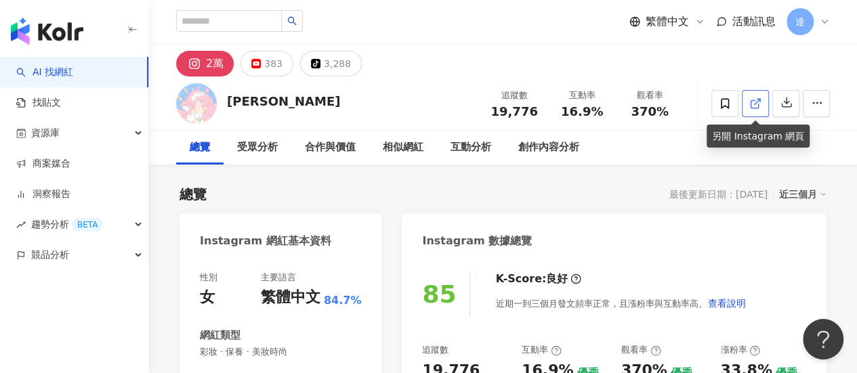
click at [756, 101] on icon at bounding box center [755, 104] width 12 height 12
click at [753, 100] on icon at bounding box center [753, 103] width 7 height 7
